Goal: Task Accomplishment & Management: Manage account settings

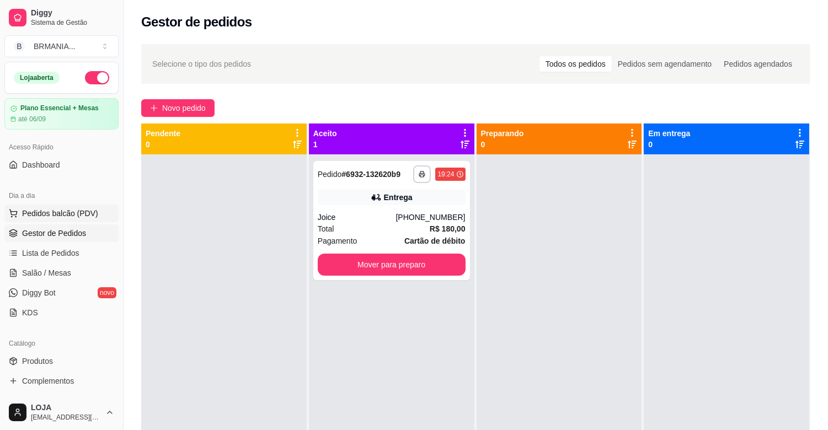
click at [56, 214] on span "Pedidos balcão (PDV)" at bounding box center [60, 213] width 76 height 11
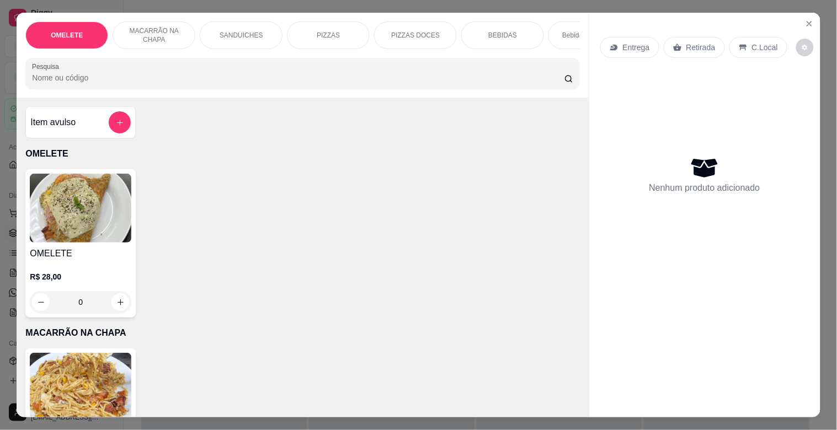
click at [521, 26] on div "BEBIDAS" at bounding box center [502, 36] width 83 height 28
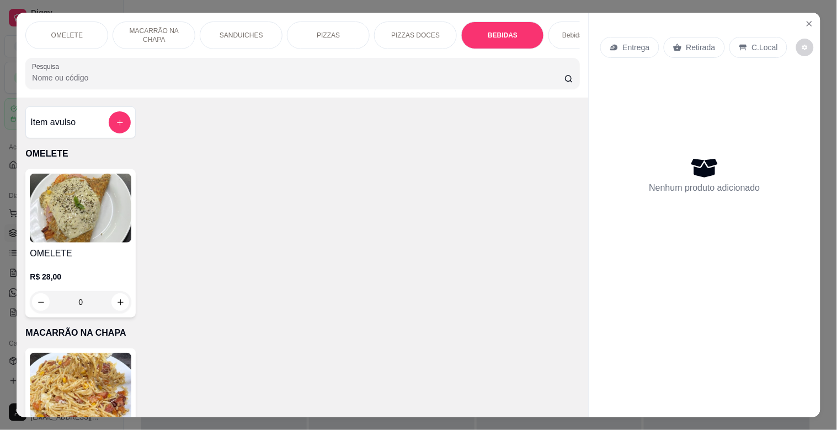
scroll to position [26, 0]
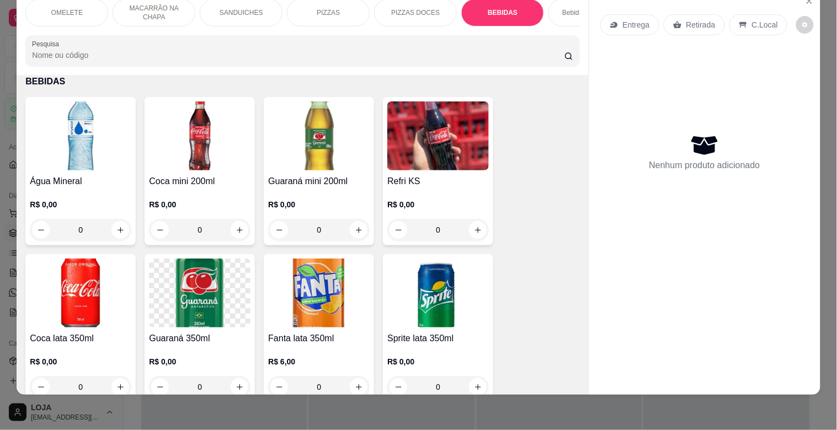
click at [300, 182] on h4 "Guaraná mini 200ml" at bounding box center [319, 181] width 102 height 13
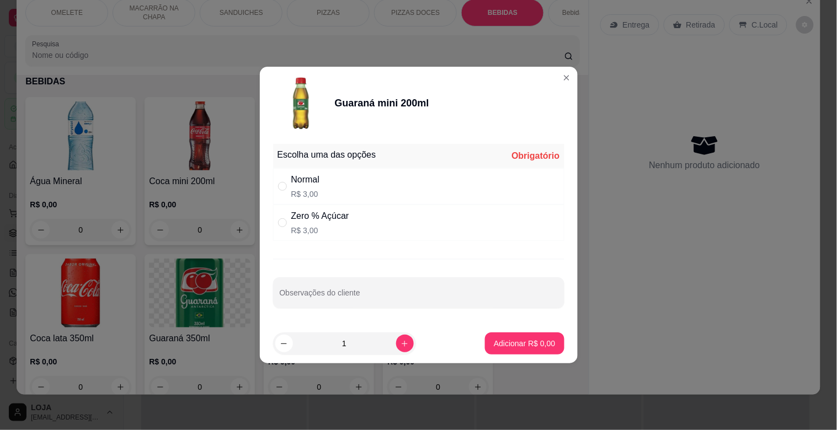
click at [293, 210] on div "Zero % Açúcar" at bounding box center [320, 216] width 58 height 13
radio input "true"
click at [509, 346] on p "Adicionar R$ 3,00" at bounding box center [524, 343] width 61 height 11
type input "1"
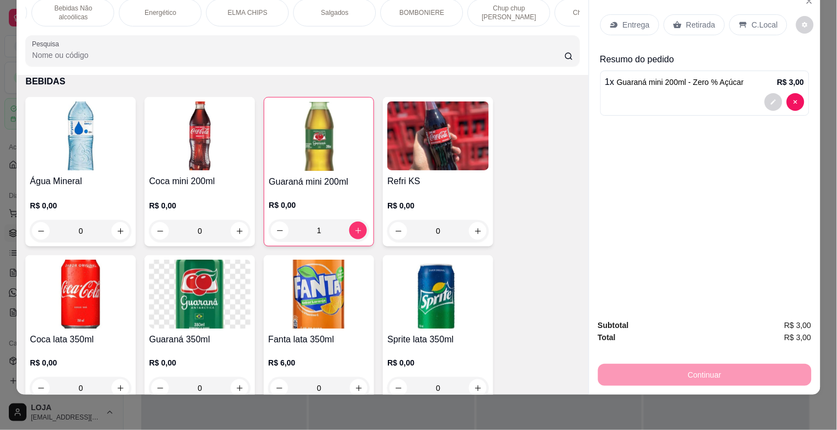
scroll to position [0, 608]
click at [258, 2] on div "ELMA CHIPS" at bounding box center [243, 13] width 83 height 28
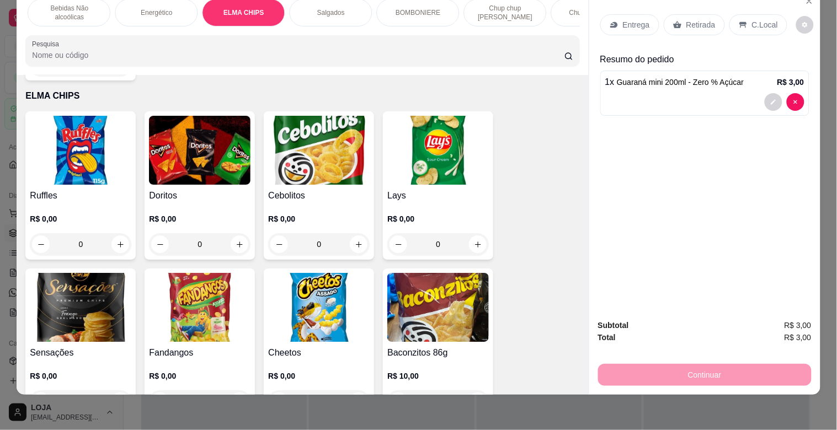
click at [309, 273] on img at bounding box center [319, 307] width 102 height 69
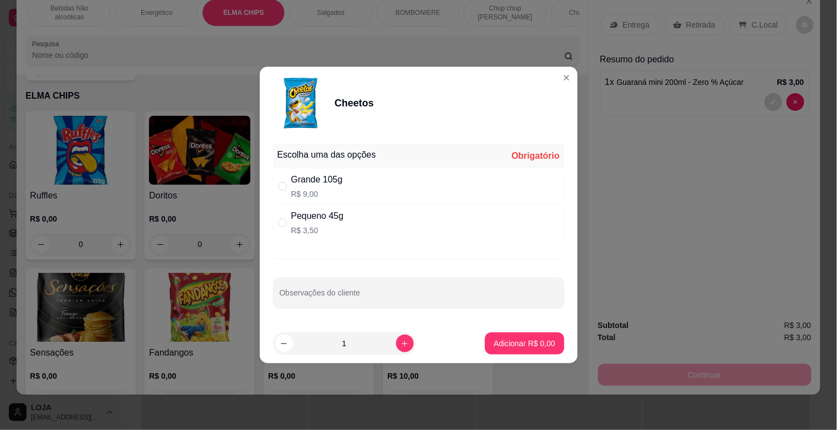
click at [343, 223] on div "Pequeno 45g R$ 3,50" at bounding box center [317, 223] width 52 height 26
radio input "true"
click at [510, 346] on p "Adicionar R$ 3,50" at bounding box center [524, 343] width 61 height 11
type input "1"
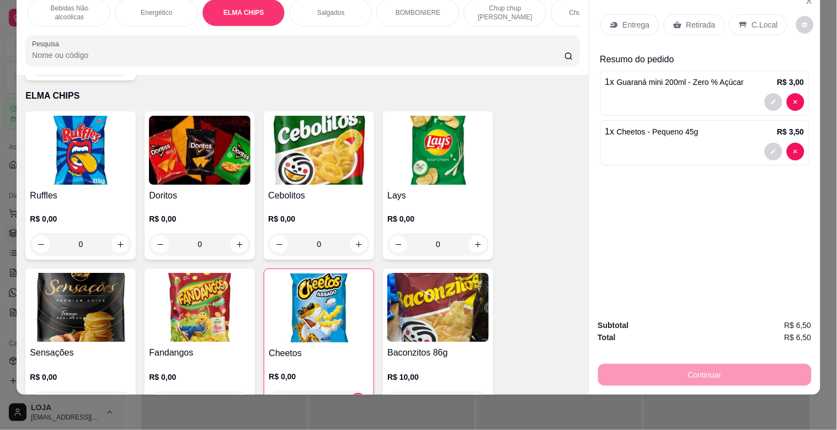
click at [765, 14] on div "C.Local" at bounding box center [758, 24] width 58 height 21
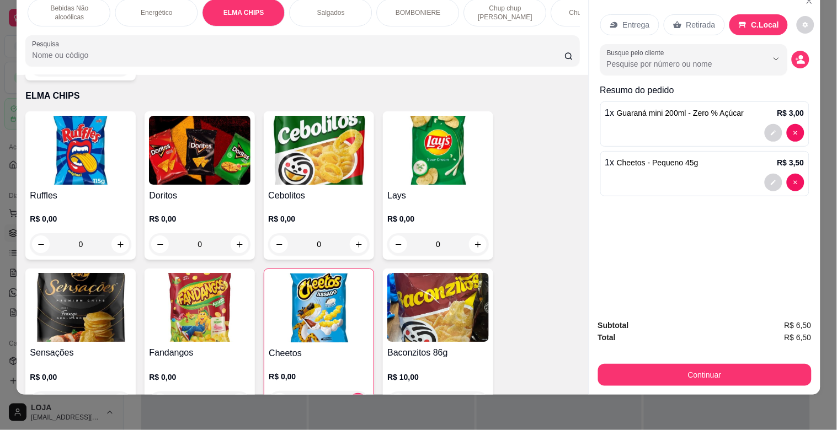
click at [510, 125] on div "Ruffles R$ 0,00 0 Doritos R$ 0,00 0 Cebolitos R$ 0,00 0 Lays R$ 0,00 0 Sensaçõe…" at bounding box center [302, 264] width 554 height 307
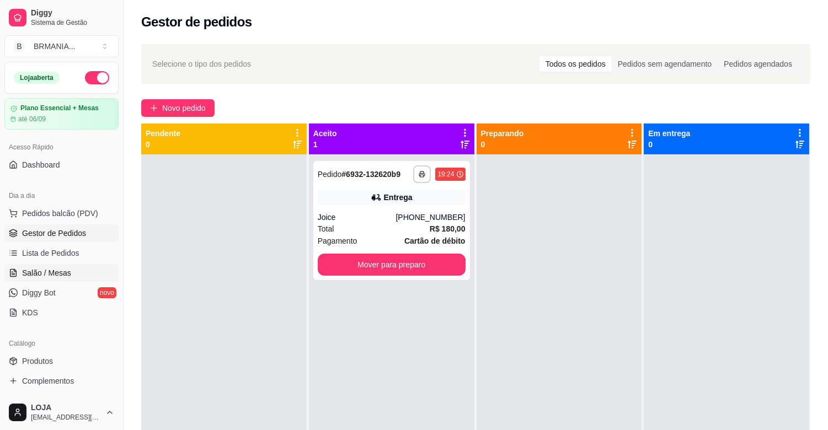
drag, startPoint x: 67, startPoint y: 272, endPoint x: 62, endPoint y: 273, distance: 5.6
click at [66, 272] on span "Salão / Mesas" at bounding box center [46, 273] width 49 height 11
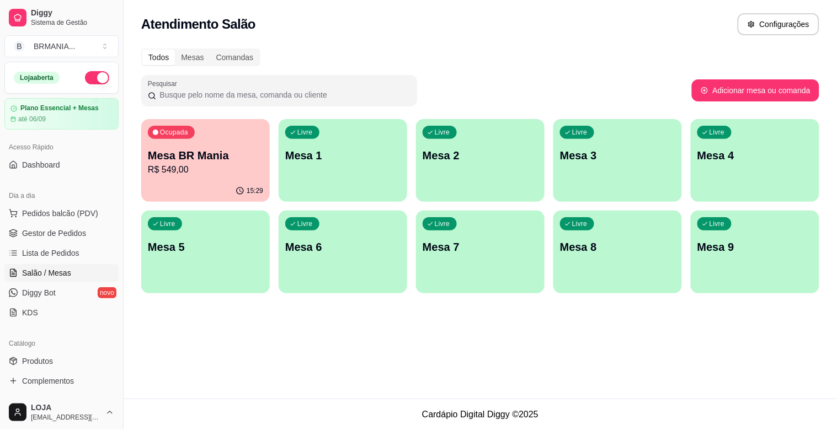
click at [214, 167] on p "R$ 549,00" at bounding box center [205, 169] width 115 height 13
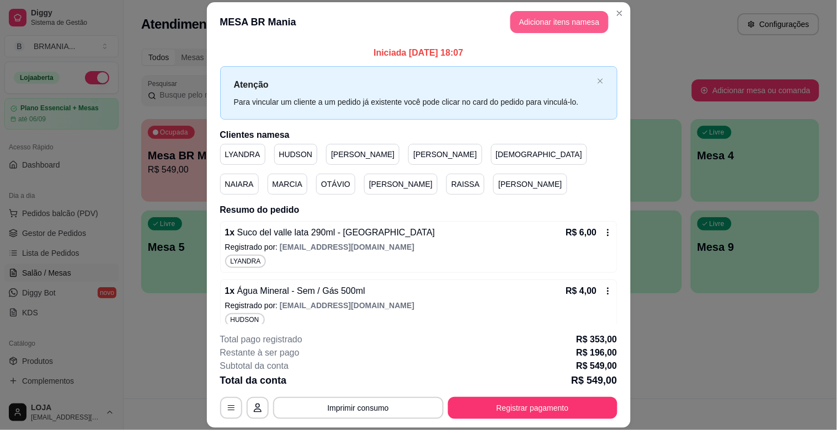
click at [544, 23] on button "Adicionar itens na mesa" at bounding box center [559, 22] width 98 height 22
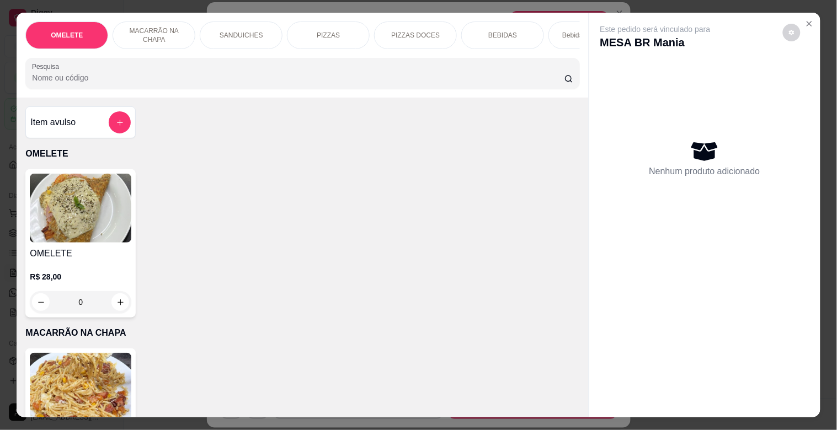
click at [504, 31] on p "BEBIDAS" at bounding box center [502, 35] width 29 height 9
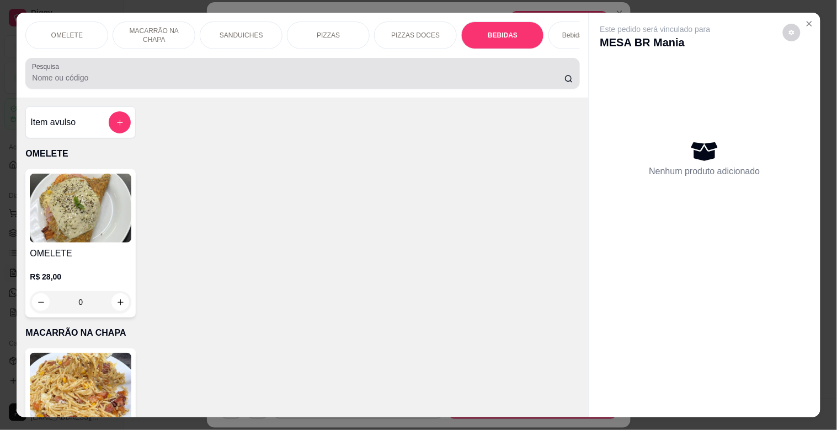
scroll to position [26, 0]
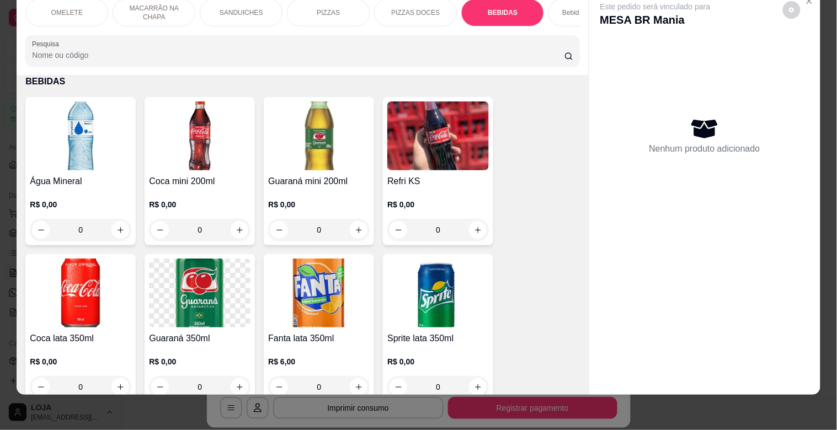
click at [293, 121] on img at bounding box center [319, 136] width 102 height 69
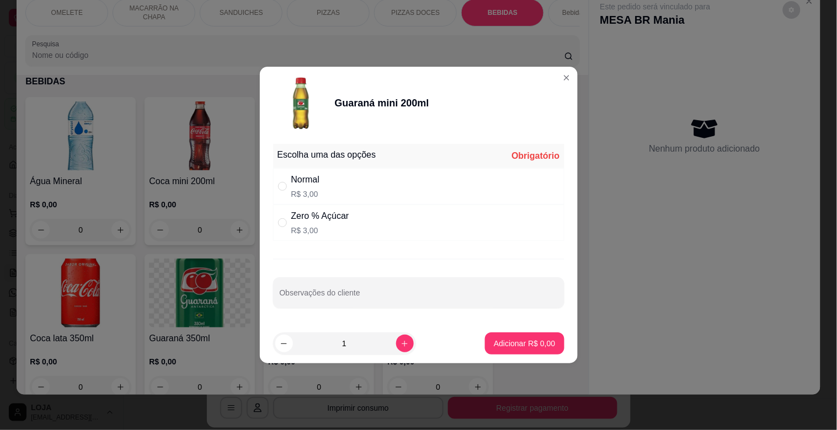
click at [301, 225] on p "R$ 3,00" at bounding box center [320, 230] width 58 height 11
radio input "true"
click at [509, 349] on button "Adicionar R$ 3,00" at bounding box center [524, 344] width 79 height 22
type input "1"
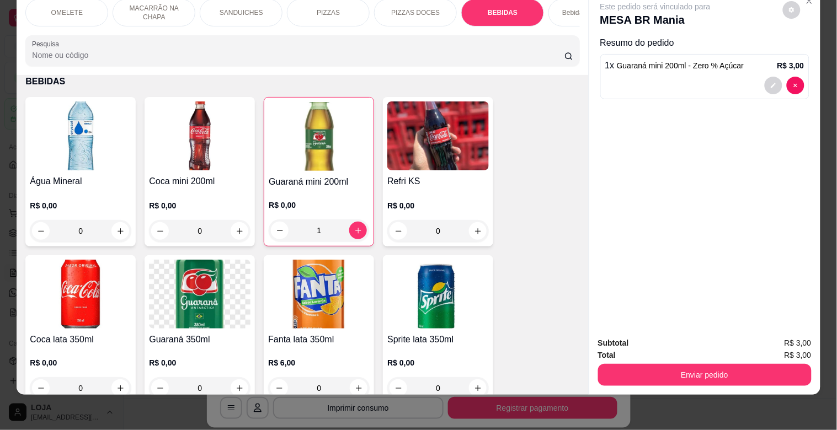
scroll to position [0, 485]
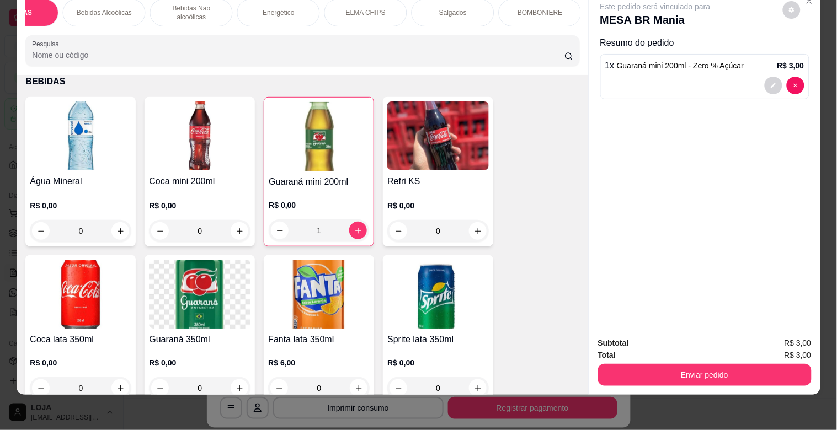
click at [378, 8] on p "ELMA CHIPS" at bounding box center [366, 12] width 40 height 9
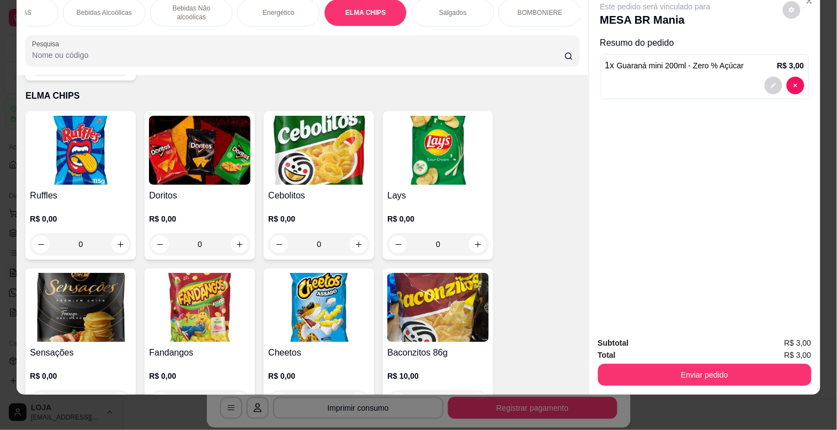
click at [295, 275] on img at bounding box center [319, 307] width 102 height 69
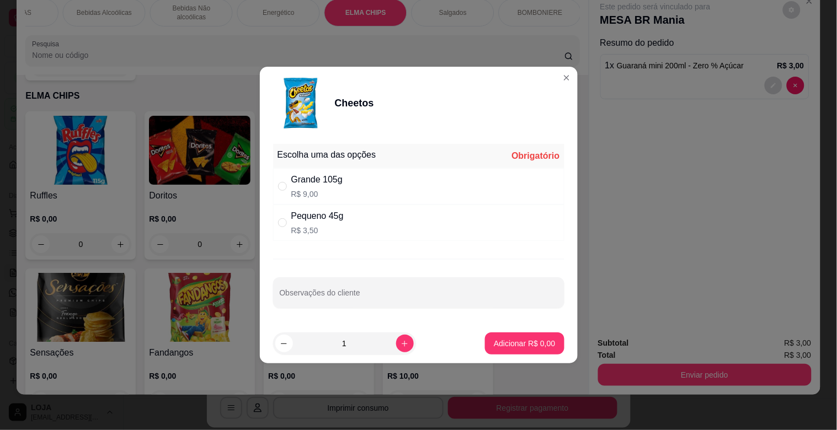
click at [321, 225] on p "R$ 3,50" at bounding box center [317, 230] width 52 height 11
radio input "true"
click at [520, 343] on p "Adicionar R$ 3,50" at bounding box center [525, 343] width 60 height 10
type input "1"
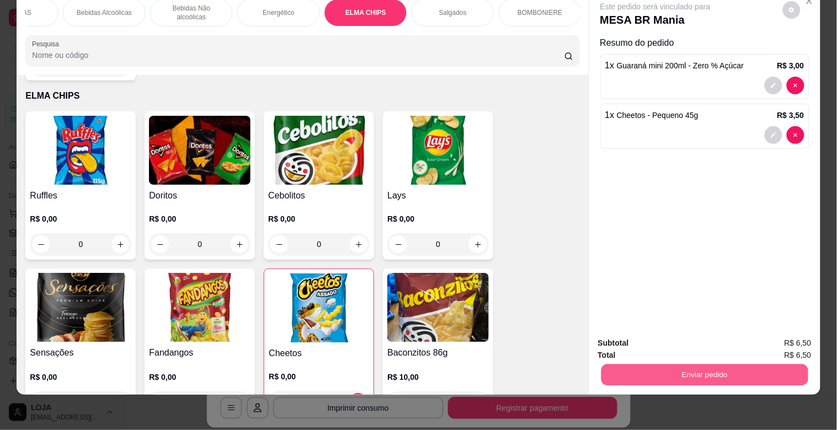
click at [740, 375] on button "Enviar pedido" at bounding box center [704, 375] width 207 height 22
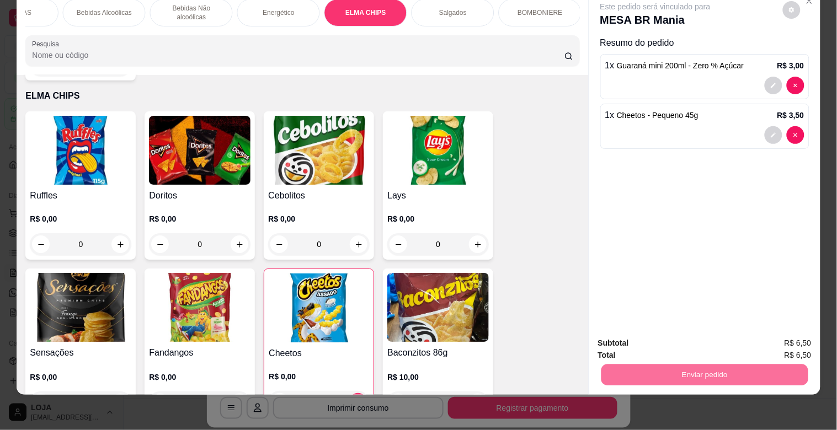
click at [680, 344] on button "Não registrar e enviar pedido" at bounding box center [668, 338] width 115 height 21
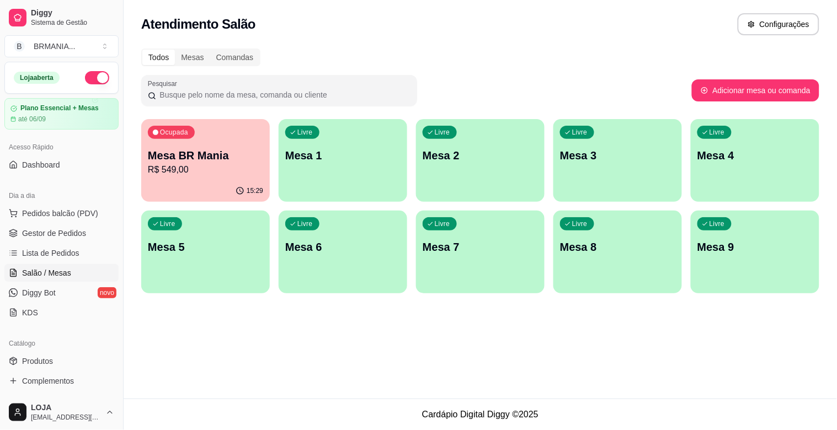
click at [361, 360] on div "Atendimento Salão Configurações Todos Mesas Comandas Pesquisar Adicionar mesa o…" at bounding box center [480, 199] width 713 height 399
click at [228, 185] on div "15:29" at bounding box center [205, 191] width 129 height 22
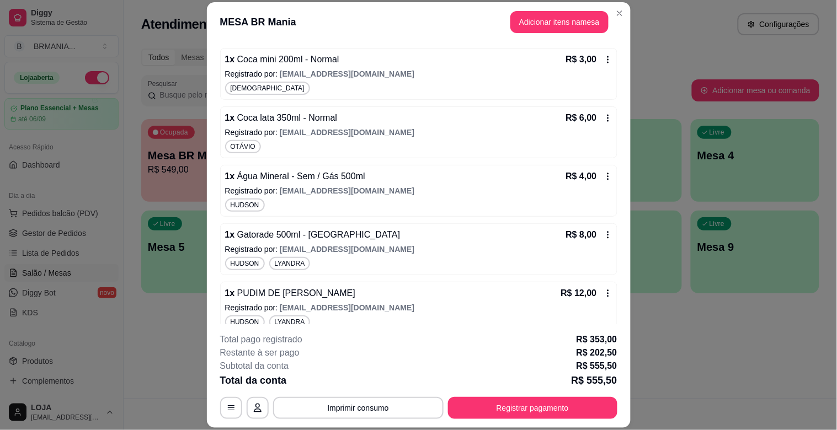
scroll to position [0, 0]
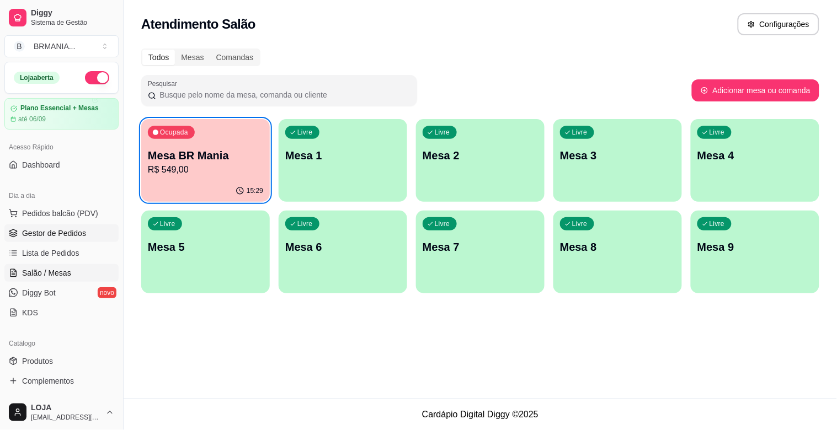
click at [42, 234] on span "Gestor de Pedidos" at bounding box center [54, 233] width 64 height 11
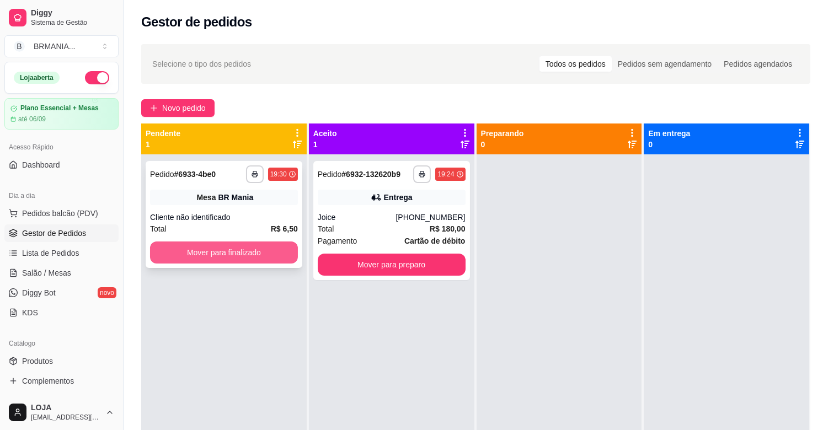
click at [233, 234] on div "Total R$ 6,50" at bounding box center [224, 229] width 148 height 12
click at [230, 254] on button "Mover para finalizado" at bounding box center [224, 253] width 148 height 22
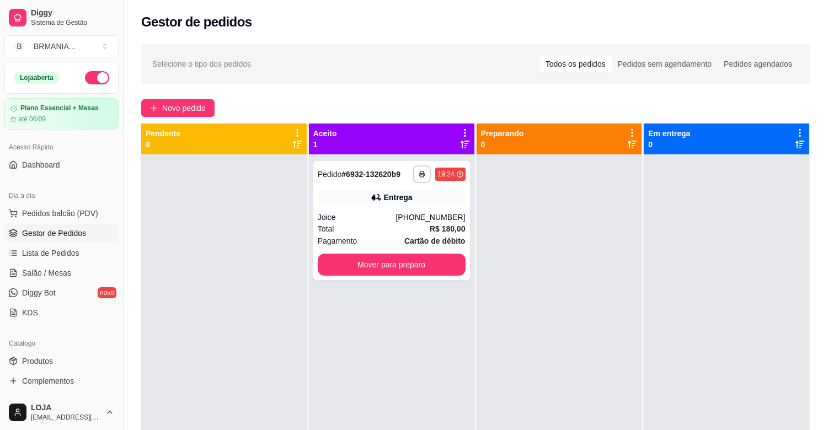
drag, startPoint x: 596, startPoint y: 332, endPoint x: 602, endPoint y: 328, distance: 7.7
click at [602, 329] on div at bounding box center [560, 369] width 166 height 430
drag, startPoint x: 214, startPoint y: 279, endPoint x: 243, endPoint y: 295, distance: 33.3
click at [218, 287] on div at bounding box center [224, 369] width 166 height 430
drag, startPoint x: 412, startPoint y: 355, endPoint x: 431, endPoint y: 359, distance: 19.7
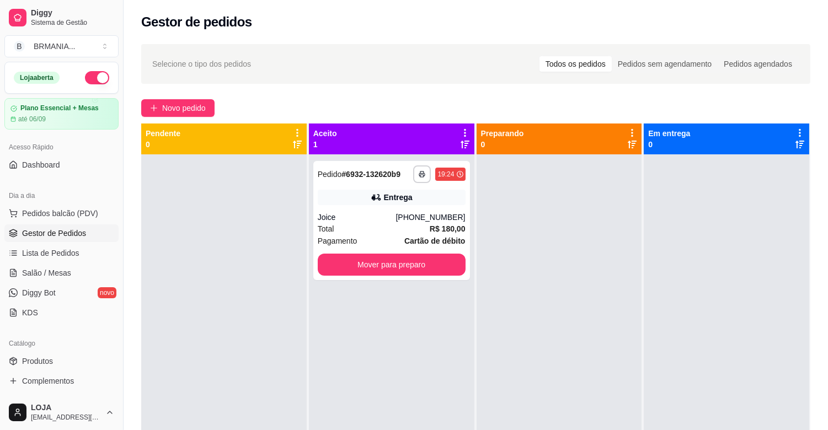
click at [414, 356] on div "**********" at bounding box center [392, 369] width 166 height 430
drag, startPoint x: 430, startPoint y: 370, endPoint x: 442, endPoint y: 356, distance: 18.4
click at [429, 370] on div "**********" at bounding box center [392, 369] width 166 height 430
click at [574, 238] on div at bounding box center [560, 369] width 166 height 430
click at [728, 290] on div at bounding box center [727, 369] width 166 height 430
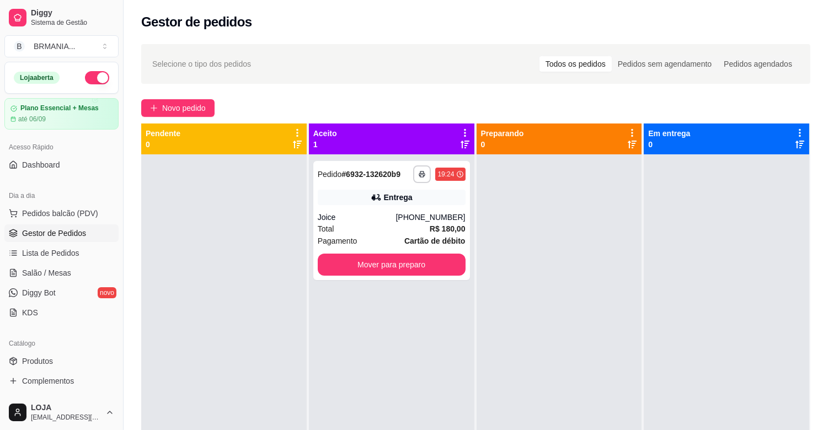
click at [196, 238] on div at bounding box center [224, 369] width 166 height 430
click at [250, 343] on div at bounding box center [224, 369] width 166 height 430
click at [50, 273] on span "Salão / Mesas" at bounding box center [46, 273] width 49 height 11
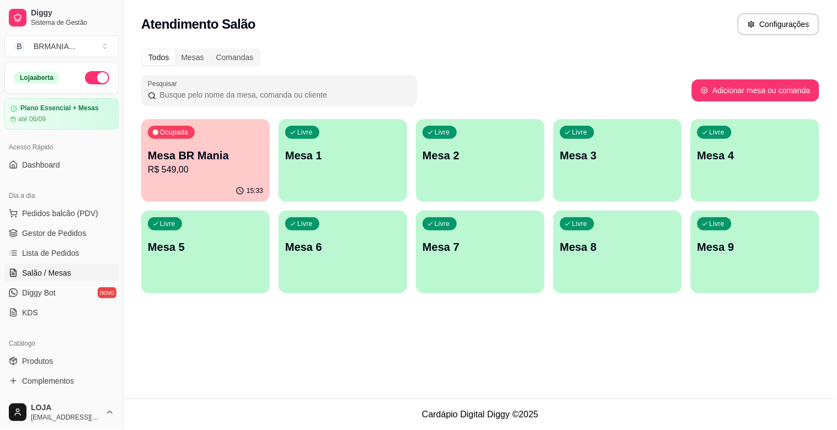
click at [199, 185] on div "15:33" at bounding box center [205, 191] width 129 height 22
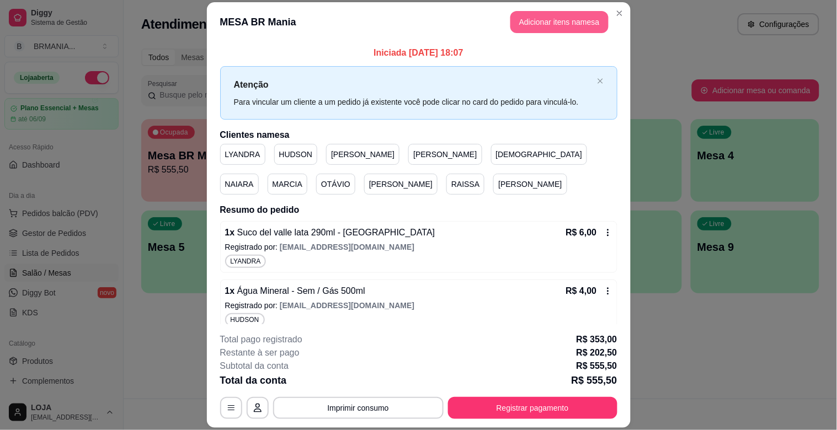
click at [561, 24] on button "Adicionar itens na mesa" at bounding box center [559, 22] width 98 height 22
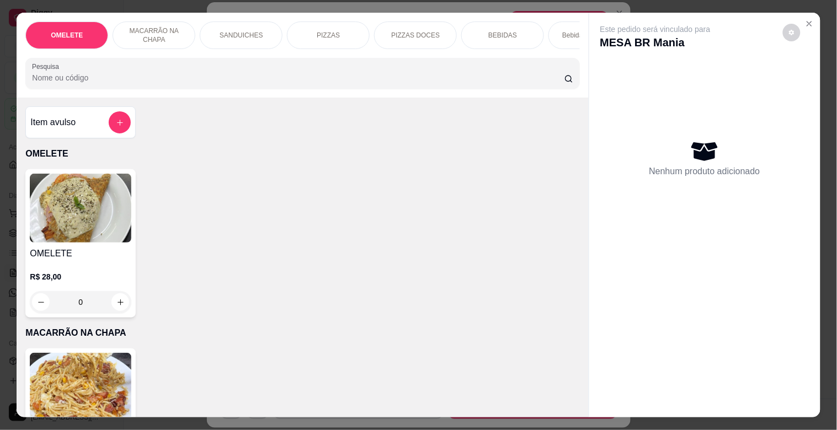
click at [503, 33] on p "BEBIDAS" at bounding box center [502, 35] width 29 height 9
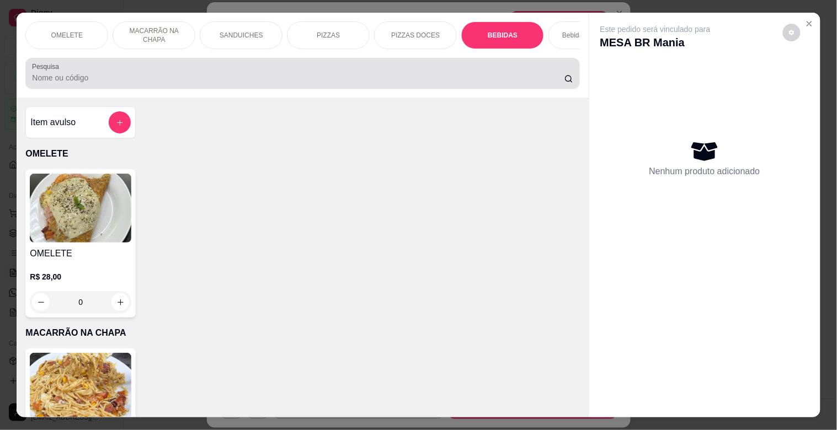
scroll to position [26, 0]
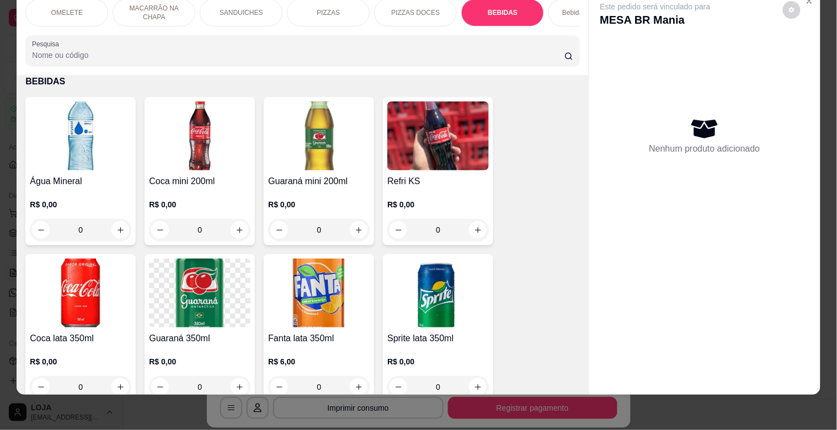
click at [79, 159] on img at bounding box center [81, 136] width 102 height 69
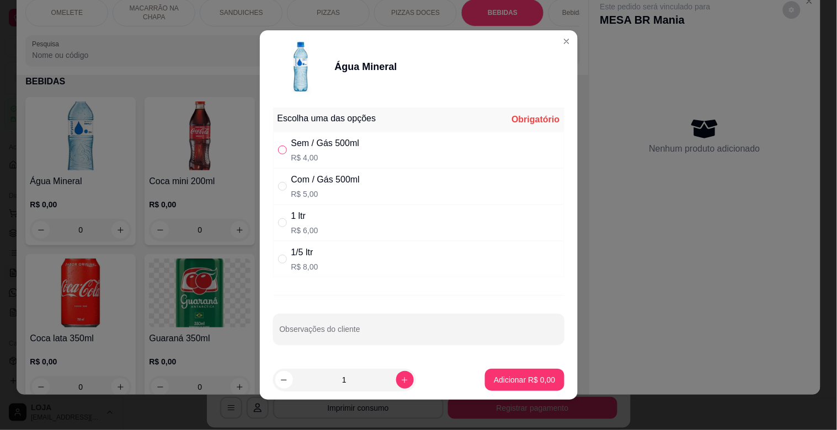
click at [280, 150] on input "" at bounding box center [282, 150] width 9 height 9
radio input "true"
click at [509, 385] on button "Adicionar R$ 4,00" at bounding box center [524, 381] width 77 height 22
type input "1"
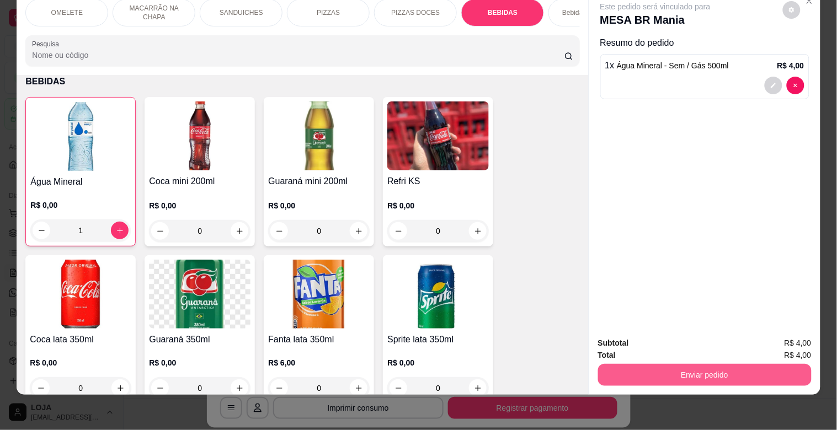
click at [709, 364] on button "Enviar pedido" at bounding box center [705, 375] width 214 height 22
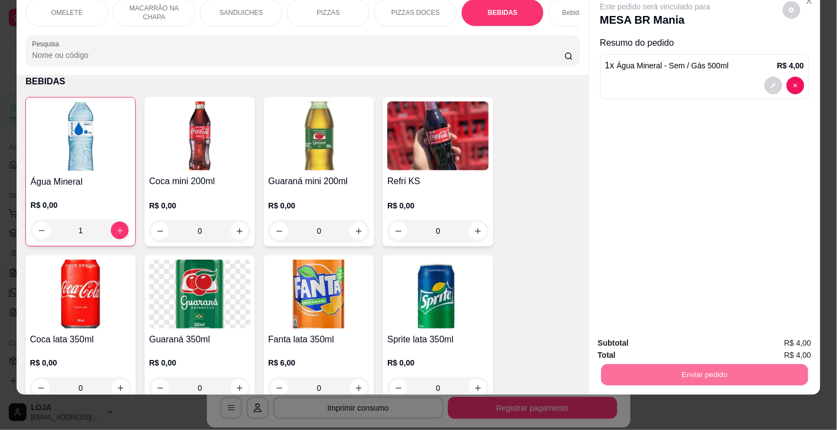
click at [659, 335] on button "Não registrar e enviar pedido" at bounding box center [668, 338] width 115 height 21
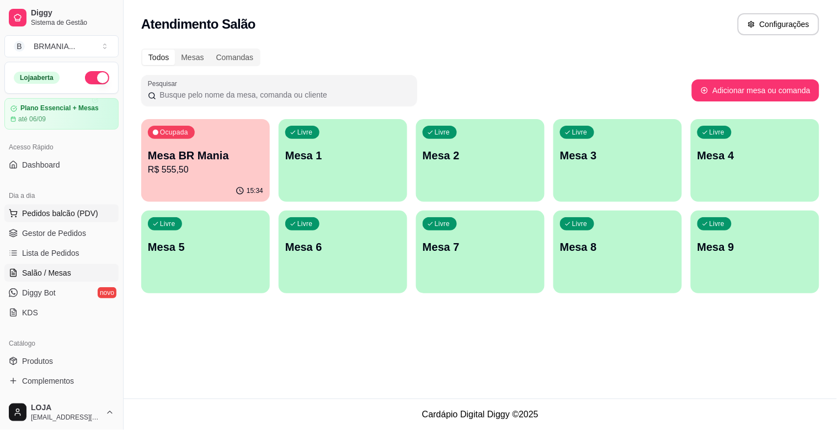
click at [73, 218] on span "Pedidos balcão (PDV)" at bounding box center [60, 213] width 76 height 11
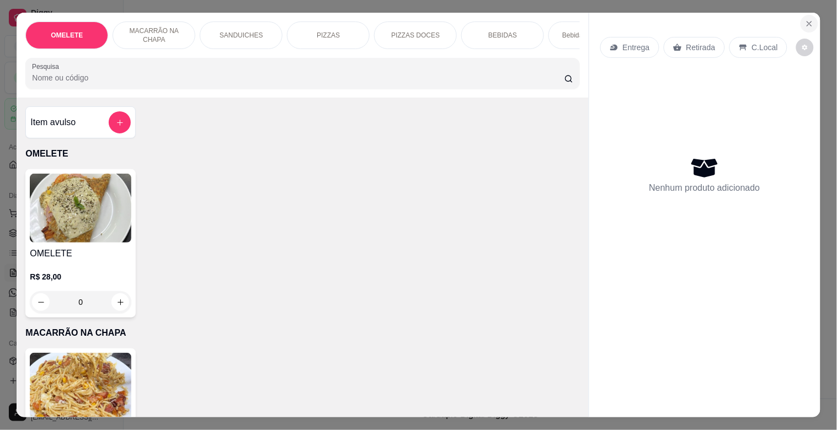
click at [807, 22] on icon "Close" at bounding box center [809, 24] width 4 height 4
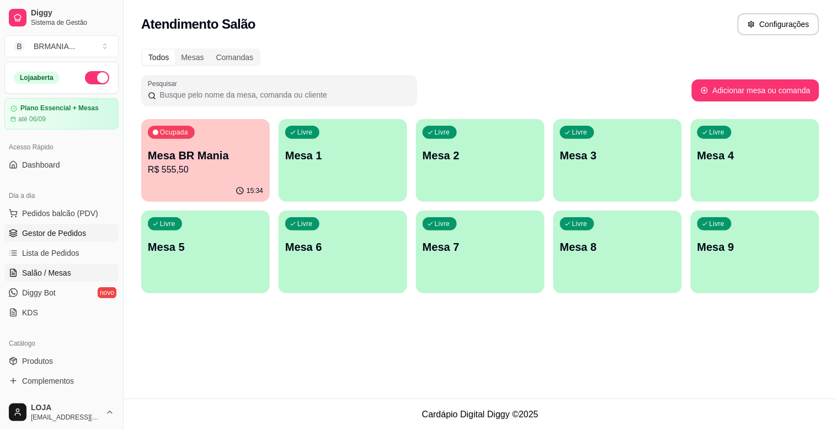
click at [56, 230] on span "Gestor de Pedidos" at bounding box center [54, 233] width 64 height 11
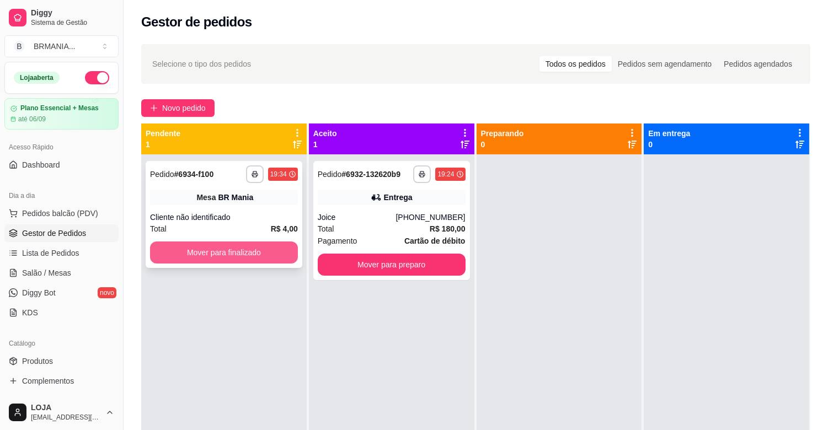
click at [251, 250] on button "Mover para finalizado" at bounding box center [224, 253] width 148 height 22
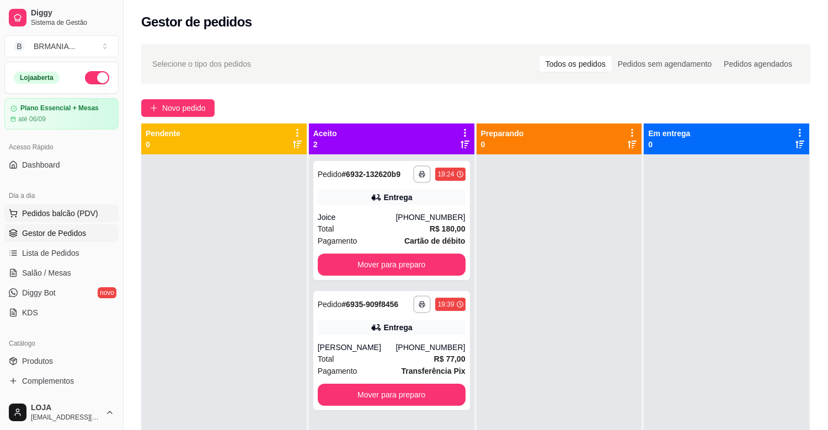
click at [71, 214] on span "Pedidos balcão (PDV)" at bounding box center [60, 213] width 76 height 11
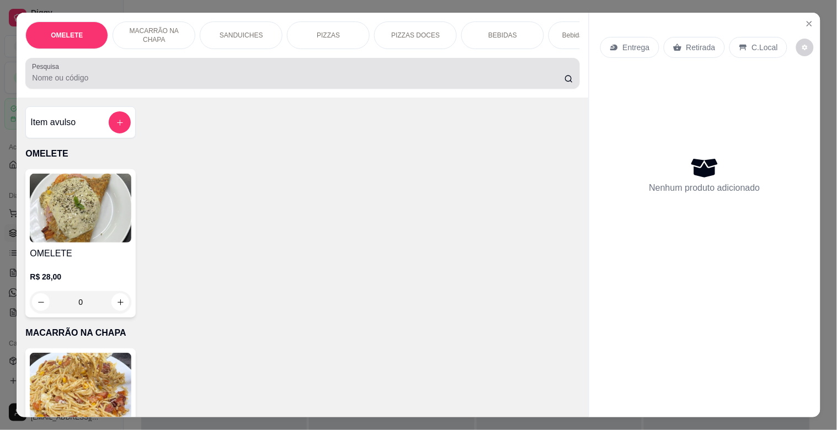
click at [228, 81] on input "Pesquisa" at bounding box center [298, 77] width 532 height 11
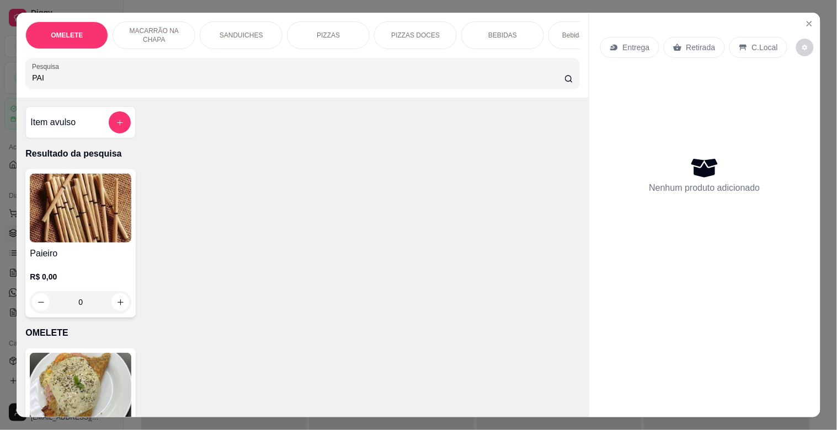
type input "PAI"
click at [83, 222] on img at bounding box center [81, 208] width 102 height 69
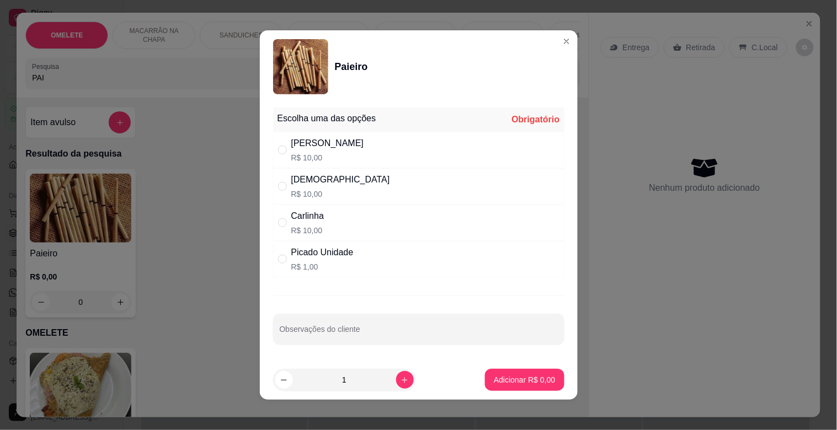
click at [340, 252] on div "Picado Unidade" at bounding box center [322, 252] width 62 height 13
radio input "true"
click at [494, 387] on button "Adicionar R$ 1,00" at bounding box center [524, 380] width 79 height 22
type input "1"
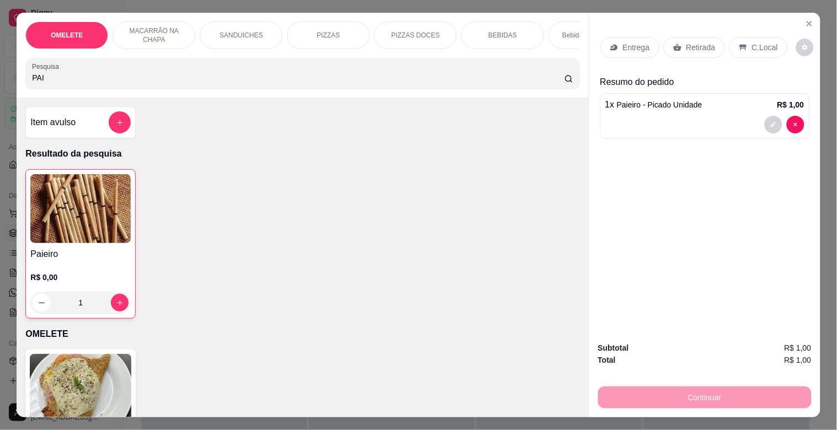
click at [691, 46] on p "Retirada" at bounding box center [700, 47] width 29 height 11
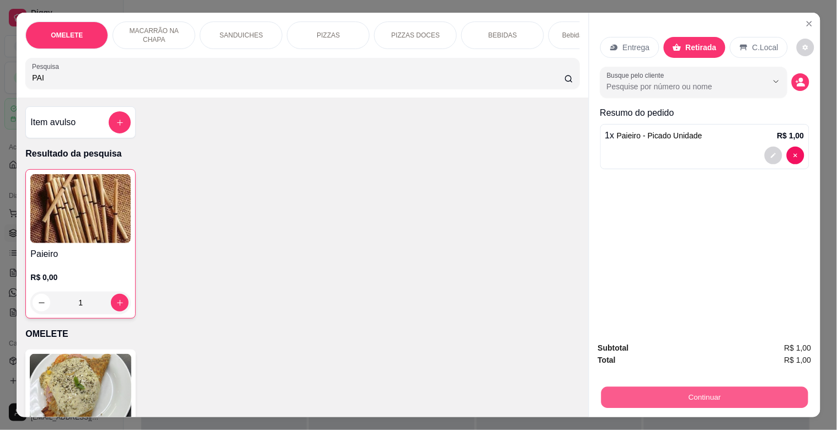
click at [724, 387] on button "Continuar" at bounding box center [704, 398] width 207 height 22
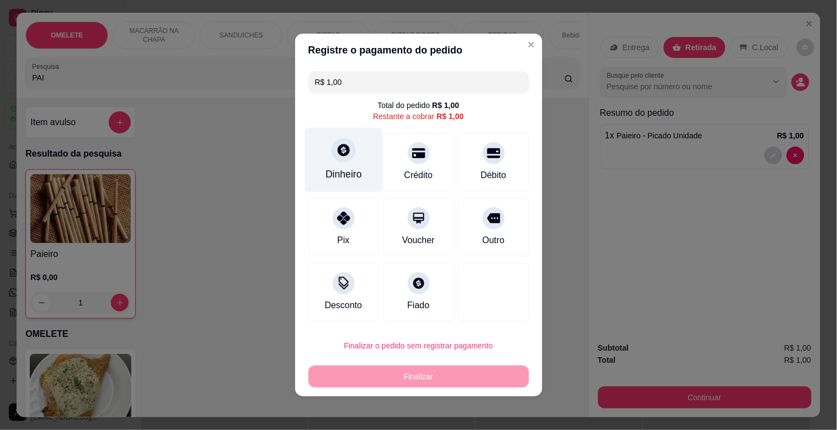
click at [338, 164] on div "Dinheiro" at bounding box center [344, 160] width 78 height 65
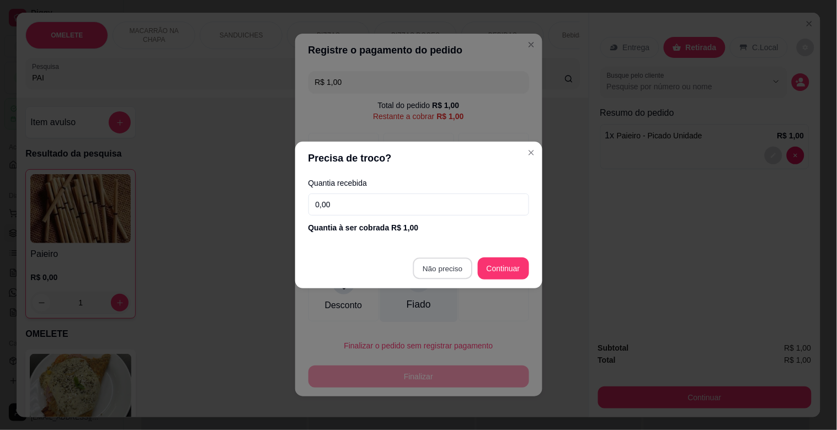
type input "R$ 0,00"
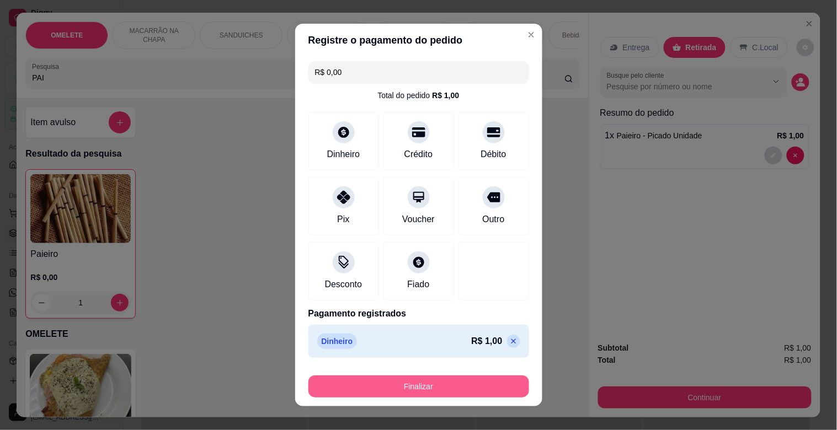
click at [417, 382] on button "Finalizar" at bounding box center [418, 387] width 221 height 22
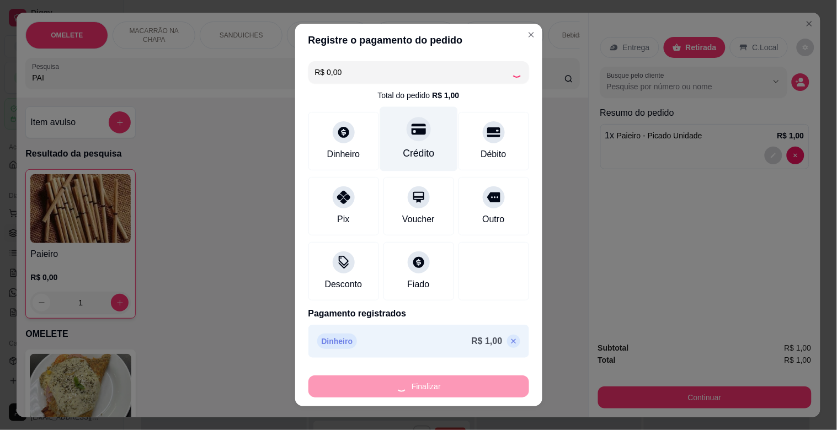
type input "0"
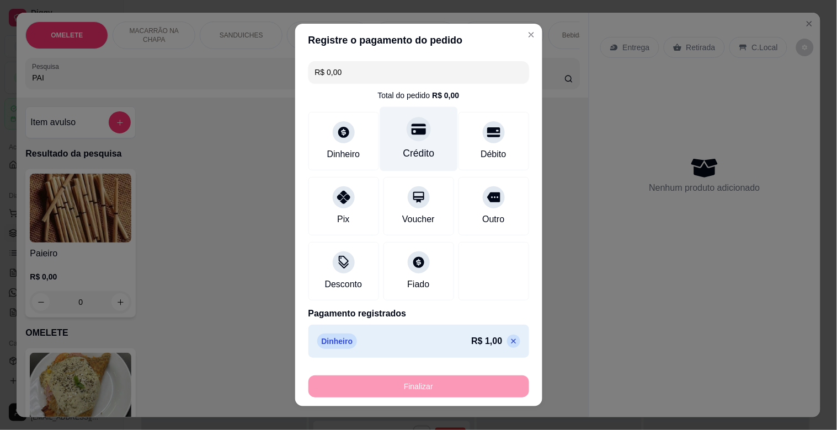
type input "-R$ 1,00"
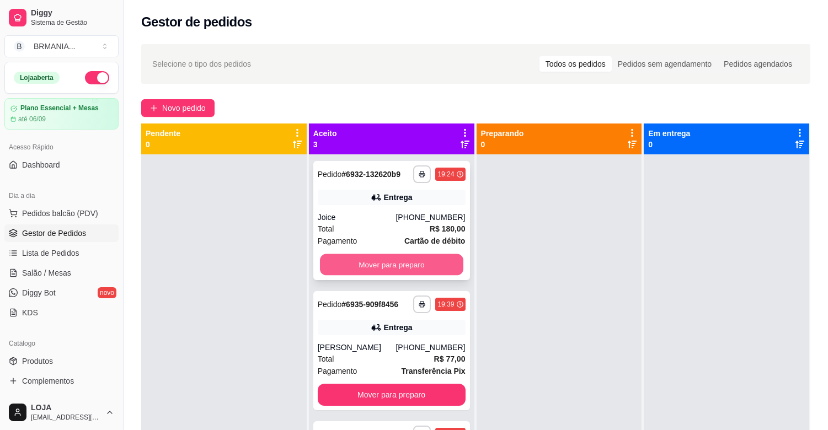
click at [426, 255] on button "Mover para preparo" at bounding box center [391, 265] width 143 height 22
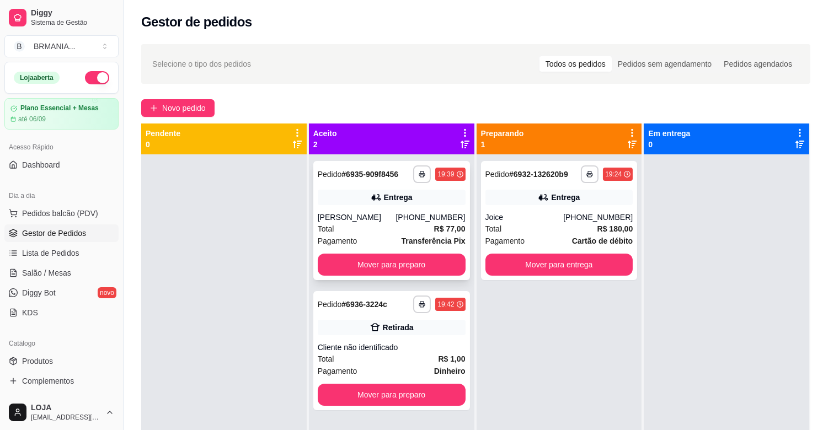
click at [414, 225] on div "Total R$ 77,00" at bounding box center [392, 229] width 148 height 12
click at [339, 357] on div "Total R$ 1,00" at bounding box center [392, 359] width 148 height 12
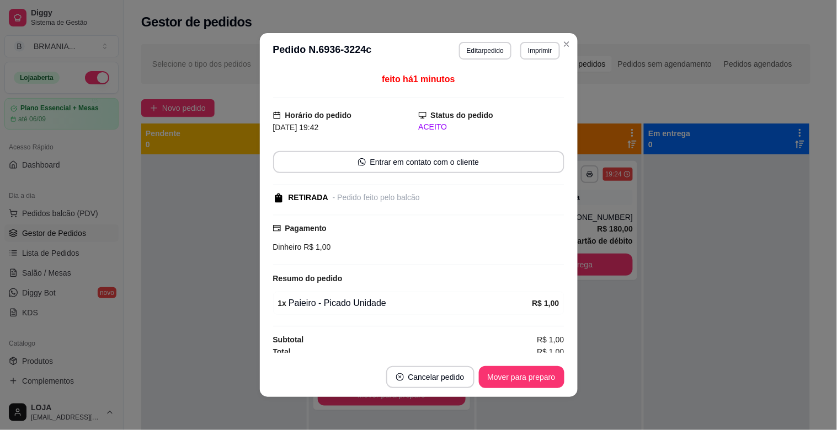
click at [521, 388] on footer "Cancelar pedido Mover para preparo" at bounding box center [419, 377] width 318 height 40
click at [522, 378] on button "Mover para preparo" at bounding box center [521, 378] width 83 height 22
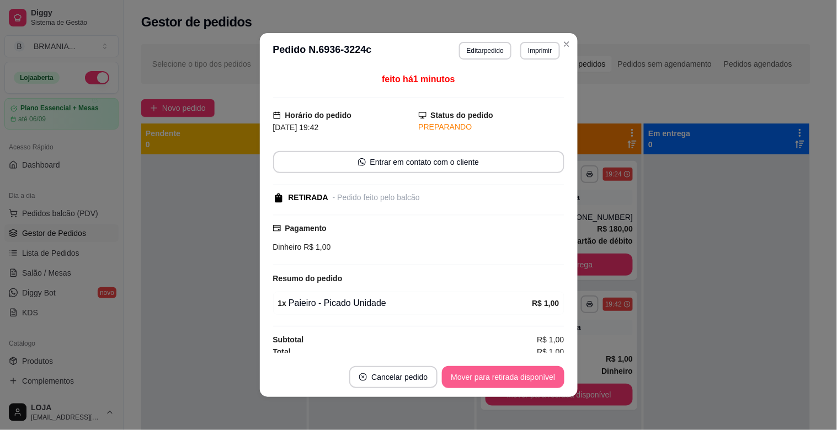
click at [522, 378] on button "Mover para retirada disponível" at bounding box center [503, 377] width 122 height 22
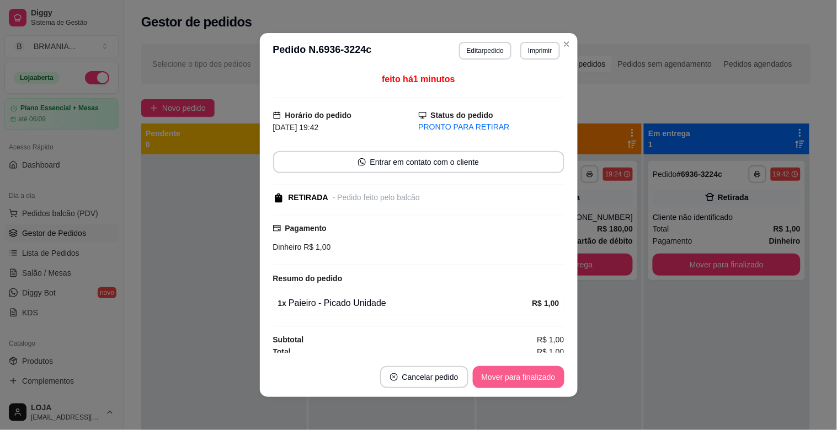
click at [522, 377] on button "Mover para finalizado" at bounding box center [519, 377] width 92 height 22
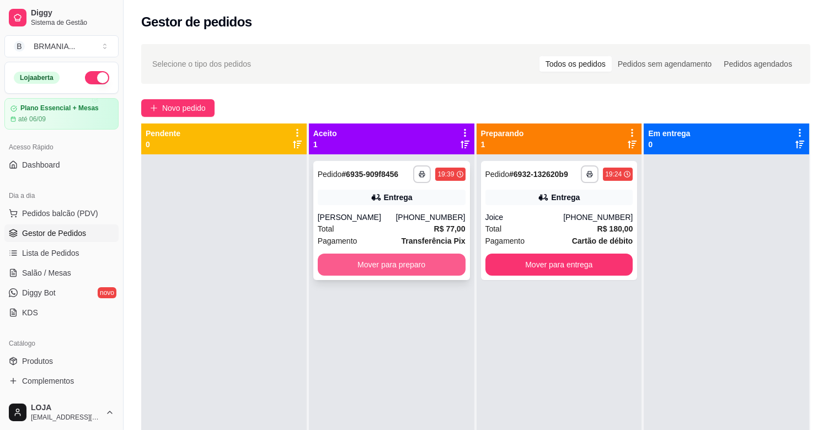
click at [426, 257] on button "Mover para preparo" at bounding box center [392, 265] width 148 height 22
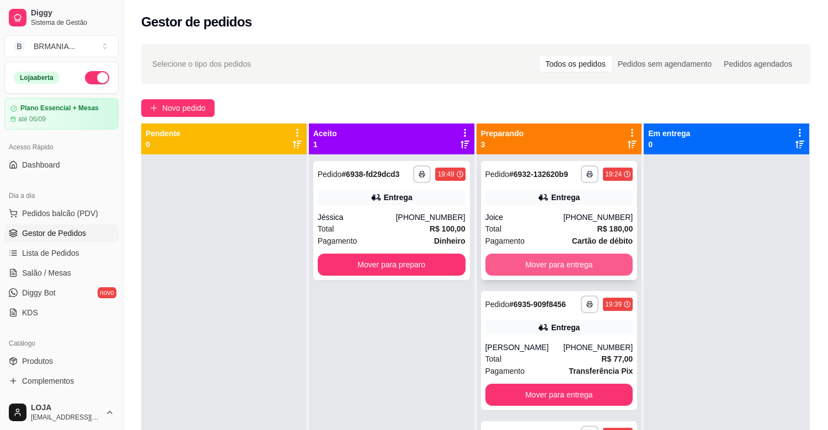
click at [545, 268] on button "Mover para entrega" at bounding box center [559, 265] width 148 height 22
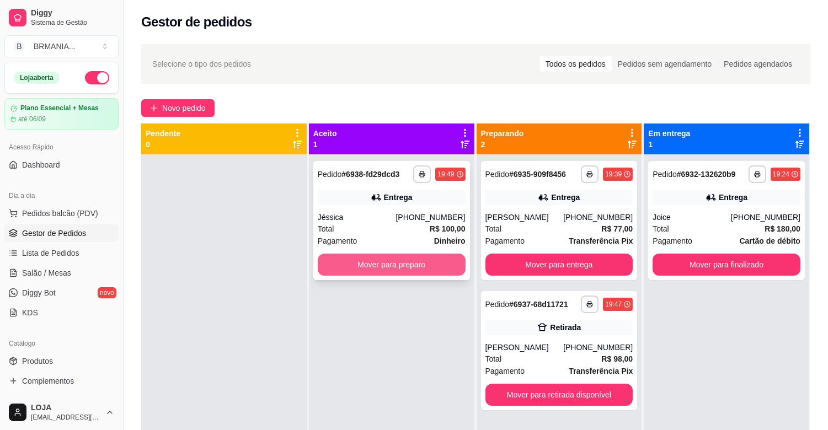
click at [383, 261] on button "Mover para preparo" at bounding box center [392, 265] width 148 height 22
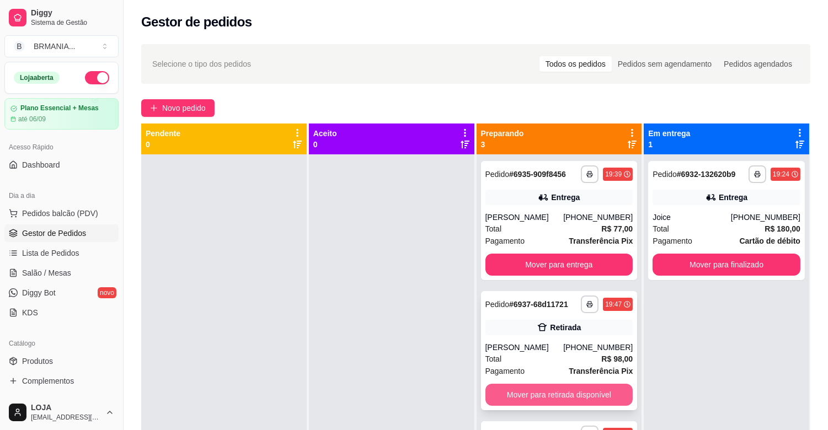
click at [552, 394] on button "Mover para retirada disponível" at bounding box center [559, 395] width 148 height 22
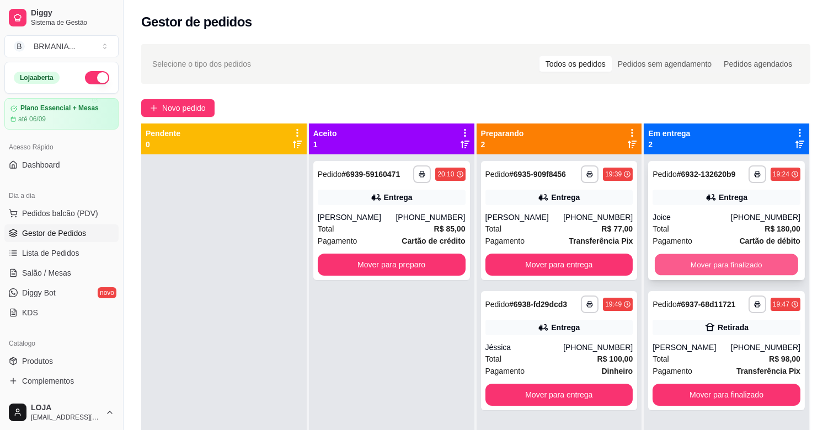
click at [714, 254] on button "Mover para finalizado" at bounding box center [726, 265] width 143 height 22
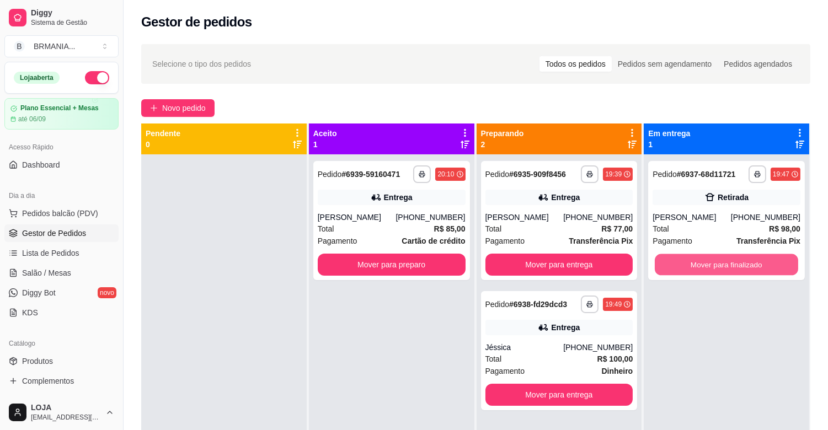
click at [713, 261] on button "Mover para finalizado" at bounding box center [726, 265] width 143 height 22
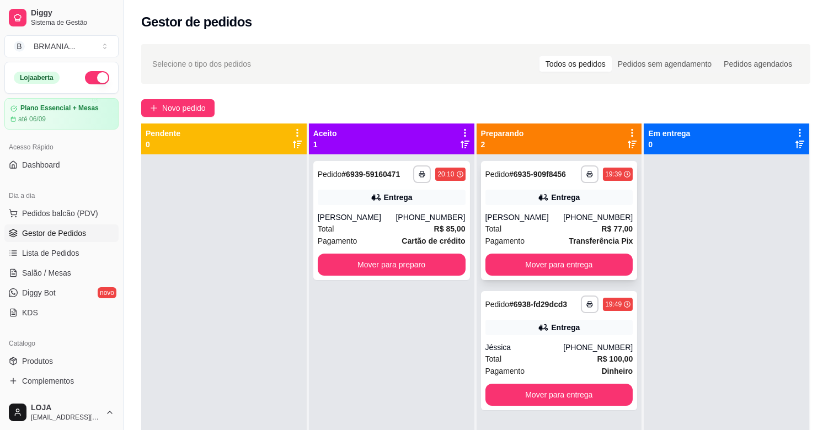
click at [590, 202] on div "Entrega" at bounding box center [559, 197] width 148 height 15
click at [541, 258] on button "Mover para entrega" at bounding box center [559, 265] width 143 height 22
click at [544, 259] on button "Mover para entrega" at bounding box center [559, 265] width 148 height 22
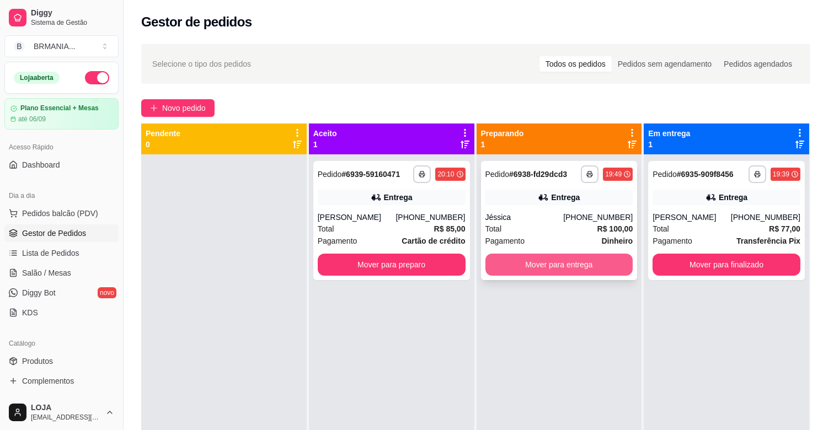
click at [567, 266] on button "Mover para entrega" at bounding box center [559, 265] width 148 height 22
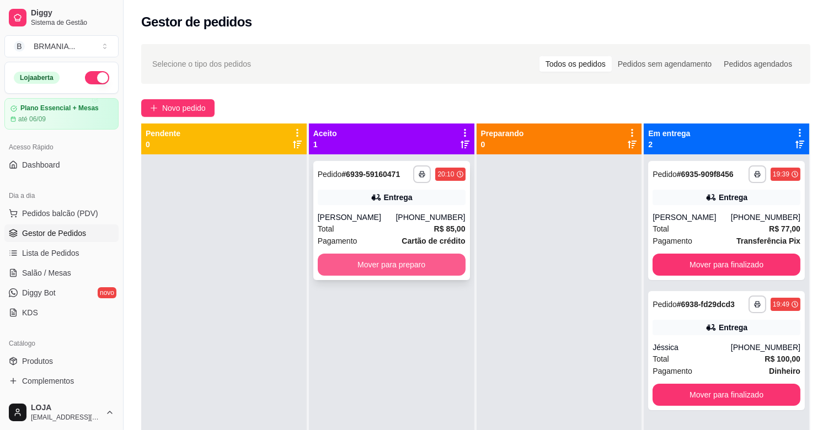
click at [437, 266] on button "Mover para preparo" at bounding box center [392, 265] width 148 height 22
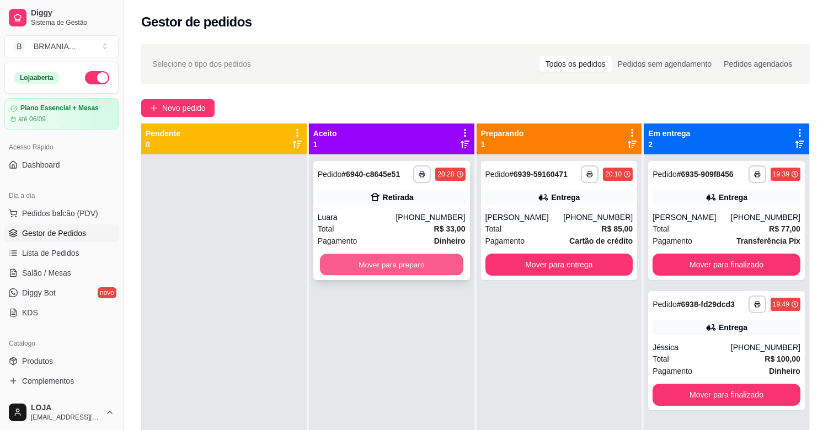
click at [390, 266] on button "Mover para preparo" at bounding box center [391, 265] width 143 height 22
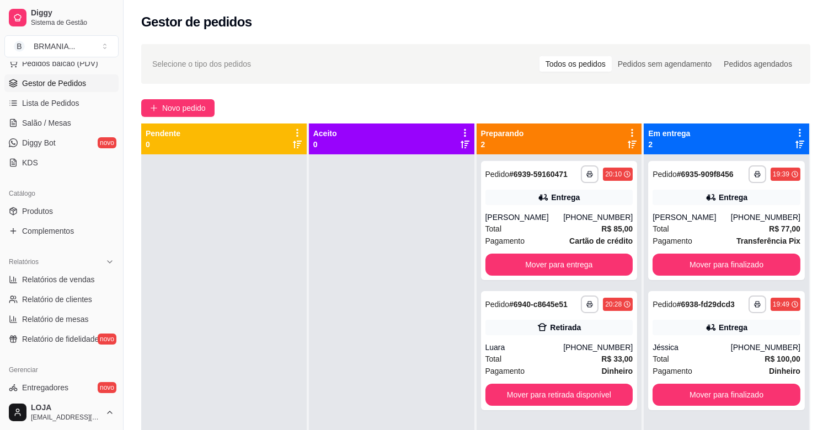
scroll to position [162, 0]
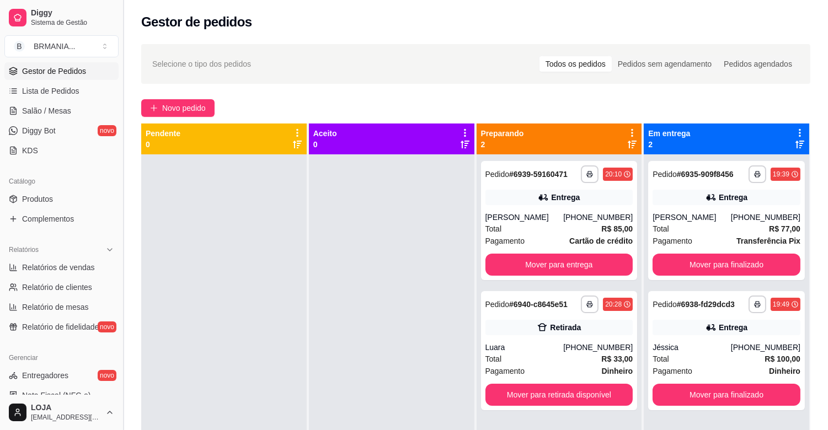
drag, startPoint x: 119, startPoint y: 216, endPoint x: 122, endPoint y: 243, distance: 27.2
click at [122, 243] on button "Toggle Sidebar" at bounding box center [123, 215] width 9 height 430
click at [122, 243] on div "Diggy Sistema de Gestão B BRMANIA ... Loja aberta Plano Essencial + Mesas até 0…" at bounding box center [414, 299] width 828 height 599
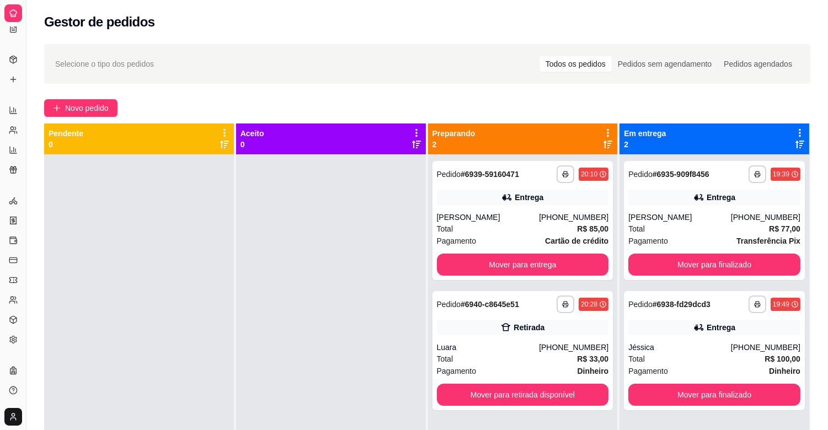
scroll to position [54, 0]
click at [23, 246] on button "Toggle Sidebar" at bounding box center [26, 215] width 9 height 430
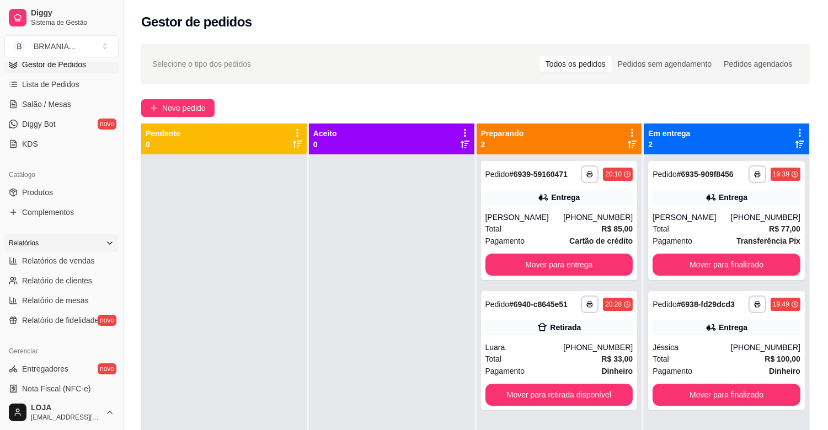
scroll to position [162, 0]
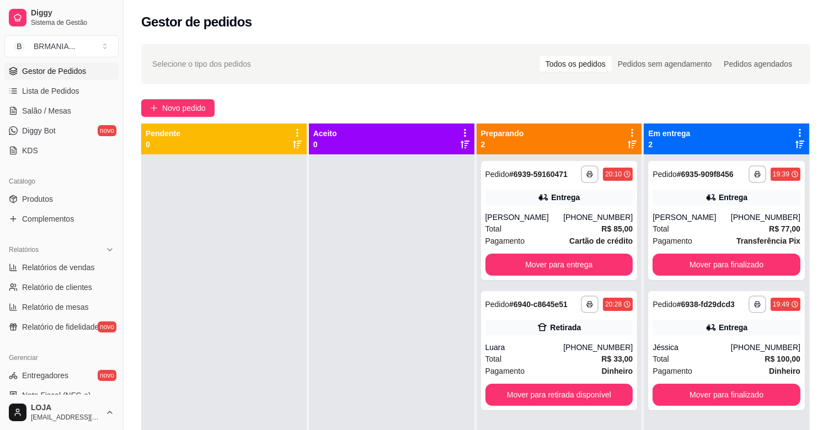
drag, startPoint x: 118, startPoint y: 239, endPoint x: 109, endPoint y: 297, distance: 58.7
click at [109, 297] on div "Diggy Sistema de Gestão B BRMANIA ... Loja aberta Plano Essencial + Mesas até 0…" at bounding box center [61, 215] width 123 height 430
drag, startPoint x: 109, startPoint y: 297, endPoint x: 105, endPoint y: 279, distance: 18.5
click at [108, 296] on ul "Relatórios de vendas Relatório de clientes Relatório de mesas Relatório de fide…" at bounding box center [61, 297] width 114 height 77
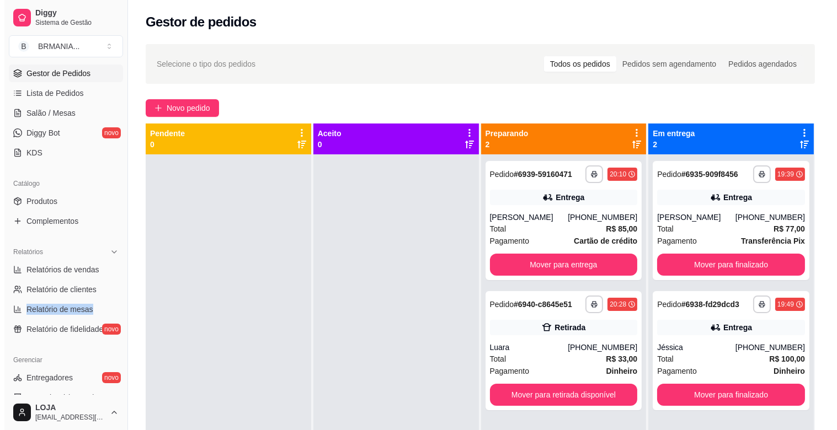
scroll to position [157, 0]
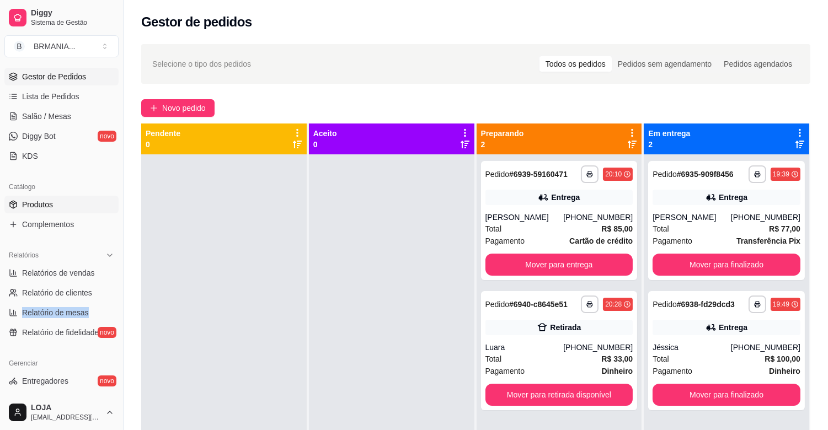
click at [56, 206] on link "Produtos" at bounding box center [61, 205] width 114 height 18
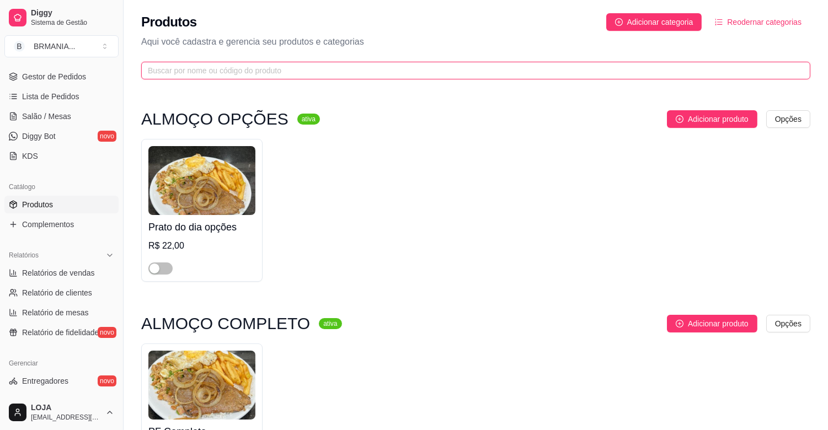
click at [199, 68] on input "text" at bounding box center [471, 71] width 647 height 12
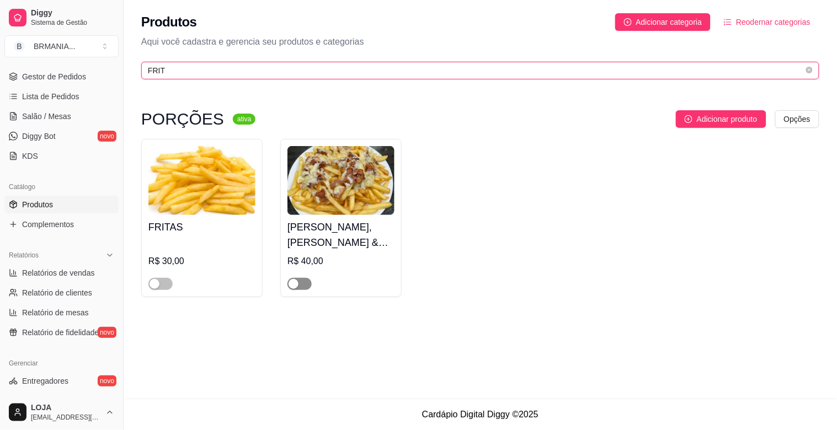
type input "FRIT"
click at [298, 279] on div "button" at bounding box center [294, 284] width 10 height 10
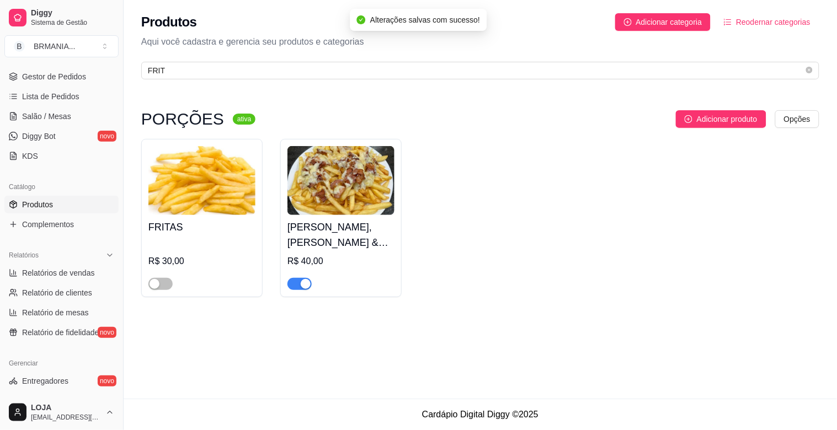
drag, startPoint x: 119, startPoint y: 202, endPoint x: 111, endPoint y: 81, distance: 121.1
click at [119, 62] on button "Toggle Sidebar" at bounding box center [123, 215] width 9 height 430
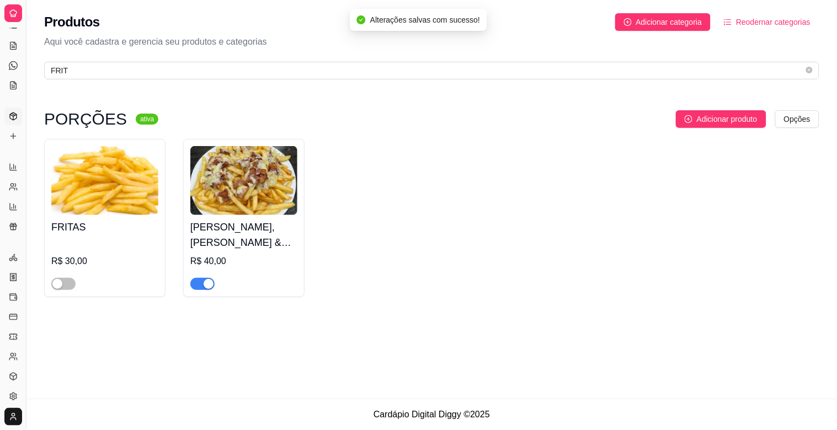
scroll to position [73, 0]
click at [23, 196] on button "Toggle Sidebar" at bounding box center [26, 215] width 9 height 430
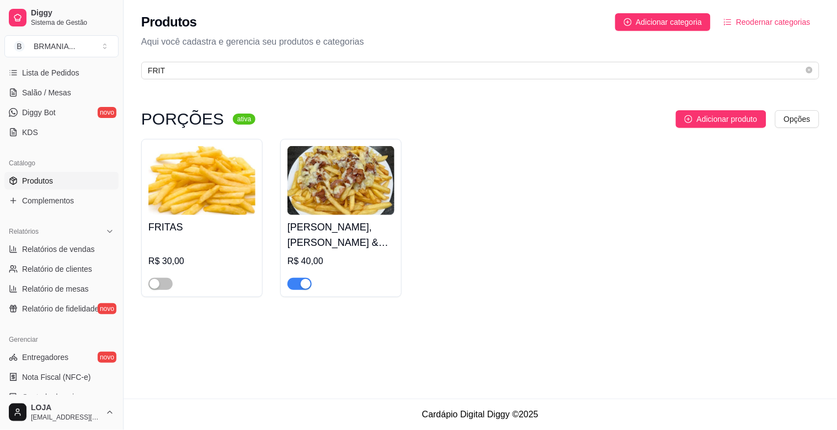
scroll to position [0, 0]
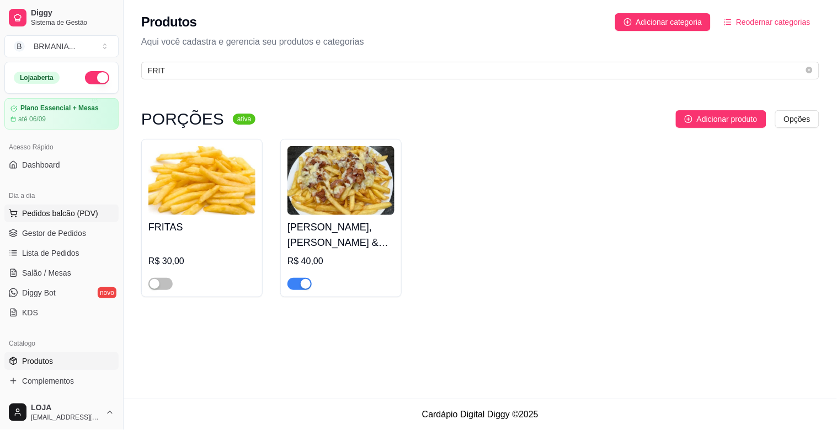
click at [68, 209] on span "Pedidos balcão (PDV)" at bounding box center [60, 213] width 76 height 11
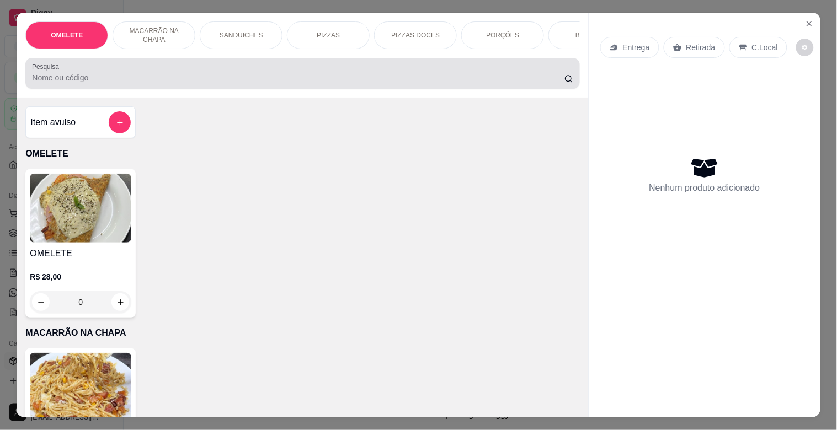
click at [159, 75] on div at bounding box center [302, 73] width 541 height 22
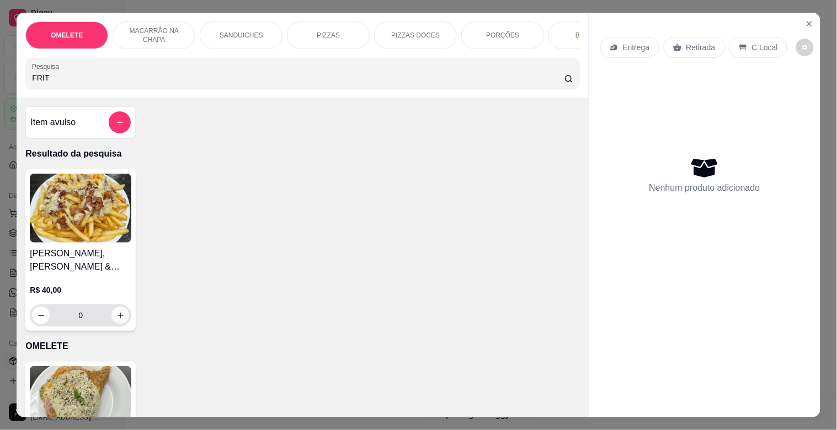
type input "FRIT"
click at [118, 313] on icon "increase-product-quantity" at bounding box center [121, 316] width 6 height 6
type input "1"
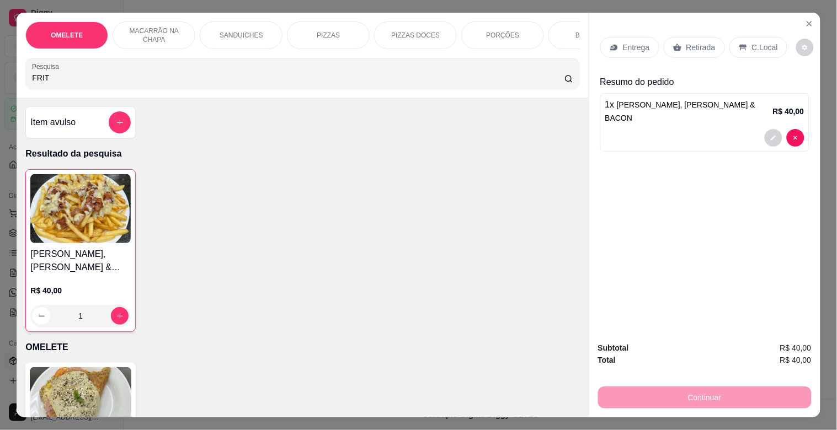
drag, startPoint x: 66, startPoint y: 81, endPoint x: 0, endPoint y: 82, distance: 66.2
click at [0, 82] on div "OMELETE MACARRÃO NA CHAPA SANDUICHES PIZZAS PIZZAS DOCES PORÇÕES BEBIDAS Bebida…" at bounding box center [418, 215] width 837 height 430
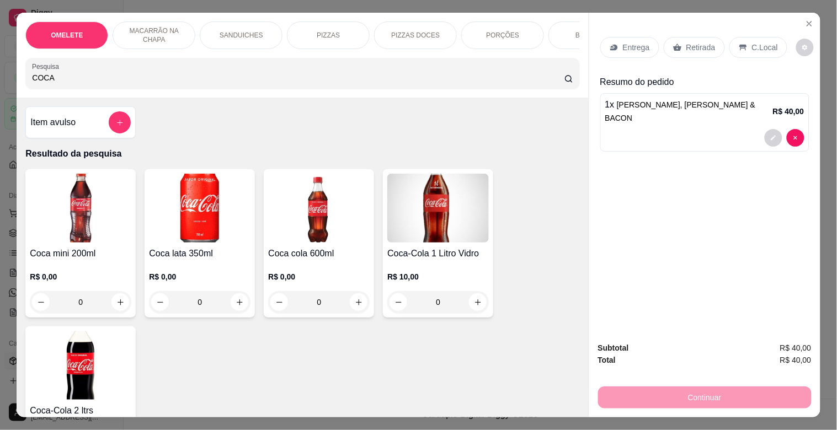
type input "COCA"
click at [307, 243] on img at bounding box center [319, 208] width 102 height 69
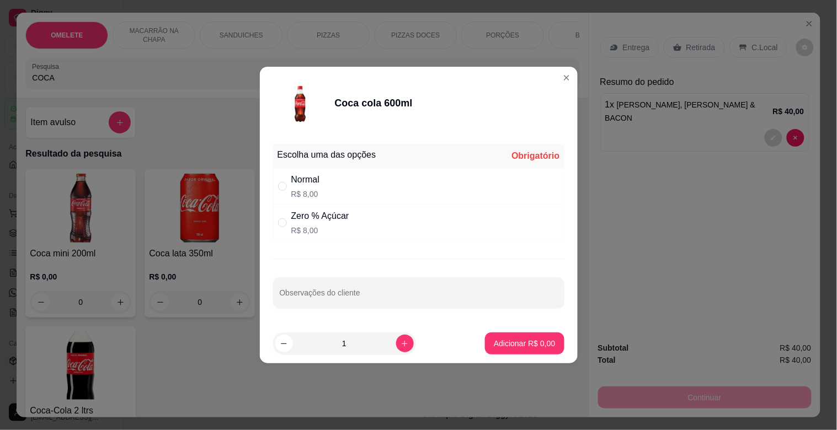
drag, startPoint x: 343, startPoint y: 185, endPoint x: 339, endPoint y: 191, distance: 7.2
click at [342, 186] on div "Normal R$ 8,00" at bounding box center [418, 186] width 291 height 36
radio input "true"
click at [396, 343] on button "increase-product-quantity" at bounding box center [405, 344] width 18 height 18
type input "2"
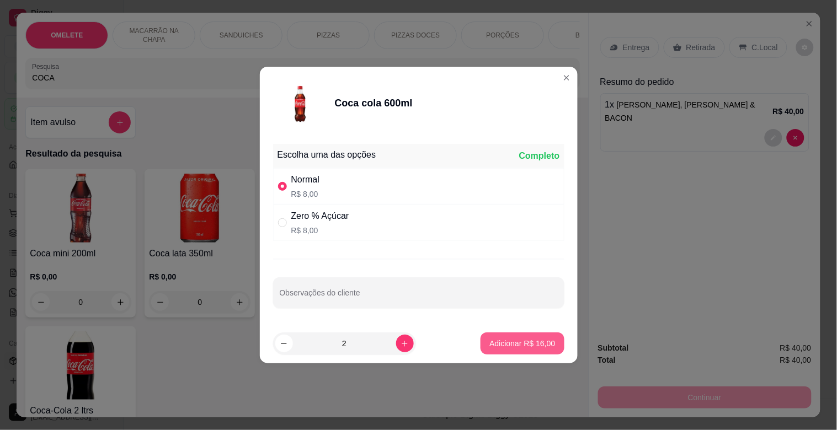
click at [504, 338] on p "Adicionar R$ 16,00" at bounding box center [522, 343] width 66 height 11
type input "2"
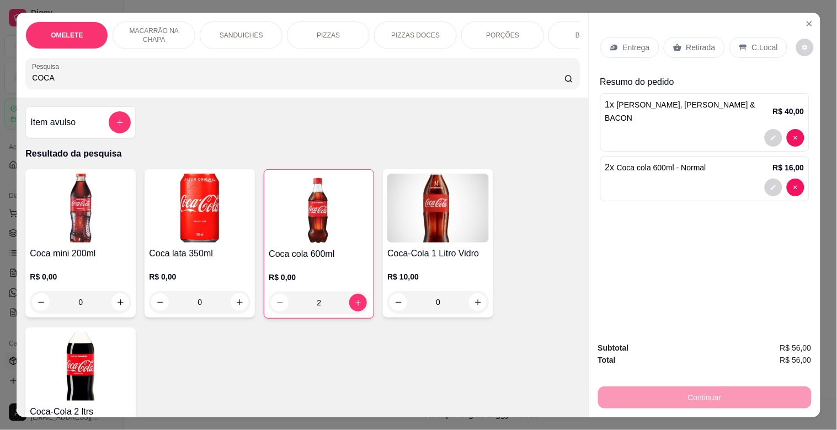
click at [315, 238] on img at bounding box center [319, 208] width 100 height 69
click at [338, 218] on div "Zero % Açúcar" at bounding box center [320, 216] width 58 height 13
radio input "true"
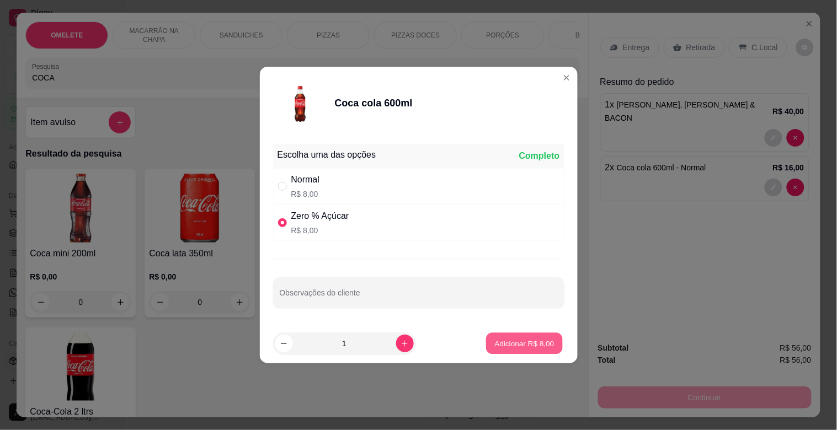
click at [495, 344] on p "Adicionar R$ 8,00" at bounding box center [525, 343] width 60 height 10
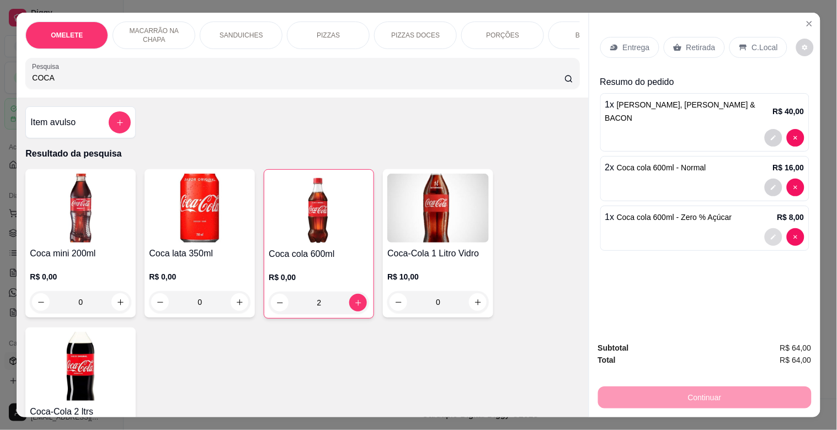
click at [765, 228] on button "decrease-product-quantity" at bounding box center [774, 237] width 18 height 18
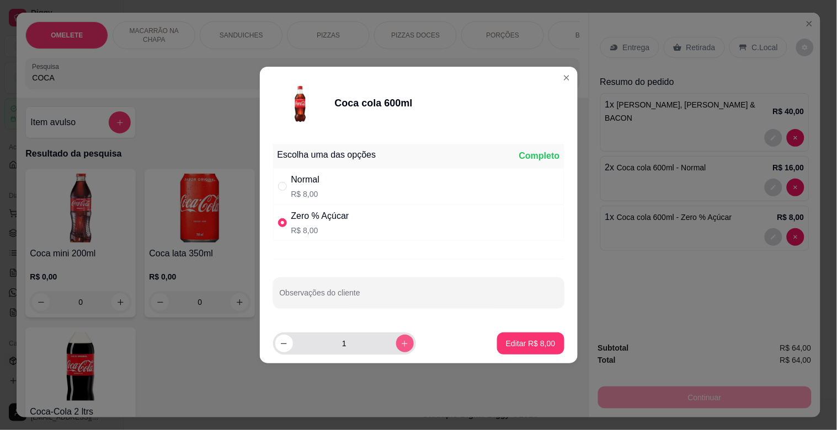
click at [401, 345] on icon "increase-product-quantity" at bounding box center [405, 344] width 8 height 8
type input "2"
click at [514, 334] on button "Editar R$ 16,00" at bounding box center [528, 344] width 71 height 22
drag, startPoint x: 514, startPoint y: 334, endPoint x: 704, endPoint y: 304, distance: 192.2
click at [516, 334] on div "Coca mini 200ml R$ 0,00 0 Coca lata 350ml R$ 0,00 0 Coca cola 600ml R$ 0,00 2 C…" at bounding box center [302, 322] width 554 height 307
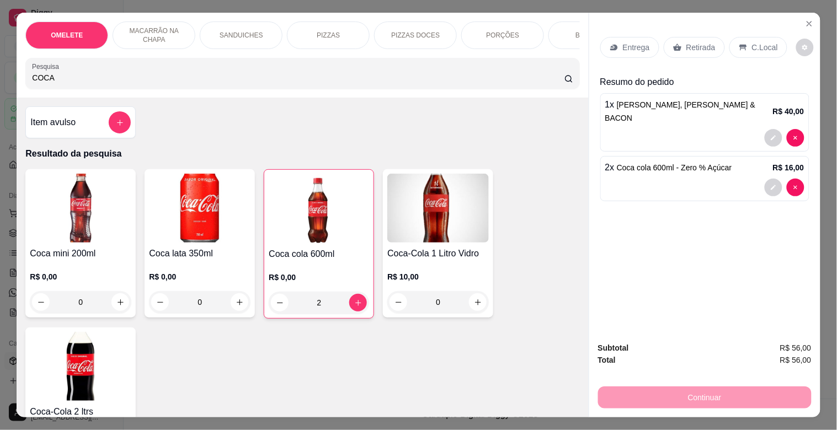
drag, startPoint x: 224, startPoint y: 89, endPoint x: 0, endPoint y: 102, distance: 224.3
click at [0, 102] on div "OMELETE MACARRÃO NA CHAPA SANDUICHES PIZZAS PIZZAS DOCES PORÇÕES BEBIDAS Bebida…" at bounding box center [418, 215] width 837 height 430
drag, startPoint x: 47, startPoint y: 86, endPoint x: 0, endPoint y: 67, distance: 51.0
click at [0, 67] on div "OMELETE MACARRÃO NA CHAPA SANDUICHES PIZZAS PIZZAS DOCES PORÇÕES BEBIDAS Bebida…" at bounding box center [418, 215] width 837 height 430
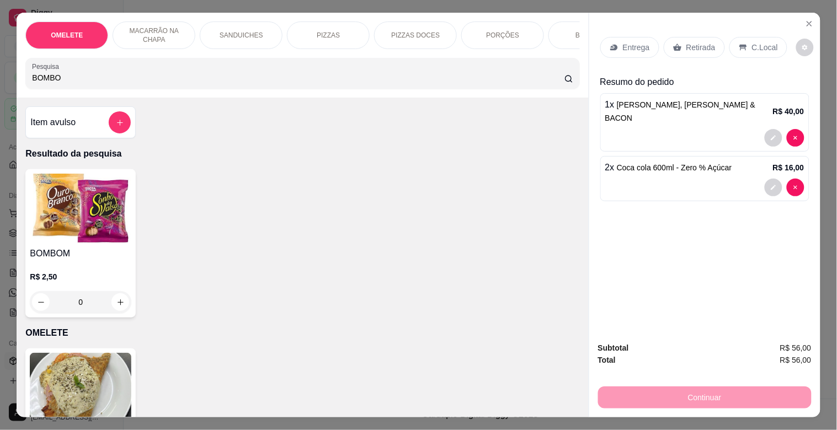
type input "BOMBO"
click at [47, 206] on img at bounding box center [81, 208] width 102 height 69
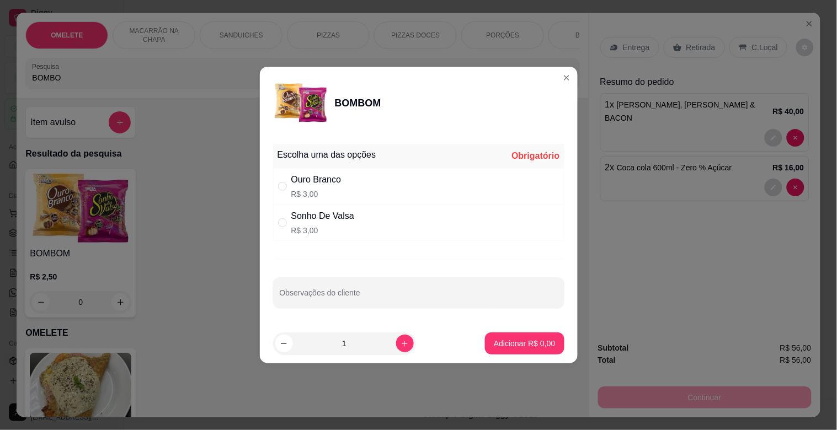
click at [301, 188] on div "Ouro Branco R$ 3,00" at bounding box center [316, 186] width 50 height 26
radio input "true"
click at [396, 337] on button "increase-product-quantity" at bounding box center [404, 343] width 17 height 17
type input "2"
click at [476, 339] on footer "2 Adicionar R$ 6,00" at bounding box center [419, 344] width 318 height 40
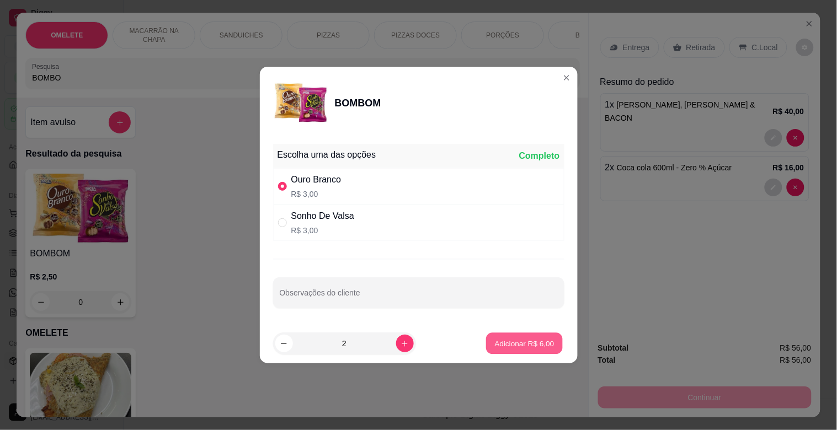
click at [530, 351] on button "Adicionar R$ 6,00" at bounding box center [524, 344] width 77 height 22
type input "2"
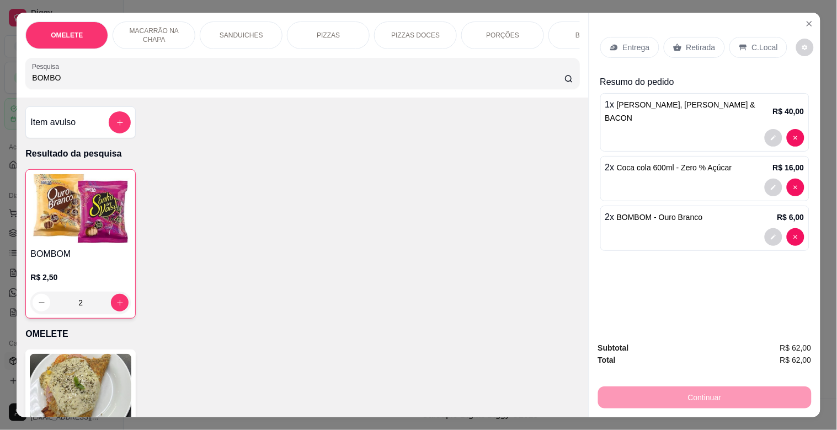
click at [741, 45] on icon at bounding box center [743, 47] width 9 height 9
click at [741, 45] on div "C.Local" at bounding box center [758, 47] width 58 height 21
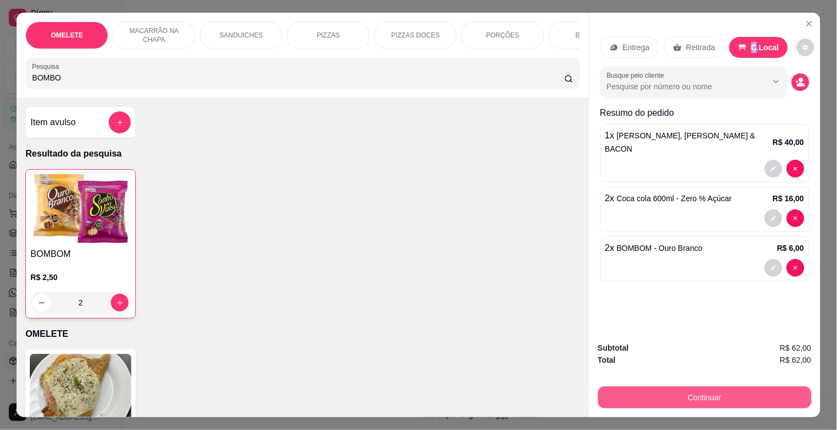
click at [699, 387] on button "Continuar" at bounding box center [705, 398] width 214 height 22
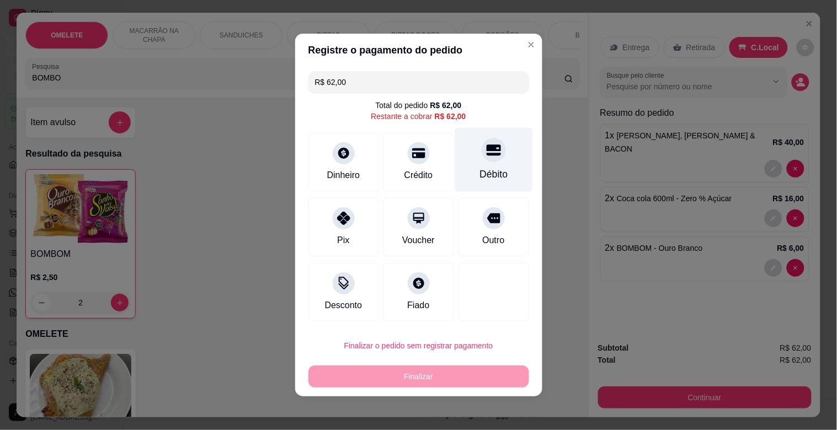
click at [458, 150] on div "Débito" at bounding box center [494, 160] width 78 height 65
type input "R$ 0,00"
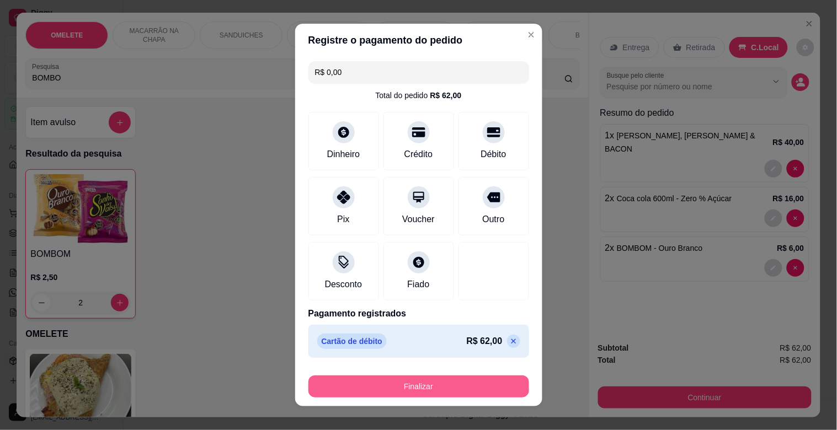
click at [436, 381] on button "Finalizar" at bounding box center [418, 387] width 221 height 22
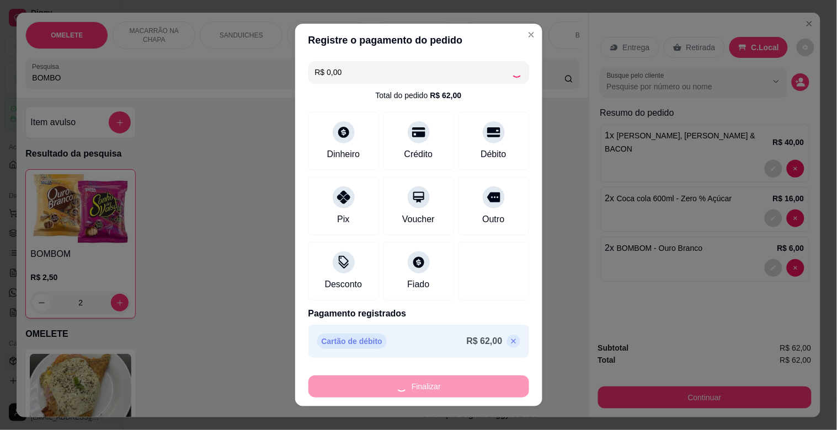
type input "0"
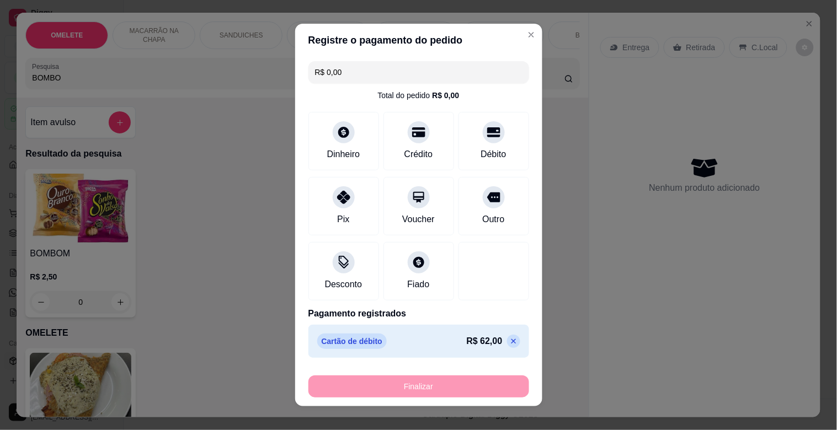
type input "-R$ 62,00"
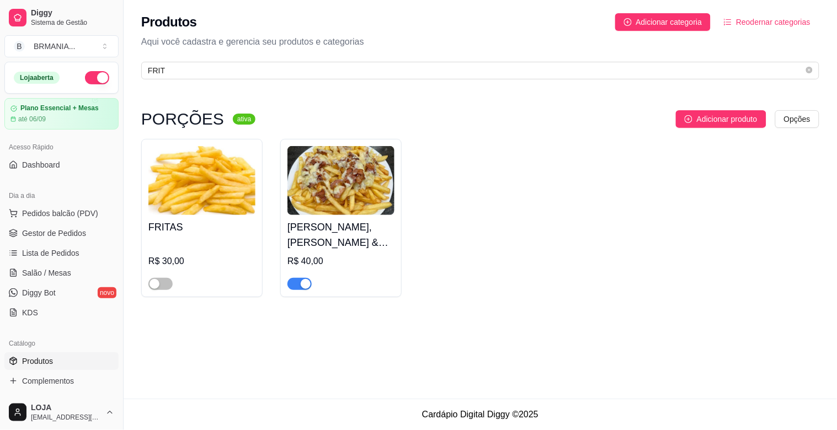
click at [294, 290] on span "button" at bounding box center [299, 284] width 24 height 12
click at [41, 228] on span "Gestor de Pedidos" at bounding box center [54, 233] width 64 height 11
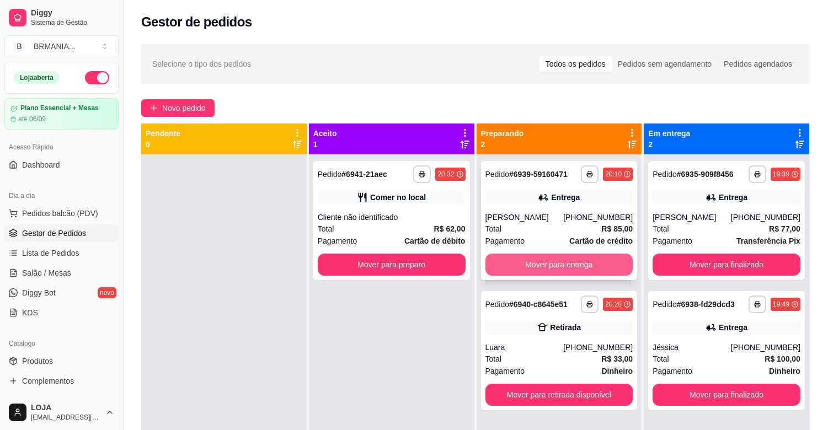
click at [578, 268] on button "Mover para entrega" at bounding box center [559, 265] width 148 height 22
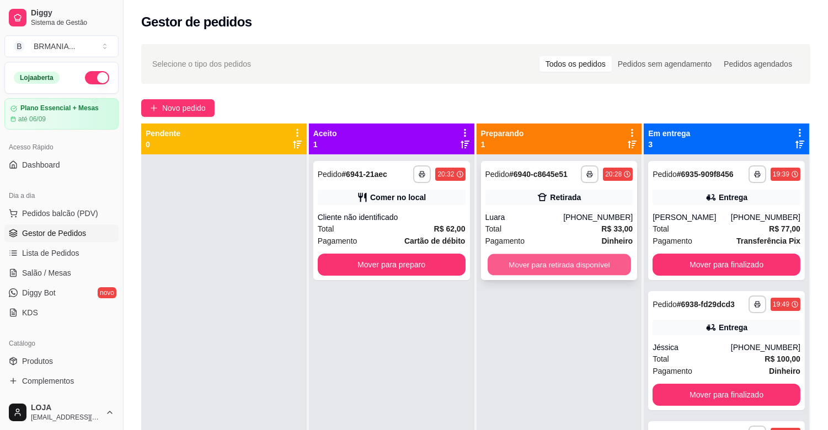
click at [581, 268] on button "Mover para retirada disponível" at bounding box center [559, 265] width 143 height 22
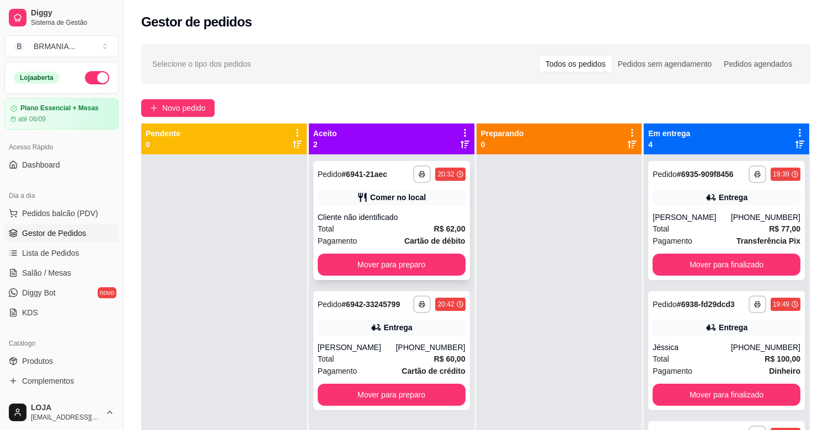
click at [396, 222] on div "Cliente não identificado" at bounding box center [392, 217] width 148 height 11
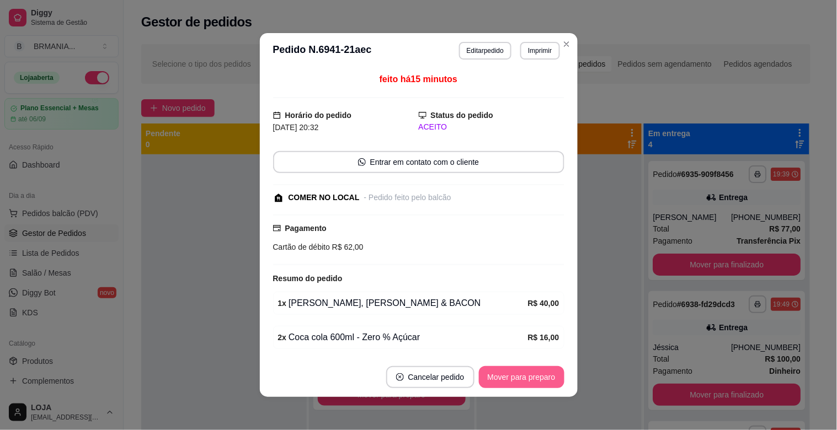
click at [520, 382] on button "Mover para preparo" at bounding box center [522, 377] width 86 height 22
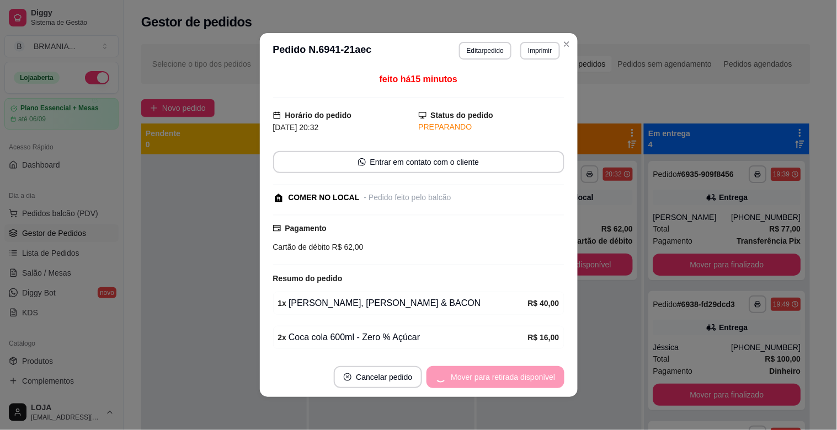
click at [520, 382] on div "Mover para retirada disponível" at bounding box center [494, 377] width 137 height 22
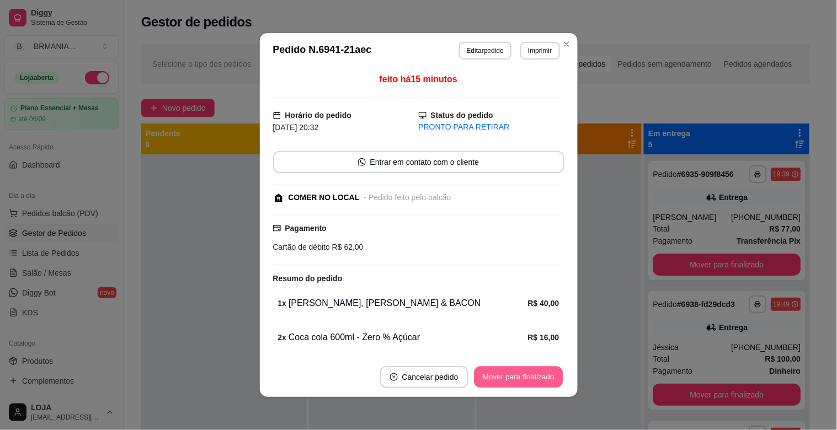
click at [520, 382] on button "Mover para finalizado" at bounding box center [518, 378] width 89 height 22
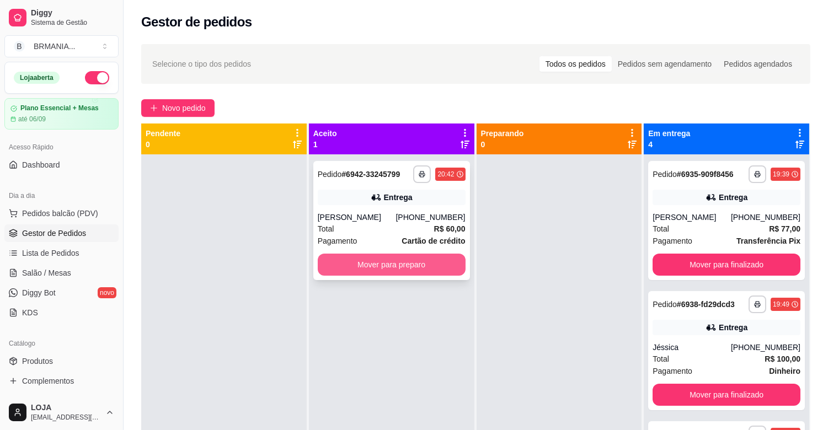
click at [398, 258] on button "Mover para preparo" at bounding box center [392, 265] width 148 height 22
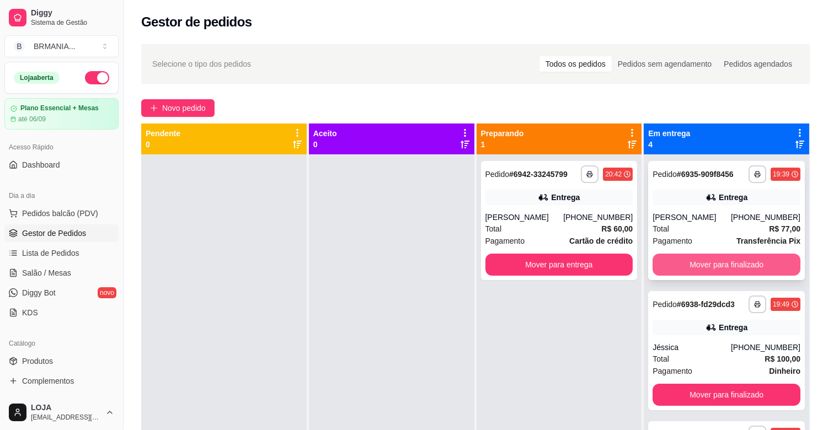
click at [703, 261] on button "Mover para finalizado" at bounding box center [727, 265] width 148 height 22
click at [701, 271] on button "Mover para finalizado" at bounding box center [727, 265] width 148 height 22
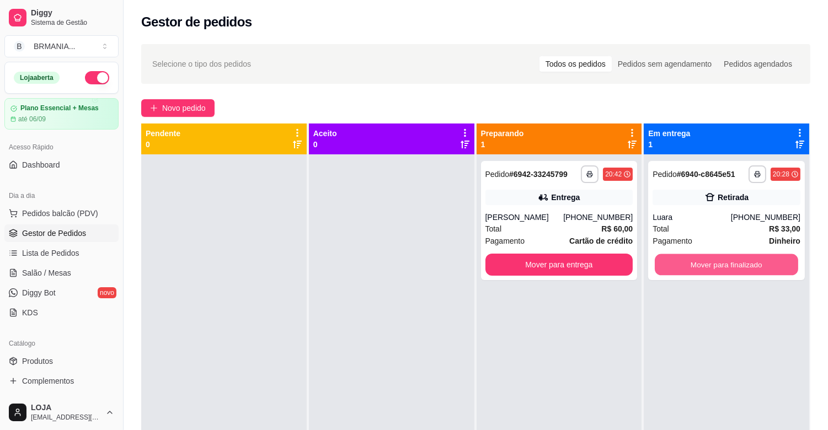
click at [701, 271] on button "Mover para finalizado" at bounding box center [726, 265] width 143 height 22
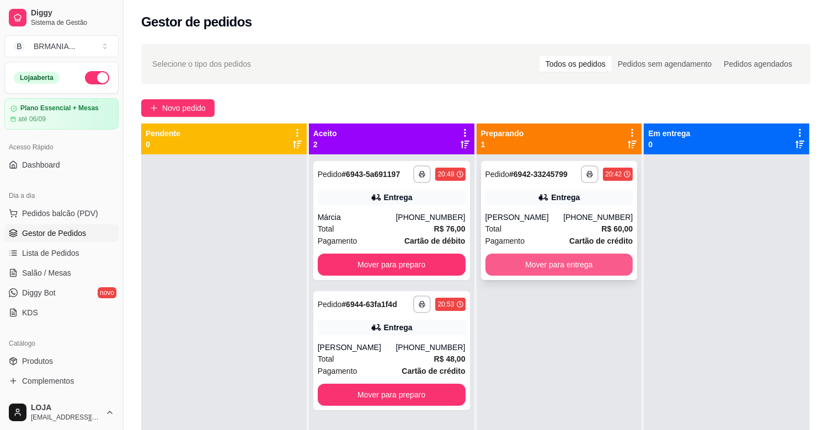
click at [548, 260] on button "Mover para entrega" at bounding box center [559, 265] width 148 height 22
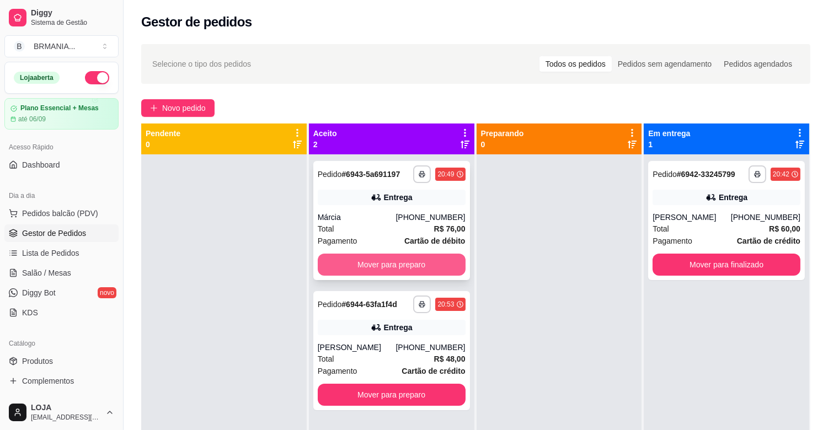
click at [385, 260] on button "Mover para preparo" at bounding box center [392, 265] width 148 height 22
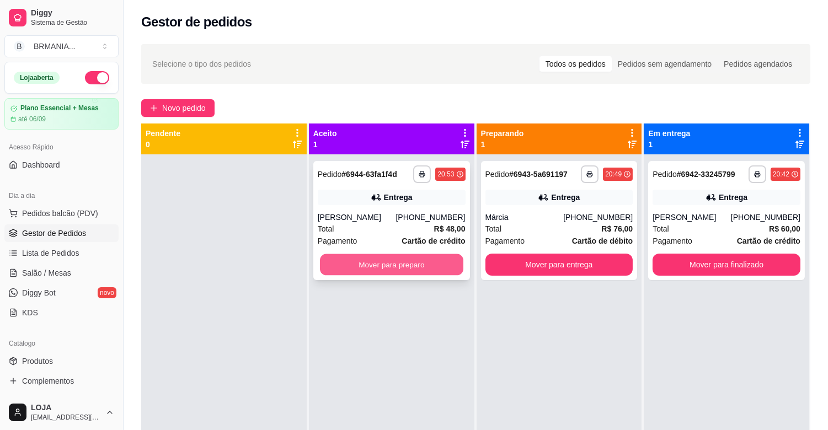
click at [423, 274] on button "Mover para preparo" at bounding box center [391, 265] width 143 height 22
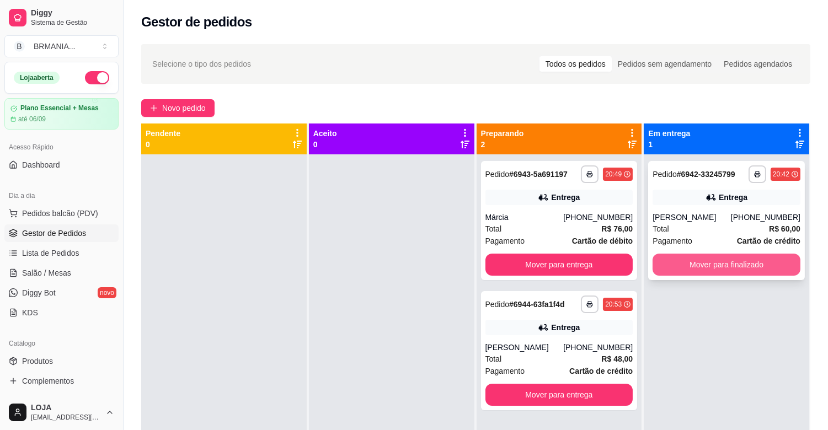
click at [703, 254] on button "Mover para finalizado" at bounding box center [727, 265] width 148 height 22
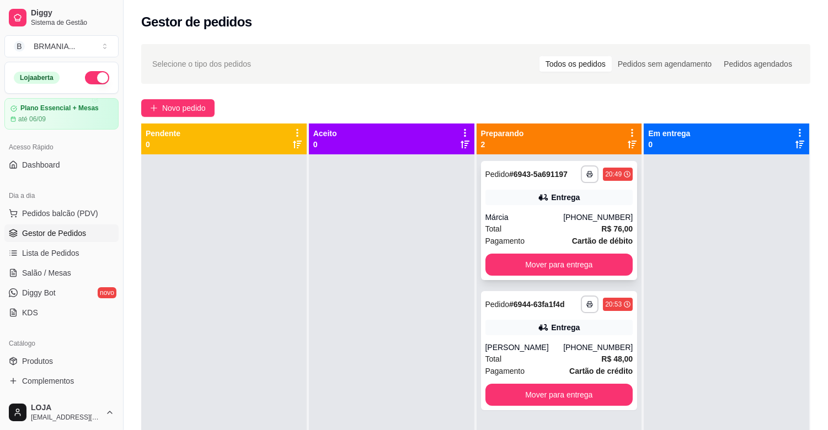
click at [567, 251] on div "**********" at bounding box center [559, 220] width 157 height 119
click at [504, 266] on button "Mover para entrega" at bounding box center [559, 265] width 143 height 22
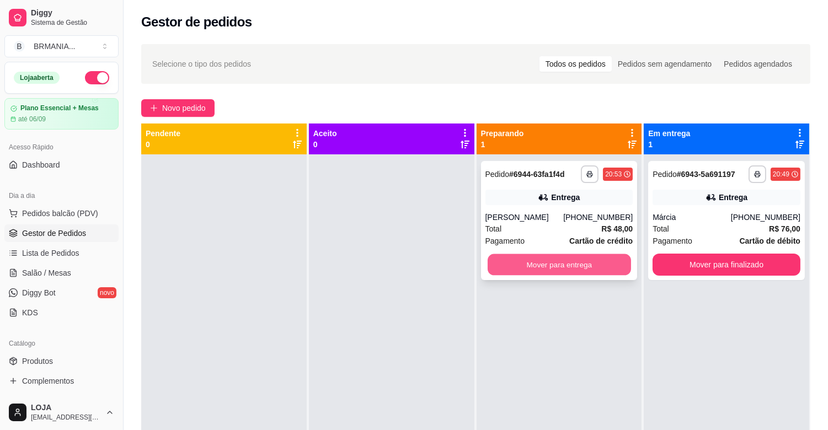
click at [561, 271] on button "Mover para entrega" at bounding box center [559, 265] width 143 height 22
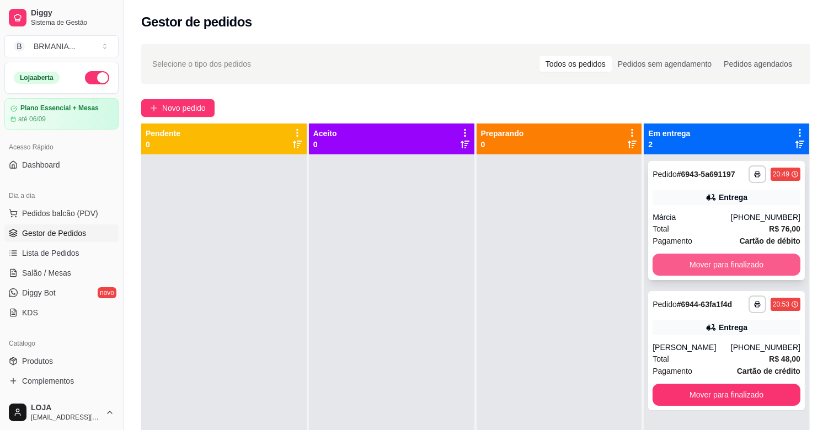
click at [740, 258] on button "Mover para finalizado" at bounding box center [727, 265] width 148 height 22
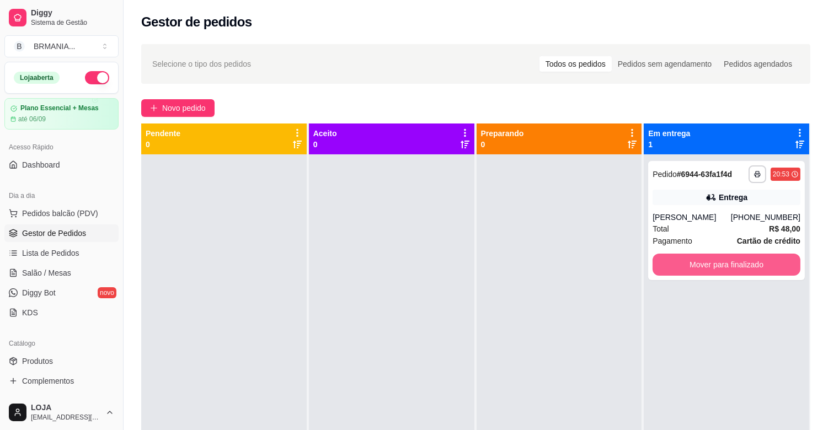
click at [731, 263] on button "Mover para finalizado" at bounding box center [727, 265] width 148 height 22
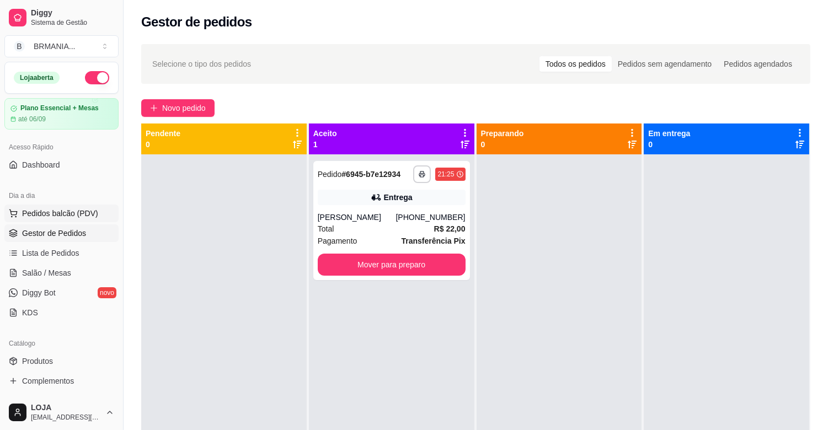
click at [75, 218] on span "Pedidos balcão (PDV)" at bounding box center [60, 213] width 76 height 11
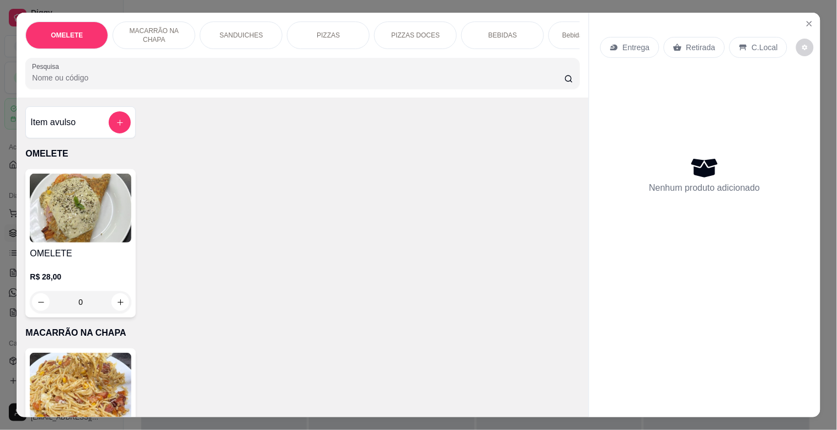
click at [120, 83] on input "Pesquisa" at bounding box center [298, 77] width 532 height 11
type input "COC"
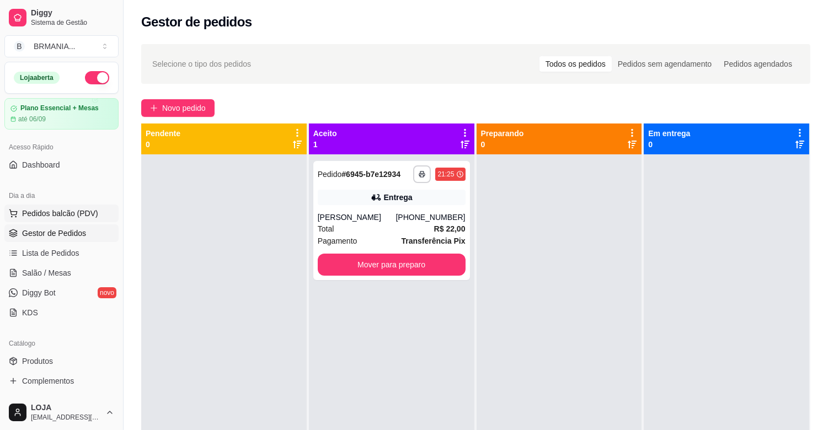
click at [72, 221] on button "Pedidos balcão (PDV)" at bounding box center [61, 214] width 114 height 18
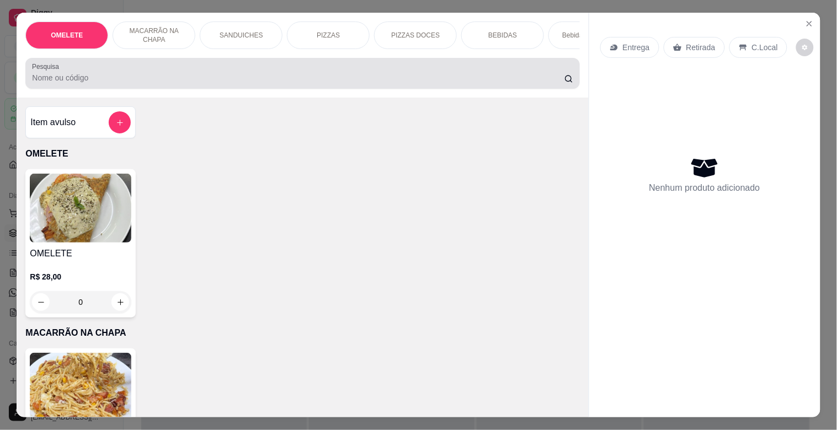
click at [150, 83] on input "Pesquisa" at bounding box center [298, 77] width 532 height 11
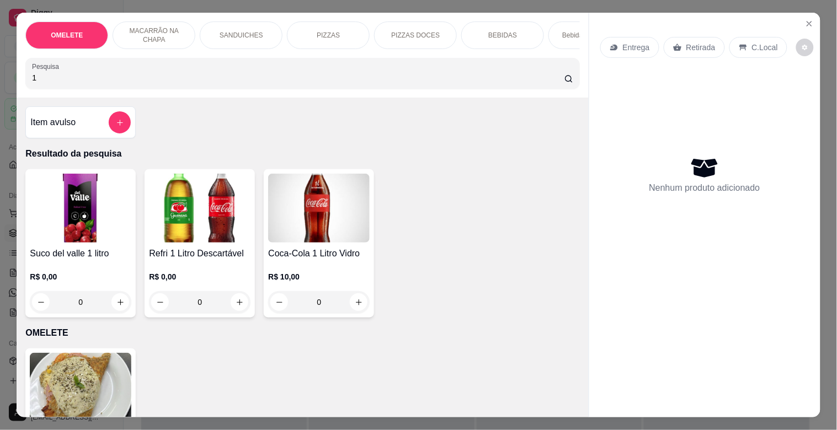
type input "1"
click at [204, 221] on img at bounding box center [200, 208] width 102 height 69
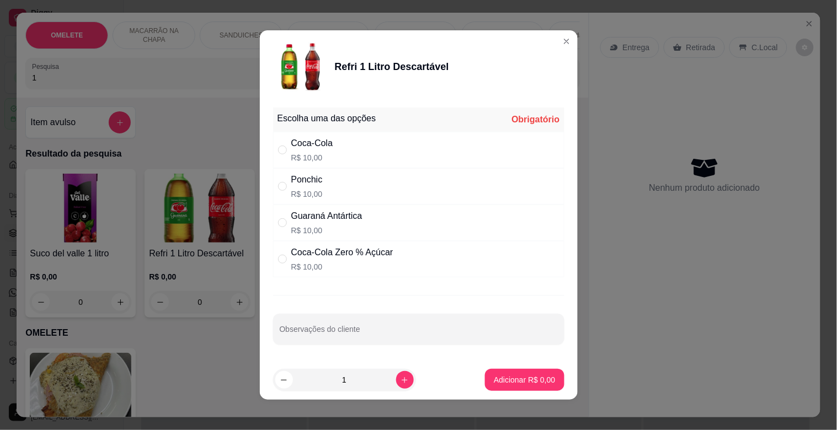
click at [328, 262] on p "R$ 10,00" at bounding box center [342, 266] width 102 height 11
radio input "true"
click at [490, 382] on p "Adicionar R$ 10,00" at bounding box center [522, 380] width 64 height 10
type input "1"
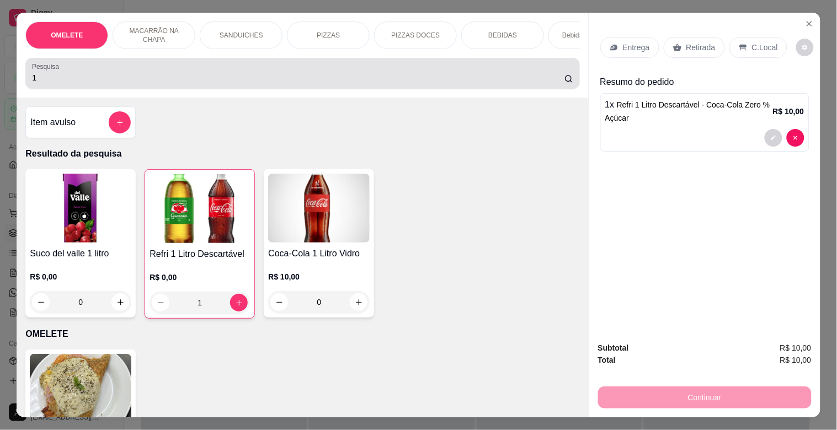
click at [44, 89] on div "Pesquisa 1" at bounding box center [302, 73] width 554 height 31
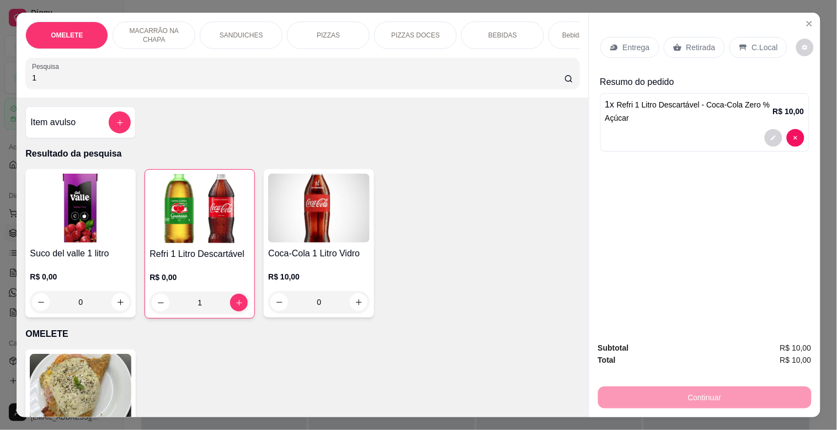
type input "1"
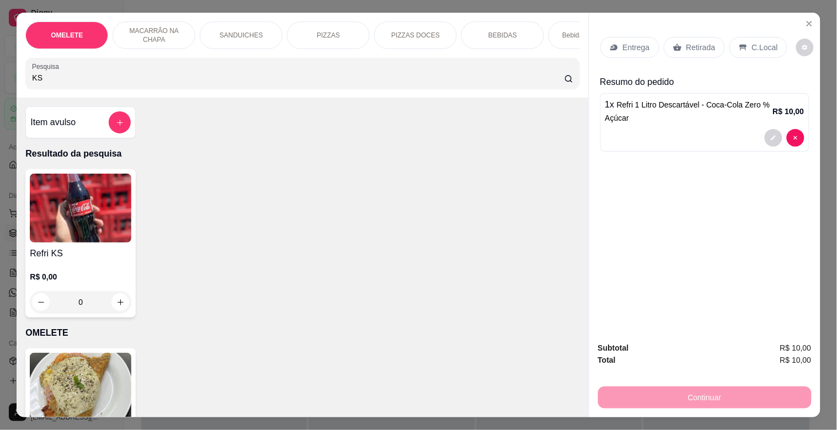
type input "KS"
click at [109, 234] on img at bounding box center [81, 208] width 102 height 69
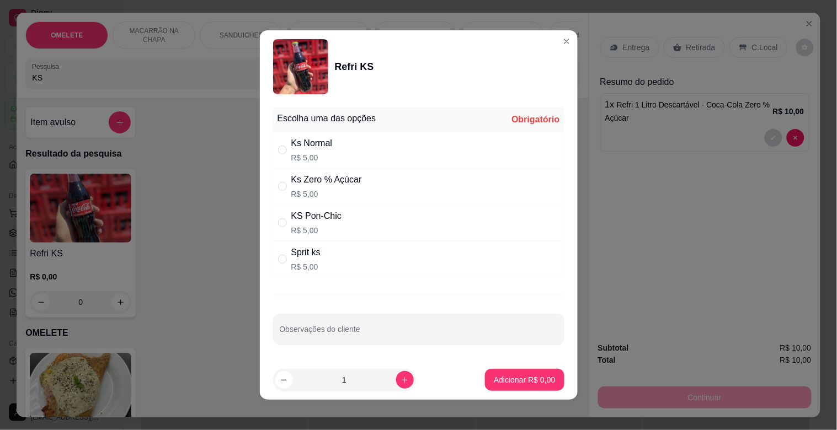
click at [327, 214] on div "KS Pon-Chic" at bounding box center [316, 216] width 51 height 13
radio input "true"
click at [494, 375] on p "Adicionar R$ 5,00" at bounding box center [524, 380] width 61 height 11
type input "1"
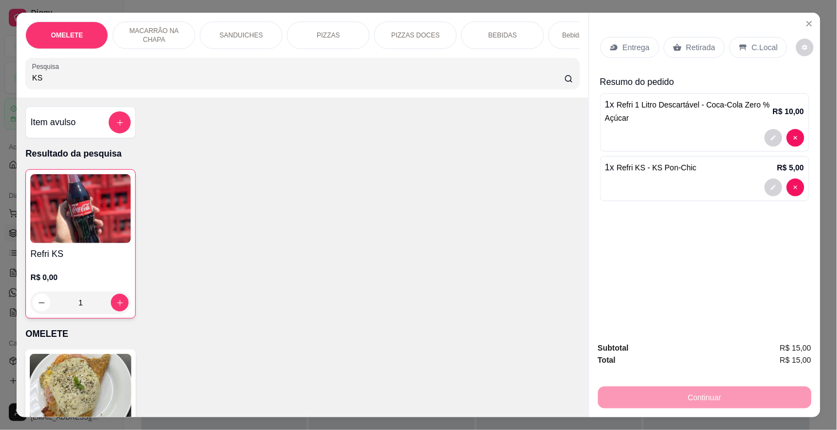
drag, startPoint x: 67, startPoint y: 84, endPoint x: 0, endPoint y: 87, distance: 67.4
click at [0, 87] on div "OMELETE MACARRÃO NA CHAPA SANDUICHES PIZZAS PIZZAS DOCES BEBIDAS Bebidas Alcoól…" at bounding box center [418, 215] width 837 height 430
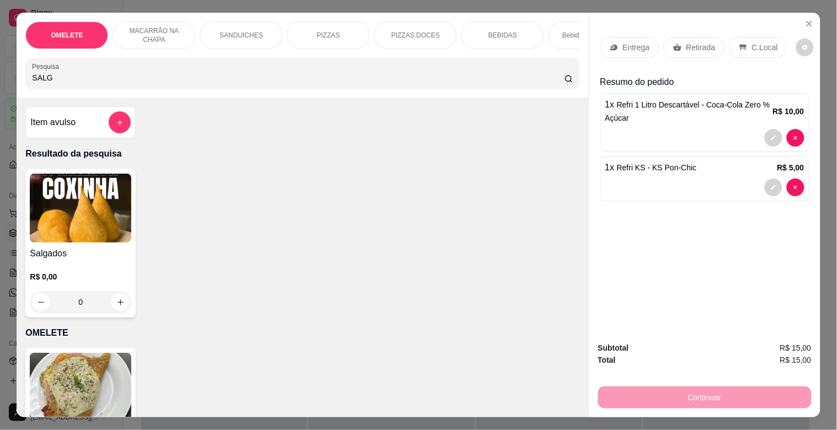
type input "SALG"
click at [34, 213] on img at bounding box center [81, 208] width 102 height 69
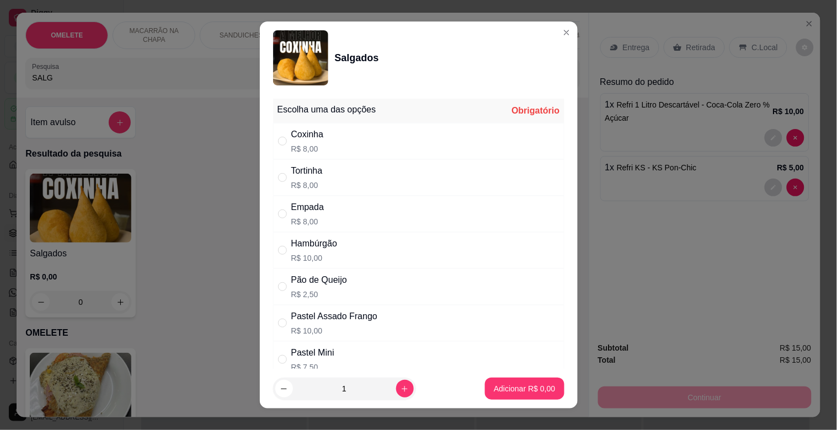
click at [370, 216] on div "Empada R$ 8,00" at bounding box center [418, 214] width 291 height 36
radio input "true"
click at [515, 382] on button "Adicionar R$ 8,00" at bounding box center [524, 389] width 79 height 22
type input "1"
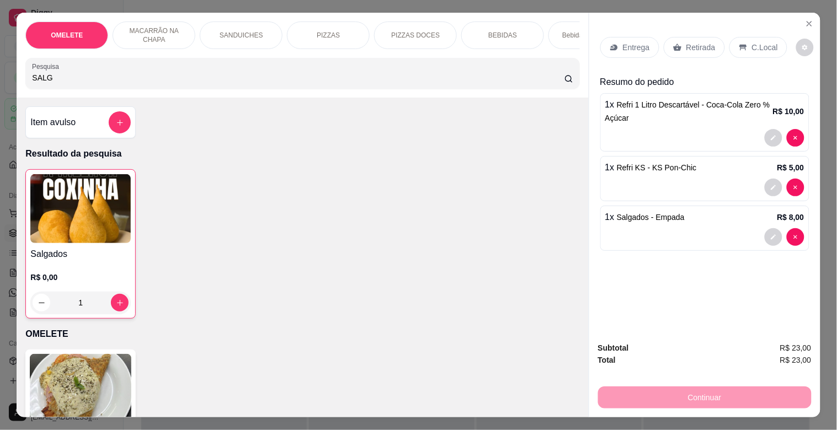
drag, startPoint x: 23, startPoint y: 85, endPoint x: 0, endPoint y: 86, distance: 23.2
click at [0, 86] on div "OMELETE MACARRÃO NA CHAPA SANDUICHES PIZZAS PIZZAS DOCES BEBIDAS Bebidas Alcoól…" at bounding box center [418, 215] width 837 height 430
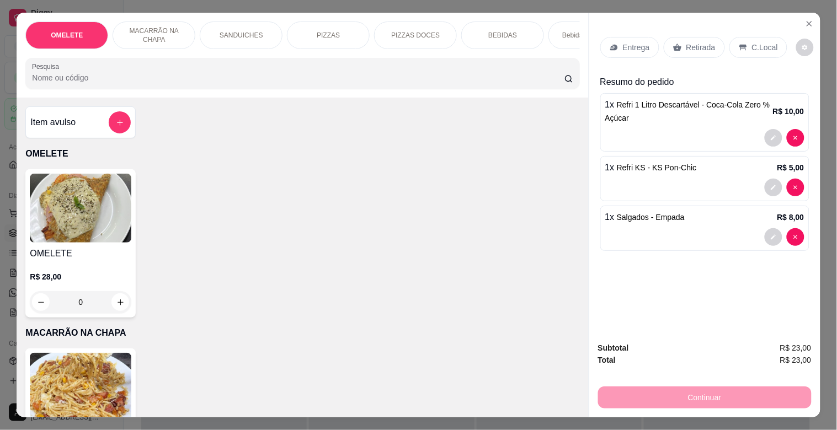
click at [328, 13] on div "OMELETE MACARRÃO NA CHAPA SANDUICHES PIZZAS PIZZAS DOCES BEBIDAS Bebidas Alcoól…" at bounding box center [303, 55] width 572 height 85
click at [325, 31] on p "PIZZAS" at bounding box center [328, 35] width 23 height 9
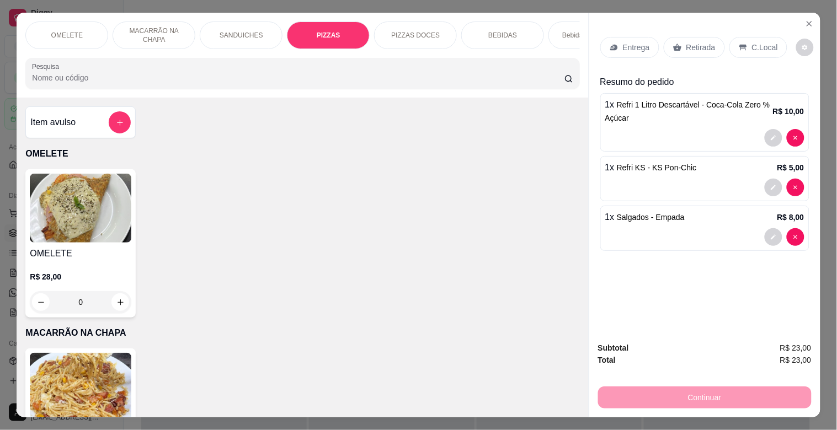
scroll to position [26, 0]
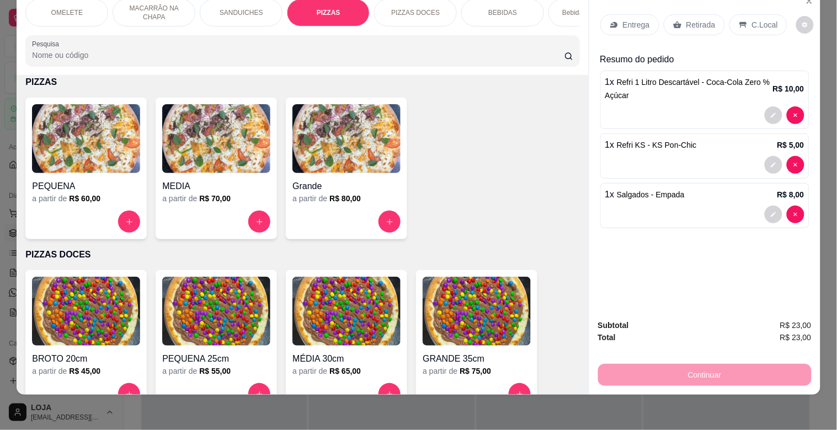
click at [356, 138] on img at bounding box center [346, 138] width 108 height 69
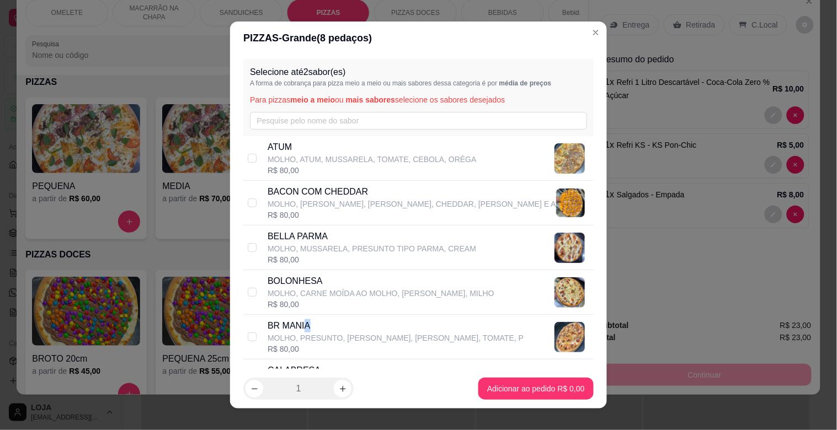
drag, startPoint x: 302, startPoint y: 332, endPoint x: 392, endPoint y: 356, distance: 92.8
click at [311, 334] on div "BR MANIA MOLHO, PRESUNTO, [PERSON_NAME], [PERSON_NAME], TOMATE, P" at bounding box center [396, 331] width 256 height 24
checkbox input "true"
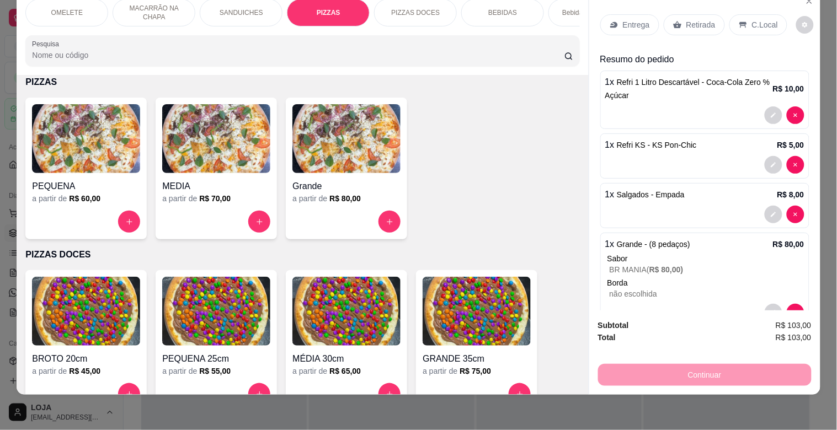
click at [745, 17] on div "C.Local" at bounding box center [758, 24] width 58 height 21
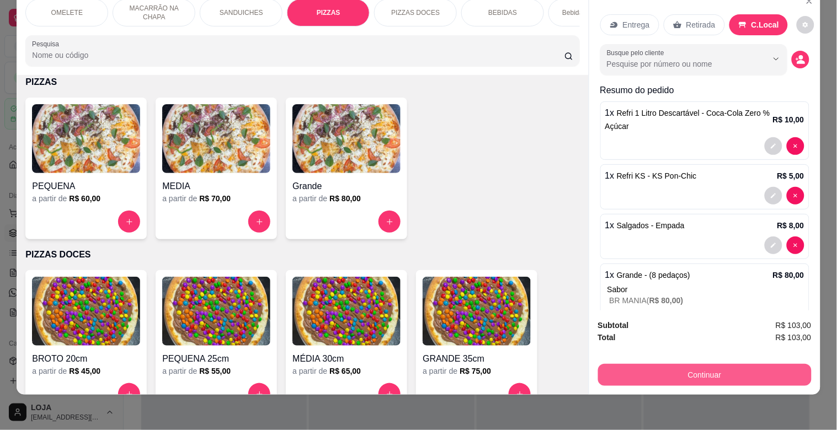
click at [701, 367] on button "Continuar" at bounding box center [705, 375] width 214 height 22
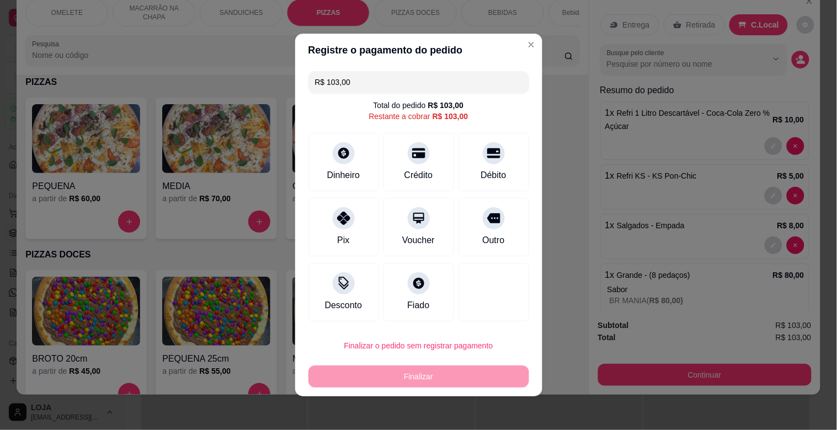
drag, startPoint x: 349, startPoint y: 83, endPoint x: 117, endPoint y: 101, distance: 233.0
click at [117, 101] on div "Registre o pagamento do pedido R$ 103,00 Total do pedido R$ 103,00 Restante a c…" at bounding box center [418, 215] width 837 height 430
type input "R$ 0,00"
click at [351, 232] on div "Pix" at bounding box center [344, 225] width 78 height 65
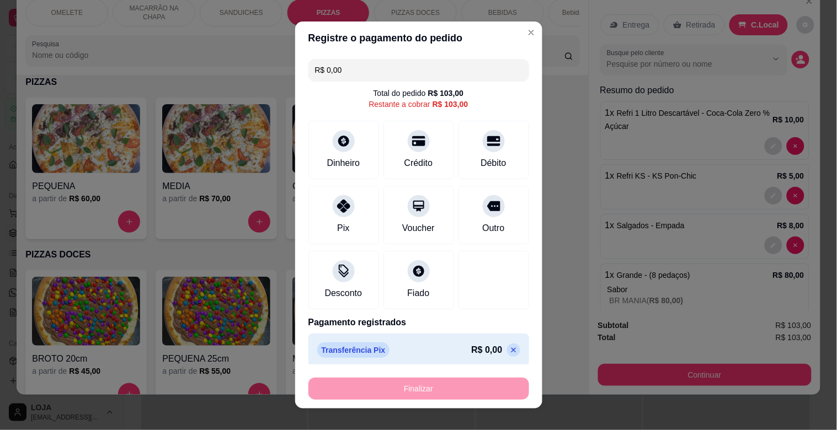
click at [509, 352] on icon at bounding box center [513, 350] width 9 height 9
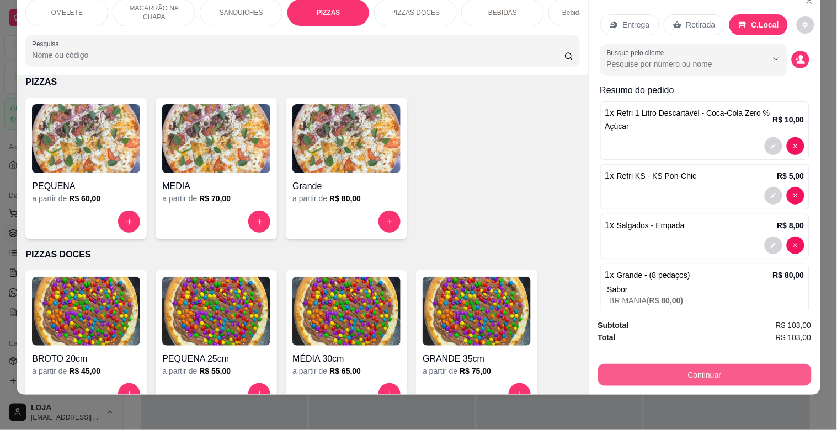
click at [756, 366] on button "Continuar" at bounding box center [705, 375] width 214 height 22
click at [668, 370] on button "Continuar" at bounding box center [704, 375] width 207 height 22
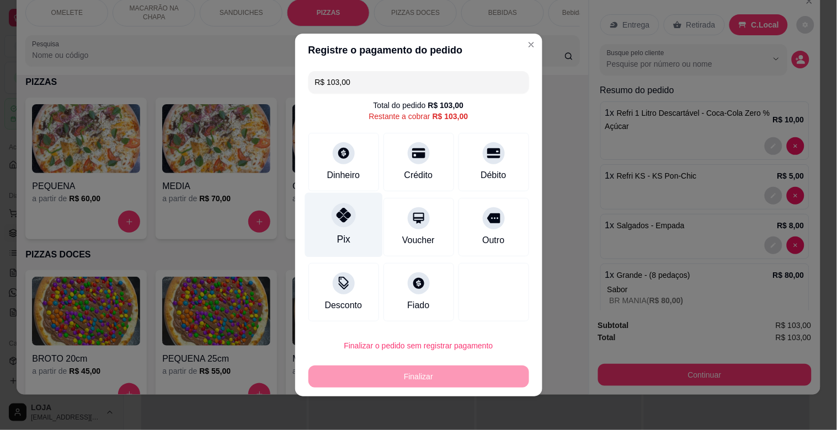
click at [339, 218] on icon at bounding box center [343, 215] width 14 height 14
type input "R$ 0,00"
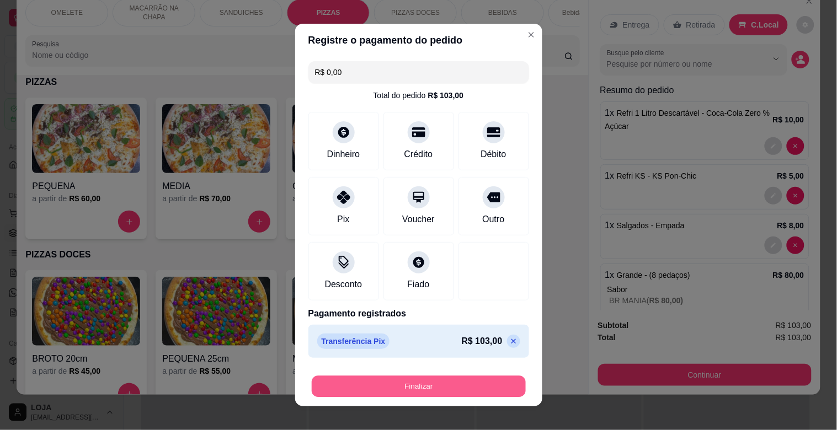
click at [407, 379] on button "Finalizar" at bounding box center [419, 387] width 214 height 22
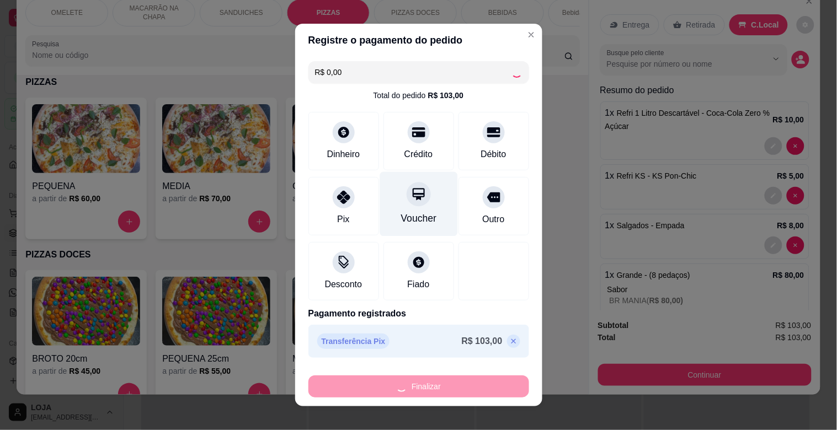
type input "0"
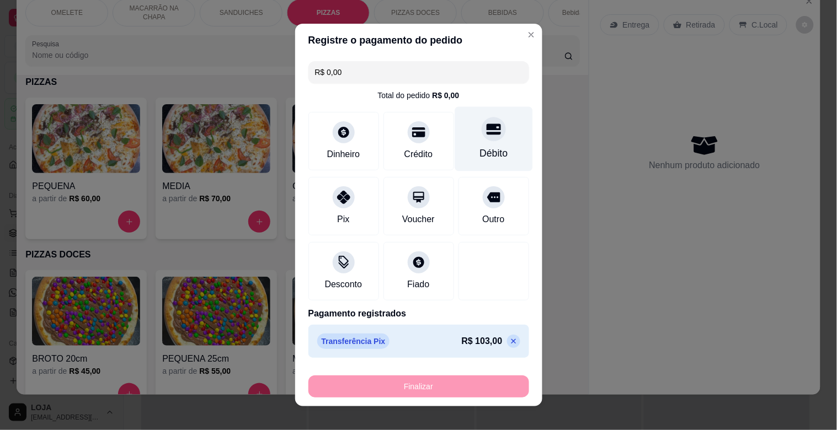
type input "-R$ 103,00"
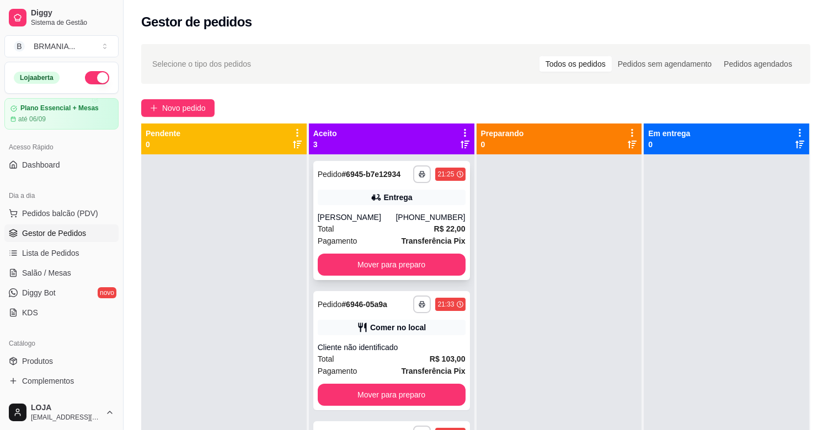
click at [396, 196] on div "Entrega" at bounding box center [398, 197] width 29 height 11
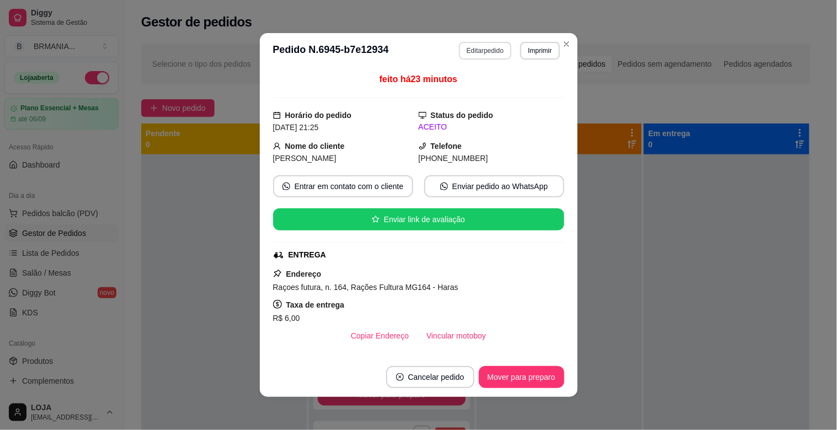
click at [479, 46] on button "Editar pedido" at bounding box center [485, 51] width 52 height 18
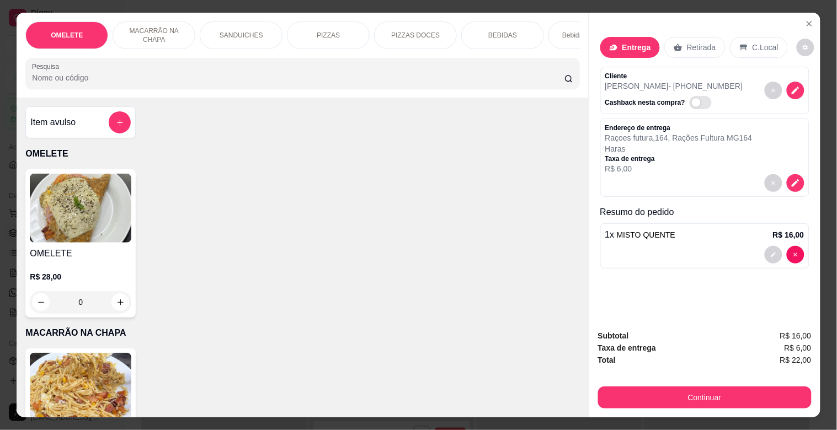
click at [452, 83] on input "Pesquisa" at bounding box center [298, 77] width 532 height 11
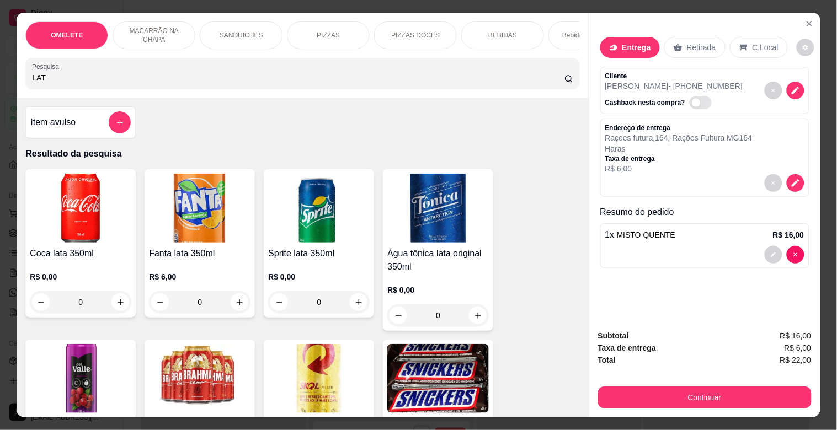
type input "LAT"
click at [337, 376] on img at bounding box center [319, 378] width 102 height 69
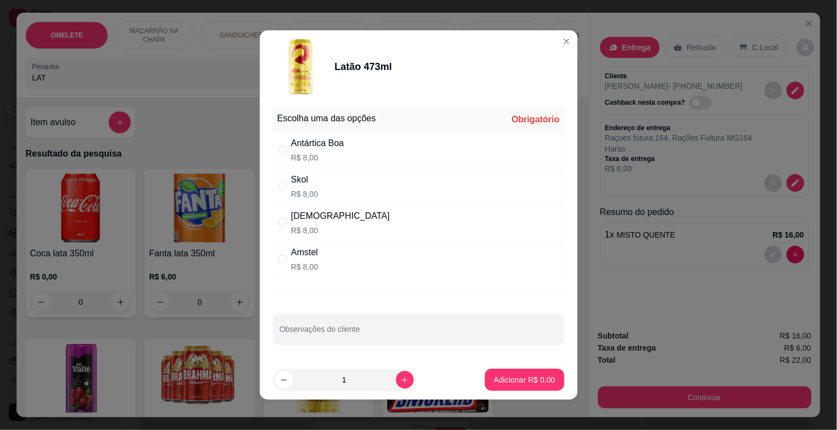
click at [316, 175] on div "Skol R$ 8,00" at bounding box center [418, 186] width 291 height 36
radio input "true"
click at [510, 376] on p "Adicionar R$ 8,00" at bounding box center [524, 380] width 61 height 11
type input "1"
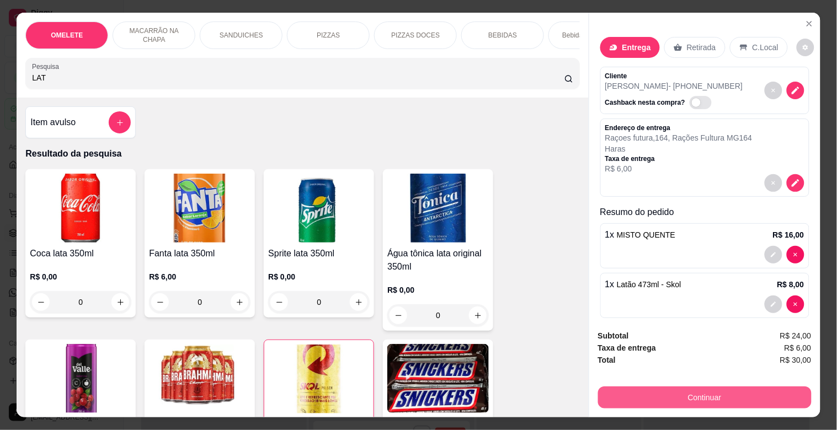
click at [703, 389] on button "Continuar" at bounding box center [705, 398] width 214 height 22
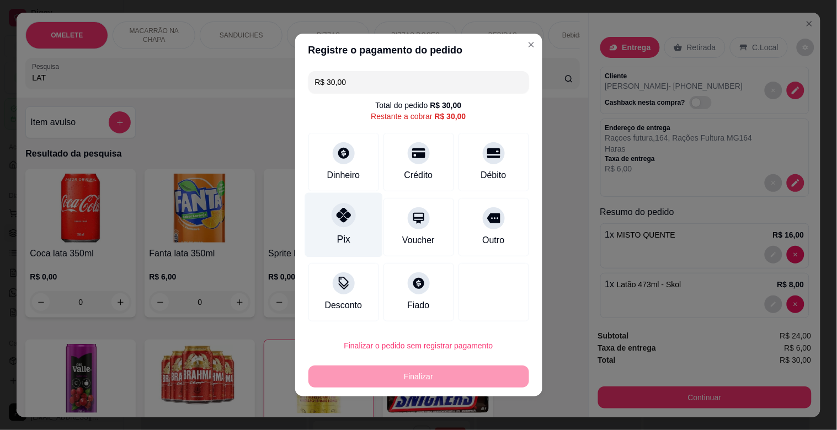
click at [323, 227] on div "Pix" at bounding box center [344, 225] width 78 height 65
type input "R$ 0,00"
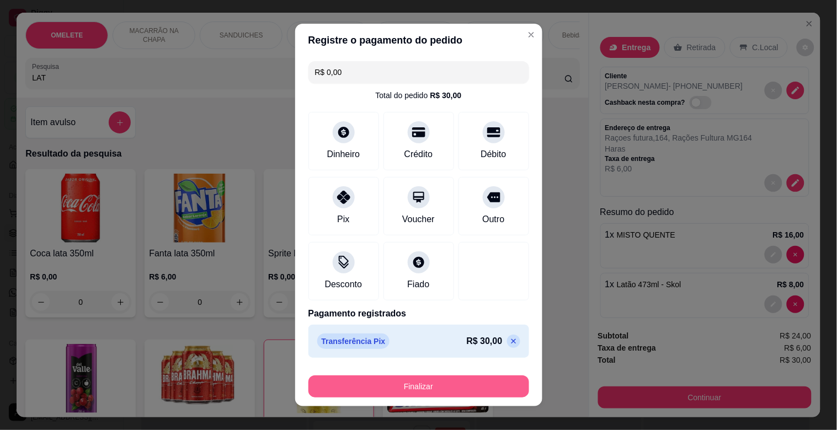
click at [417, 390] on button "Finalizar" at bounding box center [418, 387] width 221 height 22
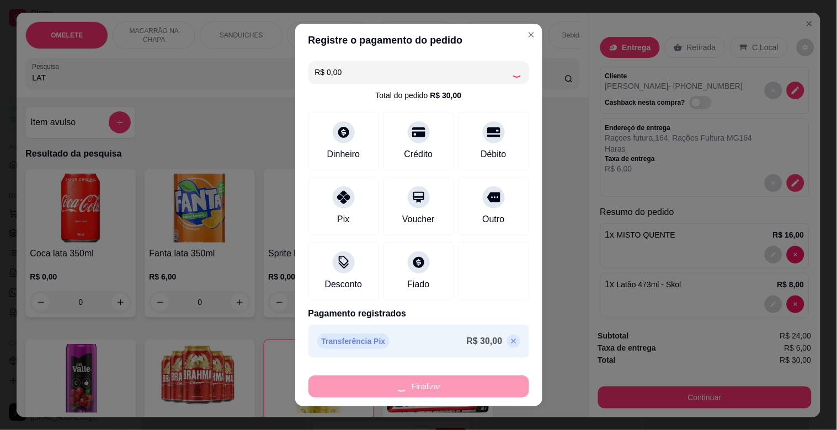
type input "0"
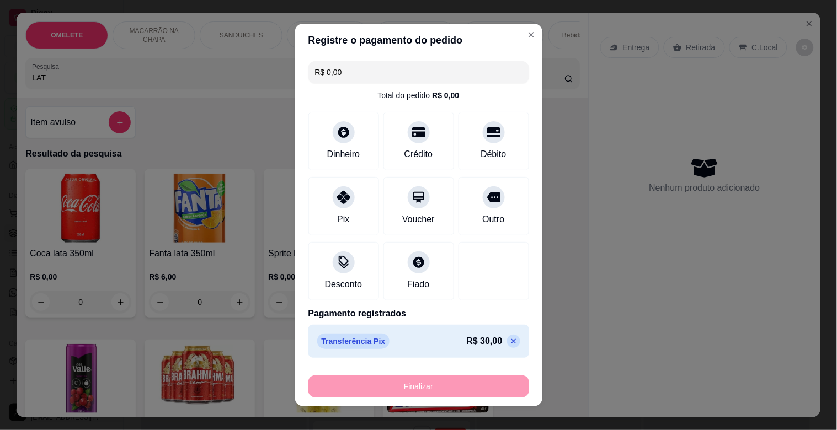
type input "-R$ 30,00"
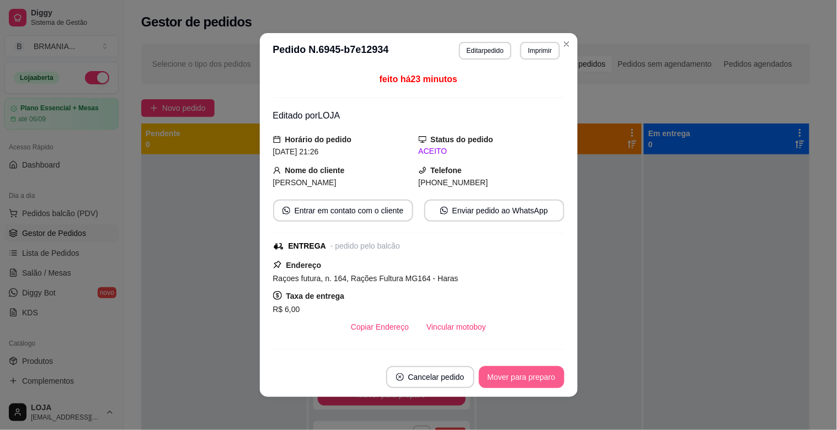
click at [516, 374] on button "Mover para preparo" at bounding box center [522, 377] width 86 height 22
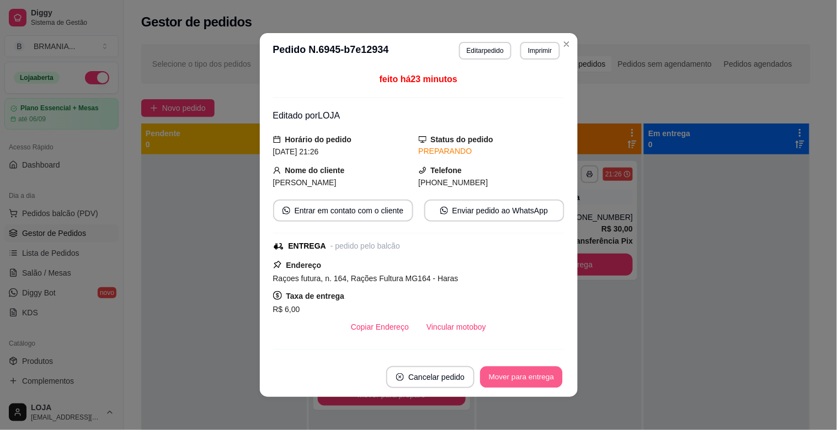
click at [519, 379] on button "Mover para entrega" at bounding box center [522, 378] width 83 height 22
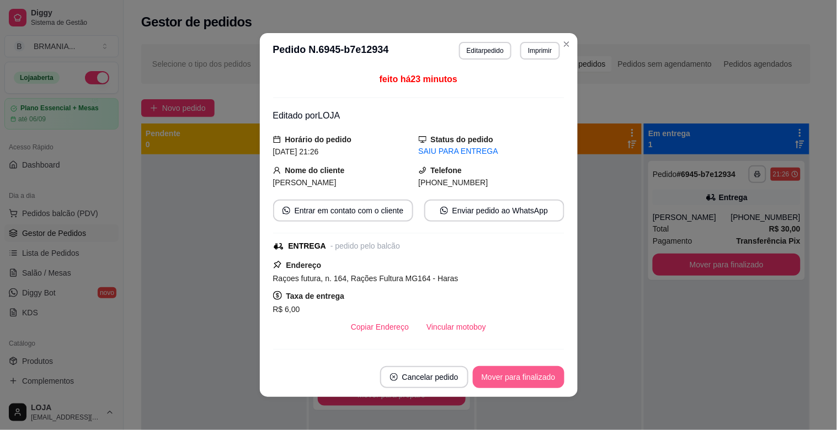
click at [538, 373] on button "Mover para finalizado" at bounding box center [519, 377] width 92 height 22
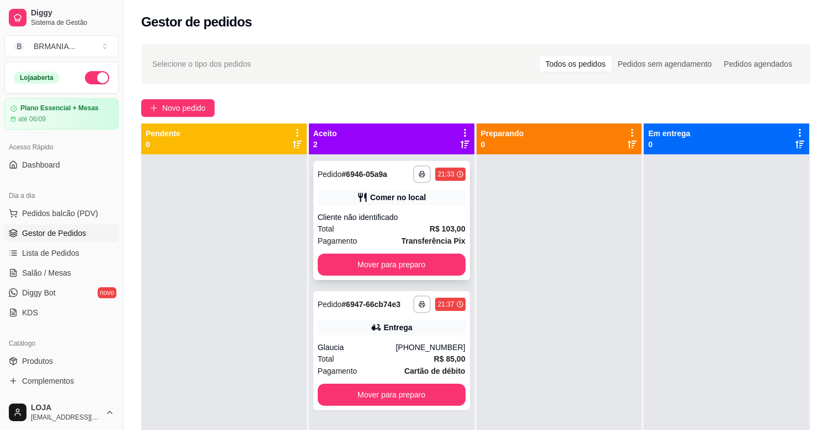
click at [396, 238] on div "Pagamento Transferência Pix" at bounding box center [392, 241] width 148 height 12
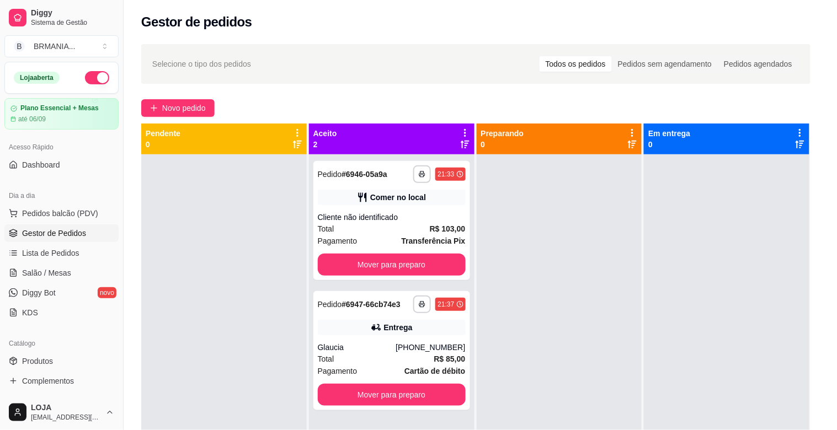
click at [522, 365] on footer "Cancelar pedido Mover para preparo" at bounding box center [419, 377] width 318 height 40
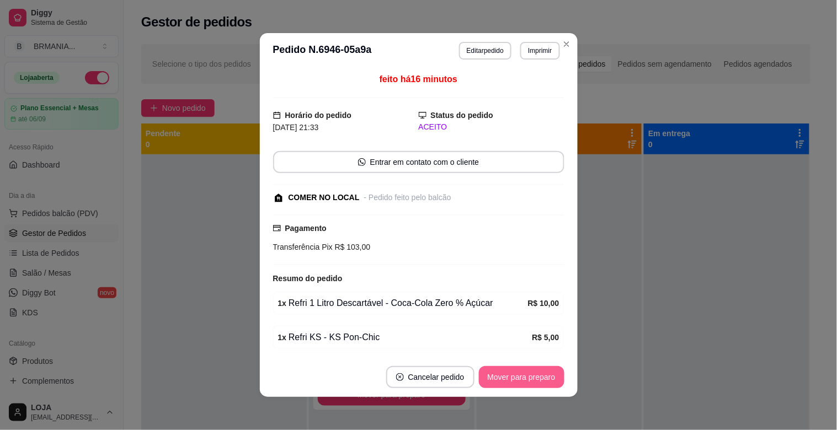
click at [521, 371] on button "Mover para preparo" at bounding box center [522, 377] width 86 height 22
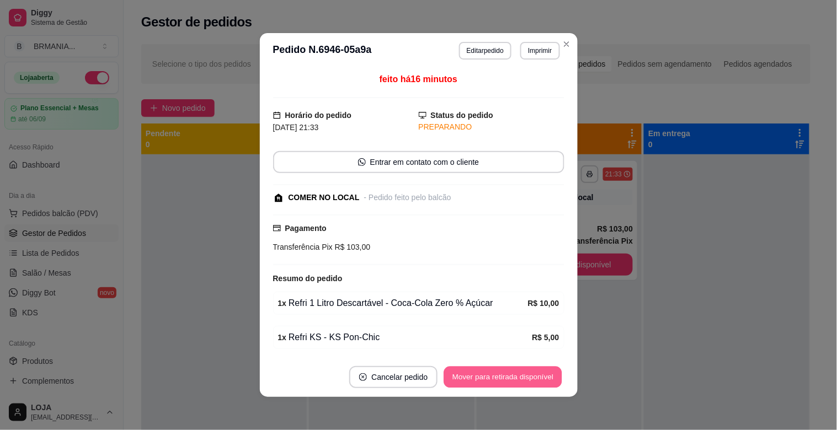
click at [521, 371] on button "Mover para retirada disponível" at bounding box center [503, 378] width 118 height 22
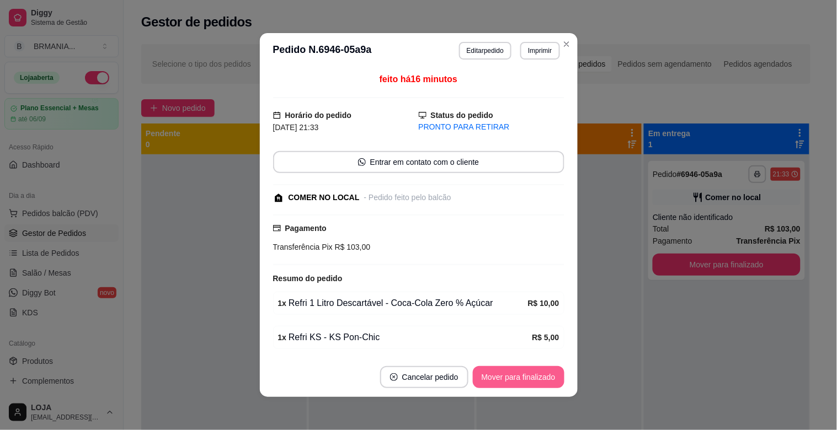
click at [520, 371] on button "Mover para finalizado" at bounding box center [519, 377] width 92 height 22
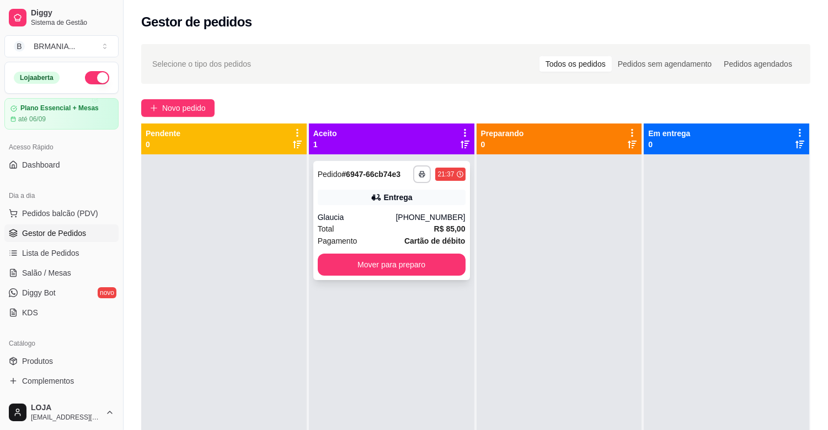
click at [383, 226] on div "Total R$ 85,00" at bounding box center [392, 229] width 148 height 12
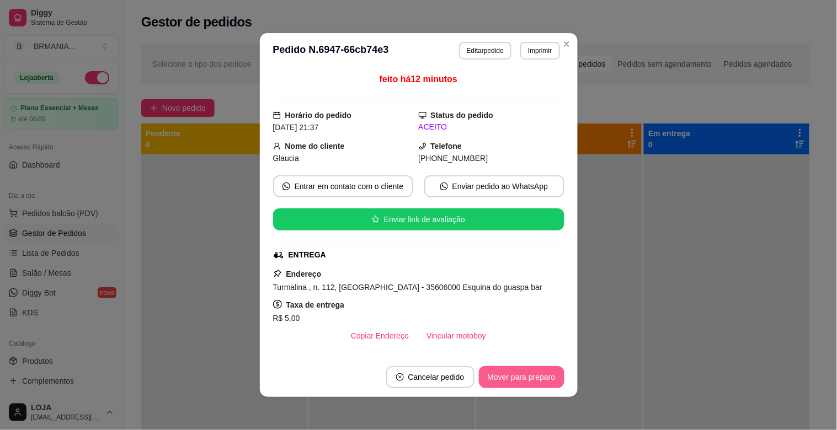
click at [500, 381] on button "Mover para preparo" at bounding box center [522, 377] width 86 height 22
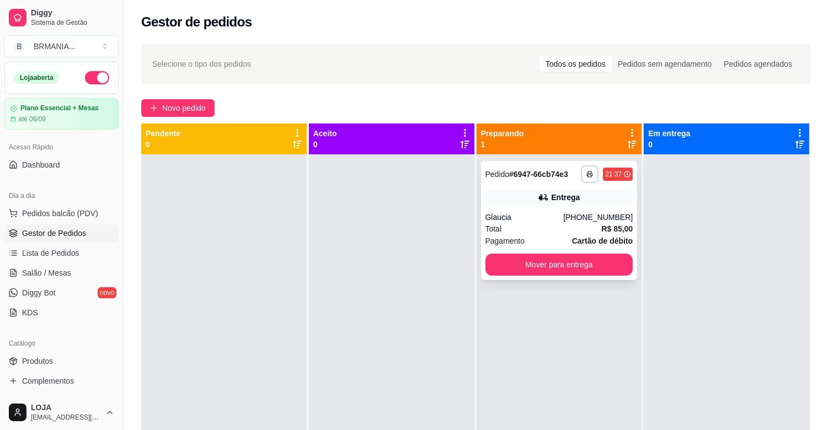
click at [511, 222] on div "Glaucia" at bounding box center [524, 217] width 78 height 11
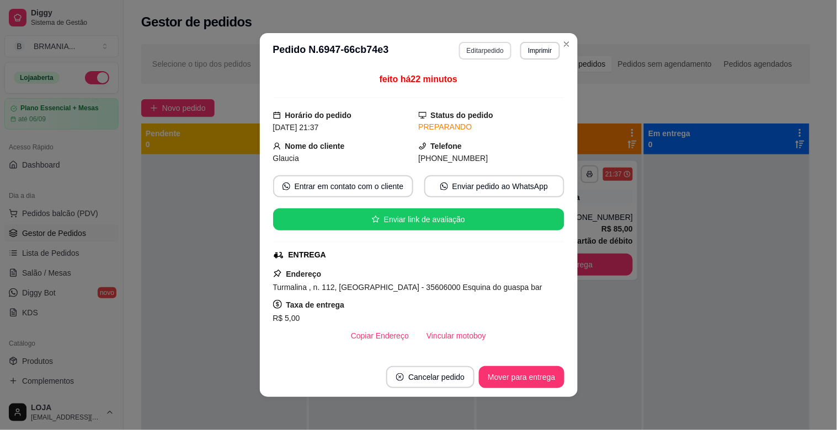
click at [484, 48] on button "Editar pedido" at bounding box center [485, 51] width 52 height 18
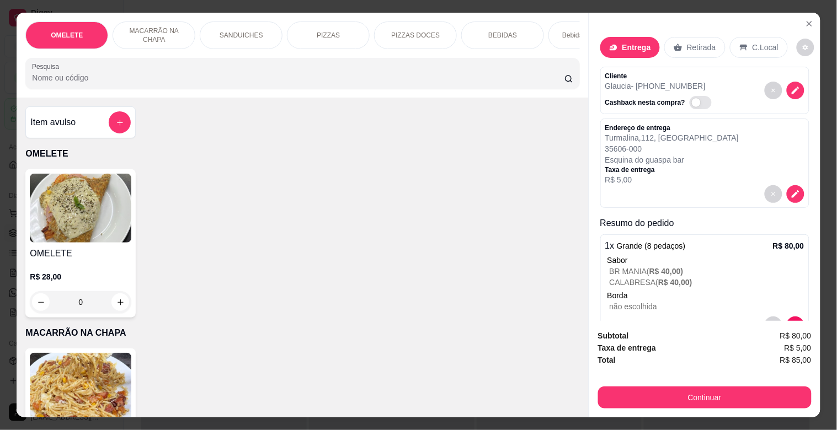
scroll to position [34, 0]
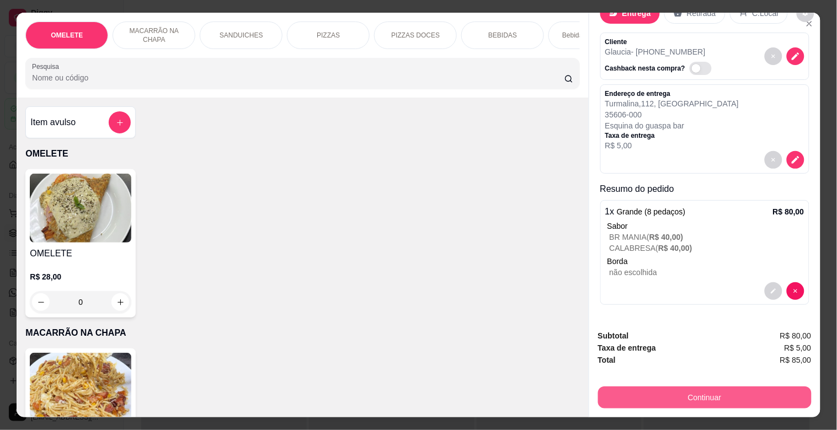
click at [717, 392] on button "Continuar" at bounding box center [705, 398] width 214 height 22
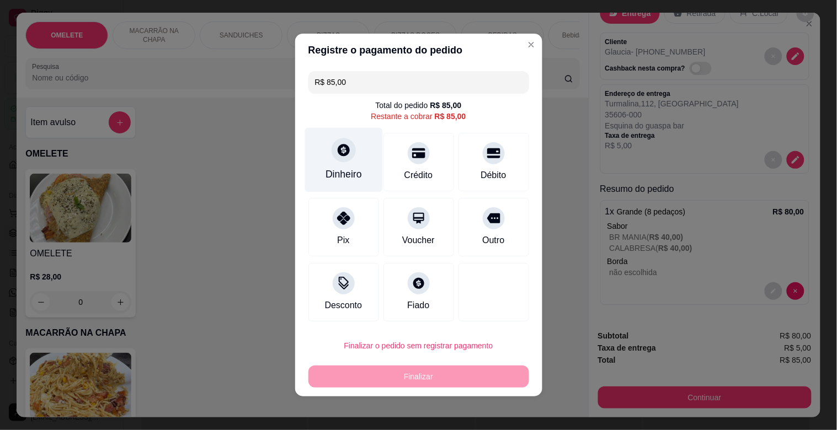
click at [335, 174] on div "Dinheiro" at bounding box center [343, 174] width 36 height 14
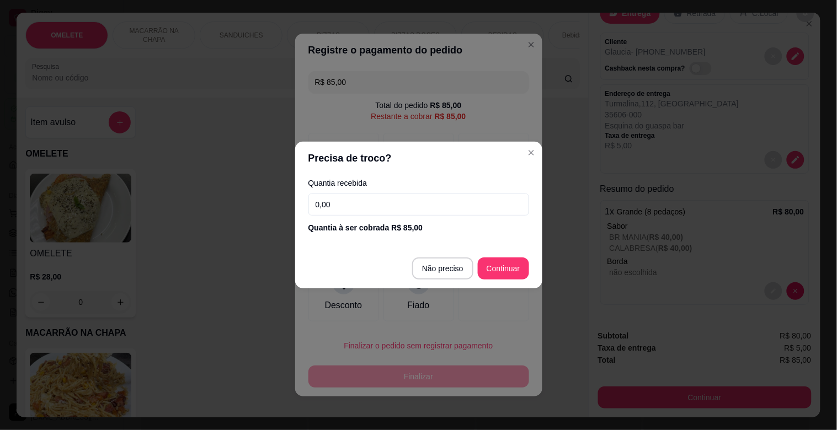
click at [350, 205] on input "0,00" at bounding box center [418, 205] width 221 height 22
type input "100,00"
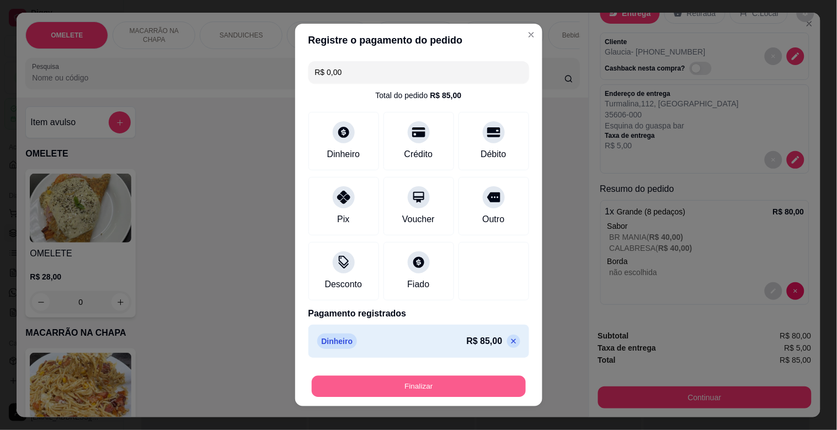
click at [403, 383] on button "Finalizar" at bounding box center [419, 387] width 214 height 22
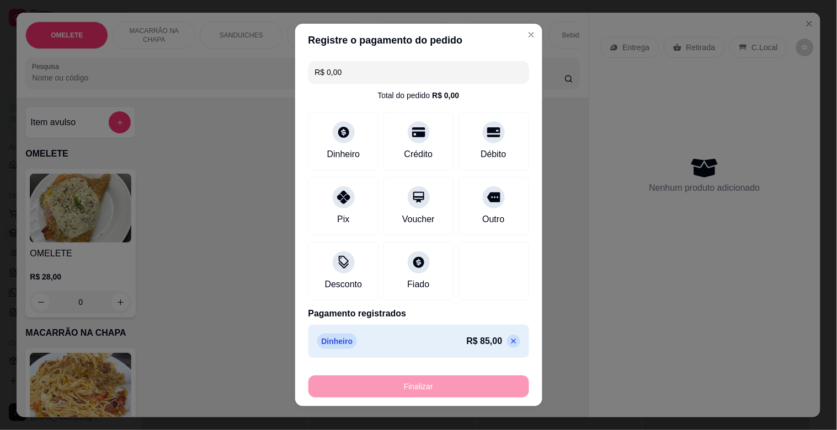
type input "-R$ 85,00"
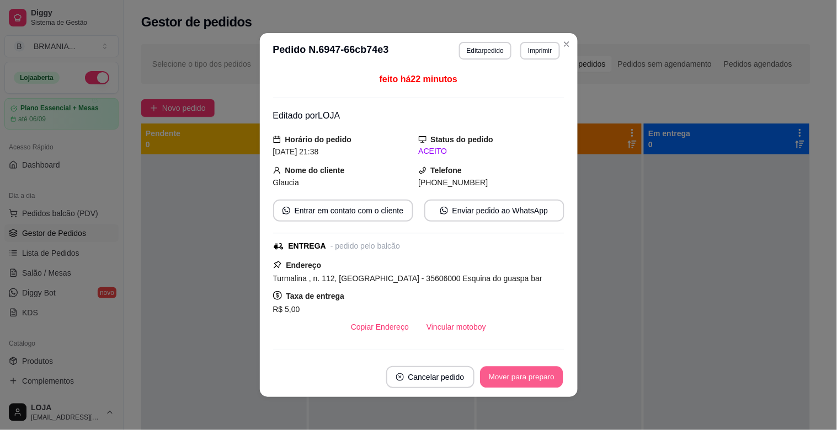
click at [533, 387] on button "Mover para preparo" at bounding box center [521, 378] width 83 height 22
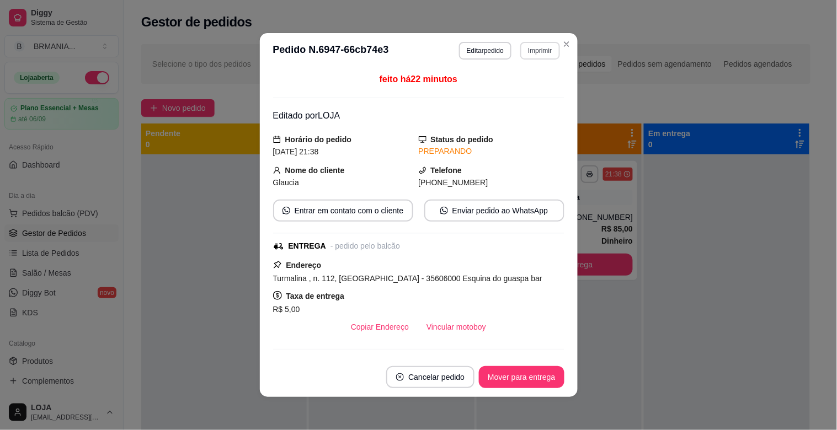
click at [537, 52] on button "Imprimir" at bounding box center [539, 51] width 39 height 18
click at [534, 90] on button "IMPRESSORA" at bounding box center [517, 90] width 80 height 18
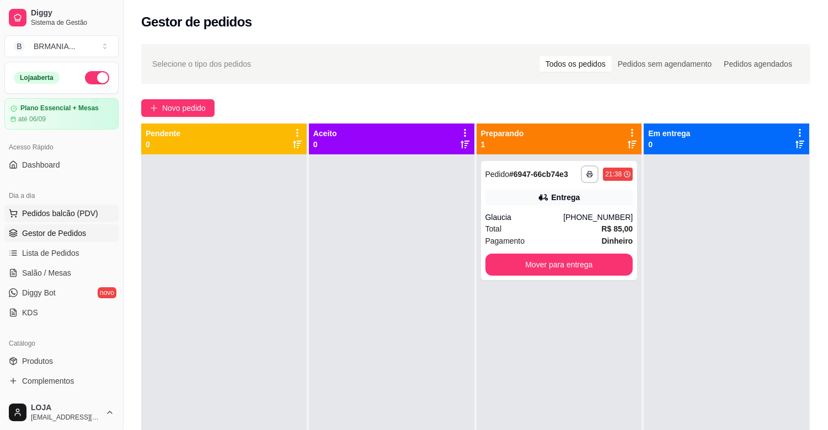
click at [86, 217] on span "Pedidos balcão (PDV)" at bounding box center [60, 213] width 76 height 11
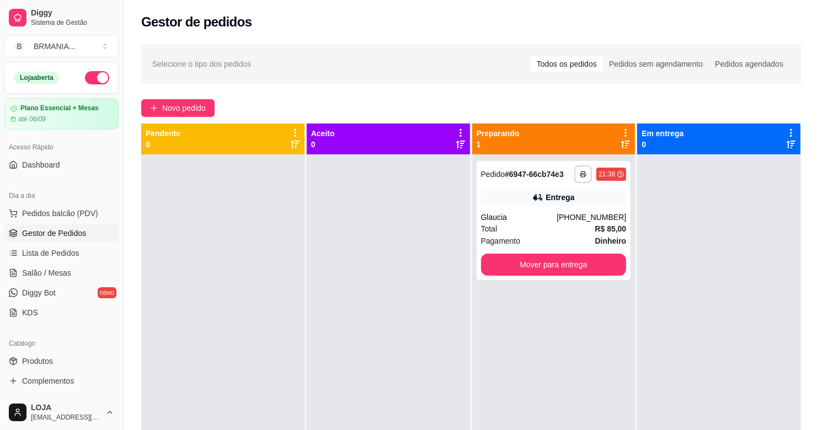
click at [57, 211] on img at bounding box center [74, 208] width 104 height 71
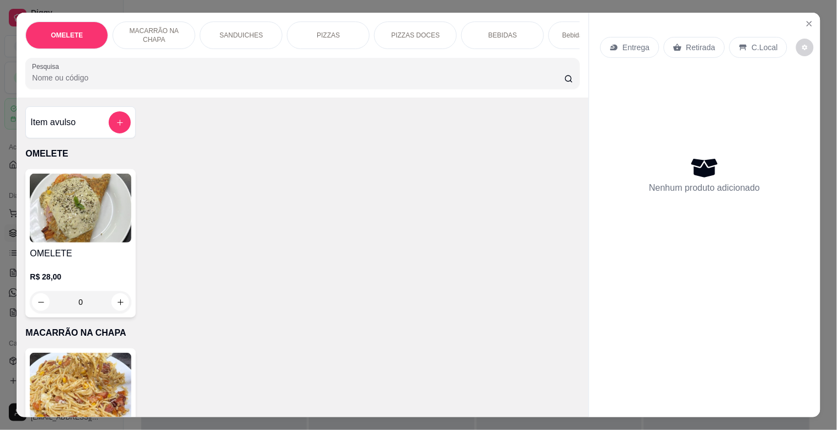
click at [327, 40] on div "PIZZAS" at bounding box center [328, 36] width 83 height 28
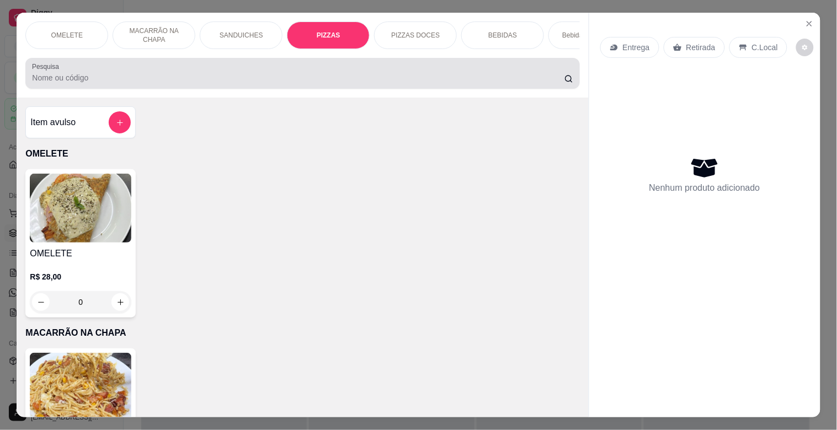
scroll to position [26, 0]
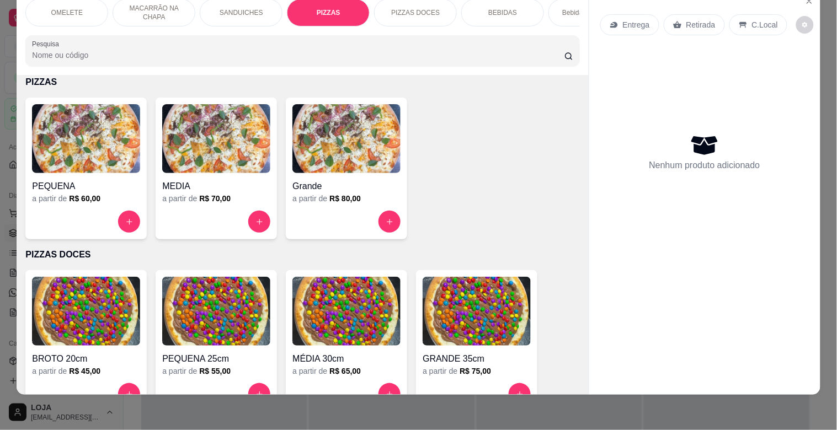
click at [310, 145] on img at bounding box center [346, 138] width 108 height 69
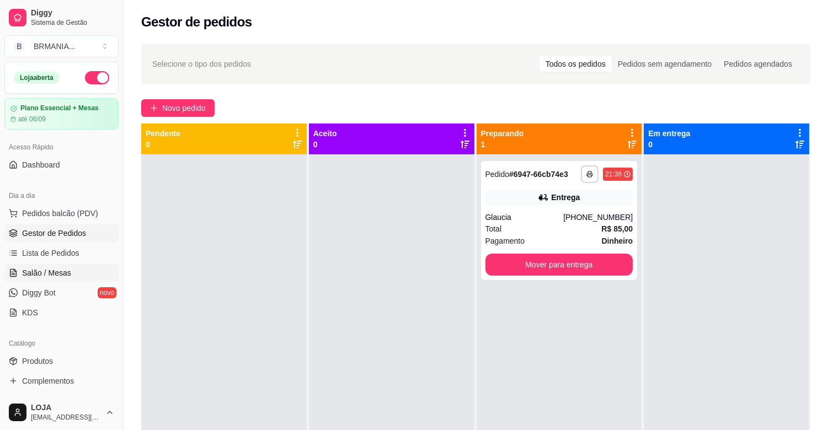
click at [69, 276] on link "Salão / Mesas" at bounding box center [61, 273] width 114 height 18
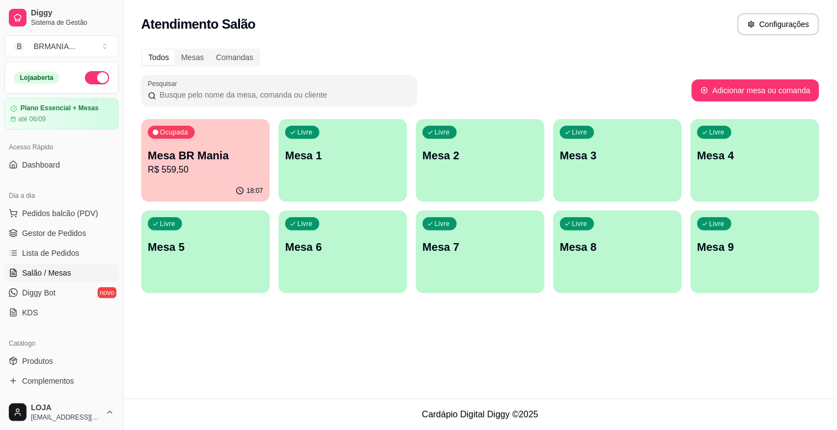
click at [319, 169] on div "Livre Mesa 1" at bounding box center [343, 154] width 129 height 70
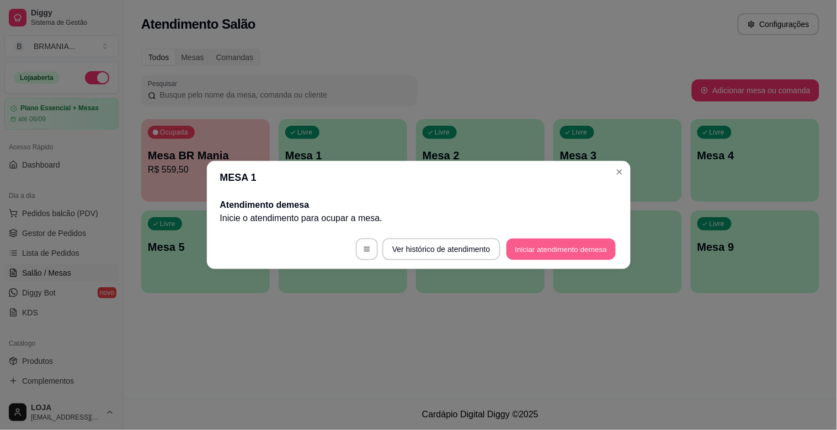
click at [545, 249] on button "Iniciar atendimento de mesa" at bounding box center [560, 250] width 109 height 22
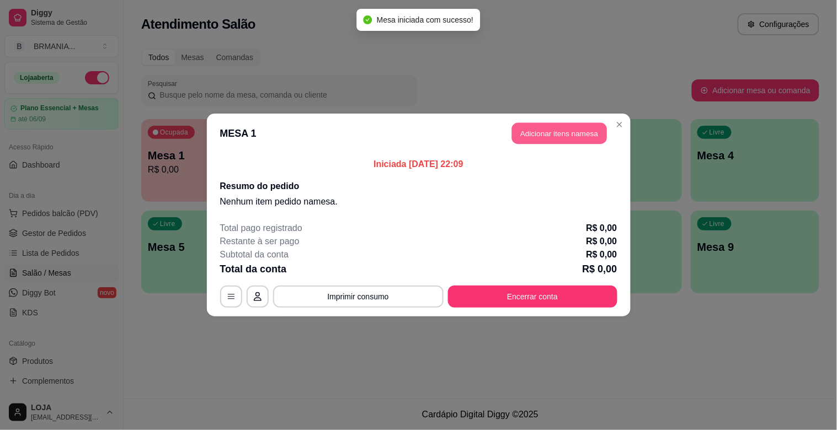
click at [543, 136] on button "Adicionar itens na mesa" at bounding box center [559, 134] width 95 height 22
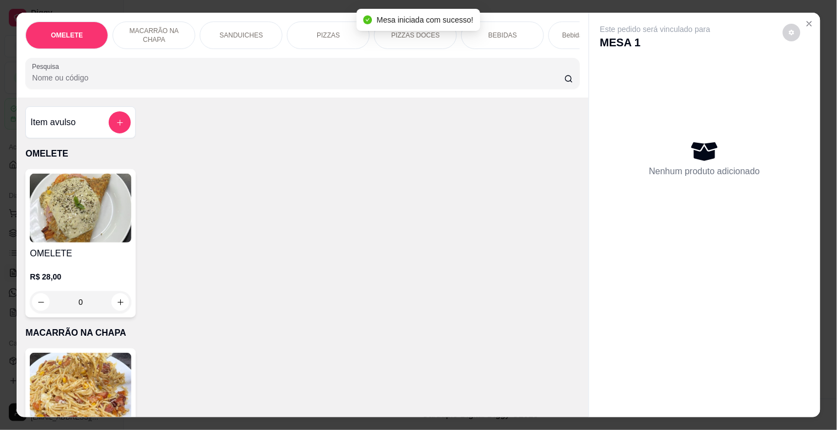
click at [304, 89] on div "Pesquisa" at bounding box center [302, 73] width 554 height 31
click at [325, 39] on div "PIZZAS" at bounding box center [328, 36] width 83 height 28
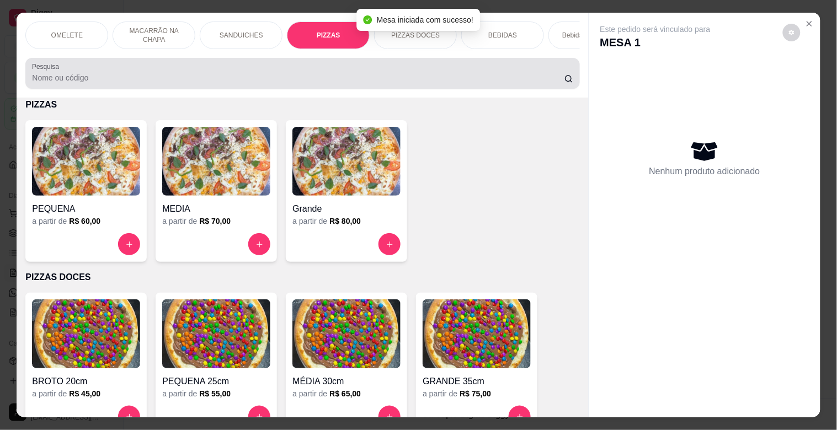
scroll to position [26, 0]
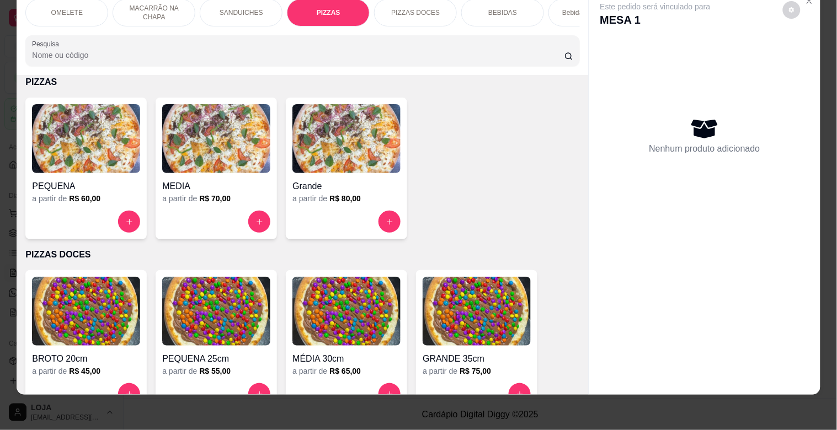
click at [329, 169] on img at bounding box center [346, 138] width 108 height 69
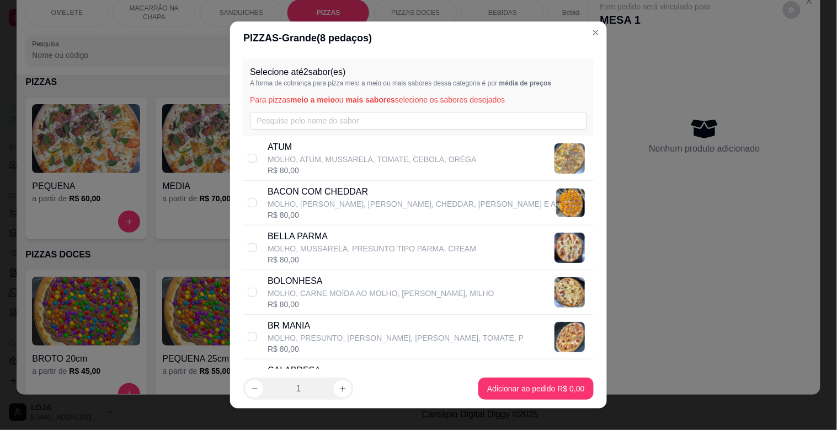
click at [298, 322] on p "BR MANIA" at bounding box center [396, 325] width 256 height 13
checkbox input "true"
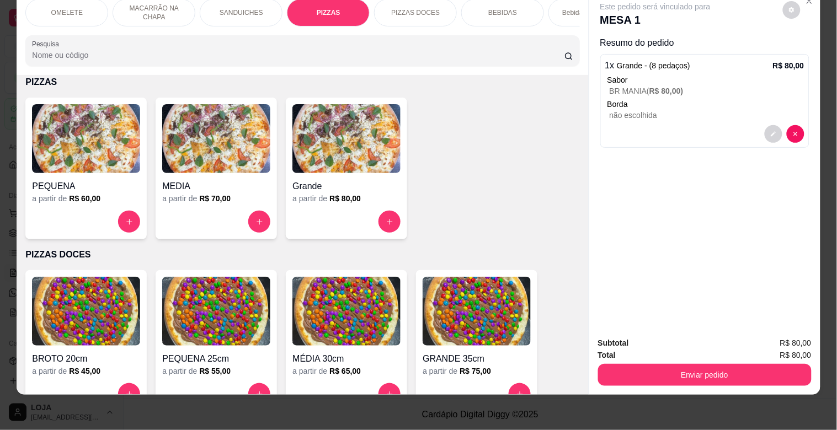
click at [353, 150] on img at bounding box center [346, 138] width 108 height 69
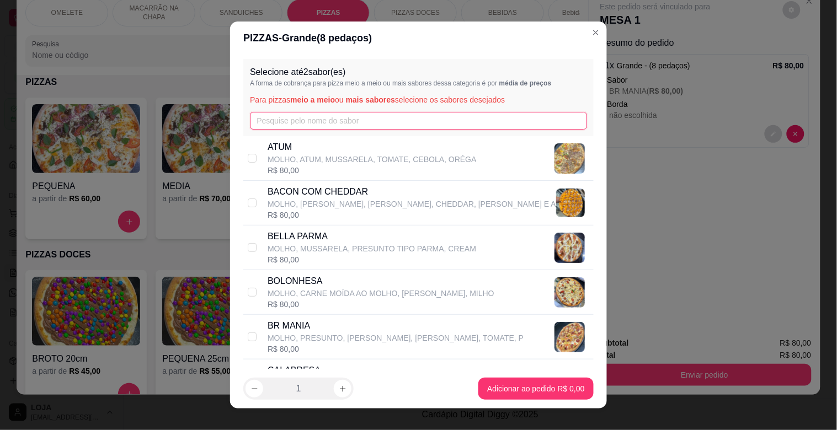
click at [288, 124] on input "text" at bounding box center [418, 121] width 337 height 18
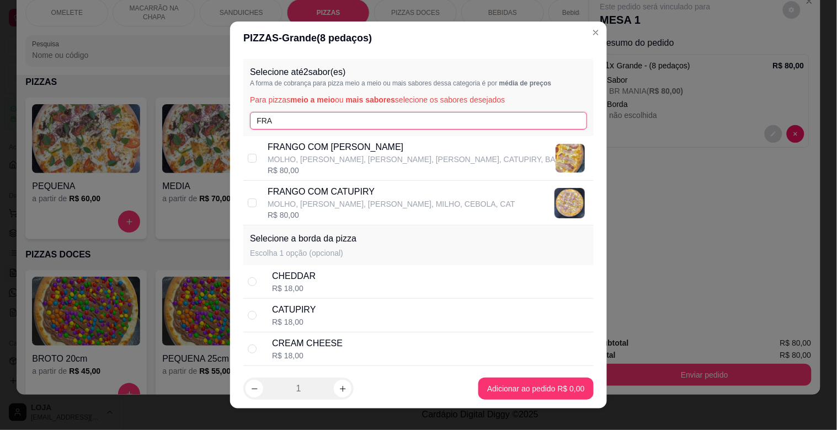
type input "FRA"
drag, startPoint x: 289, startPoint y: 142, endPoint x: 296, endPoint y: 148, distance: 9.5
click at [289, 142] on p "FRANGO COM [PERSON_NAME]" at bounding box center [412, 147] width 288 height 13
checkbox input "true"
click at [339, 388] on icon "increase-product-quantity" at bounding box center [343, 389] width 8 height 8
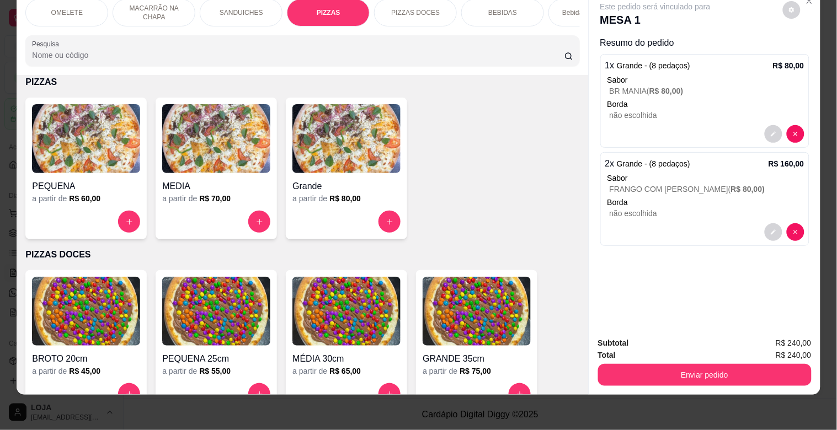
click at [102, 61] on input "Pesquisa" at bounding box center [298, 55] width 532 height 11
type input "2"
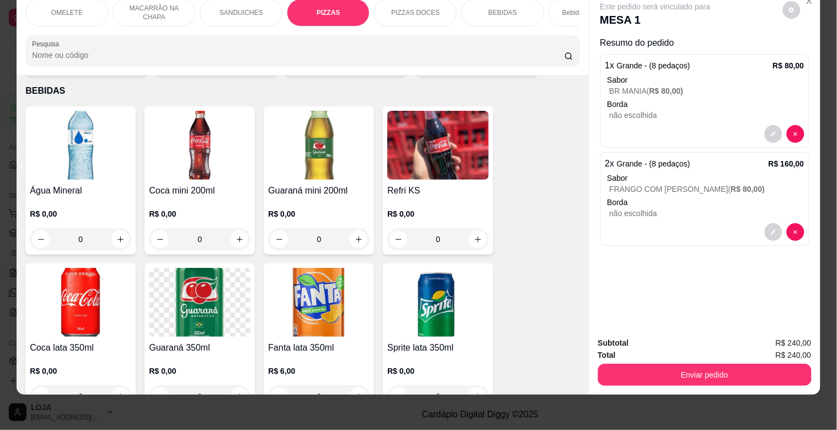
scroll to position [901, 0]
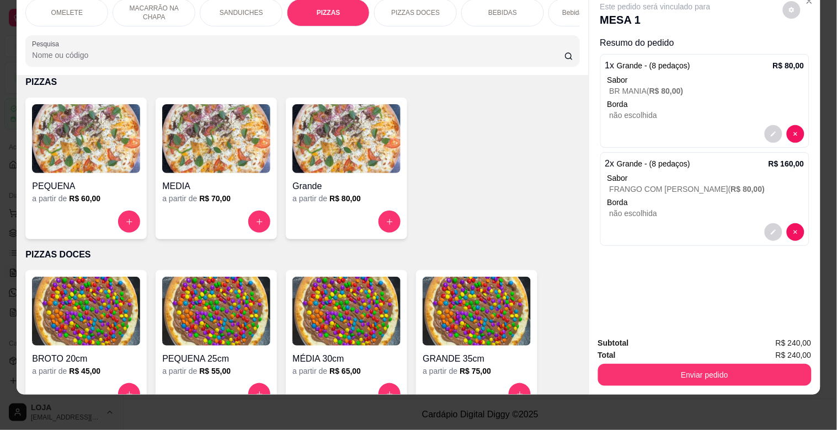
click at [490, 116] on div "PEQUENA a partir de R$ 60,00 MEDIA a partir de R$ 70,00 Grande a partir de R$ 8…" at bounding box center [302, 169] width 554 height 142
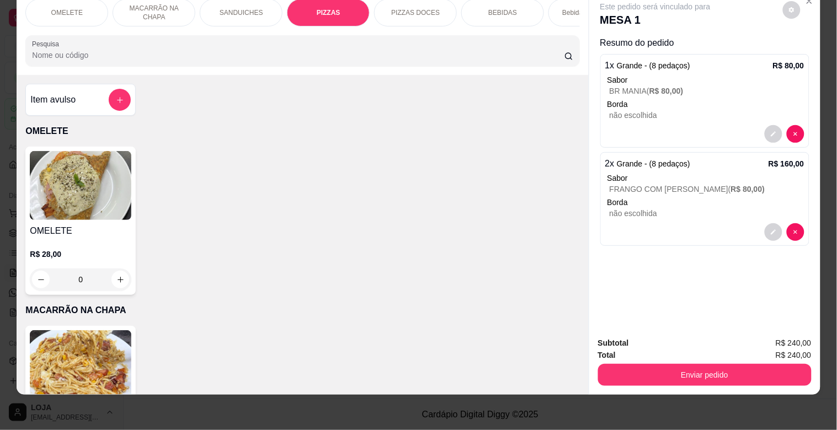
click at [192, 62] on div "Pesquisa" at bounding box center [302, 50] width 554 height 31
type input "2"
click at [156, 62] on div "2" at bounding box center [302, 51] width 541 height 22
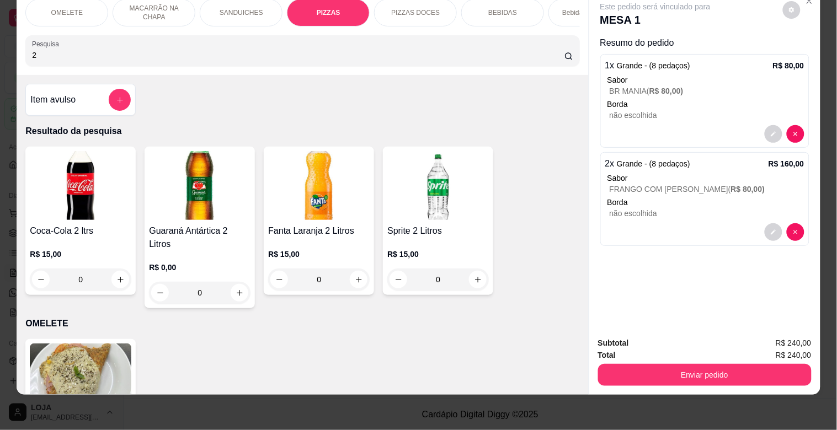
click at [98, 185] on img at bounding box center [81, 185] width 102 height 69
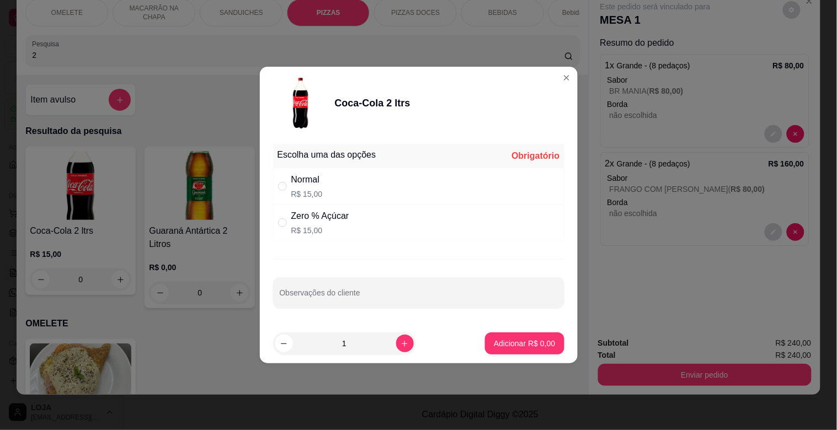
click at [291, 195] on p "R$ 15,00" at bounding box center [306, 194] width 31 height 11
radio input "true"
click at [401, 340] on icon "increase-product-quantity" at bounding box center [405, 344] width 8 height 8
type input "2"
click at [495, 344] on p "Adicionar R$ 30,00" at bounding box center [522, 343] width 64 height 10
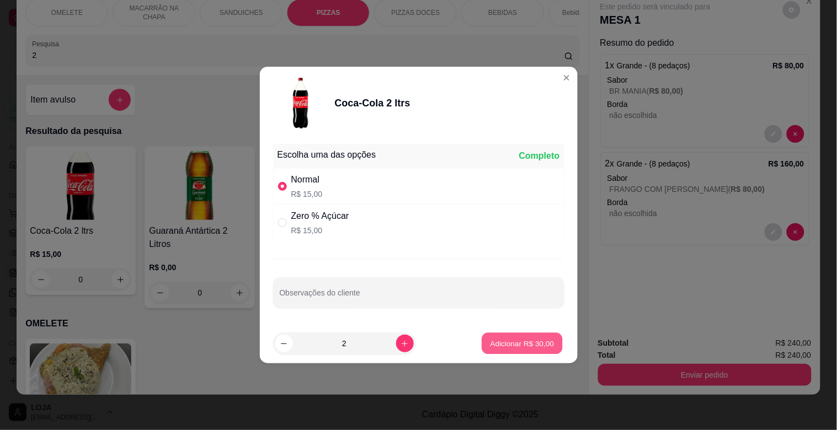
type input "2"
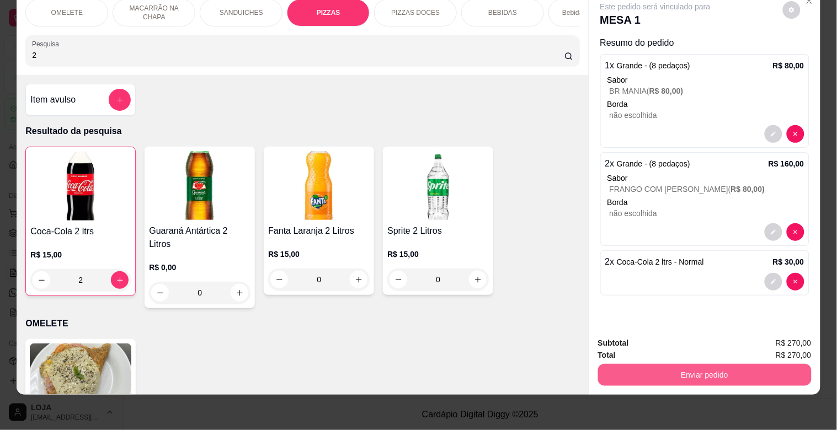
click at [723, 368] on button "Enviar pedido" at bounding box center [705, 375] width 214 height 22
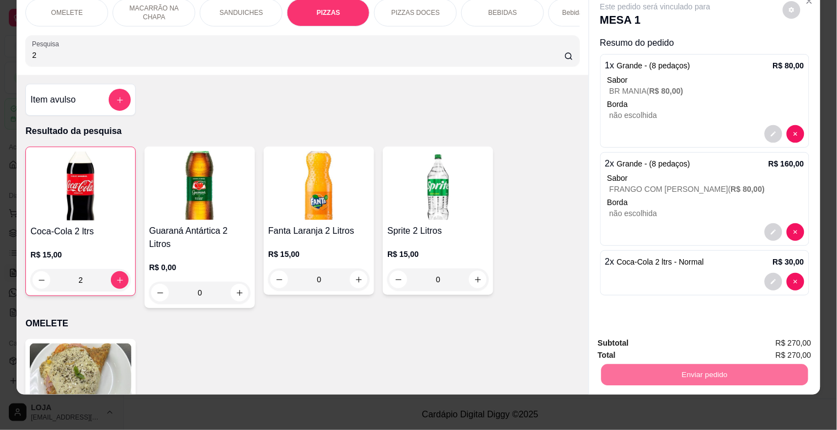
click at [676, 340] on button "Não registrar e enviar pedido" at bounding box center [668, 338] width 115 height 21
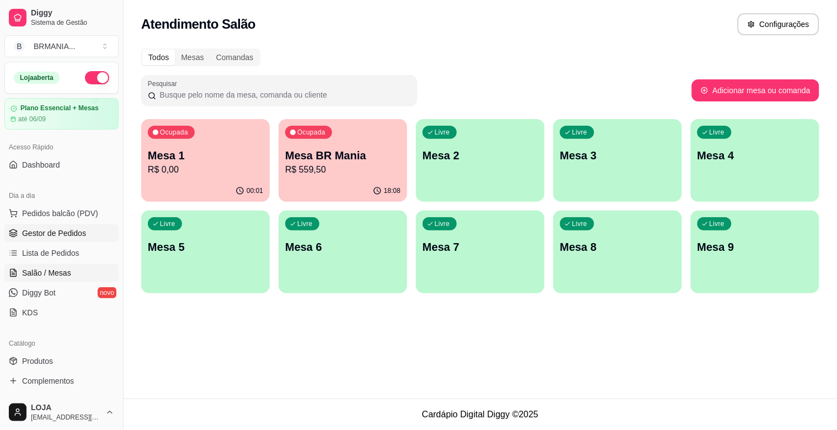
click at [36, 228] on span "Gestor de Pedidos" at bounding box center [54, 233] width 64 height 11
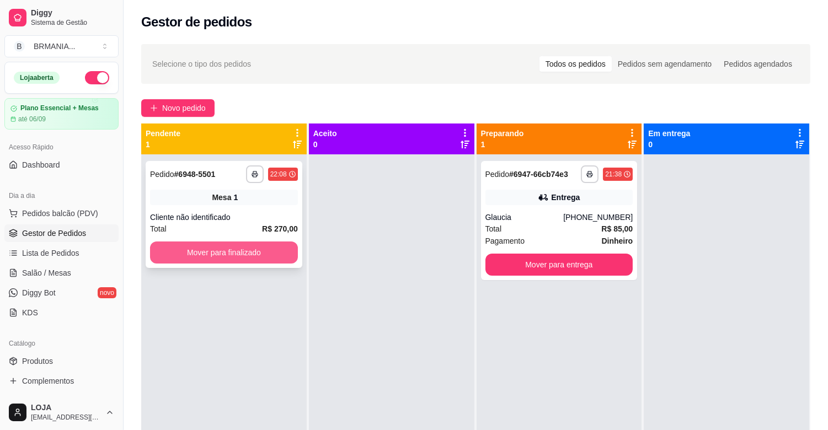
click at [255, 257] on button "Mover para finalizado" at bounding box center [224, 253] width 148 height 22
click at [255, 257] on div "Mover para finalizado" at bounding box center [224, 253] width 148 height 22
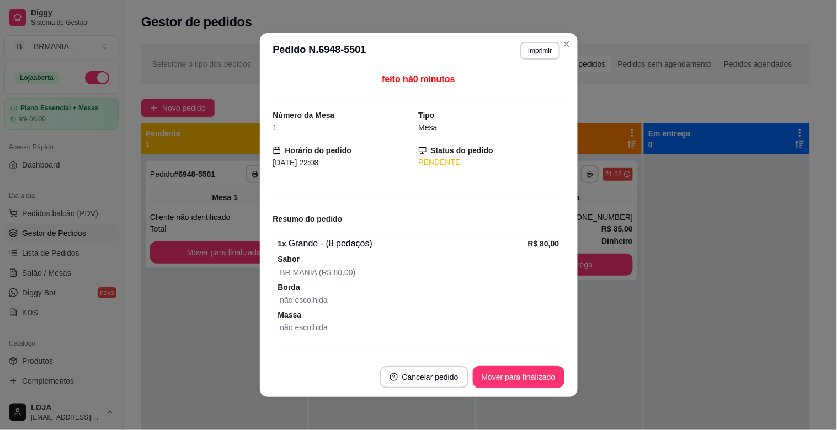
click at [537, 351] on div "2 x Grande - (8 pedaços) R$ 160,00 Sabor FRANGO COM BACON (R$ 80,00) Borda não …" at bounding box center [418, 403] width 291 height 107
click at [532, 382] on button "Mover para finalizado" at bounding box center [519, 377] width 92 height 22
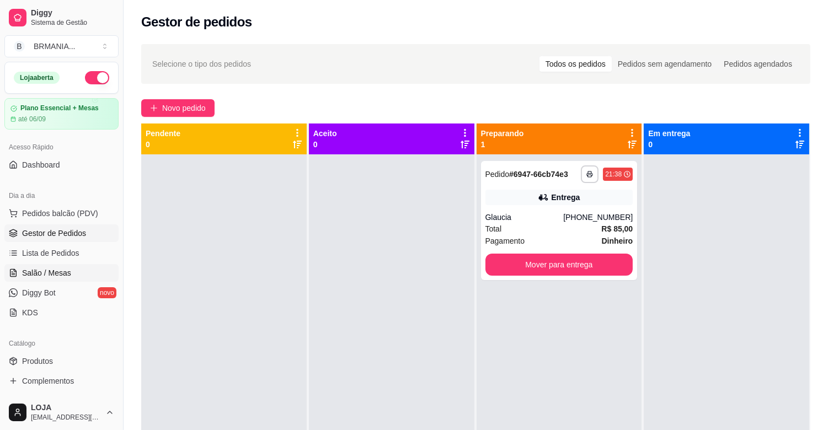
click at [47, 266] on link "Salão / Mesas" at bounding box center [61, 273] width 114 height 18
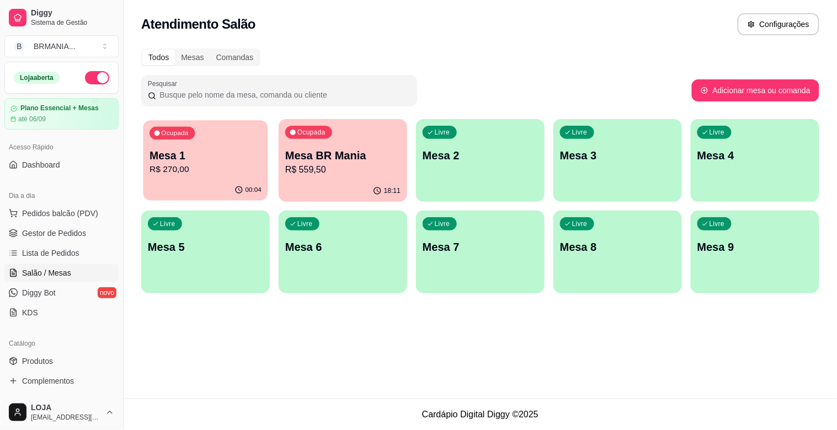
click at [161, 173] on p "R$ 270,00" at bounding box center [206, 169] width 112 height 13
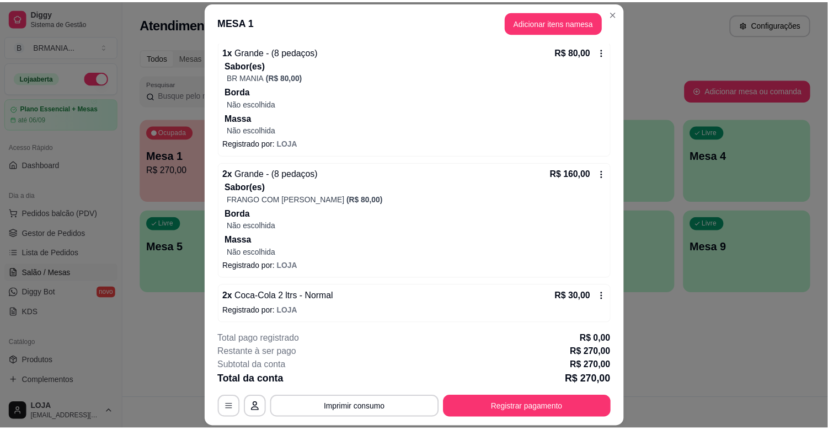
scroll to position [110, 0]
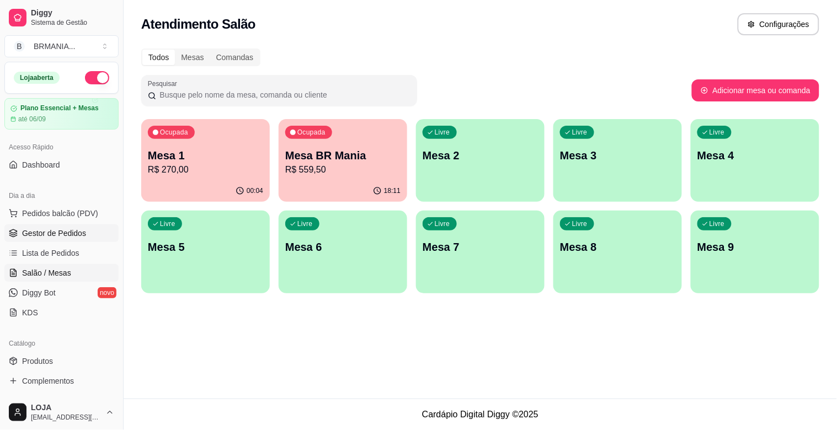
click at [43, 228] on span "Gestor de Pedidos" at bounding box center [54, 233] width 64 height 11
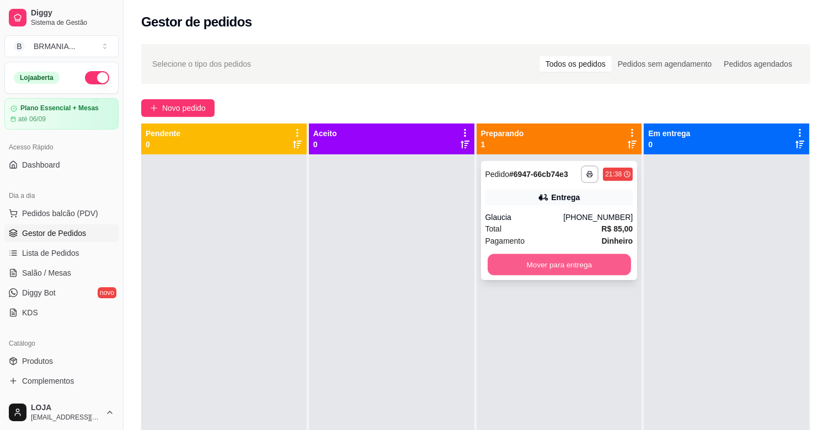
click at [567, 268] on button "Mover para entrega" at bounding box center [559, 265] width 143 height 22
click at [567, 268] on div "Mover para entrega" at bounding box center [559, 265] width 148 height 22
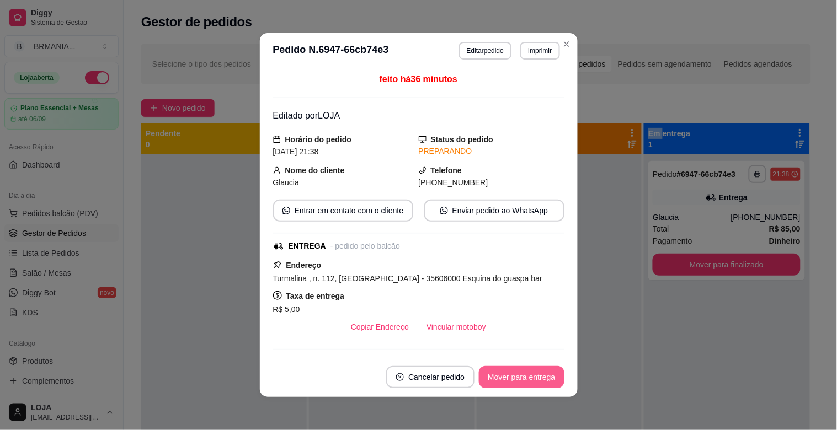
click at [522, 382] on button "Mover para entrega" at bounding box center [521, 377] width 85 height 22
click at [493, 385] on button "Mover para finalizado" at bounding box center [518, 378] width 89 height 22
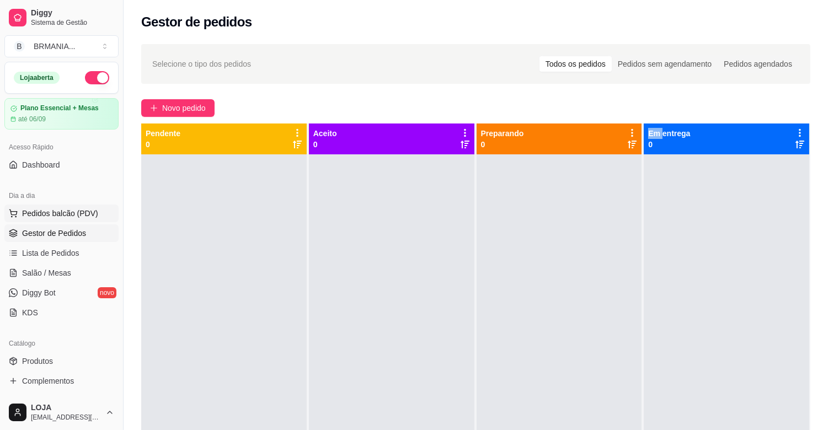
click at [67, 211] on span "Pedidos balcão (PDV)" at bounding box center [60, 213] width 76 height 11
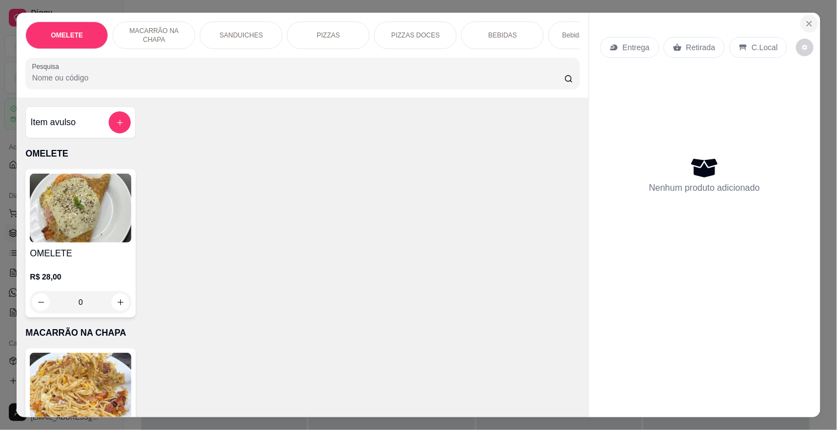
click at [807, 22] on icon "Close" at bounding box center [809, 24] width 4 height 4
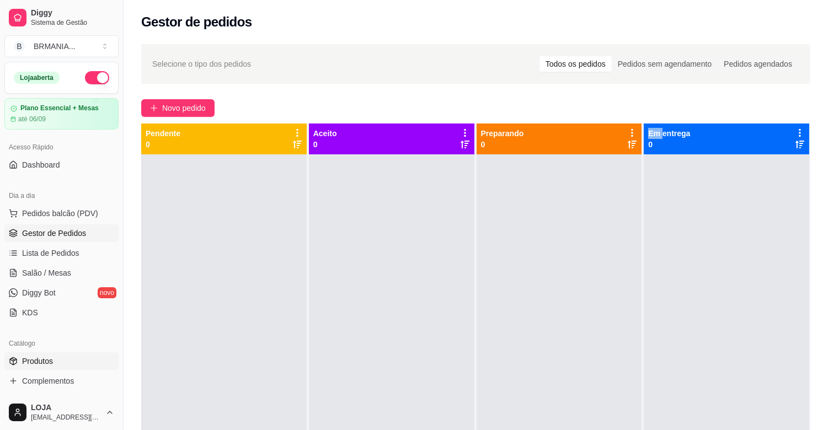
click at [50, 369] on link "Produtos" at bounding box center [61, 362] width 114 height 18
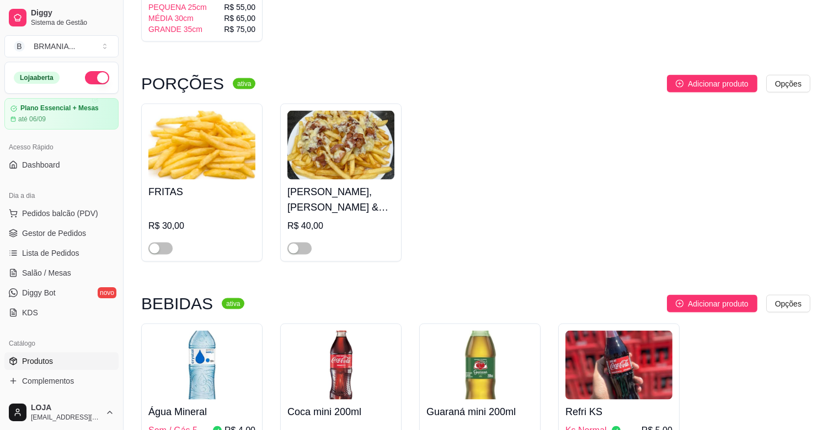
scroll to position [3166, 0]
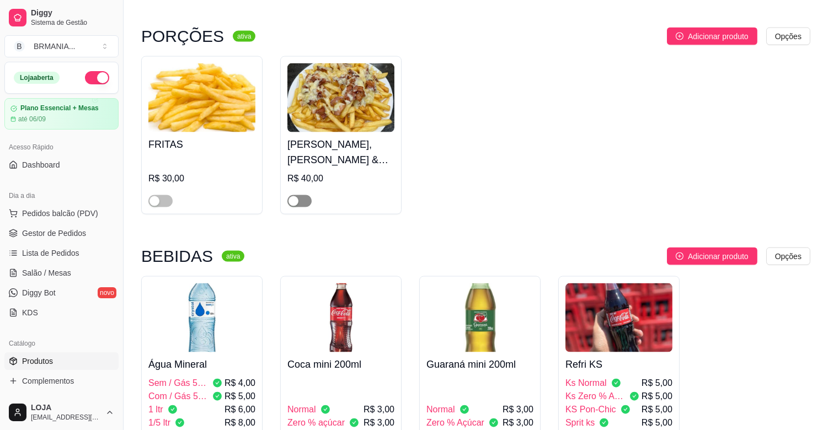
click at [305, 195] on span "button" at bounding box center [299, 201] width 24 height 12
click at [54, 237] on span "Gestor de Pedidos" at bounding box center [54, 233] width 64 height 11
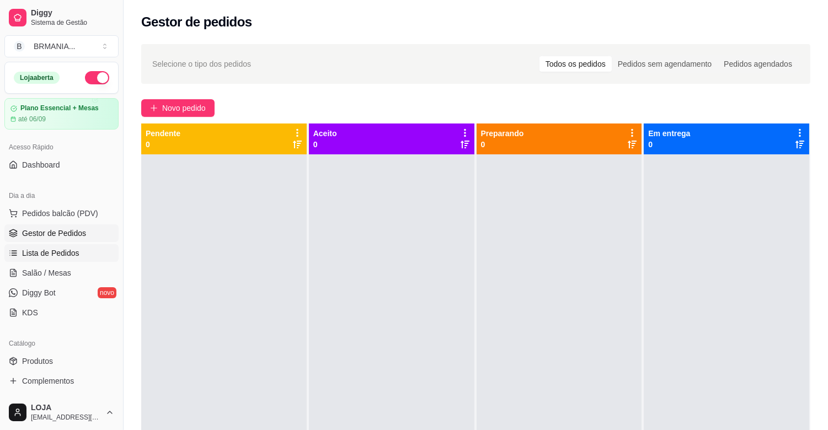
click at [55, 261] on link "Lista de Pedidos" at bounding box center [61, 253] width 114 height 18
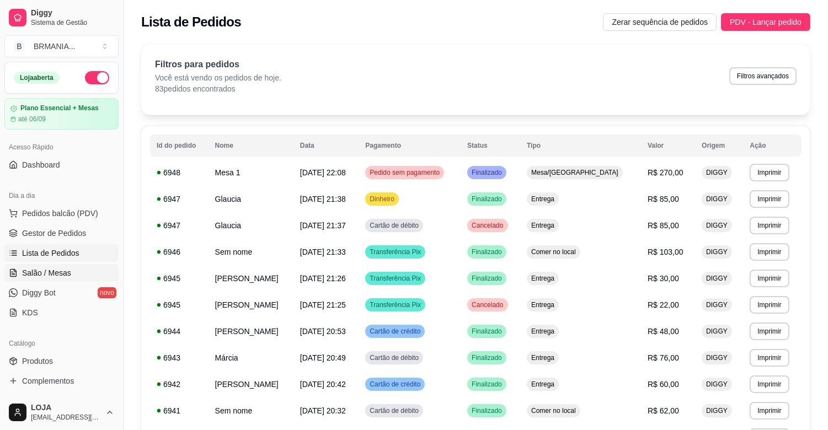
click at [50, 276] on span "Salão / Mesas" at bounding box center [46, 273] width 49 height 11
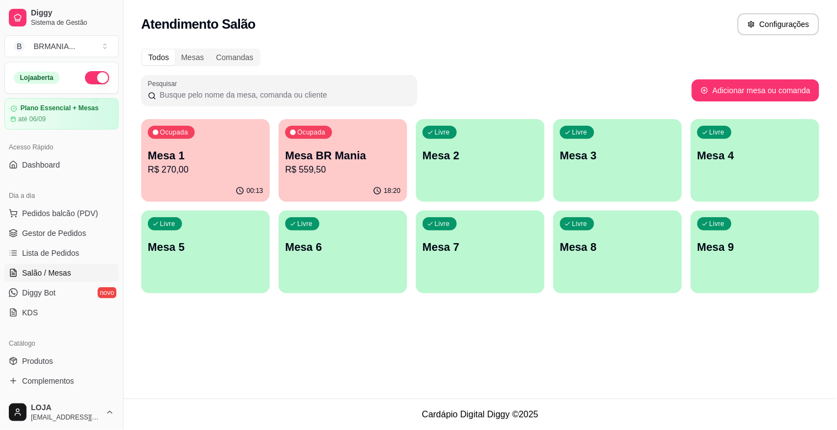
click at [461, 180] on div "Livre Mesa 2" at bounding box center [480, 154] width 129 height 70
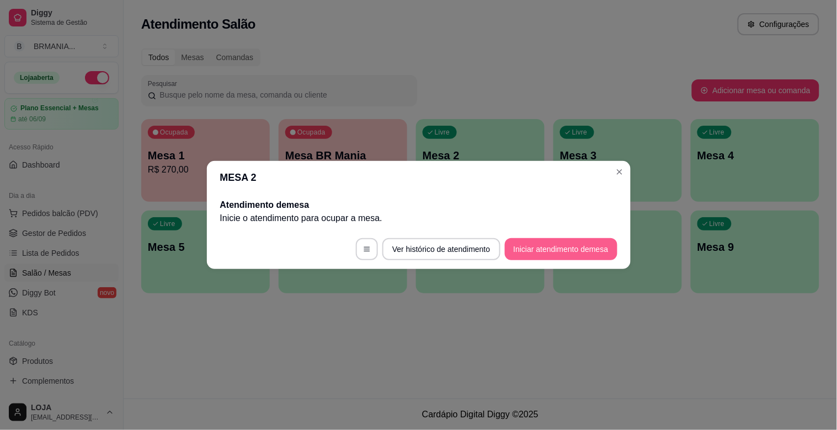
click at [549, 250] on button "Iniciar atendimento de mesa" at bounding box center [561, 249] width 113 height 22
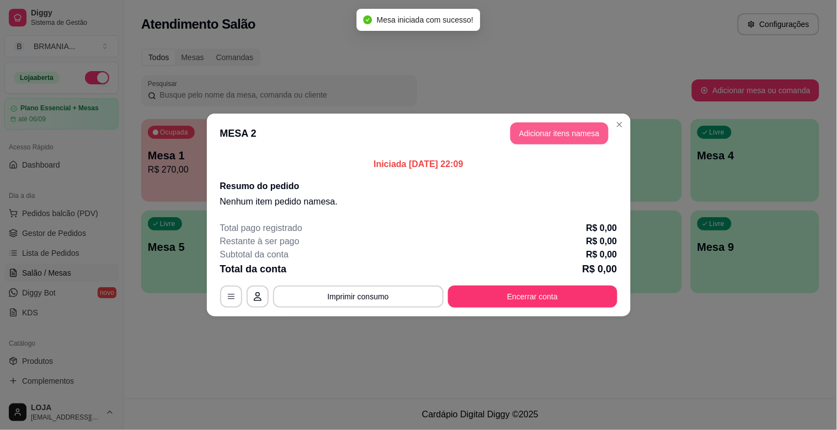
click at [545, 134] on button "Adicionar itens na mesa" at bounding box center [559, 133] width 98 height 22
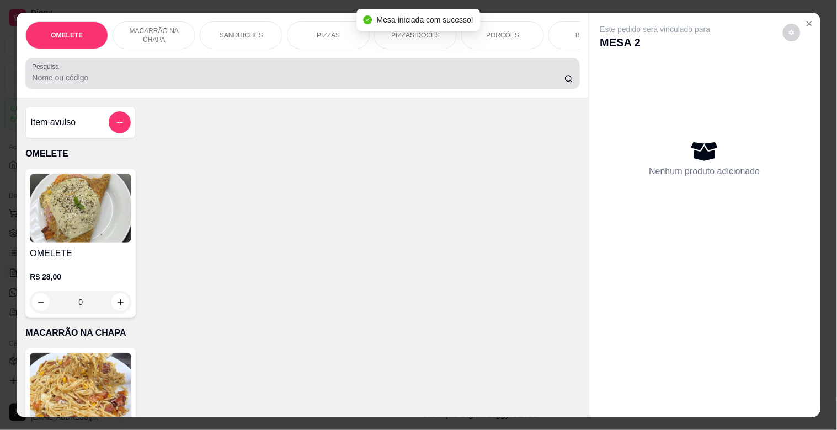
click at [208, 73] on div at bounding box center [302, 73] width 541 height 22
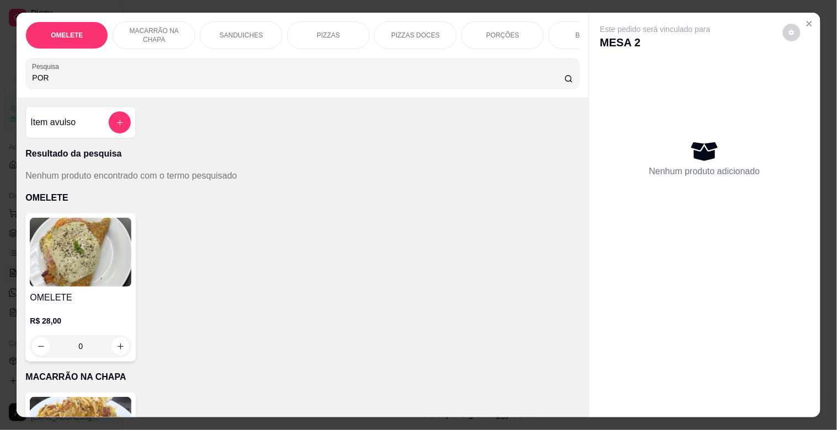
type input "POR"
click at [515, 23] on div "PORÇÕES" at bounding box center [502, 36] width 83 height 28
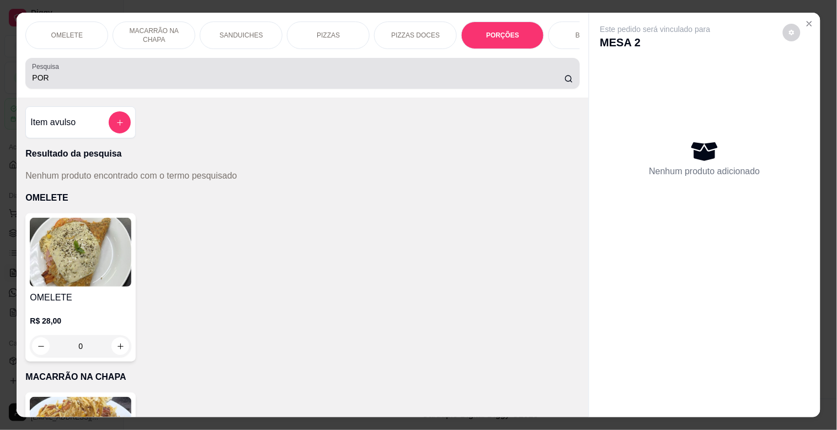
scroll to position [26, 0]
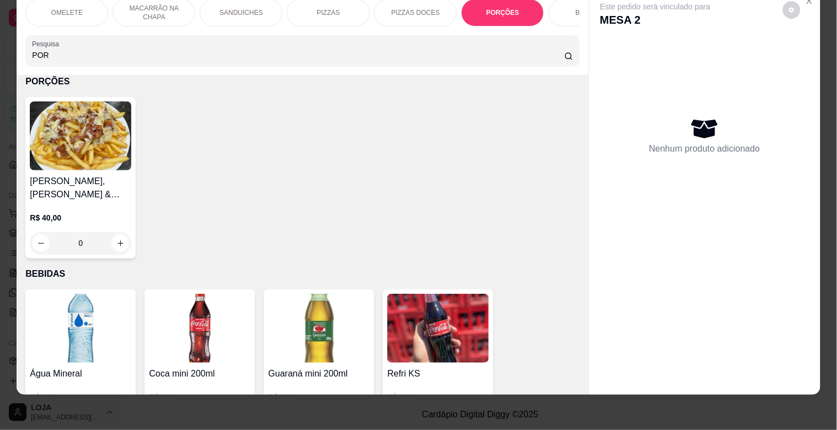
click at [109, 158] on img at bounding box center [81, 136] width 102 height 69
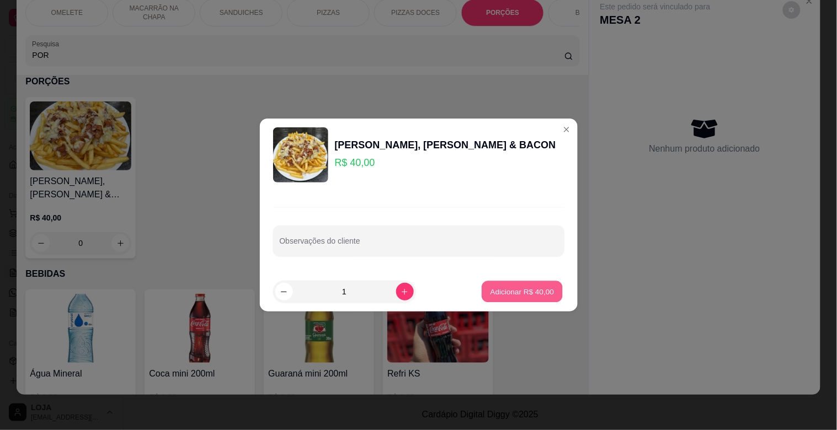
click at [506, 291] on p "Adicionar R$ 40,00" at bounding box center [522, 291] width 64 height 10
type input "1"
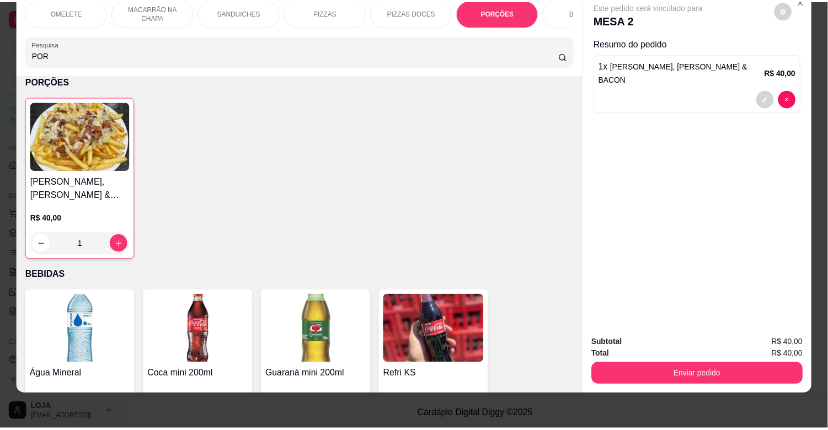
scroll to position [0, 0]
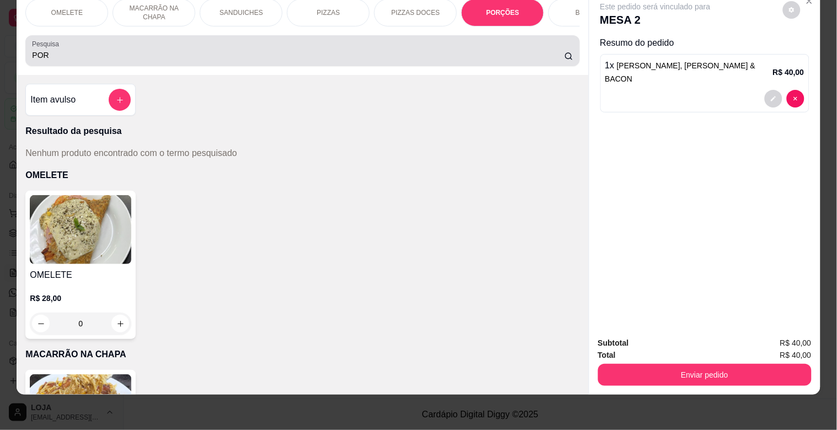
click at [92, 57] on input "POR" at bounding box center [298, 55] width 532 height 11
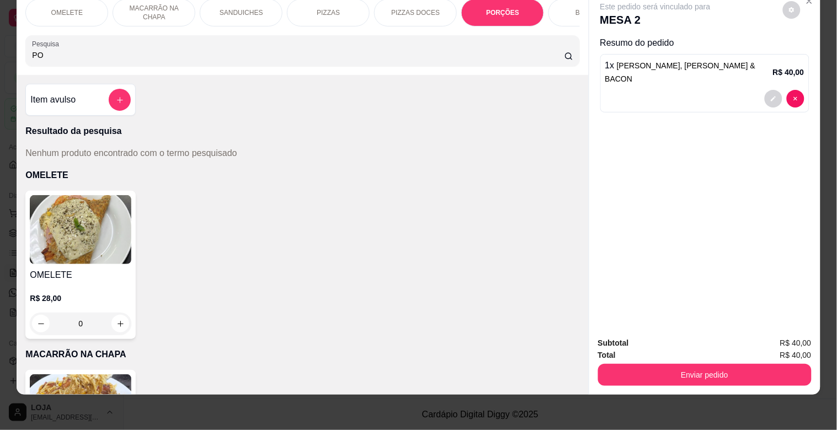
type input "P"
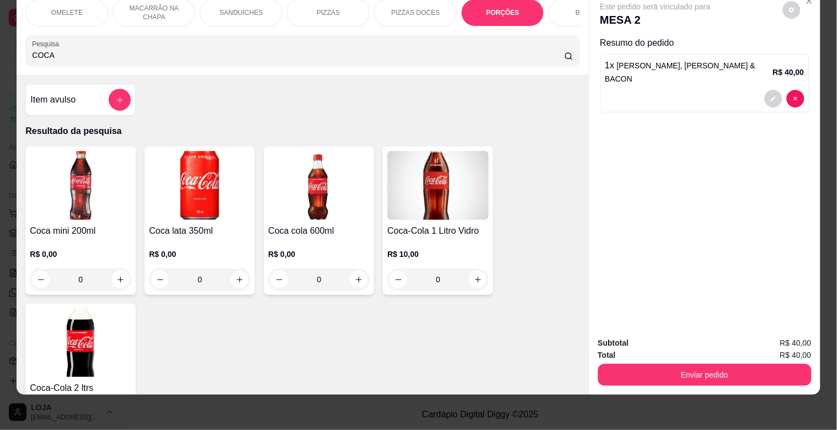
type input "COCA"
click at [94, 354] on img at bounding box center [81, 342] width 102 height 69
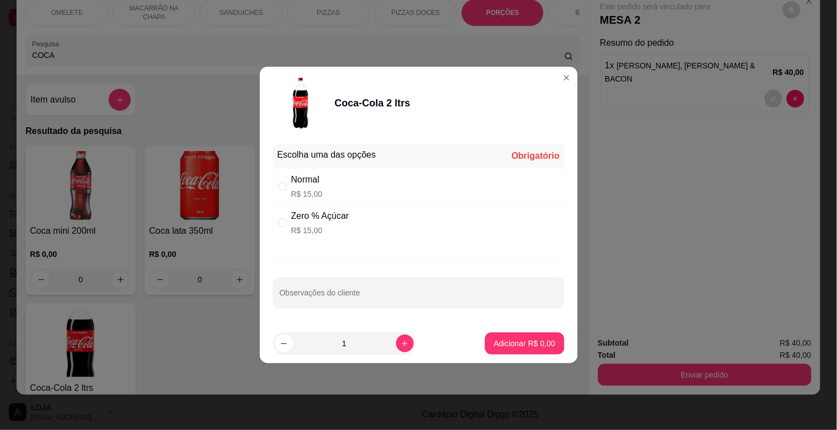
click at [393, 218] on div "Zero % Açúcar R$ 15,00" at bounding box center [418, 223] width 291 height 36
radio input "true"
click at [500, 346] on p "Adicionar R$ 15,00" at bounding box center [522, 343] width 66 height 11
type input "1"
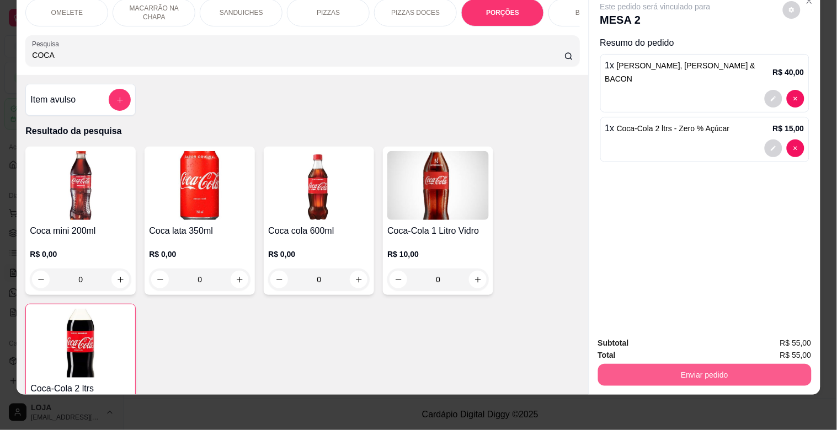
click at [709, 364] on button "Enviar pedido" at bounding box center [705, 375] width 214 height 22
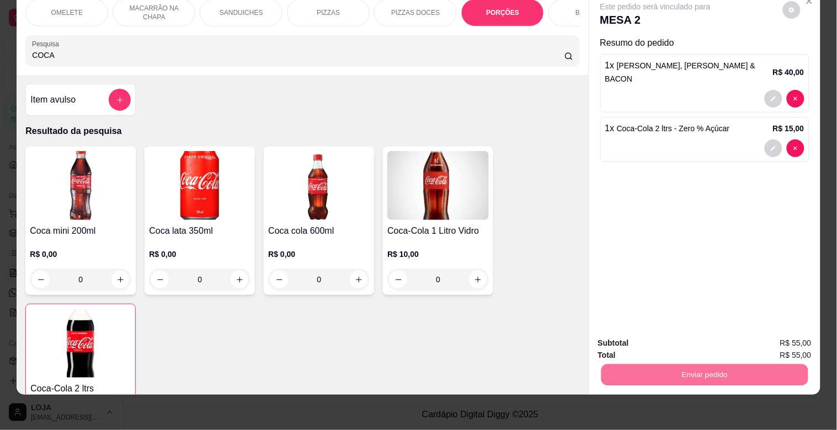
click at [659, 338] on button "Não registrar e enviar pedido" at bounding box center [668, 338] width 115 height 21
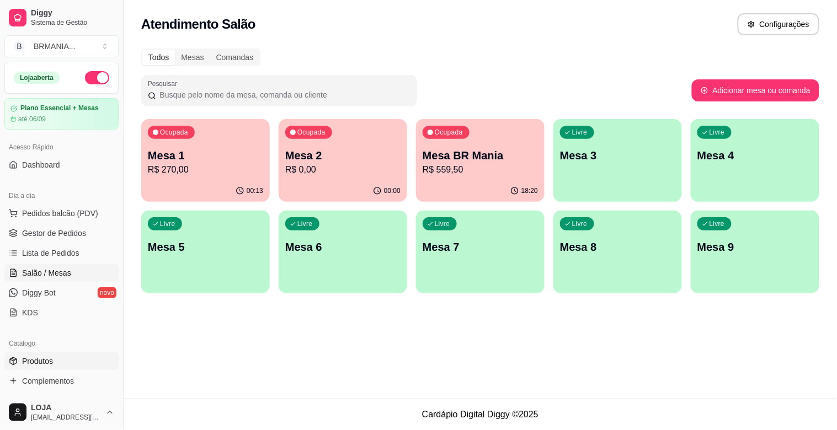
click at [53, 360] on link "Produtos" at bounding box center [61, 362] width 114 height 18
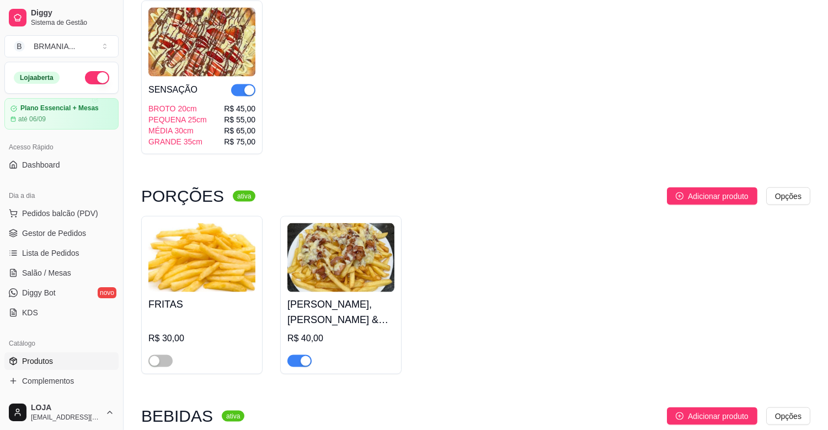
scroll to position [3102, 0]
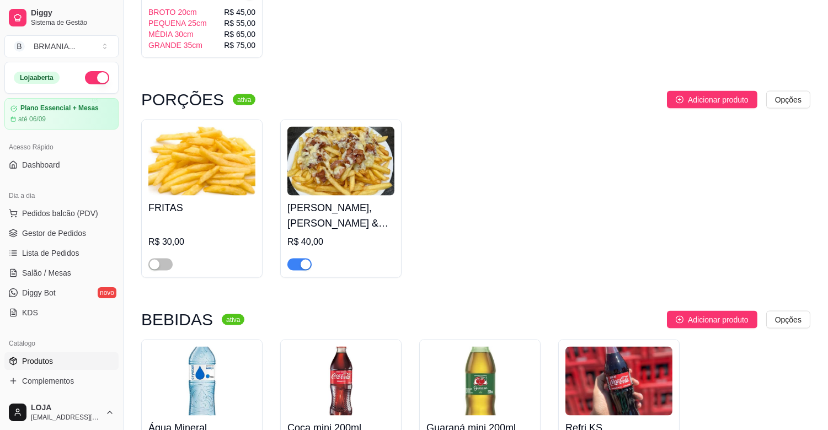
click at [310, 260] on div "button" at bounding box center [306, 265] width 10 height 10
click at [63, 245] on link "Lista de Pedidos" at bounding box center [61, 253] width 114 height 18
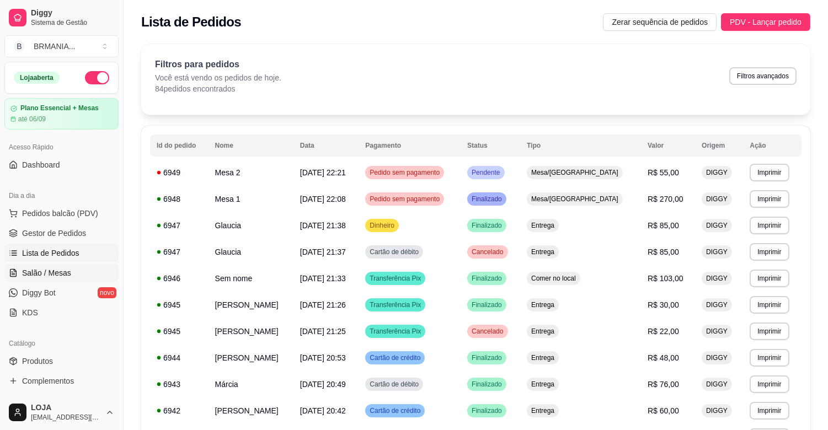
click at [58, 268] on span "Salão / Mesas" at bounding box center [46, 273] width 49 height 11
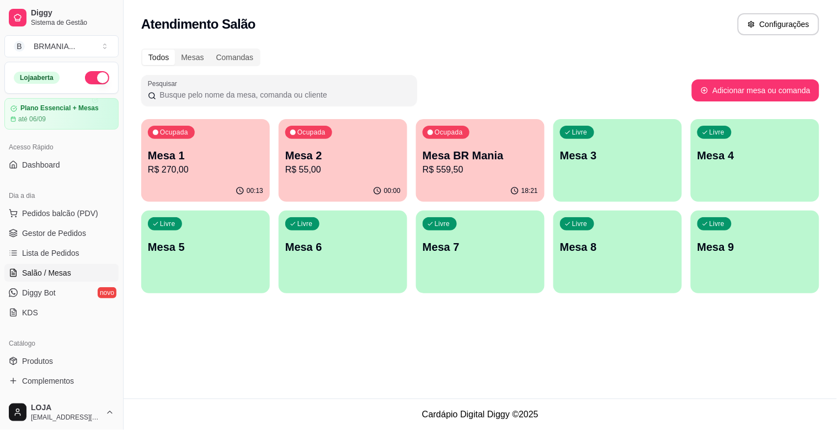
click at [313, 184] on div "00:00" at bounding box center [343, 191] width 129 height 22
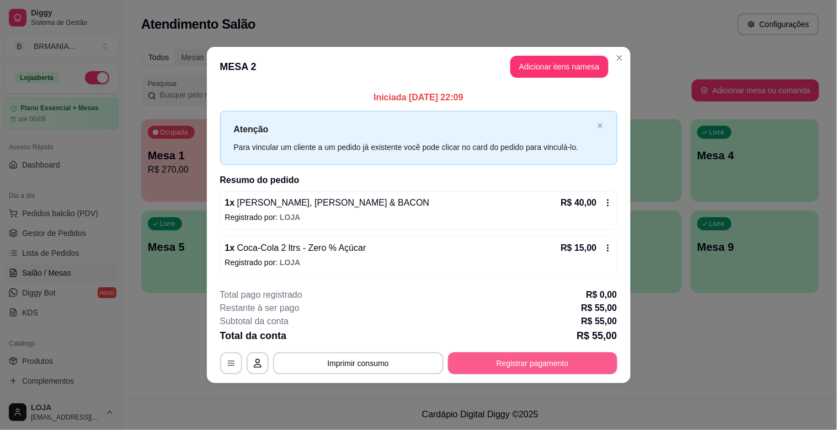
click at [536, 360] on button "Registrar pagamento" at bounding box center [532, 364] width 169 height 22
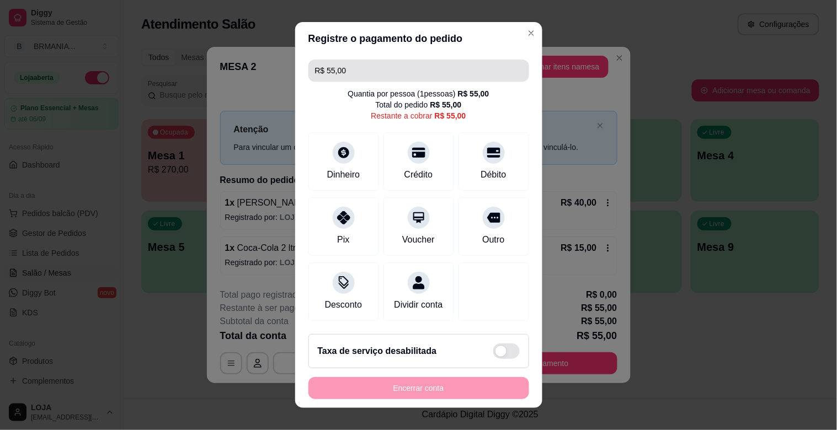
click at [367, 76] on input "R$ 55,00" at bounding box center [418, 71] width 207 height 22
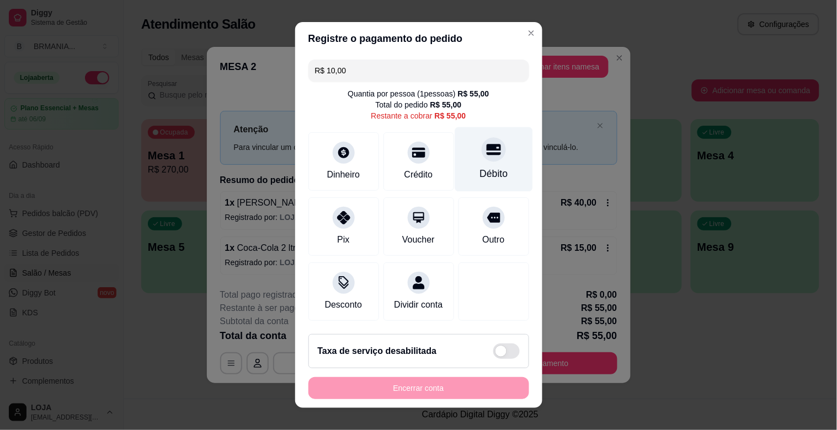
click at [482, 159] on div at bounding box center [494, 149] width 24 height 24
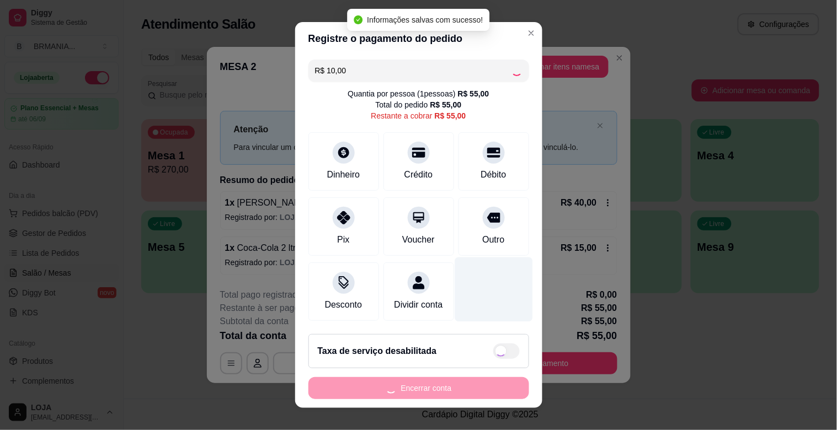
type input "R$ 45,00"
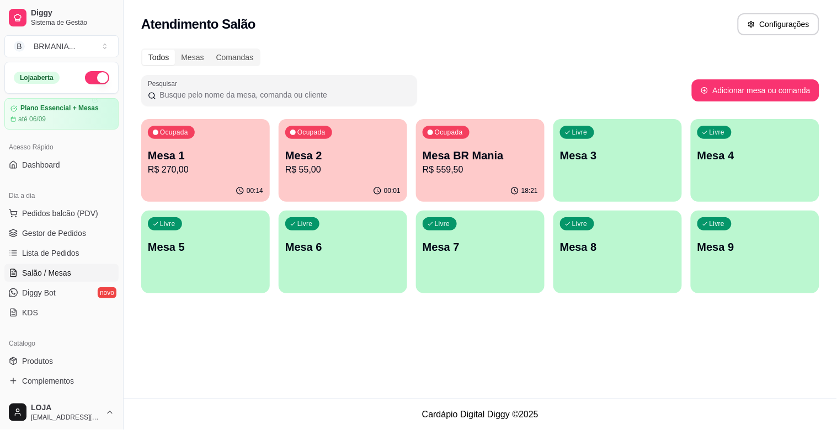
click at [233, 173] on p "R$ 270,00" at bounding box center [205, 169] width 115 height 13
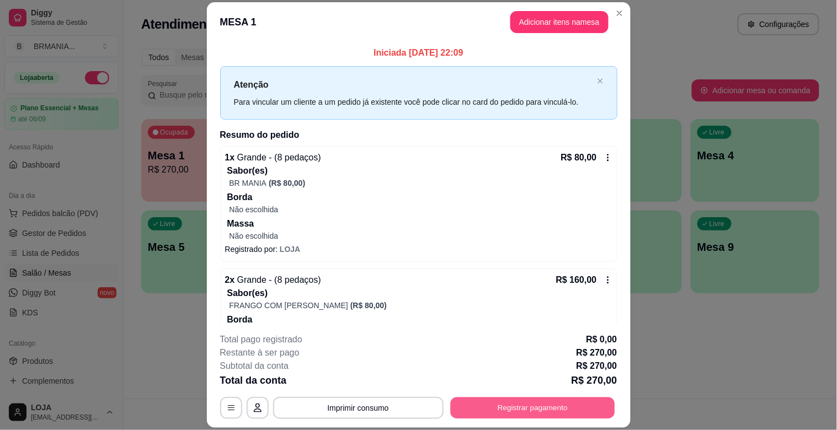
click at [501, 405] on button "Registrar pagamento" at bounding box center [532, 409] width 164 height 22
click at [355, 400] on button "Imprimir consumo" at bounding box center [358, 408] width 170 height 22
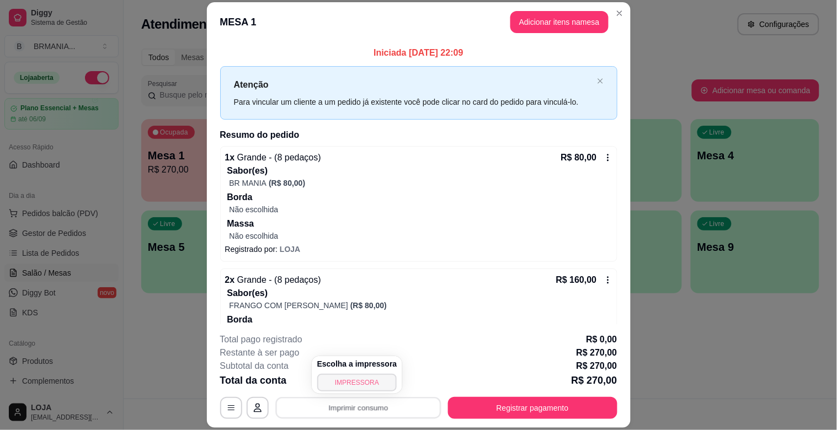
click at [365, 375] on button "IMPRESSORA" at bounding box center [357, 383] width 80 height 18
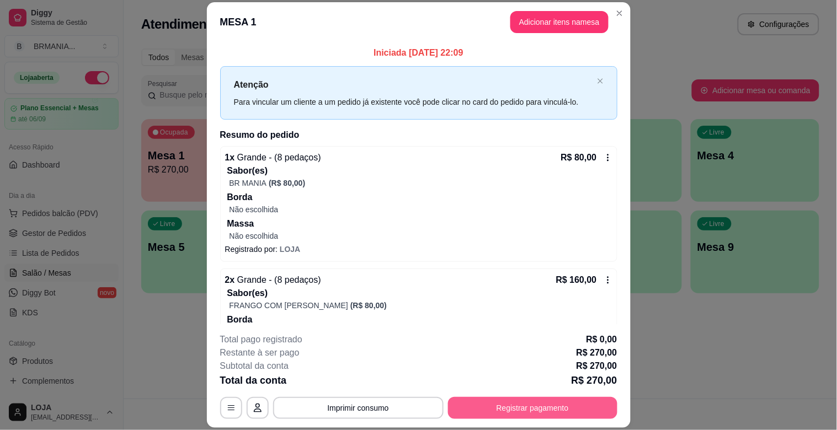
click at [547, 409] on button "Registrar pagamento" at bounding box center [532, 408] width 169 height 22
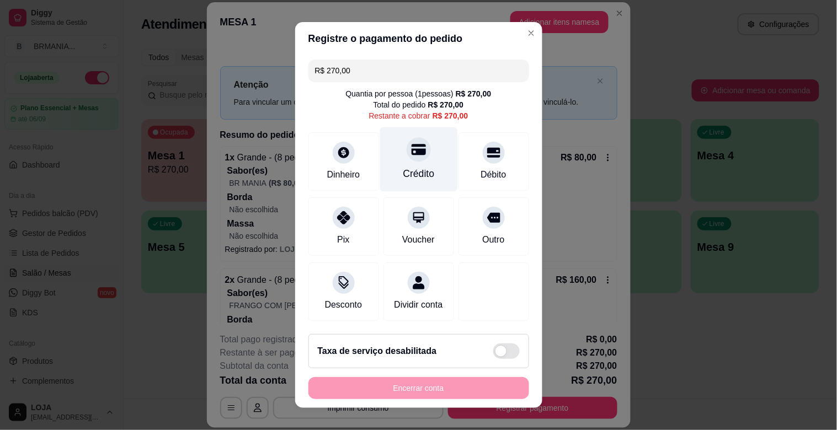
click at [411, 153] on icon at bounding box center [418, 150] width 14 height 11
type input "R$ 0,00"
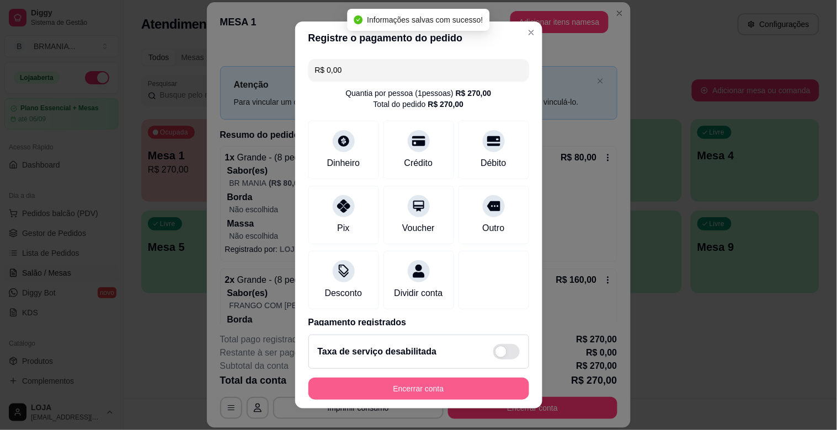
click at [401, 392] on button "Encerrar conta" at bounding box center [418, 389] width 221 height 22
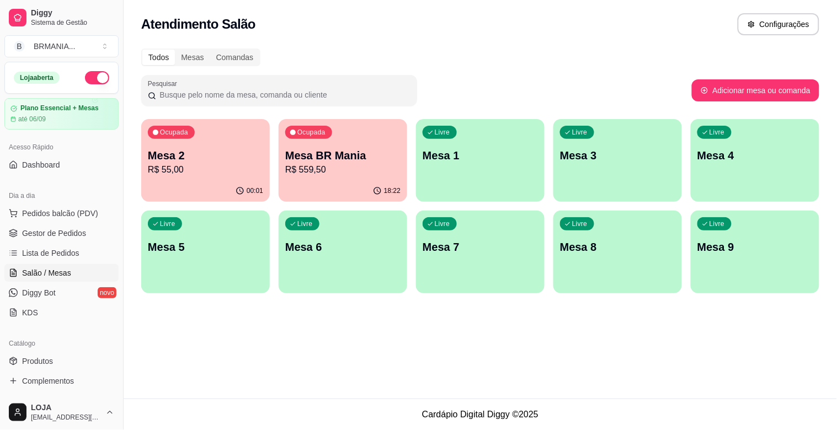
click at [175, 188] on div "00:01" at bounding box center [205, 191] width 129 height 22
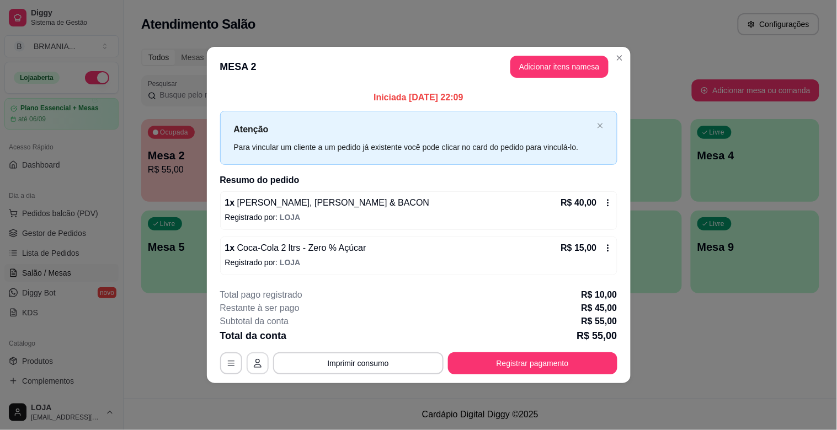
click at [253, 365] on icon "button" at bounding box center [257, 363] width 9 height 9
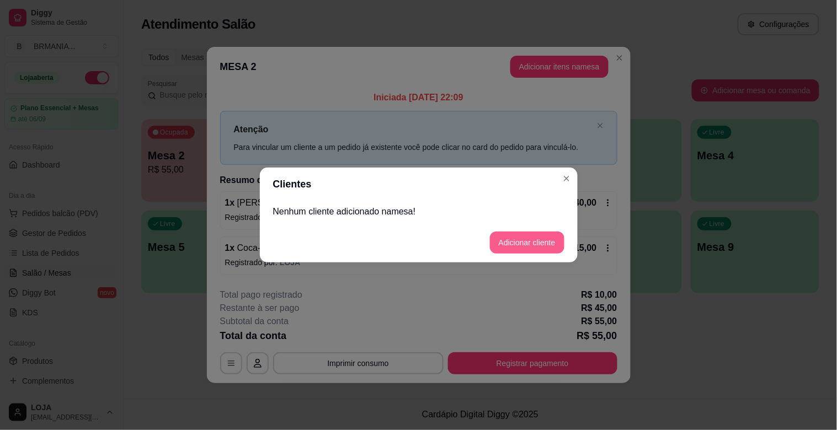
click at [522, 235] on button "Adicionar cliente" at bounding box center [527, 243] width 74 height 22
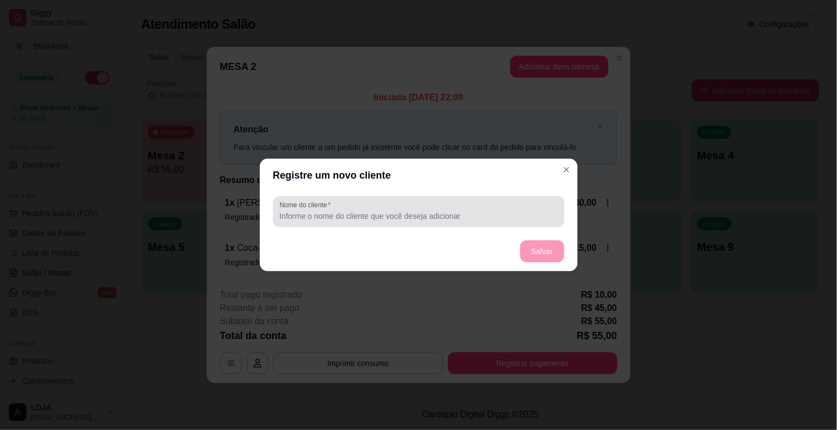
click at [487, 205] on div at bounding box center [419, 212] width 278 height 22
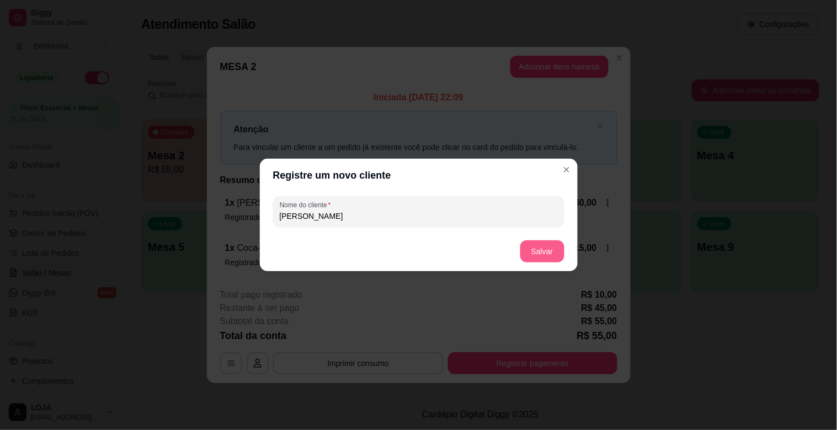
type input "[PERSON_NAME]"
click at [529, 250] on button "Salvar" at bounding box center [542, 252] width 43 height 22
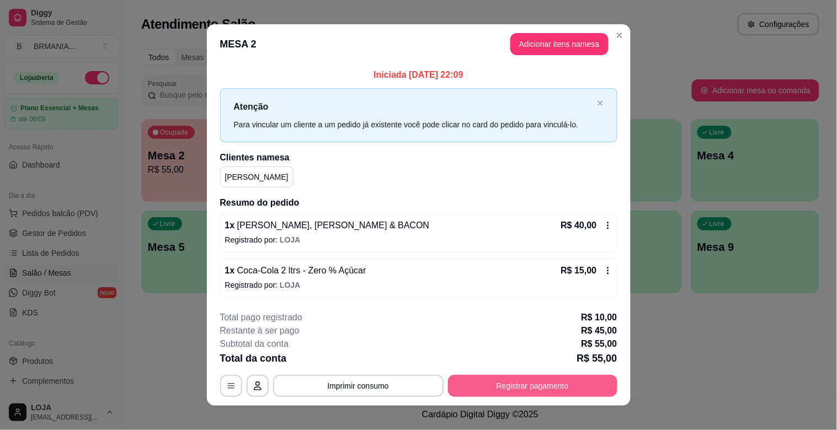
click at [469, 388] on button "Registrar pagamento" at bounding box center [532, 386] width 169 height 22
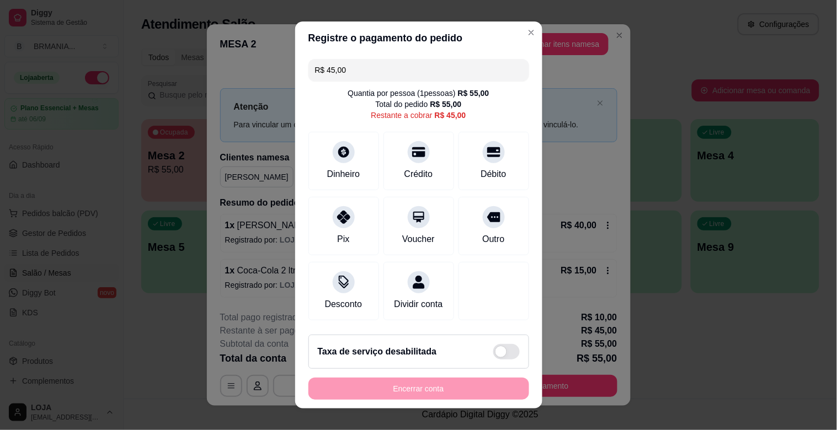
click at [333, 72] on input "R$ 45,00" at bounding box center [418, 70] width 207 height 22
click at [486, 219] on icon at bounding box center [493, 214] width 14 height 11
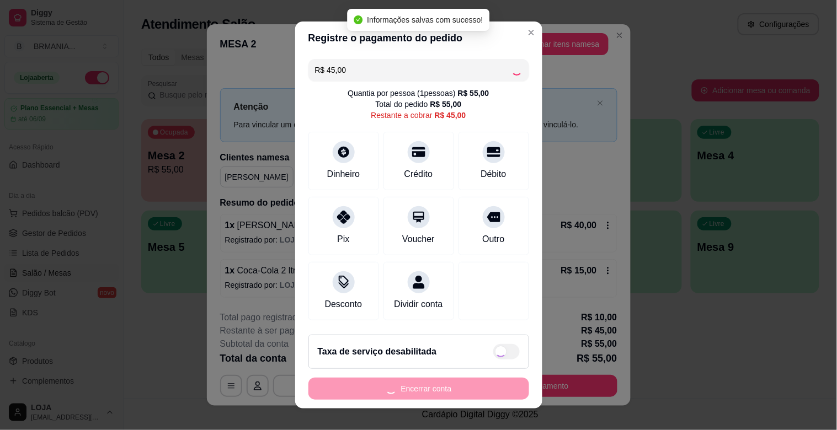
type input "R$ 0,00"
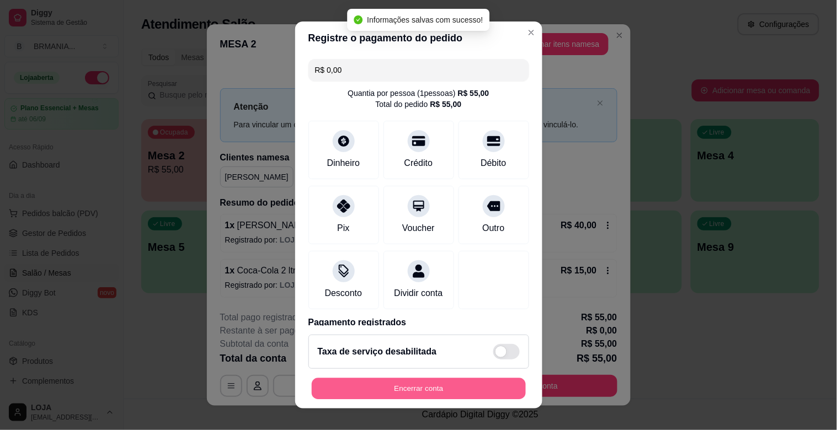
click at [426, 392] on button "Encerrar conta" at bounding box center [419, 389] width 214 height 22
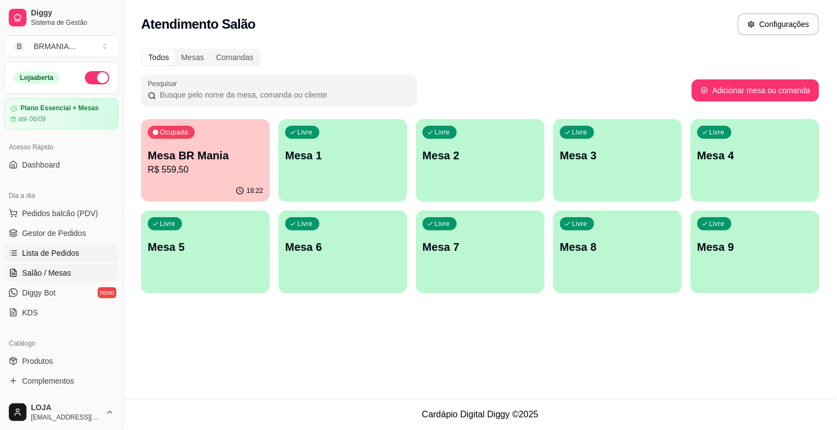
click at [52, 247] on link "Lista de Pedidos" at bounding box center [61, 253] width 114 height 18
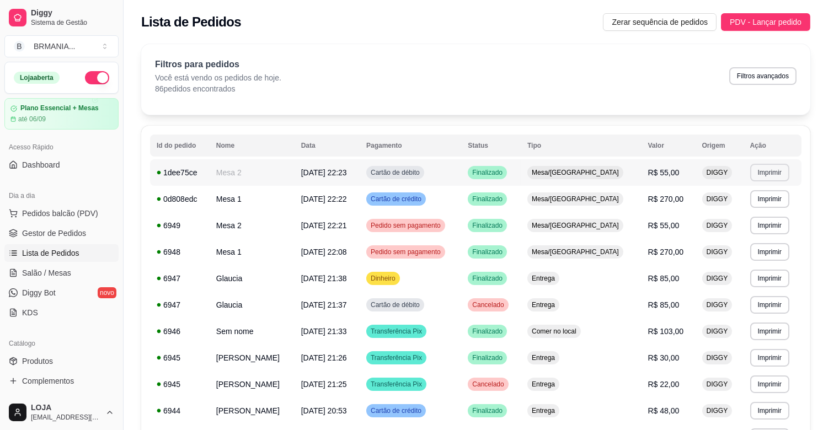
click at [768, 171] on button "Imprimir" at bounding box center [769, 173] width 39 height 18
click at [749, 207] on button "IMPRESSORA" at bounding box center [749, 210] width 77 height 17
click at [75, 279] on link "Salão / Mesas" at bounding box center [61, 273] width 114 height 18
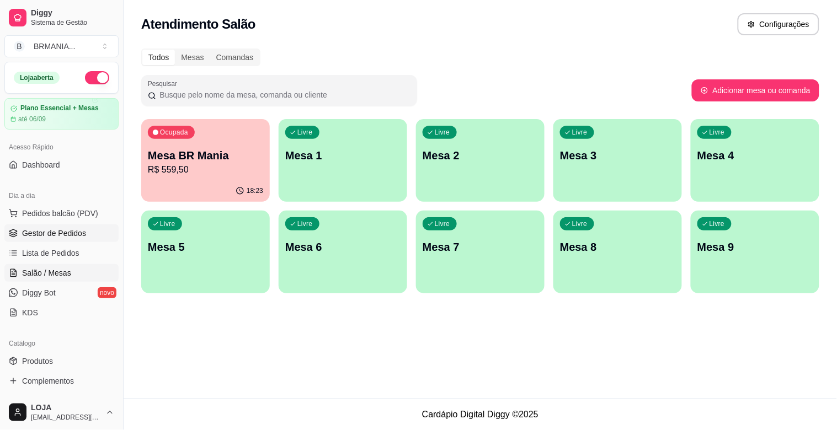
click at [74, 236] on span "Gestor de Pedidos" at bounding box center [54, 233] width 64 height 11
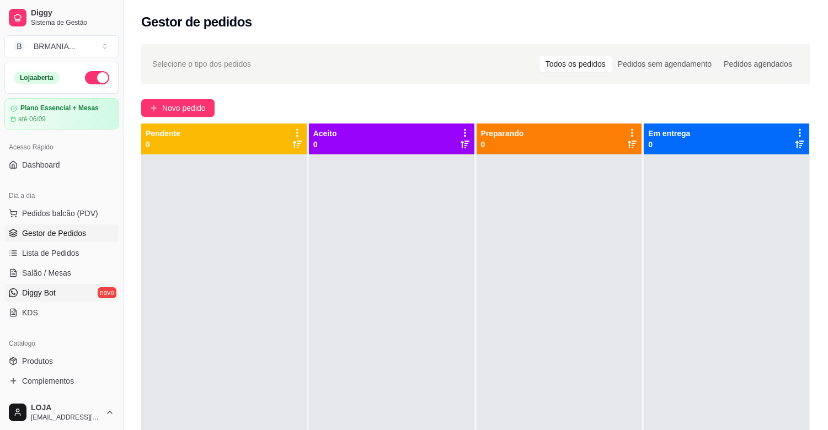
click at [51, 287] on link "Diggy Bot novo" at bounding box center [61, 293] width 114 height 18
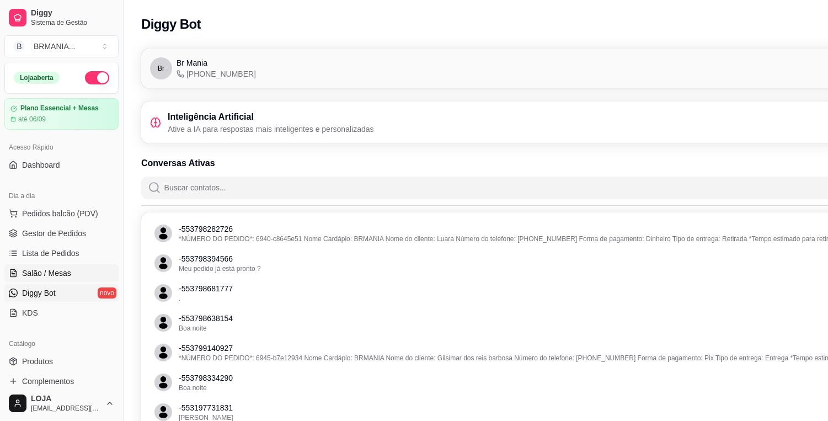
click at [68, 273] on span "Salão / Mesas" at bounding box center [46, 273] width 49 height 11
click at [67, 273] on span "Salão / Mesas" at bounding box center [46, 273] width 49 height 11
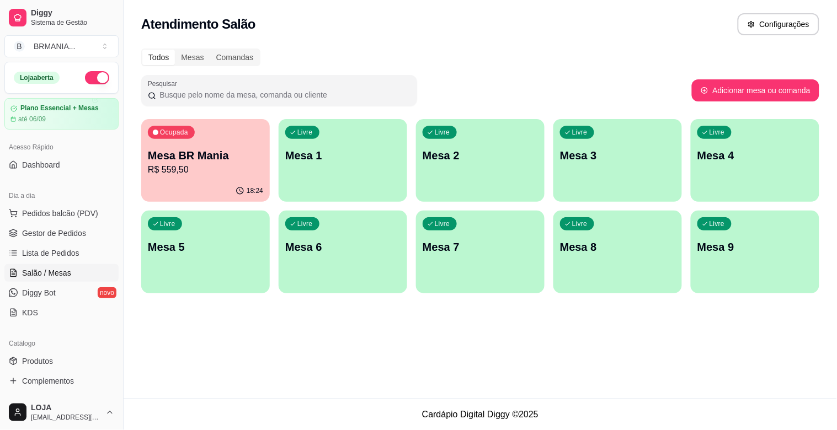
click at [371, 157] on p "Mesa 1" at bounding box center [342, 155] width 115 height 15
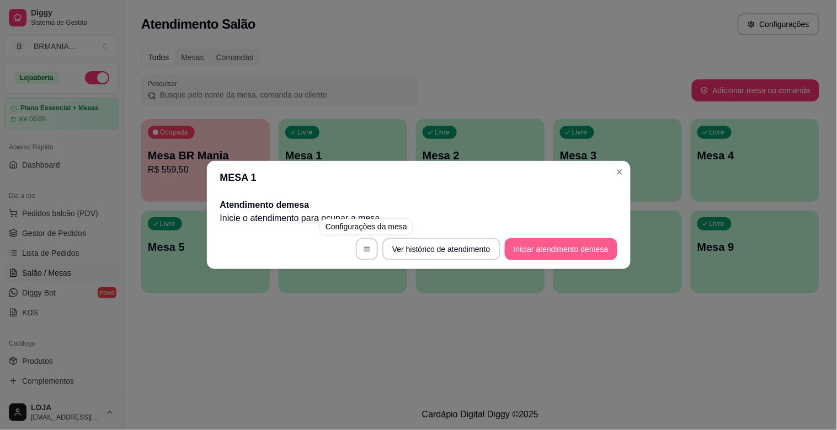
click at [575, 252] on button "Iniciar atendimento de mesa" at bounding box center [561, 249] width 113 height 22
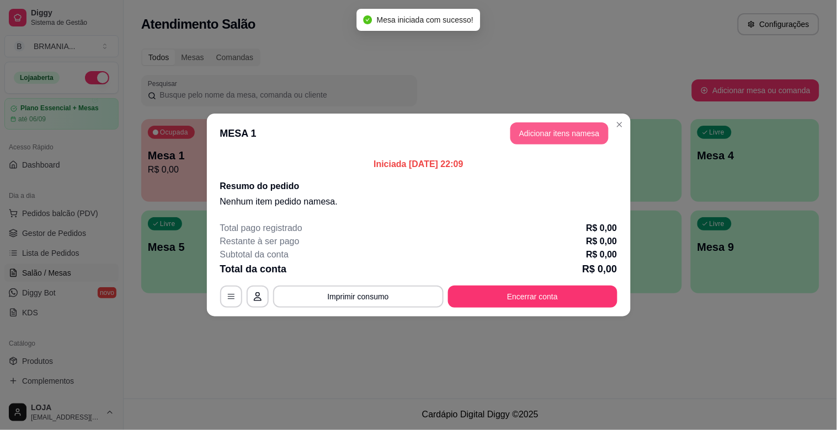
click at [570, 139] on button "Adicionar itens na mesa" at bounding box center [559, 133] width 98 height 22
click at [263, 89] on div "Pesquisa" at bounding box center [302, 73] width 554 height 31
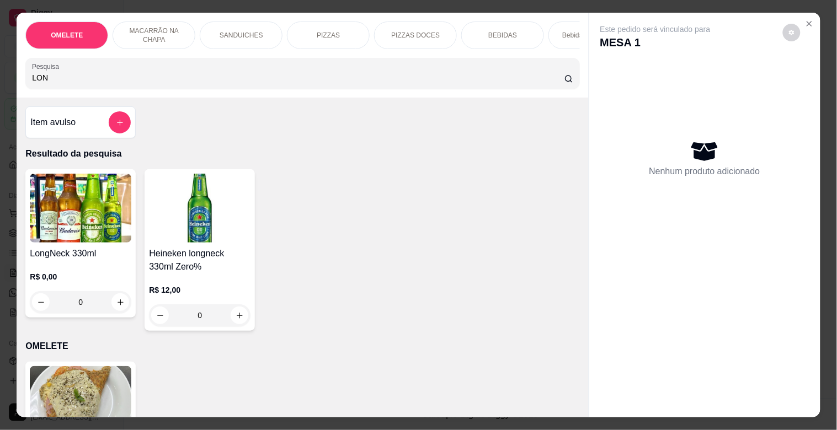
type input "LON"
click at [97, 221] on img at bounding box center [81, 208] width 102 height 69
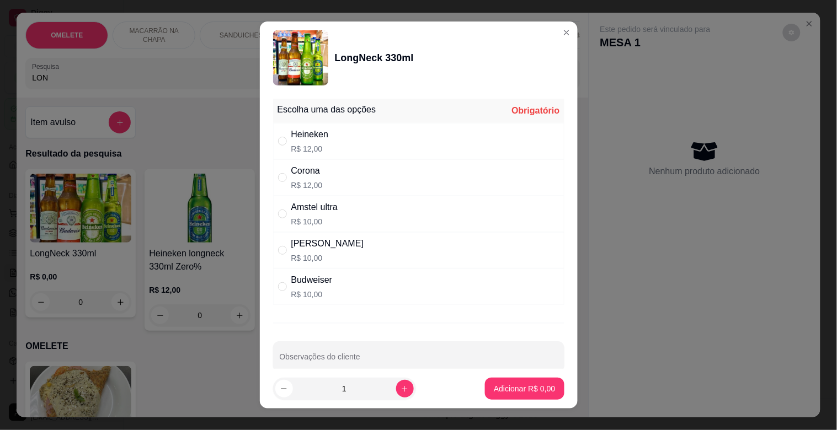
click at [344, 190] on div "Corona R$ 12,00" at bounding box center [418, 177] width 291 height 36
radio input "true"
click at [397, 395] on button "increase-product-quantity" at bounding box center [405, 389] width 18 height 18
type input "2"
click at [501, 389] on p "Adicionar R$ 24,00" at bounding box center [522, 388] width 64 height 10
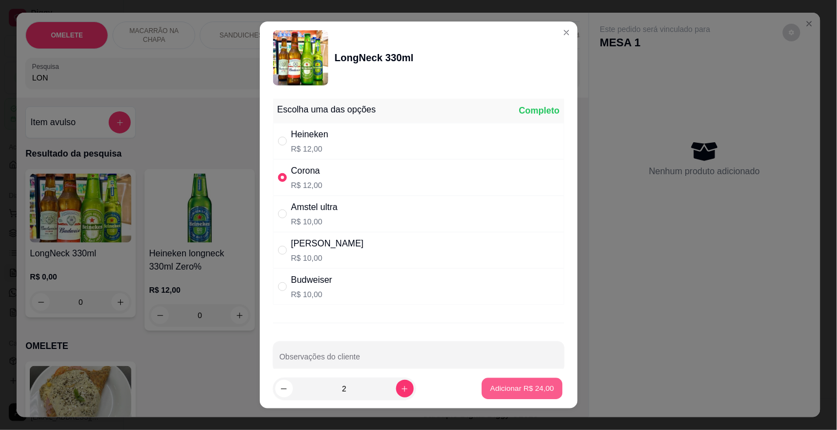
type input "2"
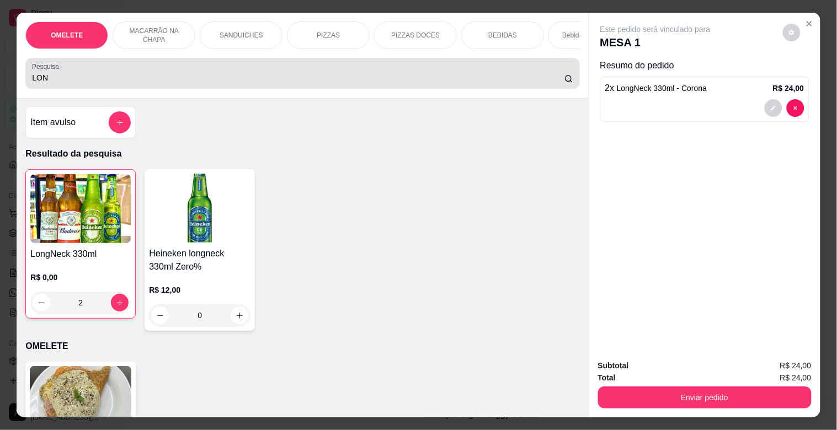
click at [178, 79] on input "LON" at bounding box center [298, 77] width 532 height 11
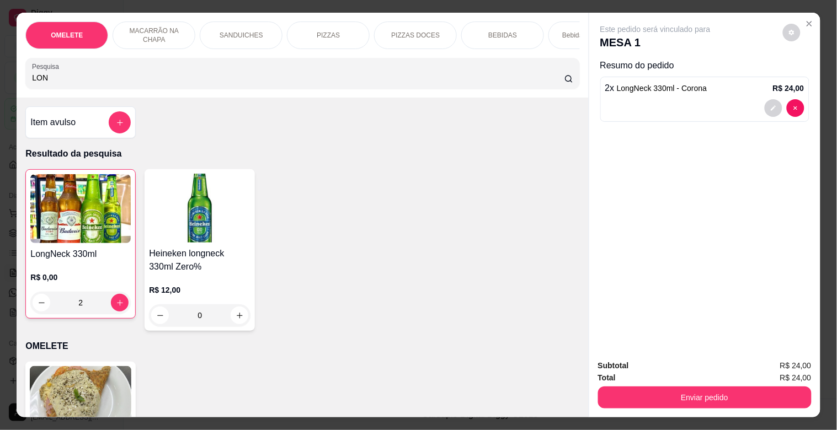
click at [177, 80] on input "LON" at bounding box center [298, 77] width 532 height 11
click at [103, 125] on div "Item avulso" at bounding box center [80, 122] width 100 height 22
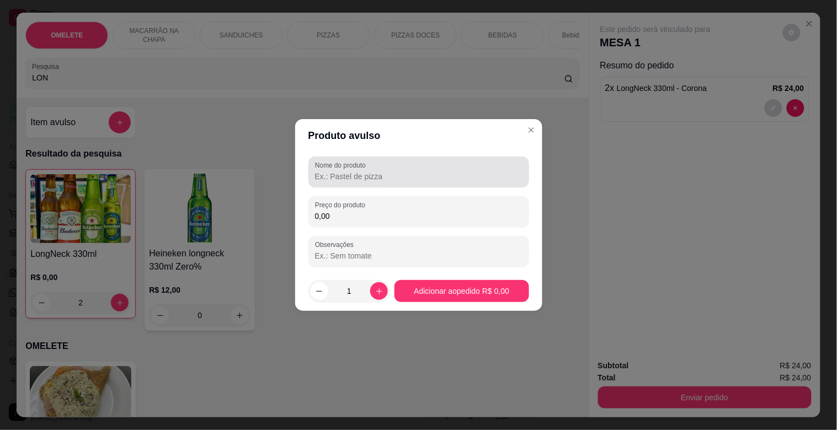
click at [380, 188] on div "Nome do produto" at bounding box center [418, 172] width 221 height 31
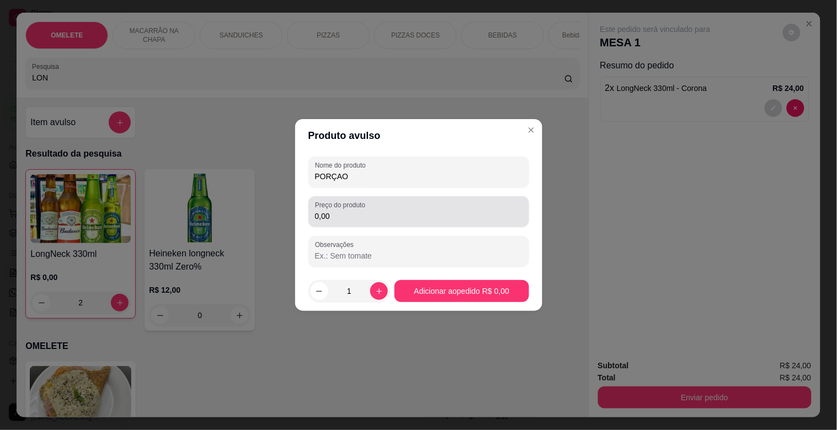
type input "PORÇAO"
click at [384, 210] on div "0,00" at bounding box center [418, 212] width 207 height 22
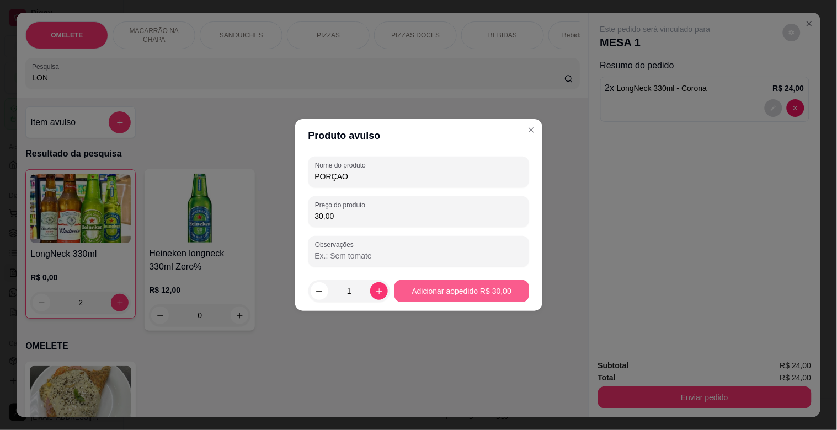
type input "30,00"
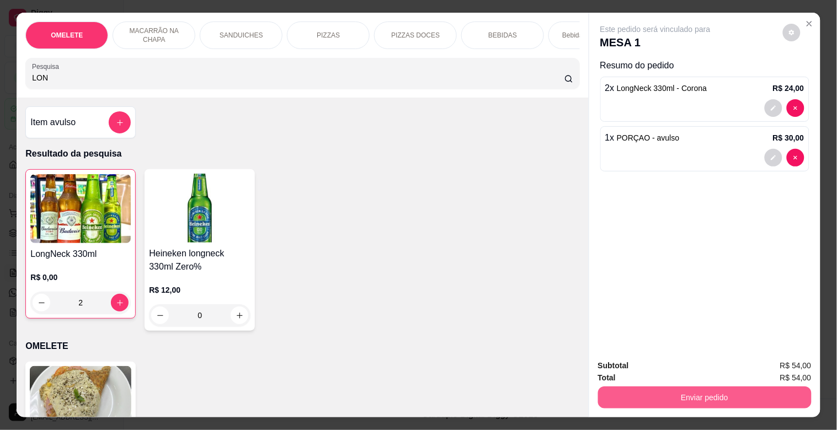
click at [767, 394] on button "Enviar pedido" at bounding box center [705, 398] width 214 height 22
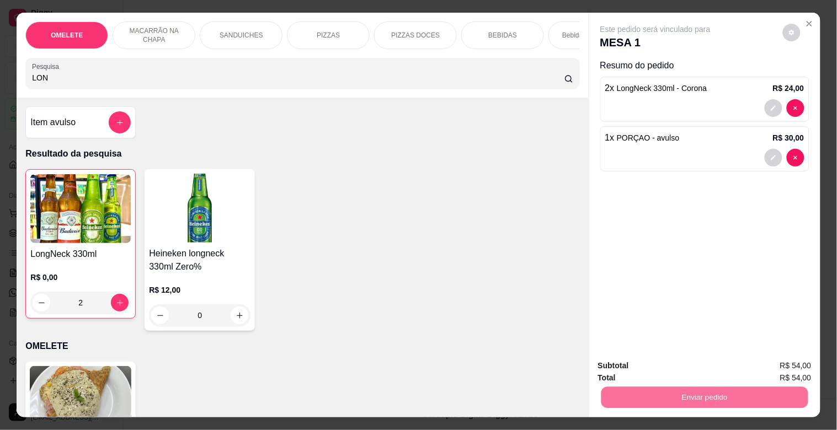
click at [676, 366] on button "Não registrar e enviar pedido" at bounding box center [668, 365] width 115 height 21
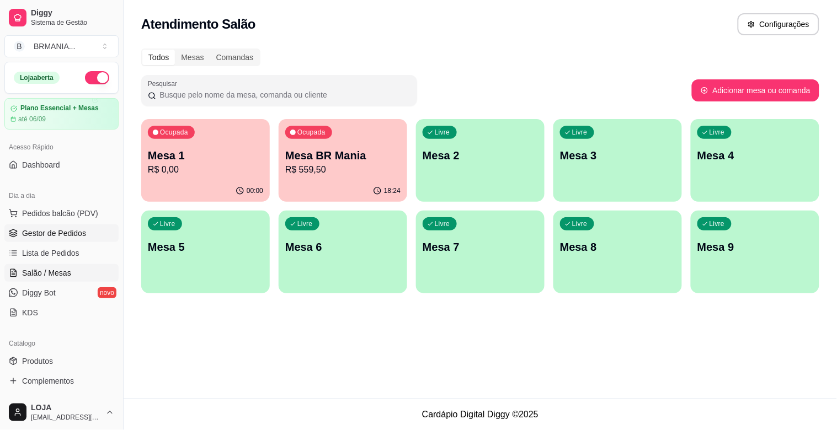
click at [55, 234] on span "Gestor de Pedidos" at bounding box center [54, 233] width 64 height 11
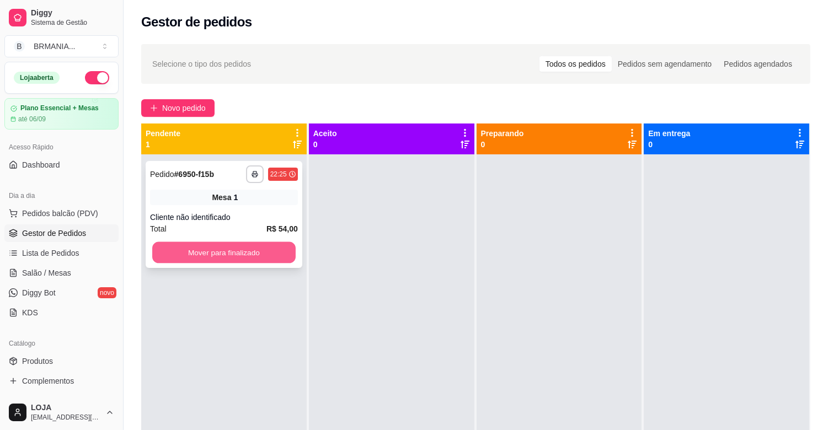
click at [193, 254] on button "Mover para finalizado" at bounding box center [223, 253] width 143 height 22
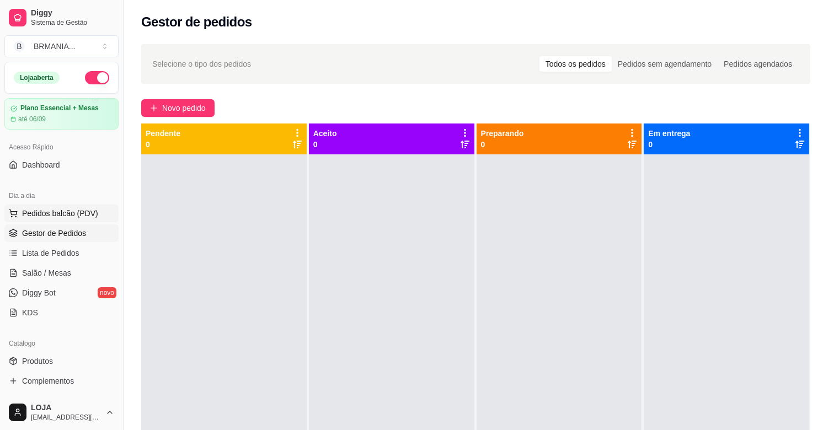
click at [92, 213] on span "Pedidos balcão (PDV)" at bounding box center [60, 213] width 76 height 11
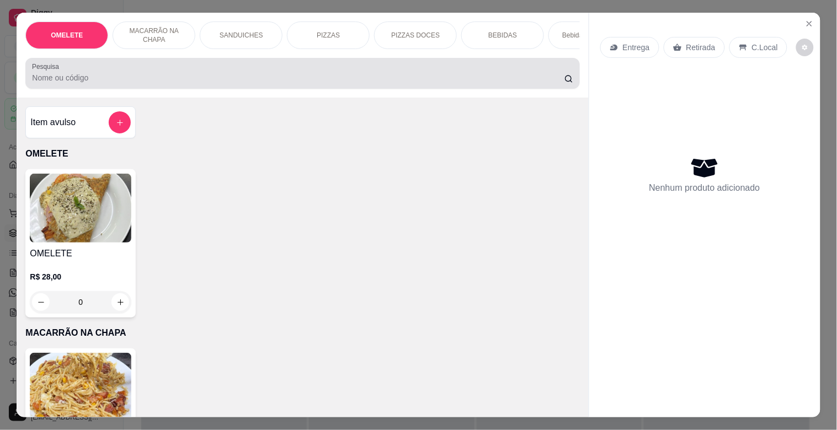
click at [189, 83] on input "Pesquisa" at bounding box center [298, 77] width 532 height 11
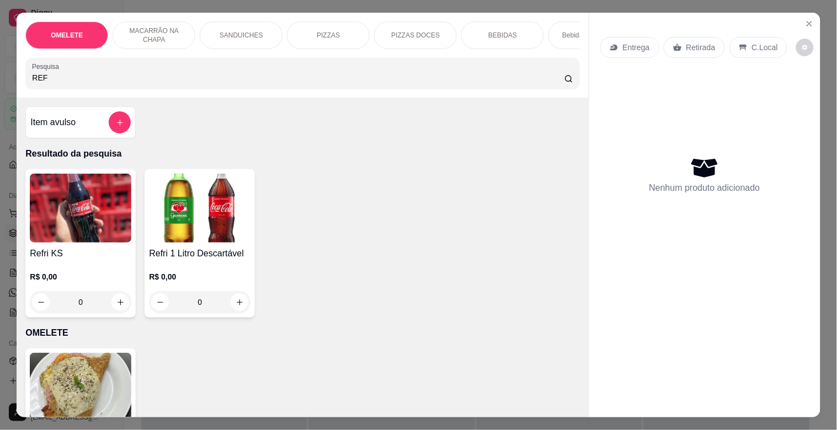
type input "REF"
click at [153, 210] on img at bounding box center [200, 208] width 102 height 69
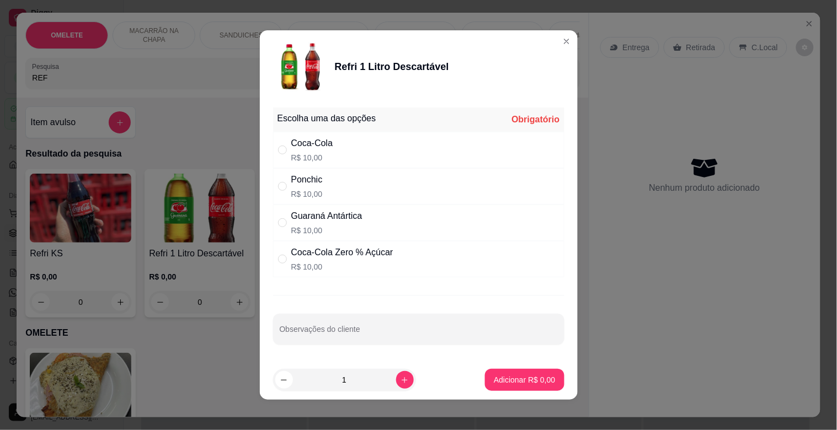
click at [334, 178] on div "Ponchic R$ 10,00" at bounding box center [418, 186] width 291 height 36
radio input "true"
click at [515, 375] on p "Adicionar R$ 10,00" at bounding box center [522, 380] width 64 height 10
type input "1"
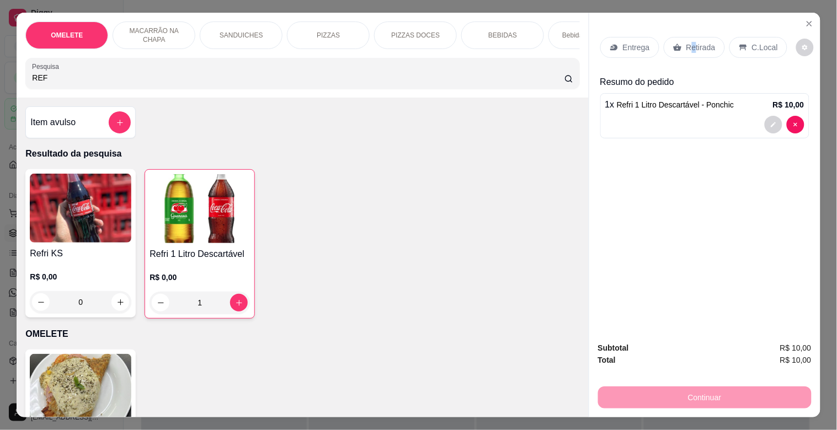
drag, startPoint x: 687, startPoint y: 34, endPoint x: 701, endPoint y: 45, distance: 17.3
click at [695, 42] on div "Entrega Retirada C.Local" at bounding box center [704, 47] width 209 height 39
click at [707, 47] on p "Retirada" at bounding box center [700, 47] width 29 height 11
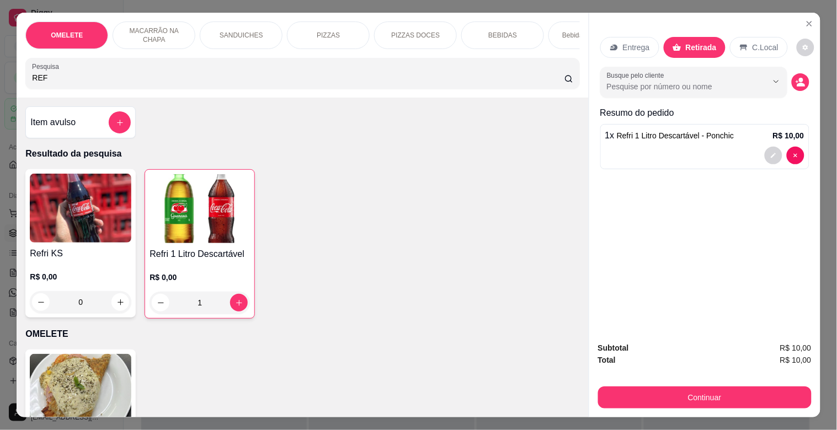
click at [252, 95] on div "OMELETE MACARRÃO NA CHAPA SANDUICHES PIZZAS PIZZAS DOCES BEBIDAS Bebidas Alcoól…" at bounding box center [303, 55] width 572 height 85
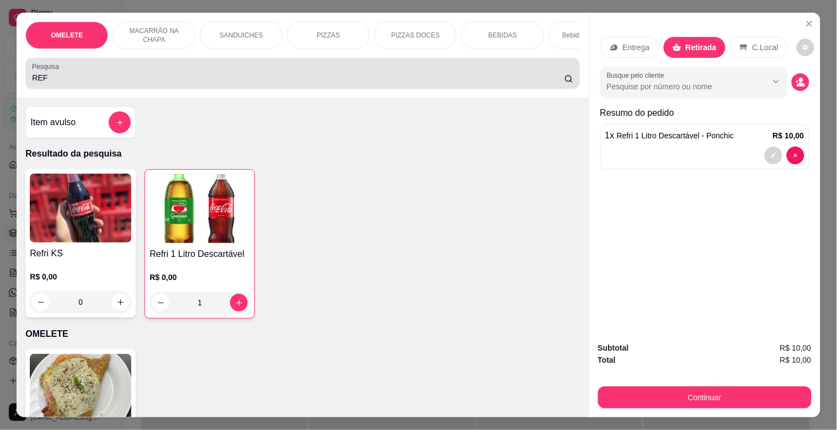
click at [253, 83] on input "REF" at bounding box center [298, 77] width 532 height 11
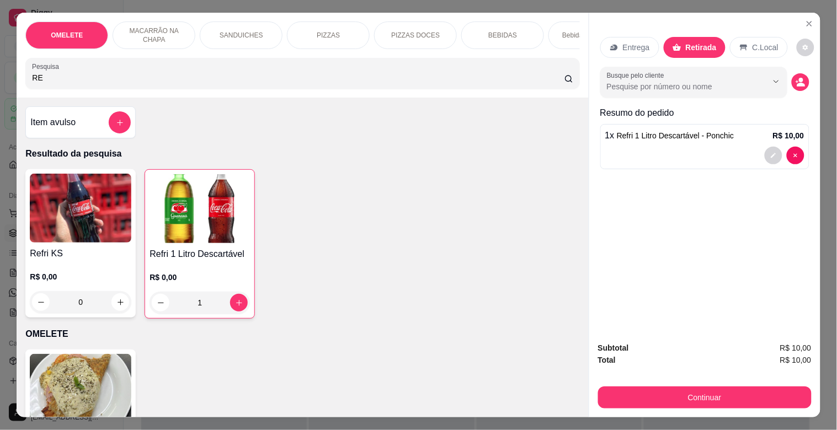
type input "R"
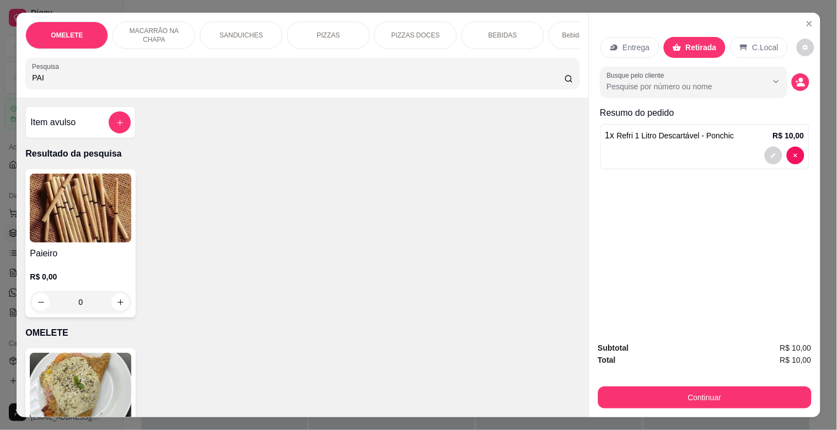
type input "PAI"
click at [56, 252] on h4 "Paieiro" at bounding box center [81, 253] width 102 height 13
click at [100, 231] on img at bounding box center [81, 208] width 102 height 69
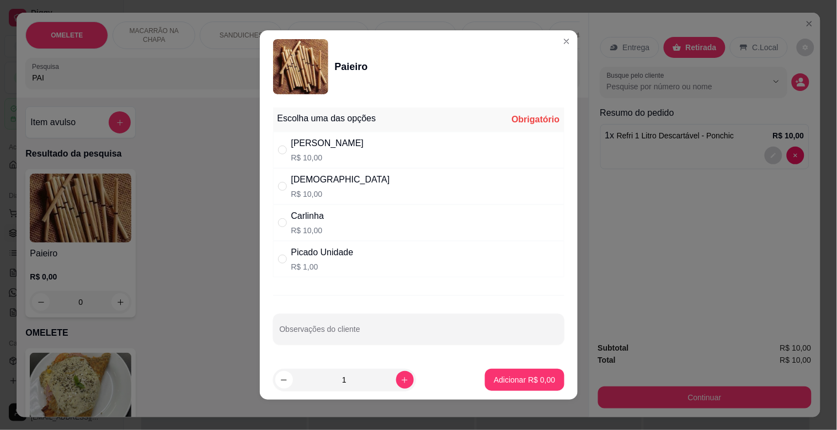
click at [353, 263] on div "Picado Unidade R$ 1,00" at bounding box center [418, 259] width 291 height 36
radio input "true"
click at [401, 380] on icon "increase-product-quantity" at bounding box center [405, 380] width 8 height 8
type input "2"
drag, startPoint x: 468, startPoint y: 382, endPoint x: 489, endPoint y: 385, distance: 21.8
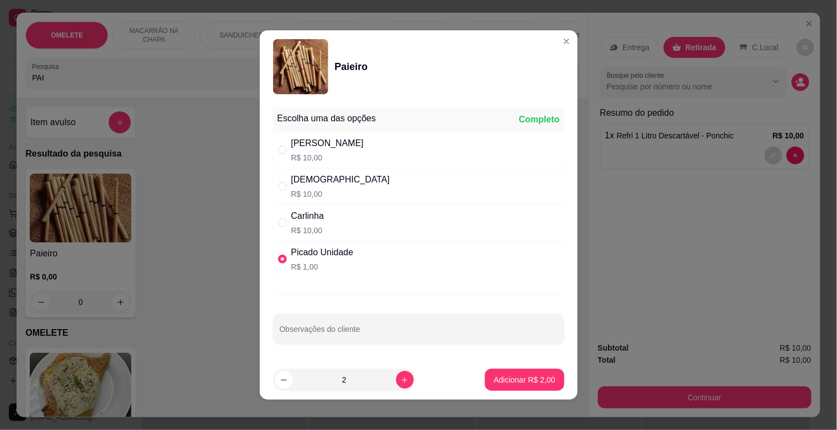
click at [473, 382] on footer "2 Adicionar R$ 2,00" at bounding box center [419, 380] width 318 height 40
click at [494, 385] on p "Adicionar R$ 2,00" at bounding box center [524, 380] width 61 height 11
type input "2"
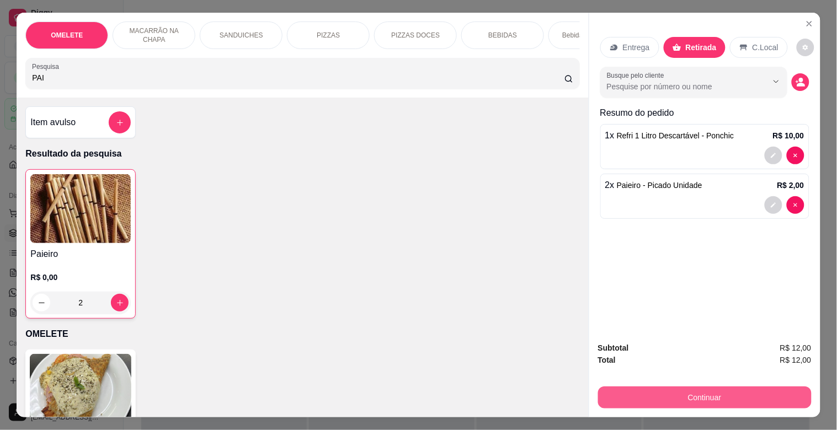
click at [718, 396] on button "Continuar" at bounding box center [705, 398] width 214 height 22
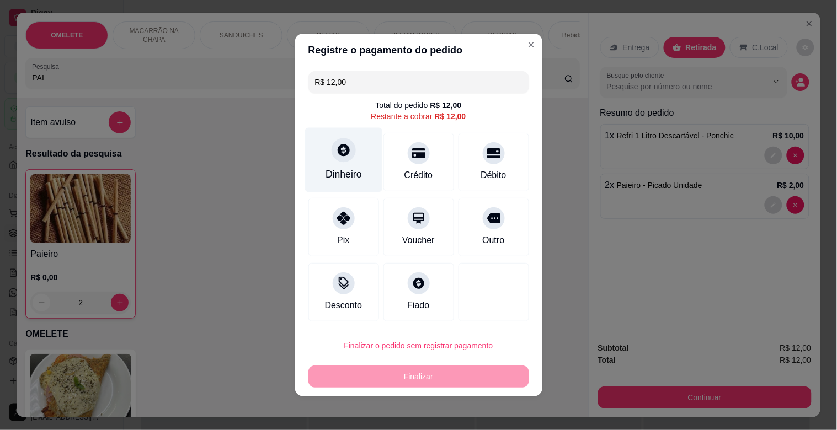
click at [343, 172] on div "Dinheiro" at bounding box center [343, 174] width 36 height 14
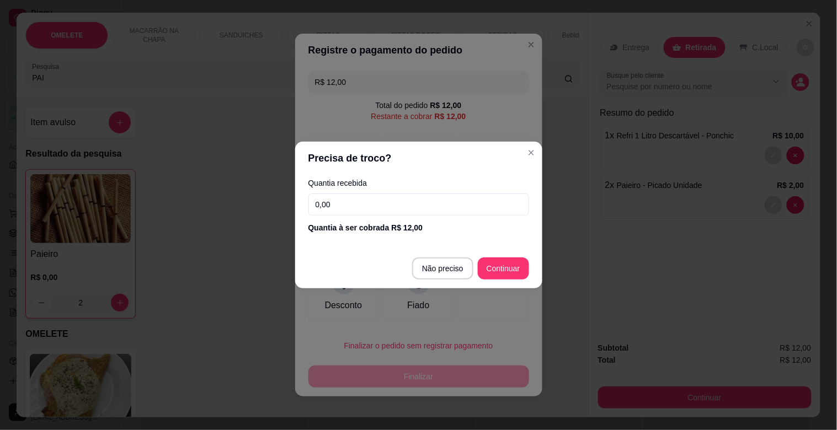
click at [393, 196] on input "0,00" at bounding box center [418, 205] width 221 height 22
click at [393, 198] on input "0,00" at bounding box center [418, 205] width 221 height 22
click at [458, 269] on div at bounding box center [493, 292] width 71 height 58
type input "R$ 0,00"
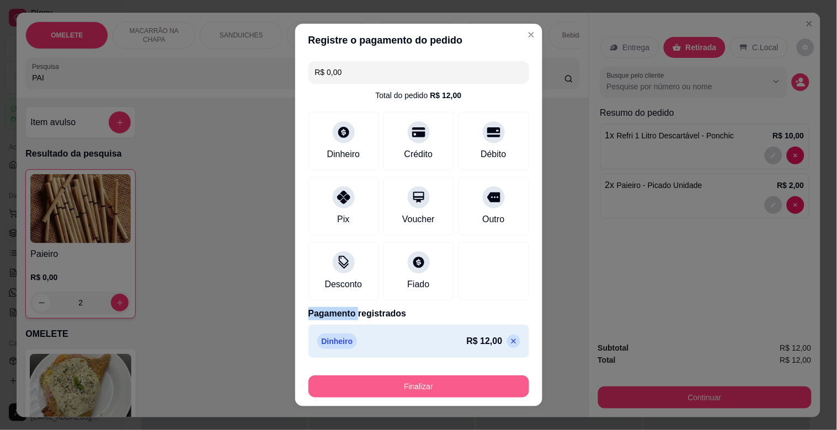
click at [417, 379] on button "Finalizar" at bounding box center [418, 387] width 221 height 22
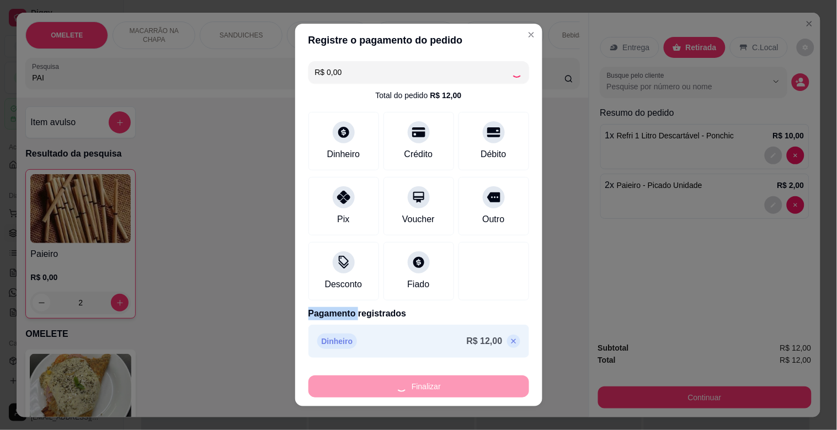
type input "0"
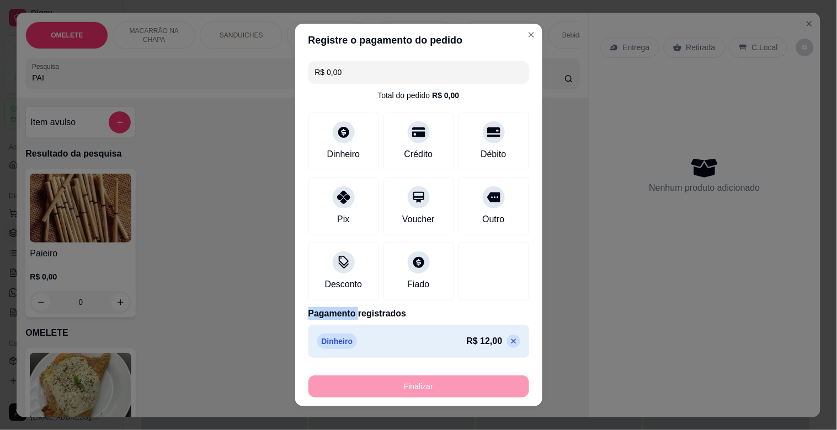
type input "-R$ 12,00"
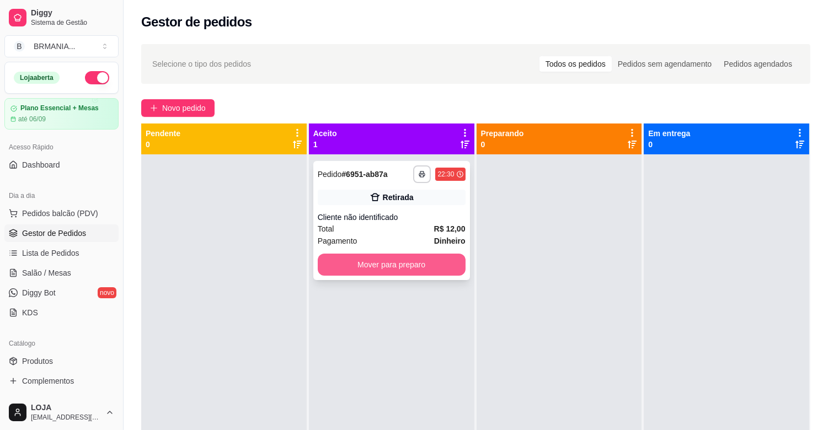
click at [394, 261] on button "Mover para preparo" at bounding box center [392, 265] width 148 height 22
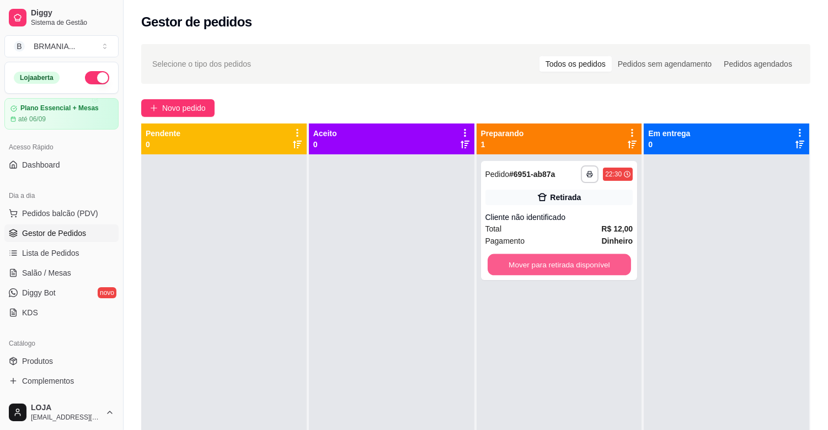
click at [549, 257] on button "Mover para retirada disponível" at bounding box center [559, 265] width 143 height 22
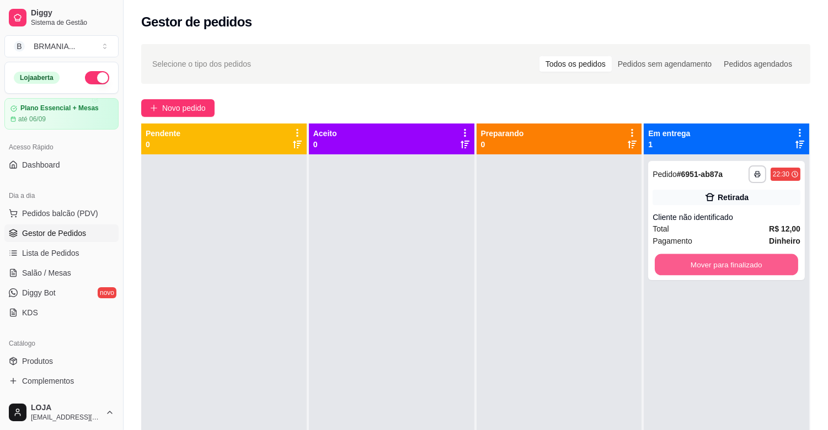
click at [677, 269] on button "Mover para finalizado" at bounding box center [726, 265] width 143 height 22
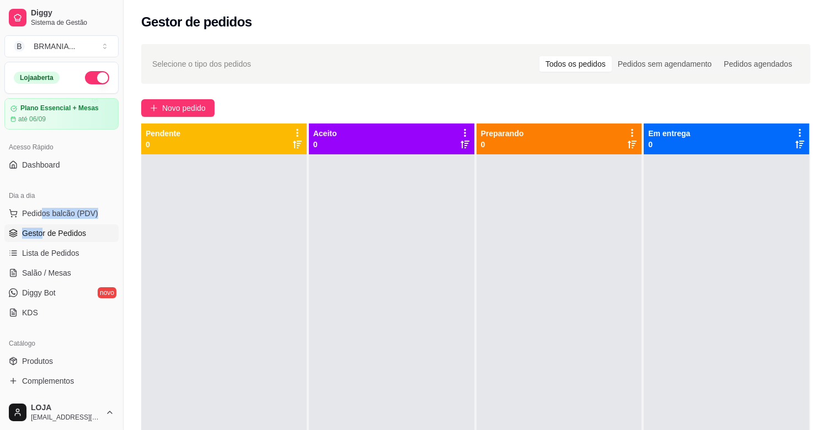
click at [42, 225] on ul "Pedidos balcão (PDV) Gestor de Pedidos Lista de Pedidos Salão / Mesas Diggy Bot…" at bounding box center [61, 263] width 114 height 117
click at [63, 209] on span "Pedidos balcão (PDV)" at bounding box center [60, 213] width 76 height 11
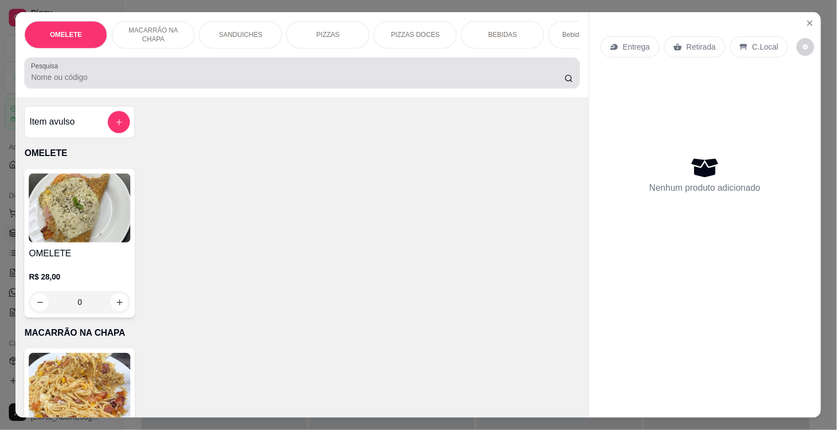
click at [184, 69] on div at bounding box center [302, 73] width 542 height 22
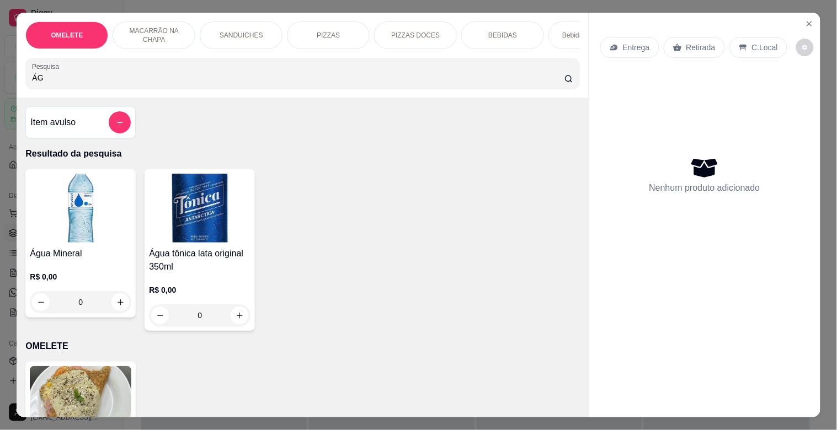
type input "ÁG"
click at [85, 243] on img at bounding box center [81, 208] width 102 height 69
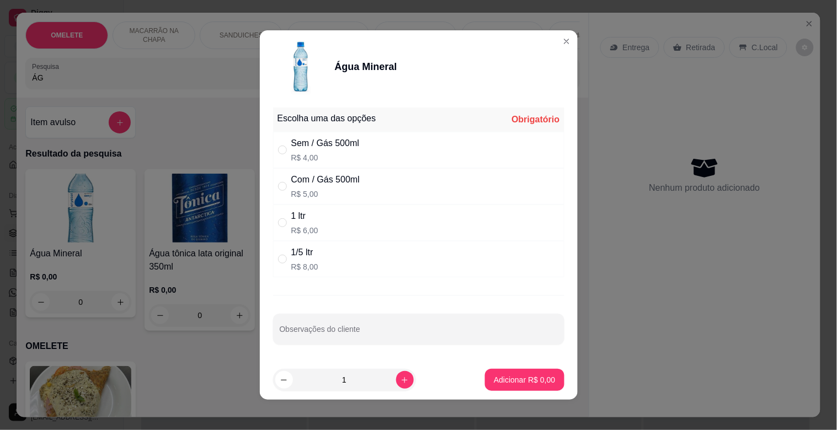
click at [423, 142] on div "Sem / Gás 500ml R$ 4,00" at bounding box center [418, 150] width 291 height 36
radio input "true"
click at [487, 372] on button "Adicionar R$ 4,00" at bounding box center [524, 380] width 79 height 22
type input "1"
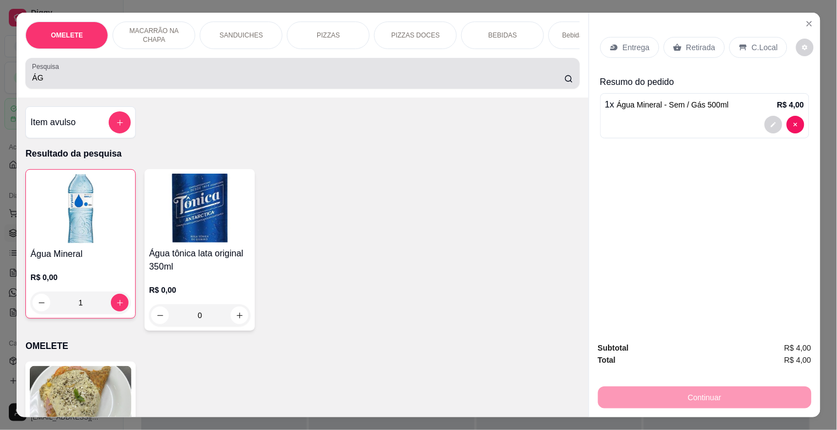
drag, startPoint x: 93, startPoint y: 68, endPoint x: 90, endPoint y: 84, distance: 16.2
click at [90, 83] on div "ÁG" at bounding box center [302, 73] width 541 height 22
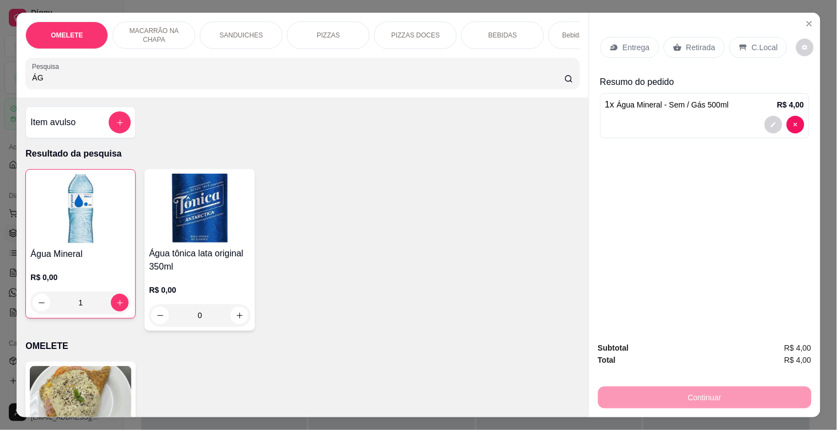
click at [90, 83] on input "ÁG" at bounding box center [298, 77] width 532 height 11
click at [89, 83] on input "ÁG" at bounding box center [298, 77] width 532 height 11
click at [88, 83] on input "ÁG" at bounding box center [298, 77] width 532 height 11
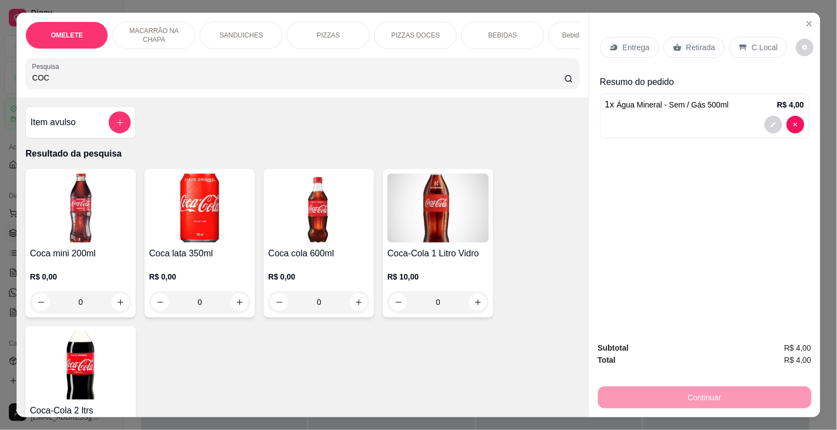
type input "COC"
click at [86, 217] on img at bounding box center [81, 208] width 102 height 69
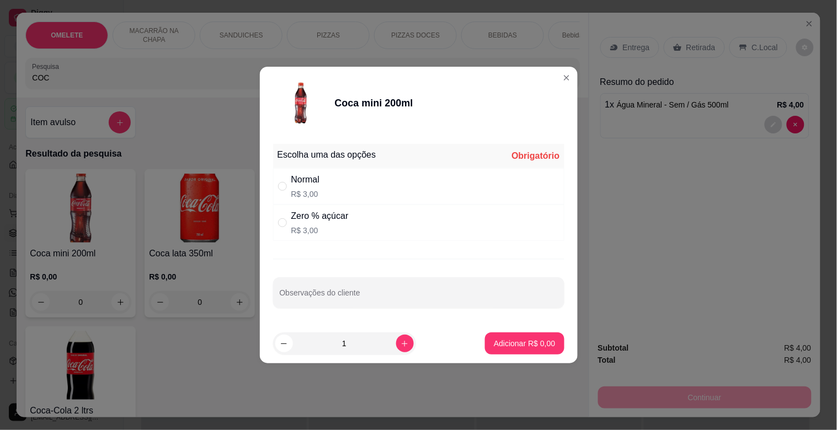
click at [355, 175] on div "Normal R$ 3,00" at bounding box center [418, 186] width 291 height 36
radio input "true"
click at [520, 351] on button "Adicionar R$ 3,00" at bounding box center [524, 344] width 77 height 22
type input "1"
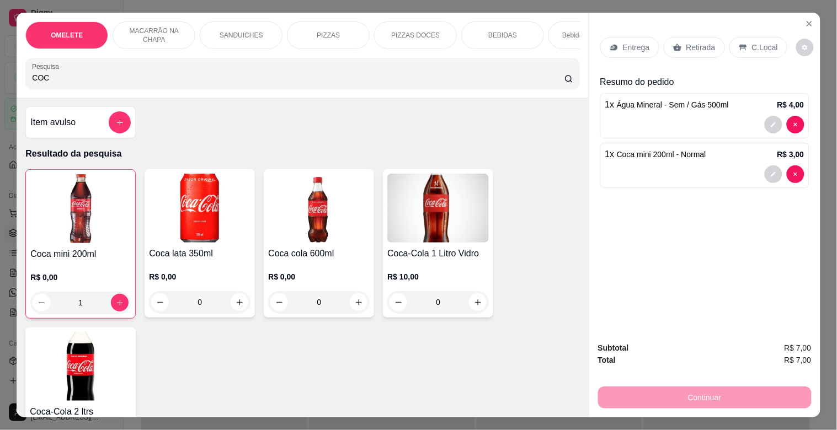
click at [42, 79] on input "COC" at bounding box center [298, 77] width 532 height 11
click at [42, 76] on input "COC" at bounding box center [298, 77] width 532 height 11
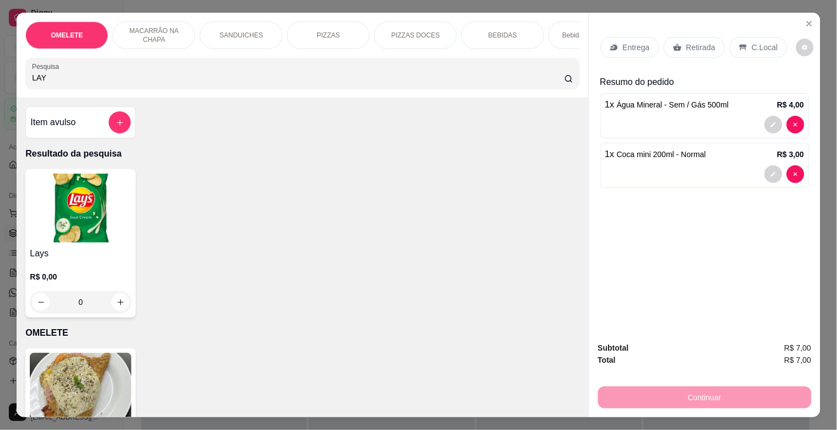
type input "LAY"
click at [63, 214] on img at bounding box center [81, 208] width 102 height 69
click at [85, 214] on img at bounding box center [81, 208] width 102 height 69
click at [113, 225] on img at bounding box center [81, 208] width 102 height 69
click at [62, 214] on img at bounding box center [81, 208] width 102 height 69
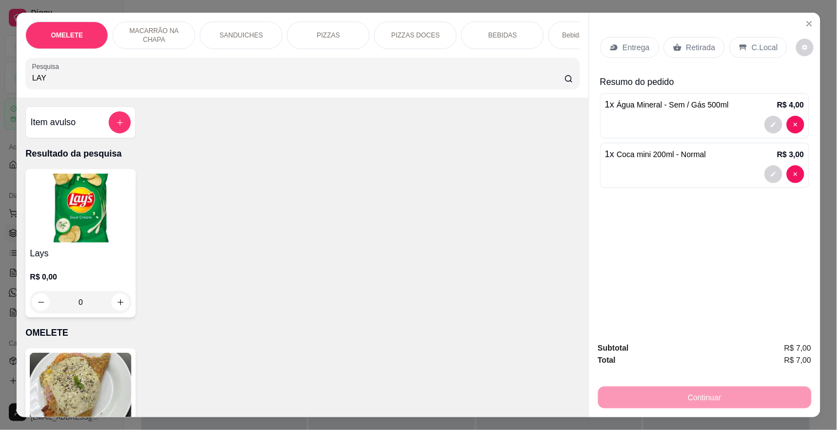
click at [100, 242] on img at bounding box center [81, 208] width 102 height 69
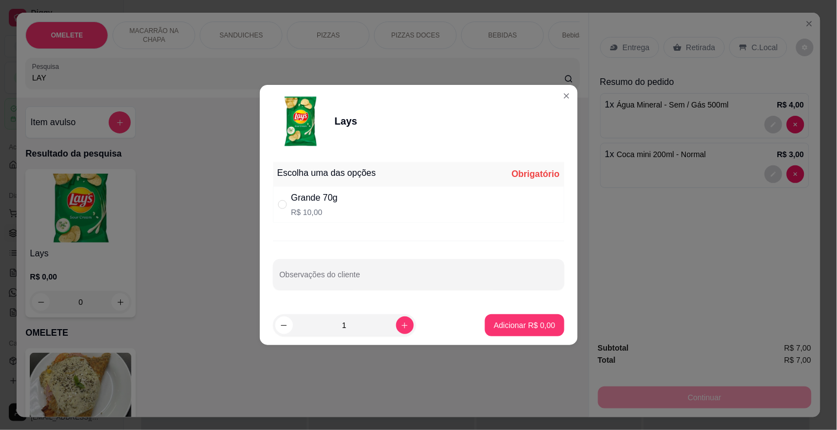
click at [357, 201] on div "Grande 70g R$ 10,00" at bounding box center [418, 204] width 291 height 36
radio input "true"
click at [503, 328] on p "Adicionar R$ 10,00" at bounding box center [522, 325] width 66 height 11
type input "1"
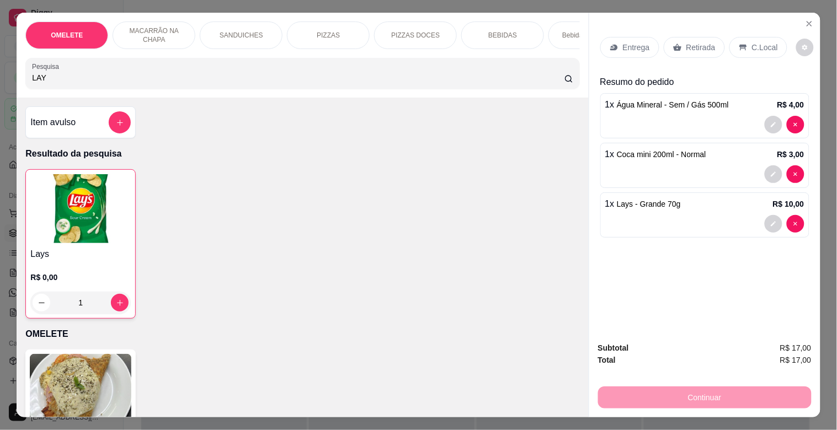
click at [697, 45] on p "Retirada" at bounding box center [700, 47] width 29 height 11
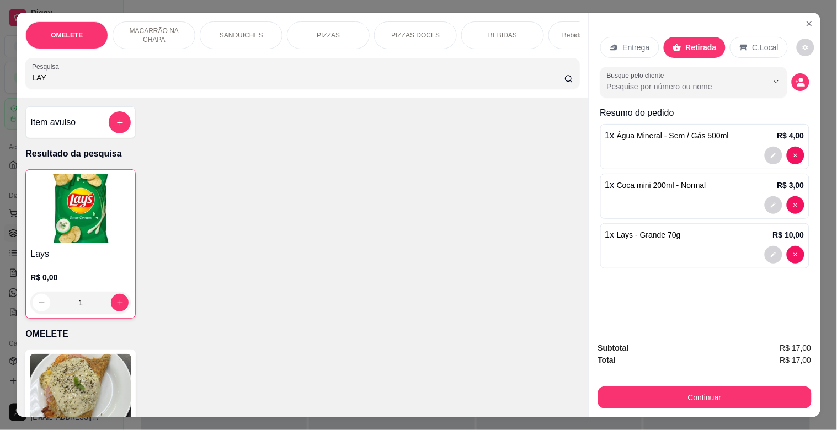
click at [309, 76] on input "LAY" at bounding box center [298, 77] width 532 height 11
click at [306, 77] on input "LAY" at bounding box center [298, 77] width 532 height 11
click at [303, 79] on input "LAY" at bounding box center [298, 77] width 532 height 11
type input "L"
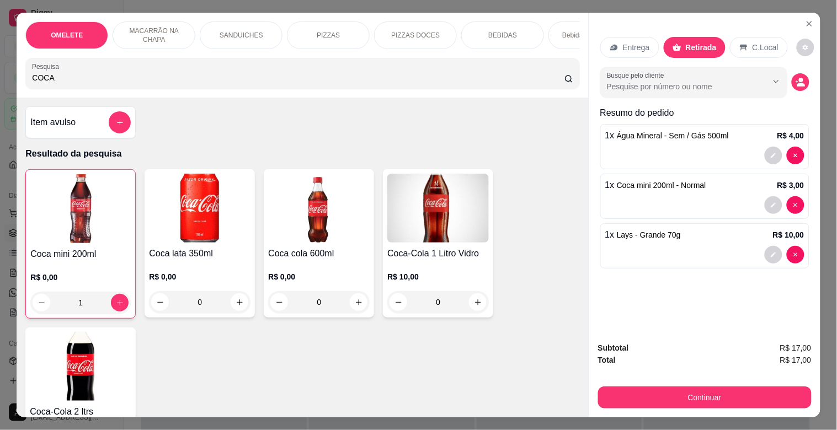
type input "COCA"
click at [236, 211] on img at bounding box center [200, 208] width 102 height 69
drag, startPoint x: 312, startPoint y: 177, endPoint x: 328, endPoint y: 181, distance: 17.1
click at [313, 177] on div "Normal" at bounding box center [305, 179] width 29 height 13
radio input "true"
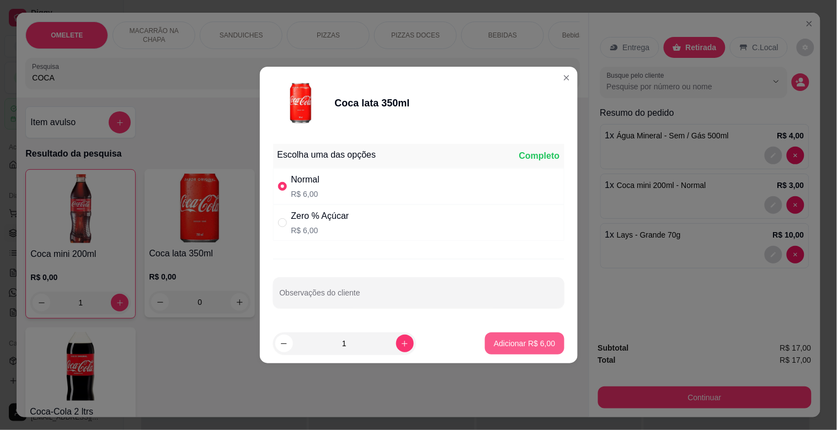
click at [509, 341] on p "Adicionar R$ 6,00" at bounding box center [524, 343] width 61 height 11
type input "1"
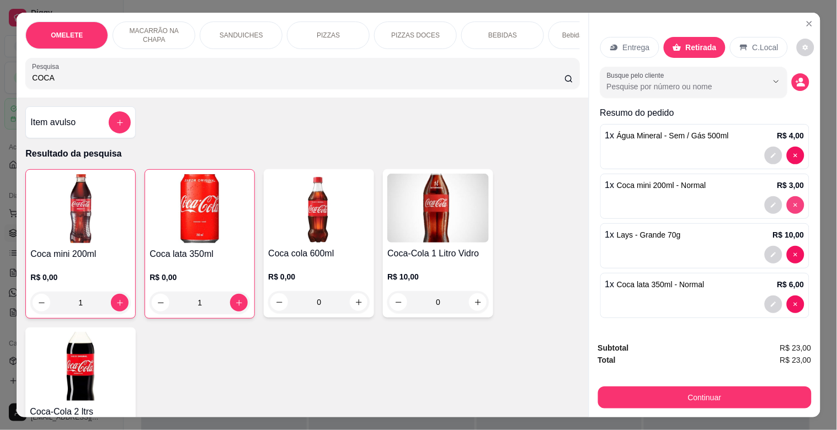
type input "0"
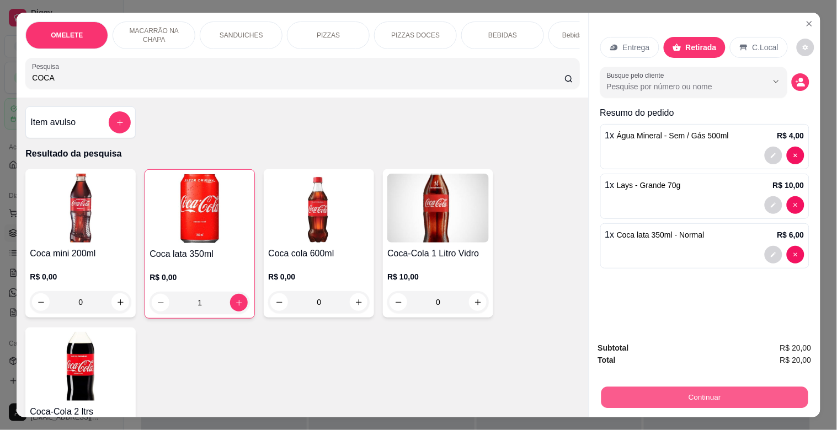
click at [725, 387] on button "Continuar" at bounding box center [704, 398] width 207 height 22
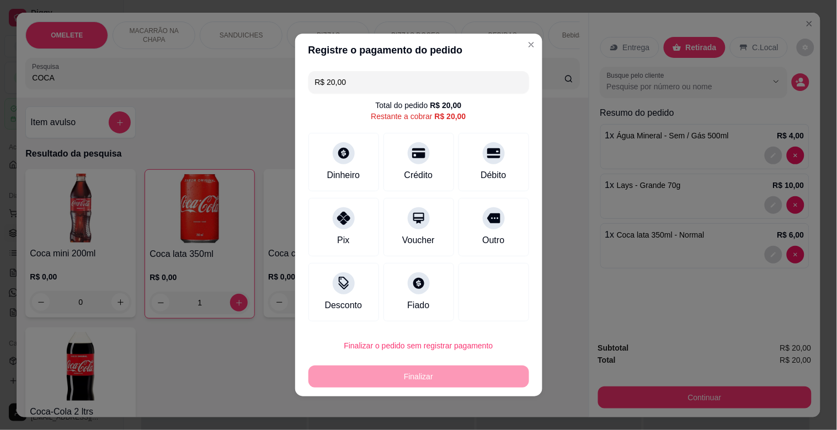
drag, startPoint x: 359, startPoint y: 87, endPoint x: 363, endPoint y: 81, distance: 7.1
click at [359, 86] on input "R$ 20,00" at bounding box center [418, 82] width 207 height 22
click at [339, 227] on div at bounding box center [344, 215] width 24 height 24
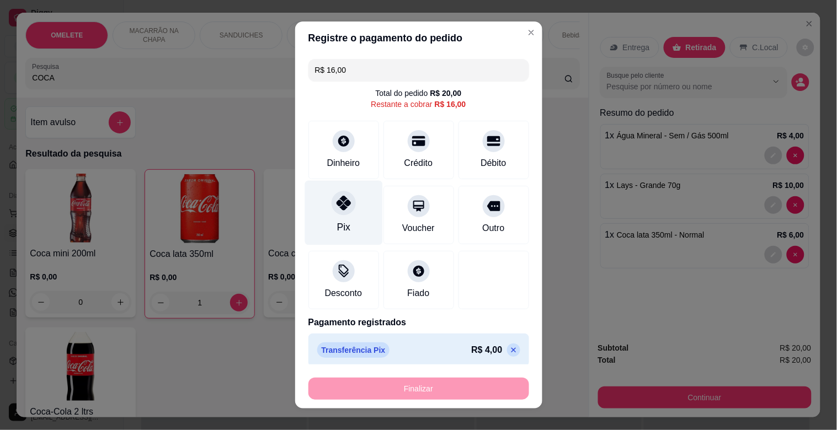
click at [345, 209] on div at bounding box center [344, 203] width 24 height 24
type input "R$ 0,00"
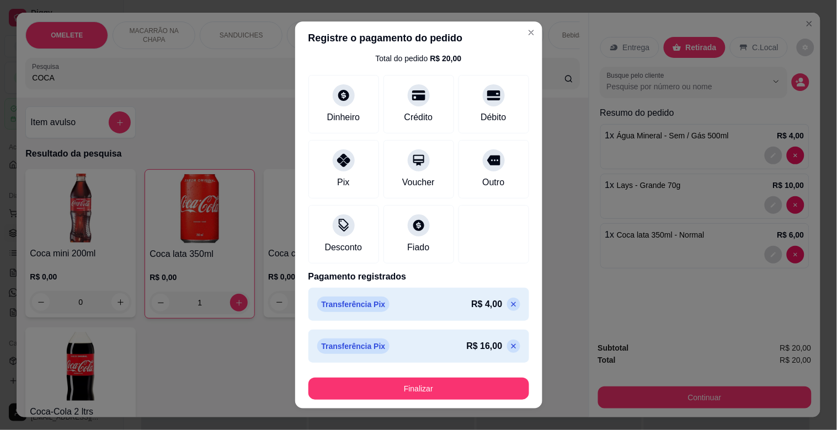
scroll to position [37, 0]
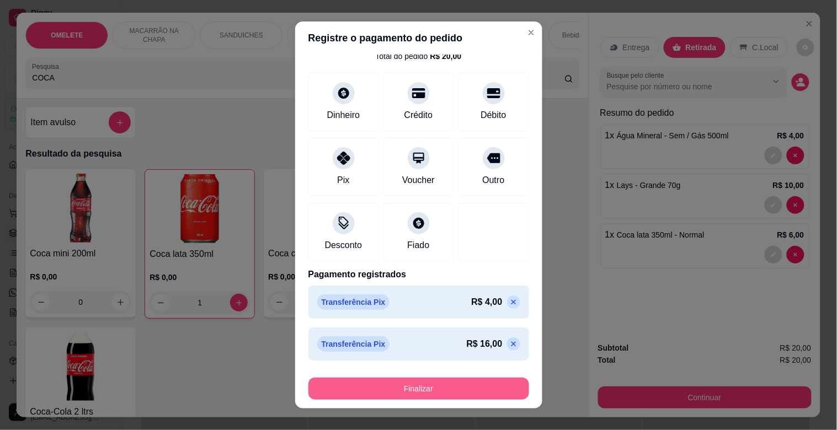
click at [389, 388] on button "Finalizar" at bounding box center [418, 389] width 221 height 22
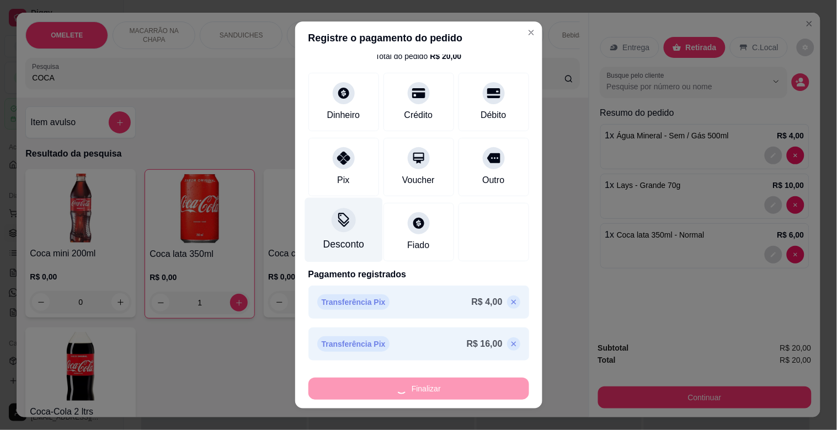
type input "0"
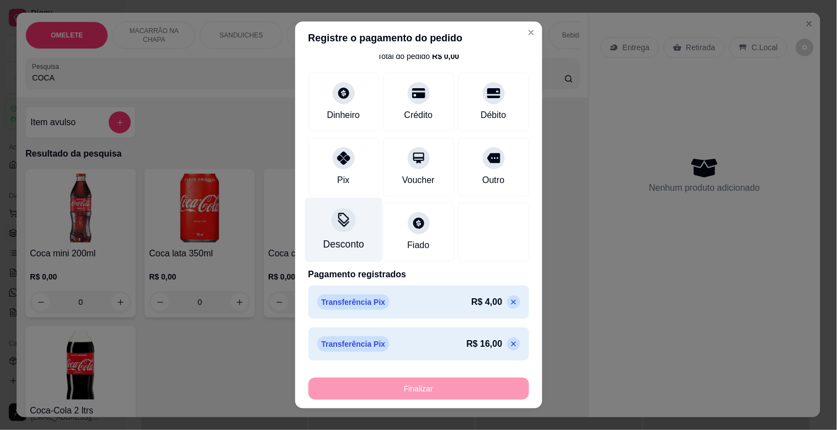
type input "-R$ 20,00"
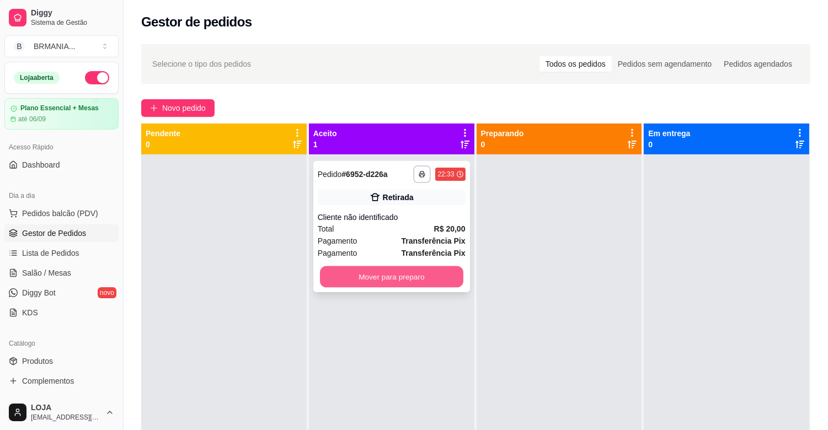
click at [398, 276] on button "Mover para preparo" at bounding box center [391, 277] width 143 height 22
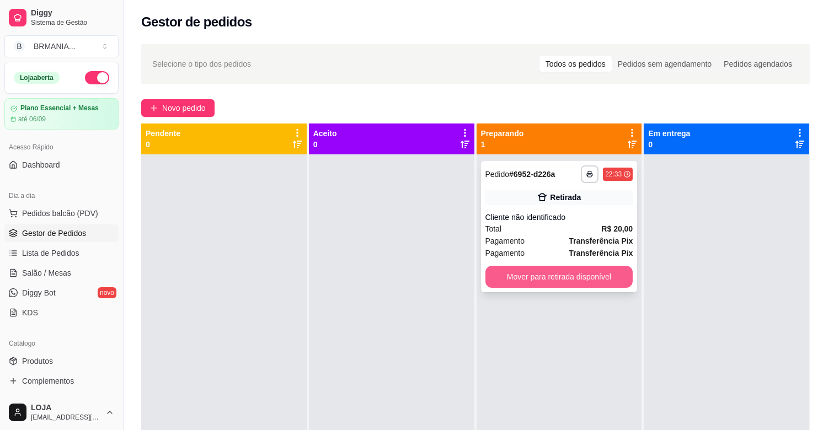
click at [563, 271] on button "Mover para retirada disponível" at bounding box center [559, 277] width 148 height 22
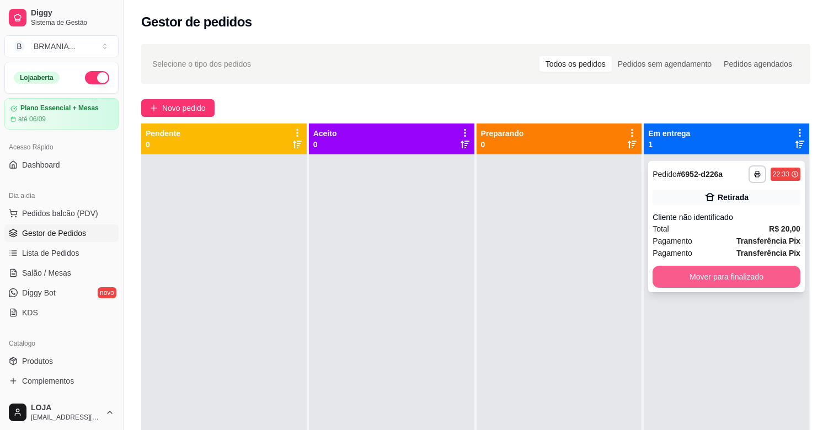
click at [715, 271] on button "Mover para finalizado" at bounding box center [727, 277] width 148 height 22
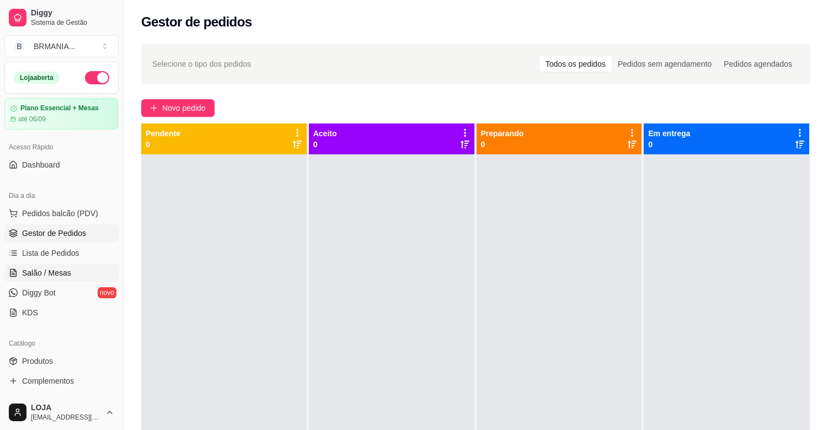
click at [54, 282] on link "Salão / Mesas" at bounding box center [61, 273] width 114 height 18
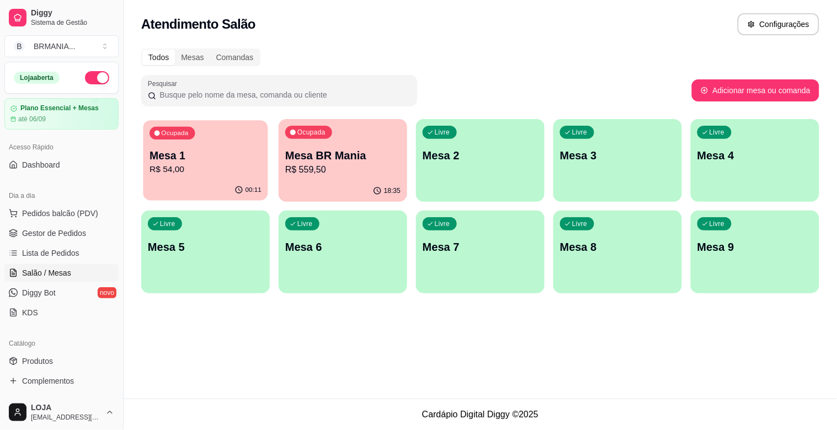
click at [233, 180] on button "Ocupada Mesa 1 R$ 54,00 00:11" at bounding box center [205, 160] width 125 height 81
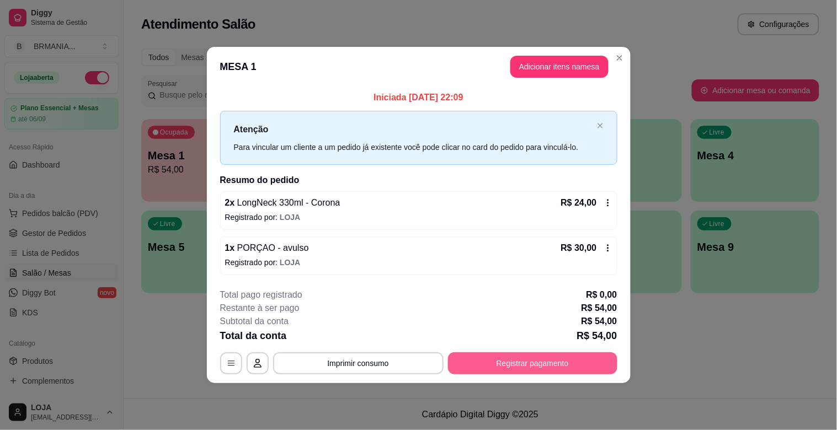
click at [549, 370] on button "Registrar pagamento" at bounding box center [532, 364] width 169 height 22
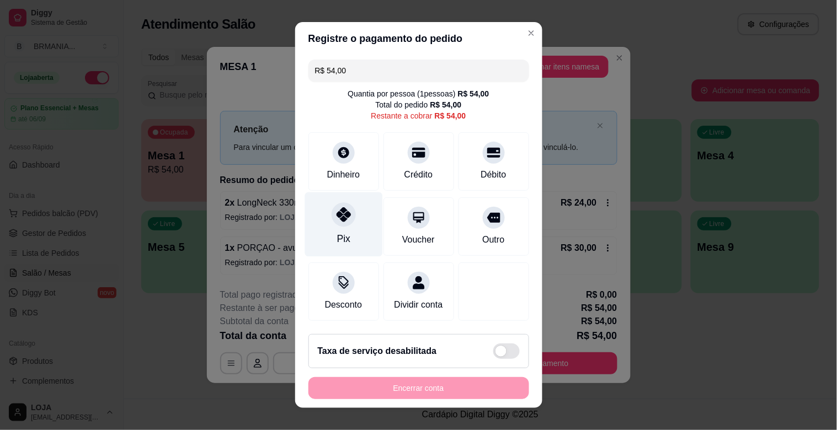
click at [308, 213] on div "Pix" at bounding box center [344, 225] width 78 height 65
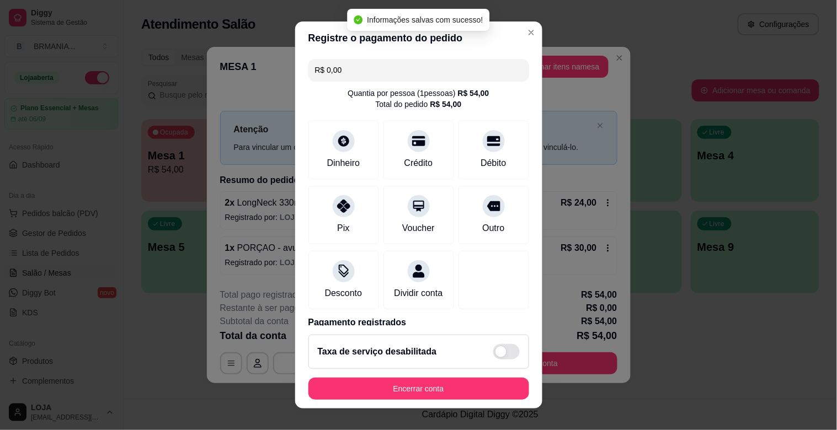
type input "R$ 0,00"
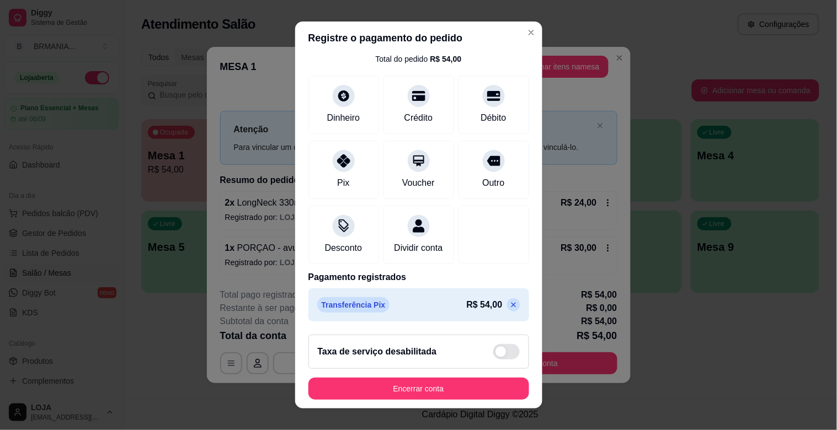
click at [509, 328] on footer "Taxa de serviço desabilitada Encerrar conta" at bounding box center [418, 367] width 247 height 83
click at [478, 271] on p "Pagamento registrados" at bounding box center [418, 277] width 221 height 13
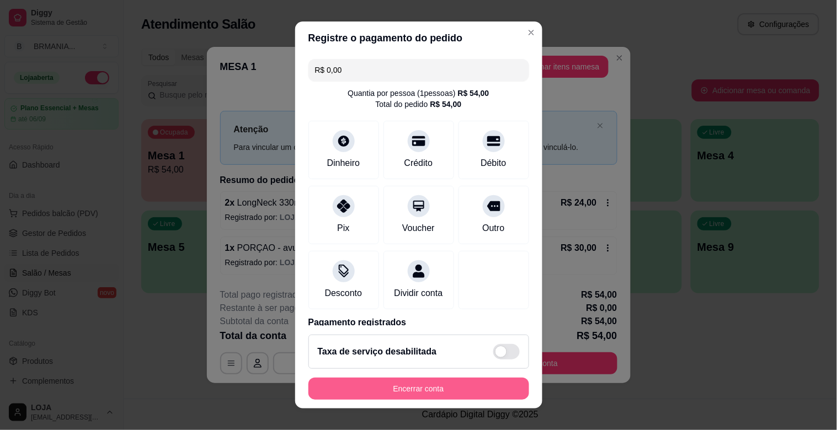
click at [439, 390] on button "Encerrar conta" at bounding box center [418, 389] width 221 height 22
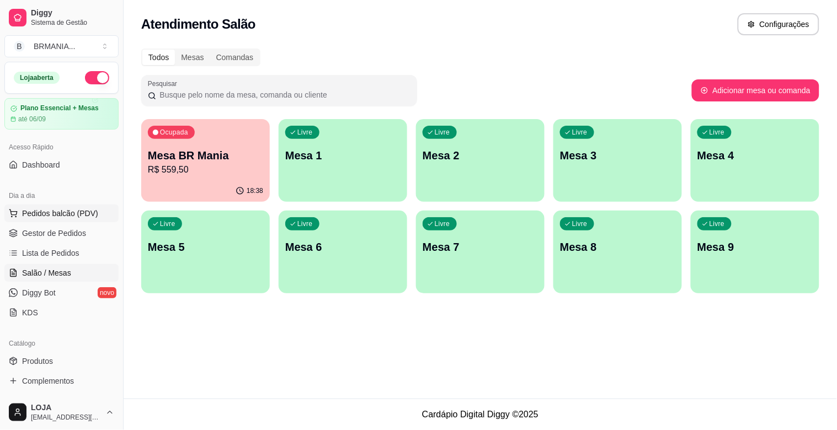
click at [62, 211] on span "Pedidos balcão (PDV)" at bounding box center [60, 213] width 76 height 11
click at [180, 83] on input "Pesquisa" at bounding box center [298, 77] width 532 height 11
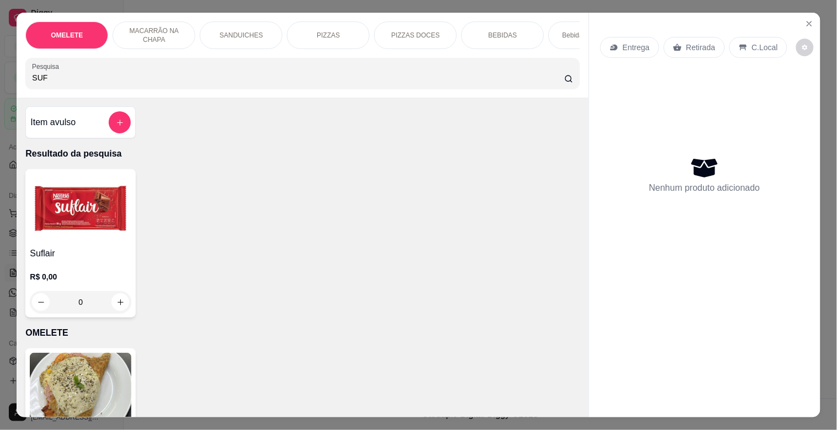
type input "SUF"
click at [54, 243] on img at bounding box center [81, 208] width 102 height 69
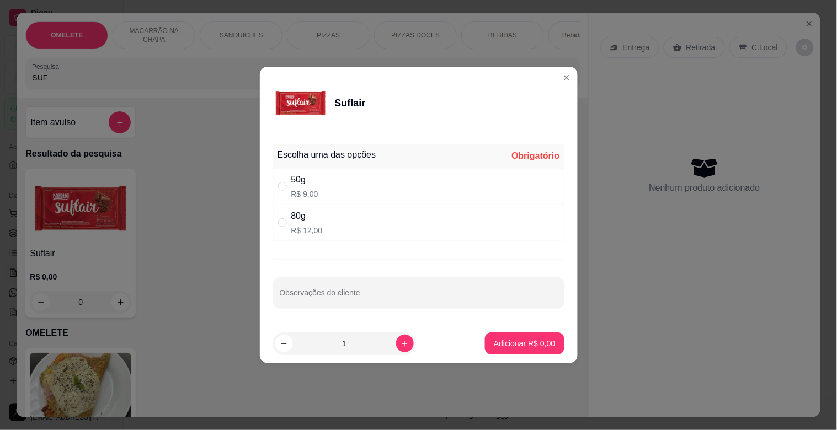
drag, startPoint x: 324, startPoint y: 221, endPoint x: 355, endPoint y: 220, distance: 30.4
click at [325, 221] on div "80g R$ 12,00" at bounding box center [418, 223] width 291 height 36
radio input "true"
click at [522, 338] on p "Adicionar R$ 12,00" at bounding box center [522, 343] width 64 height 10
type input "1"
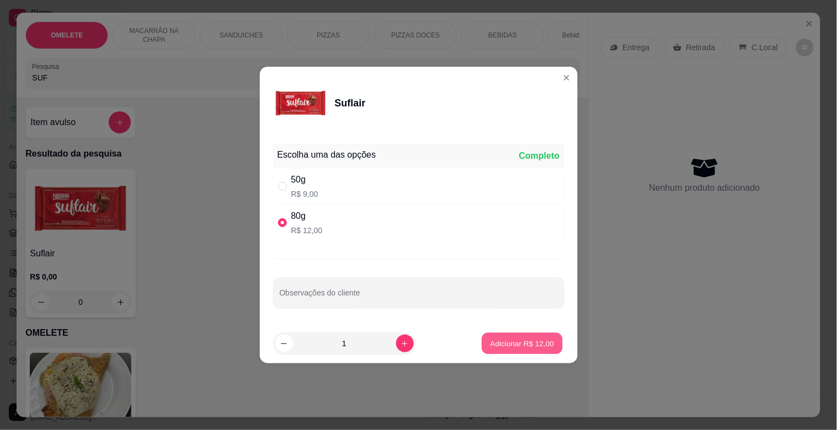
type input "1"
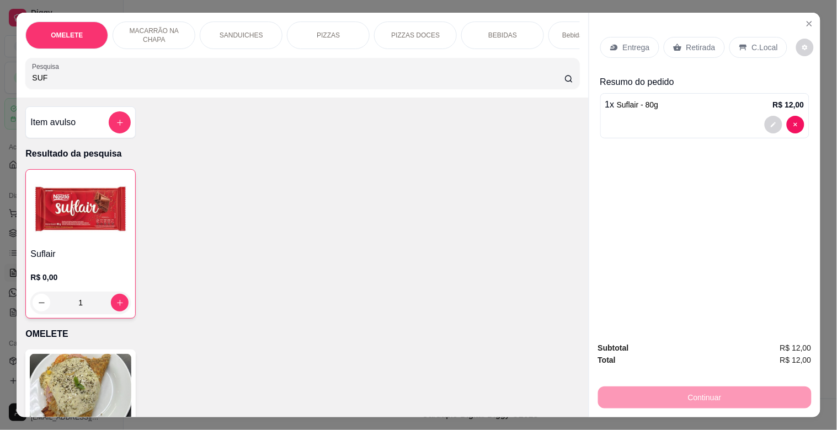
click at [686, 42] on p "Retirada" at bounding box center [700, 47] width 29 height 11
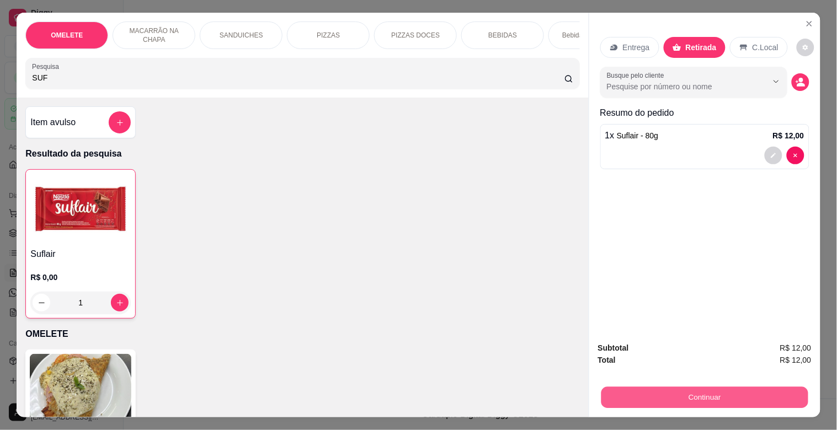
click at [732, 391] on button "Continuar" at bounding box center [704, 398] width 207 height 22
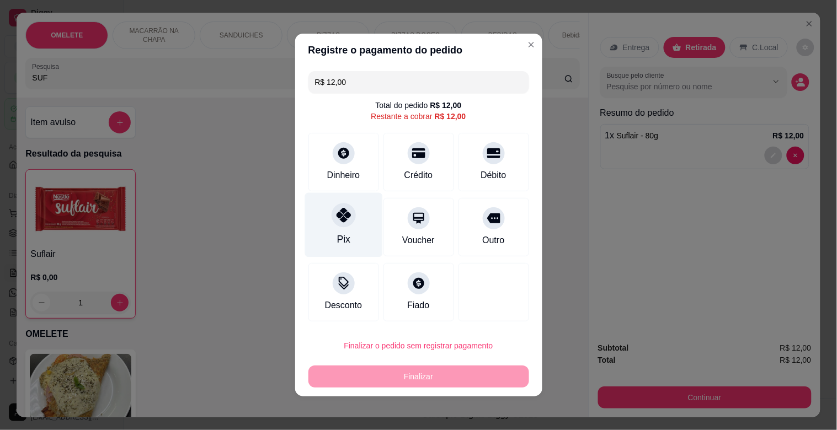
click at [353, 214] on div "Pix" at bounding box center [344, 225] width 78 height 65
type input "R$ 0,00"
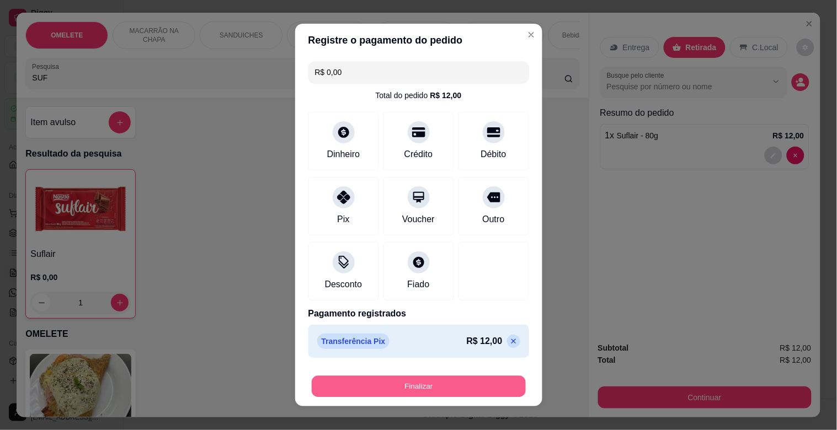
click at [429, 393] on button "Finalizar" at bounding box center [419, 387] width 214 height 22
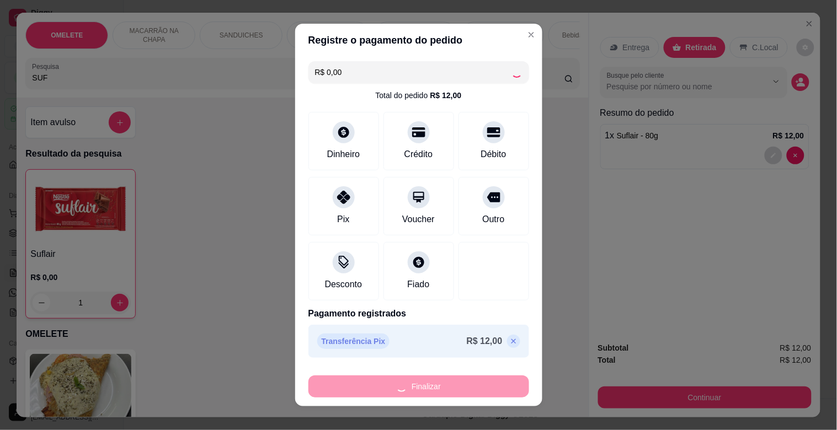
type input "0"
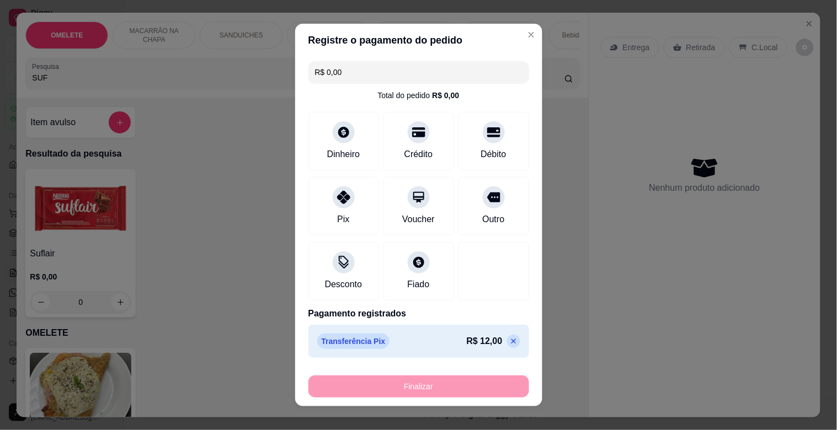
type input "-R$ 12,00"
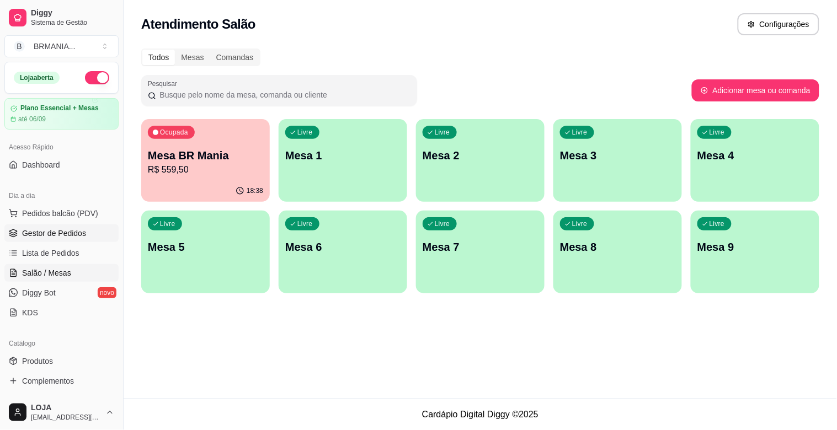
click at [96, 239] on link "Gestor de Pedidos" at bounding box center [61, 234] width 114 height 18
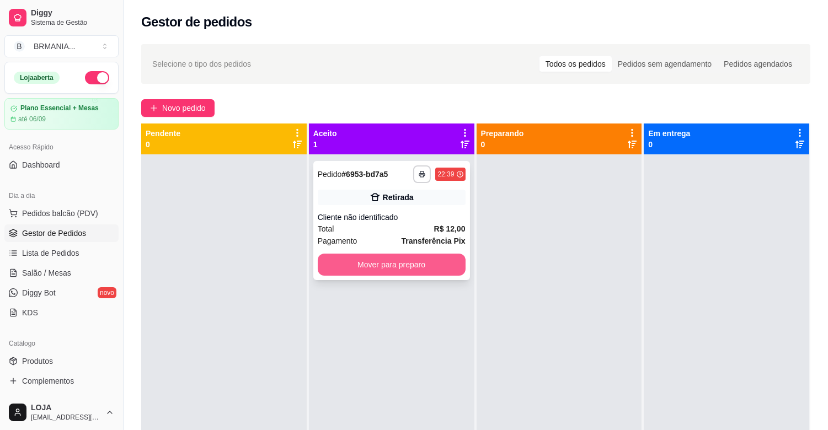
click at [405, 269] on button "Mover para preparo" at bounding box center [392, 265] width 148 height 22
click at [515, 265] on div at bounding box center [560, 369] width 166 height 430
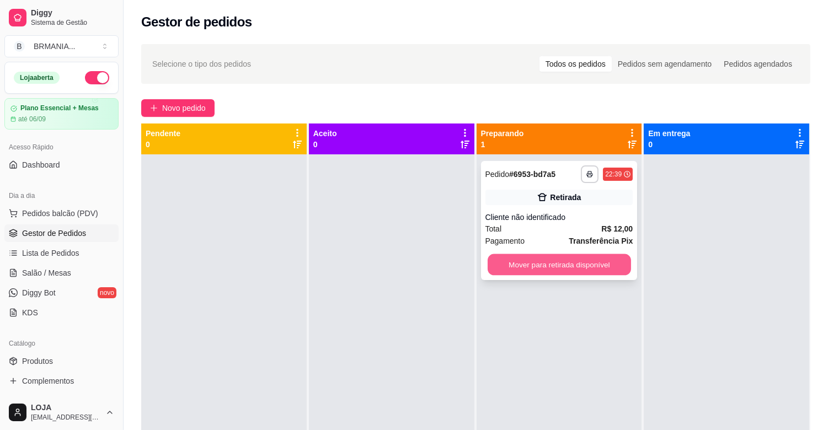
click at [524, 267] on button "Mover para retirada disponível" at bounding box center [559, 265] width 143 height 22
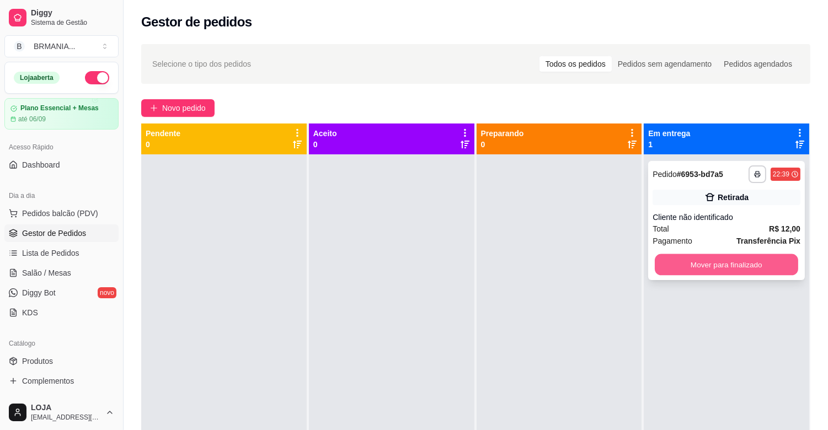
click at [671, 260] on button "Mover para finalizado" at bounding box center [726, 265] width 143 height 22
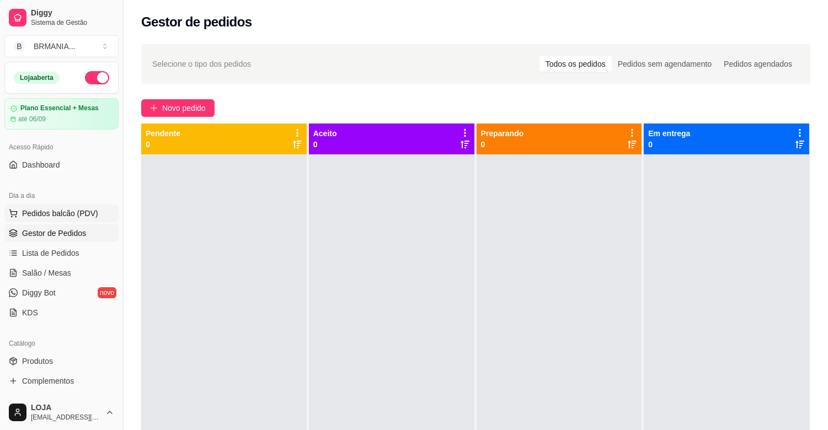
click at [41, 220] on button "Pedidos balcão (PDV)" at bounding box center [61, 214] width 114 height 18
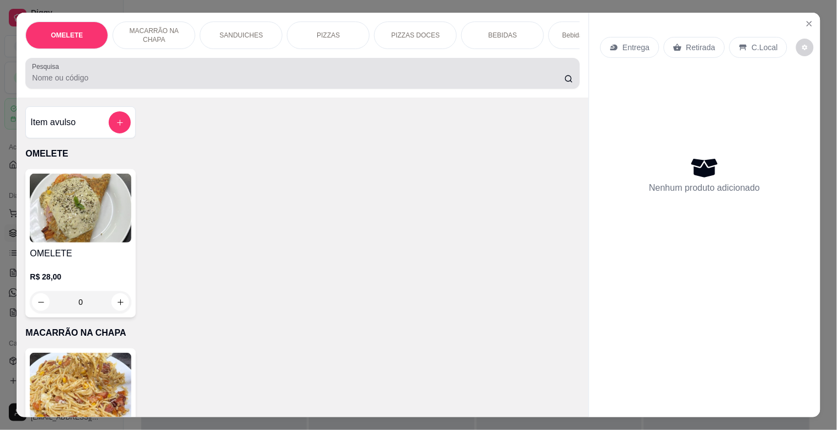
click at [163, 81] on input "Pesquisa" at bounding box center [298, 77] width 532 height 11
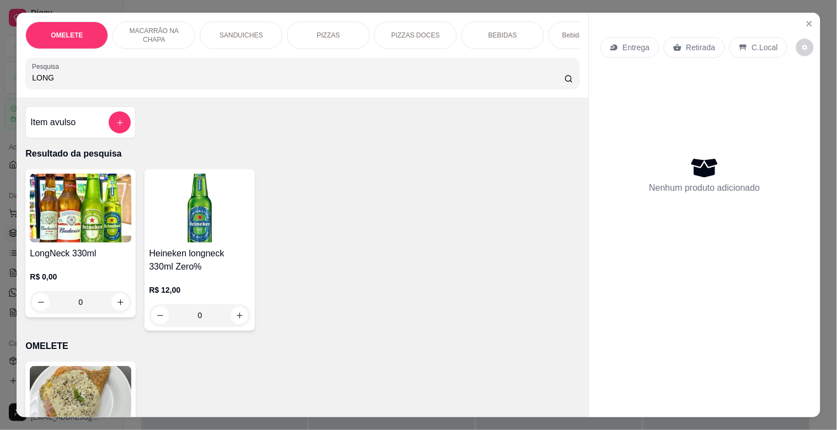
type input "LONG"
click at [85, 194] on img at bounding box center [81, 208] width 102 height 69
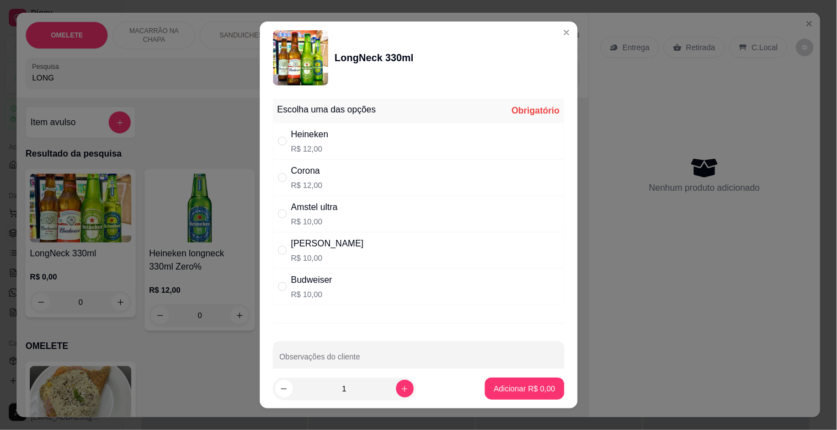
click at [315, 164] on div "Corona" at bounding box center [306, 170] width 31 height 13
radio input "true"
click at [396, 383] on button "increase-product-quantity" at bounding box center [404, 388] width 17 height 17
type input "2"
click at [490, 385] on p "Adicionar R$ 24,00" at bounding box center [522, 388] width 64 height 10
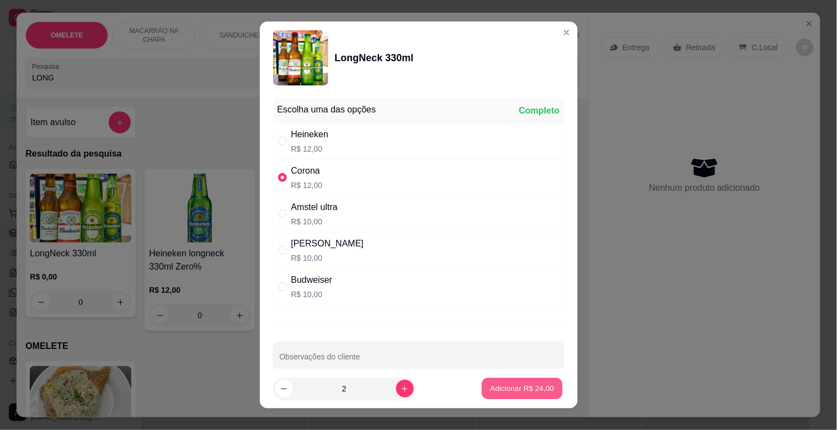
type input "2"
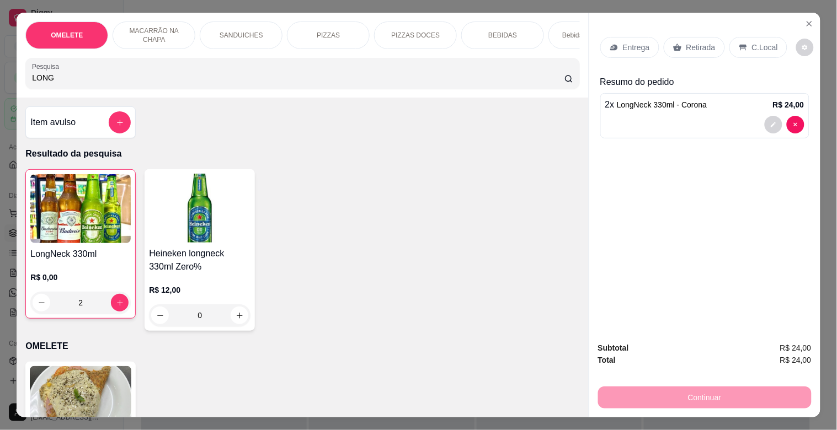
click at [676, 44] on icon at bounding box center [677, 47] width 8 height 7
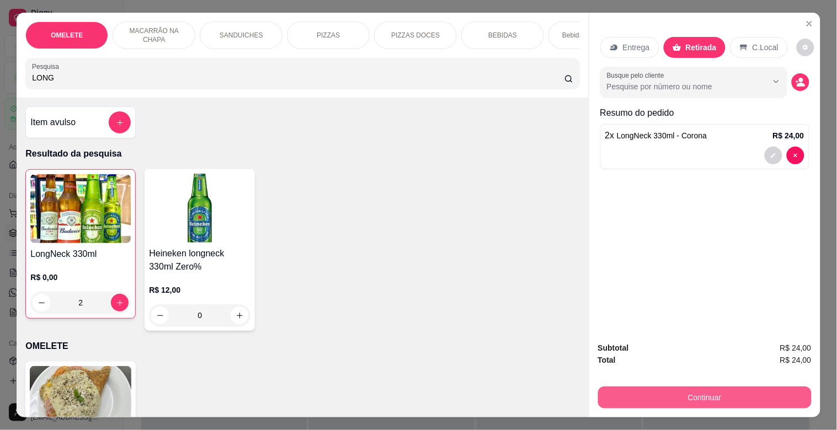
click at [736, 387] on button "Continuar" at bounding box center [705, 398] width 214 height 22
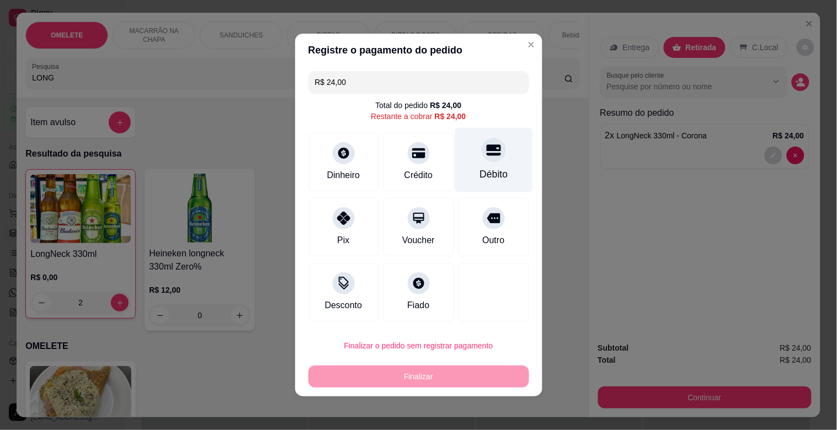
click at [493, 180] on div "Débito" at bounding box center [493, 174] width 28 height 14
type input "R$ 0,00"
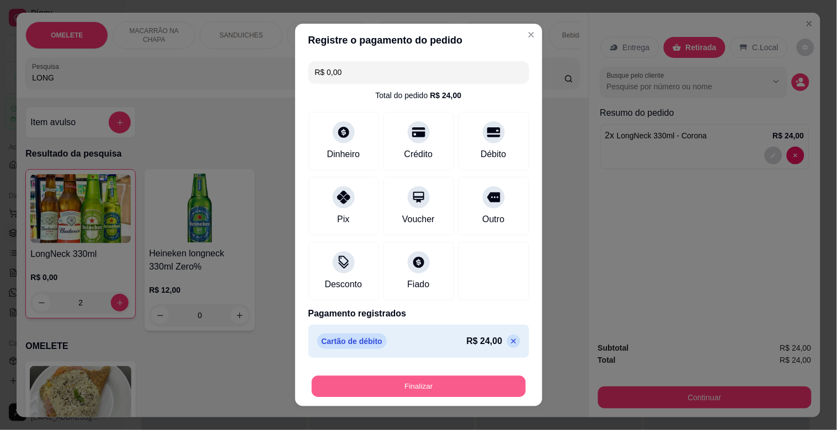
click at [415, 378] on button "Finalizar" at bounding box center [419, 387] width 214 height 22
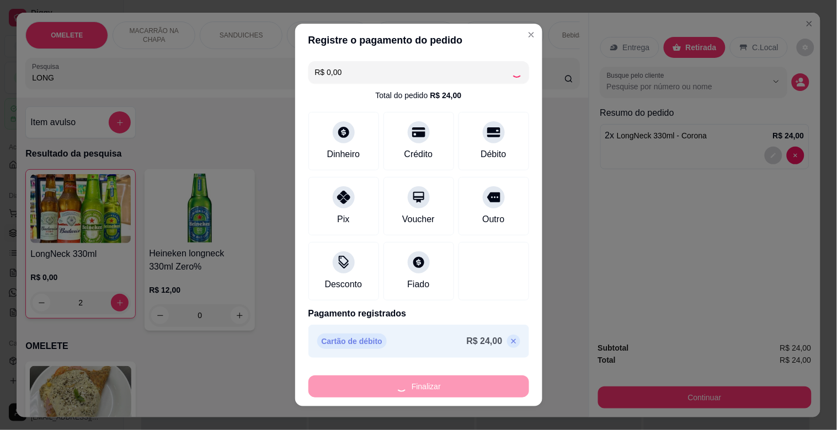
type input "0"
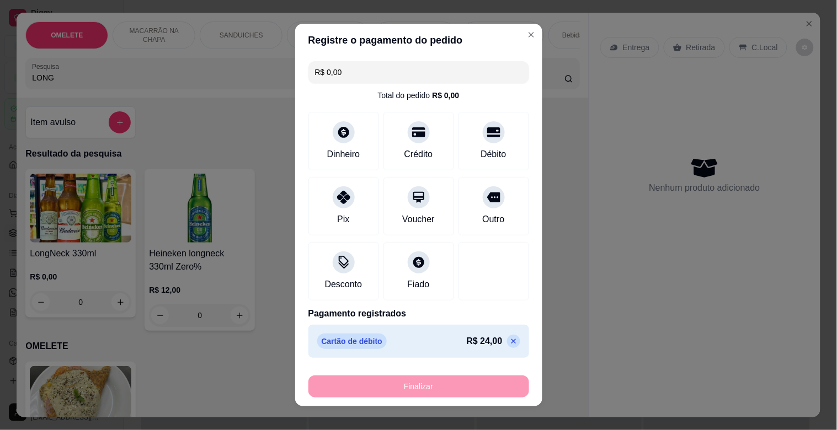
type input "-R$ 24,00"
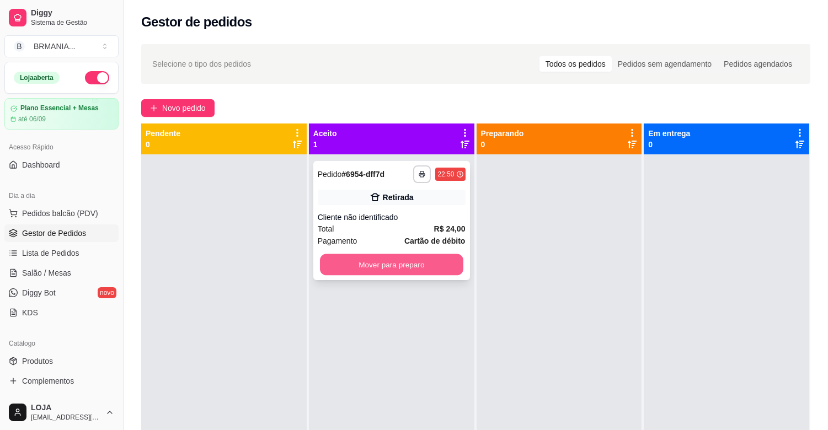
click at [372, 273] on button "Mover para preparo" at bounding box center [391, 265] width 143 height 22
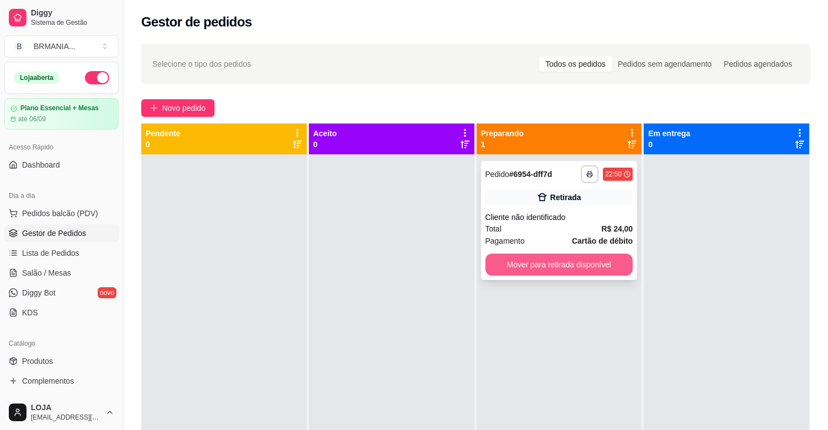
click at [522, 267] on button "Mover para retirada disponível" at bounding box center [559, 265] width 148 height 22
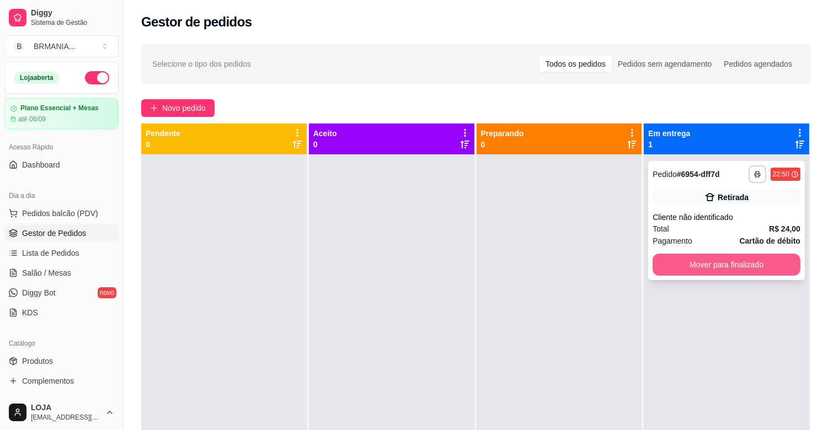
click at [653, 264] on button "Mover para finalizado" at bounding box center [727, 265] width 148 height 22
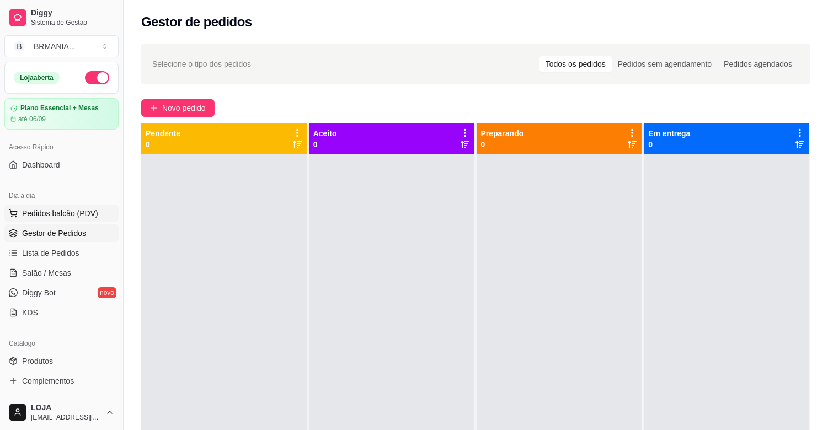
click at [79, 208] on span "Pedidos balcão (PDV)" at bounding box center [60, 213] width 76 height 11
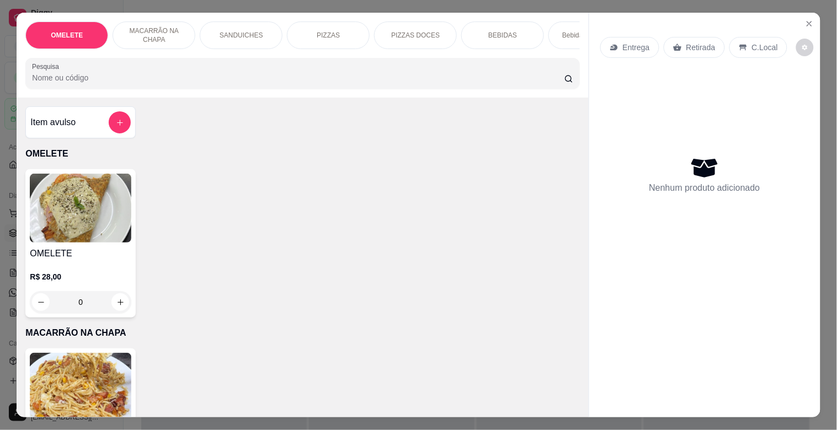
click at [321, 31] on p "PIZZAS" at bounding box center [328, 35] width 23 height 9
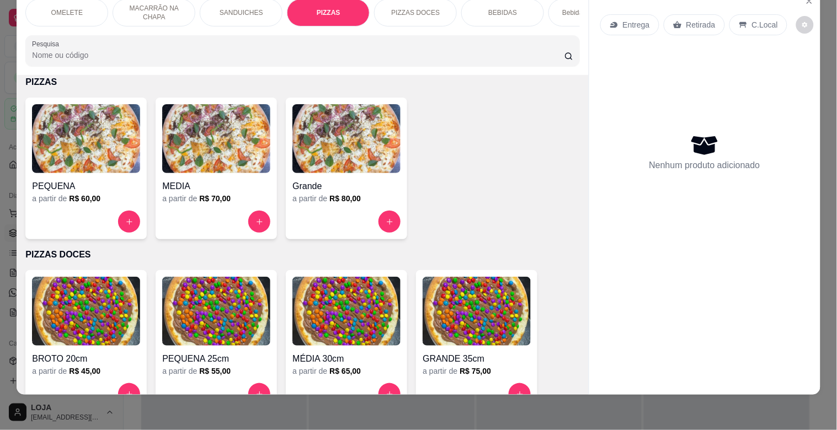
click at [223, 180] on h4 "MEDIA" at bounding box center [216, 186] width 108 height 13
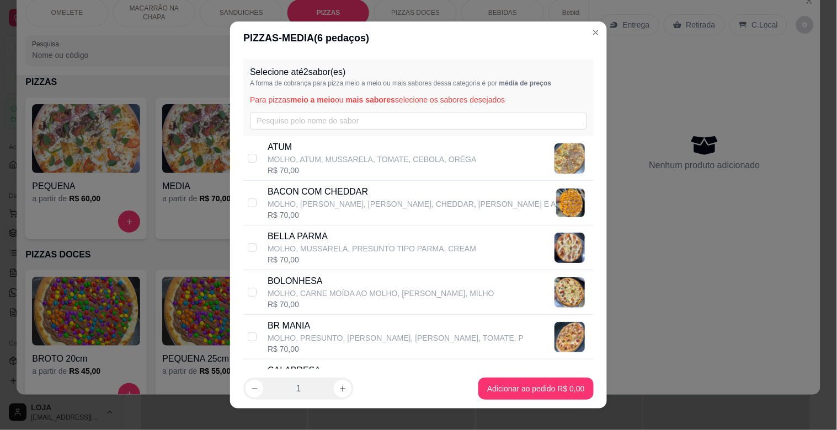
drag, startPoint x: 291, startPoint y: 337, endPoint x: 397, endPoint y: 351, distance: 107.4
click at [291, 337] on p "MOLHO, PRESUNTO, [PERSON_NAME], [PERSON_NAME], TOMATE, P" at bounding box center [396, 338] width 256 height 11
checkbox input "true"
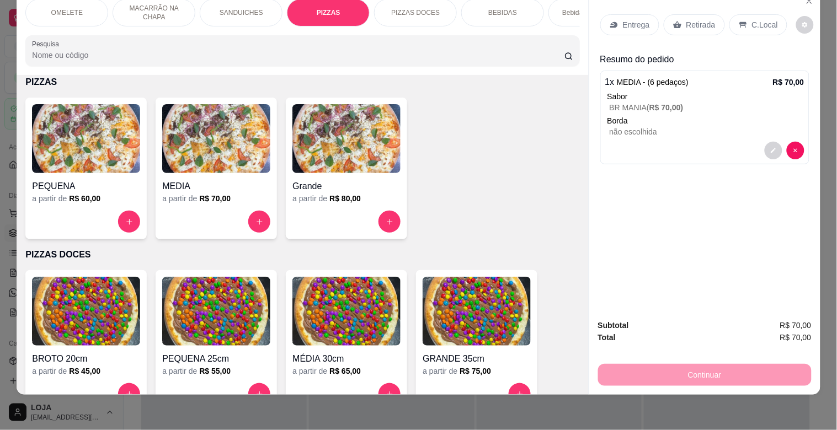
click at [675, 22] on icon at bounding box center [677, 25] width 8 height 7
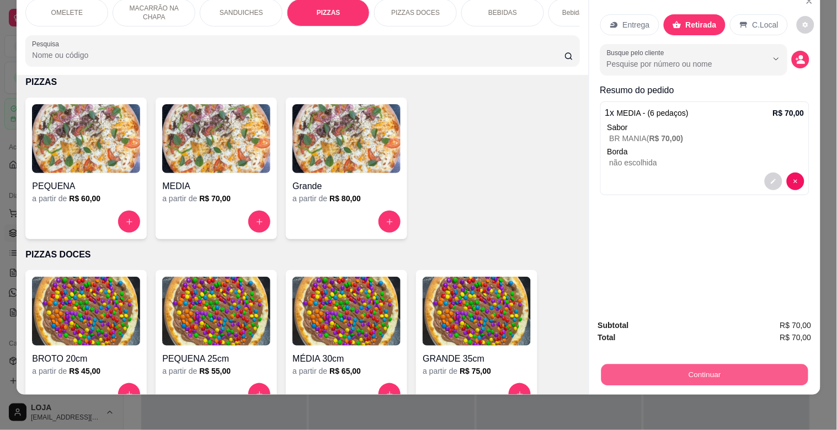
click at [722, 370] on button "Continuar" at bounding box center [704, 375] width 207 height 22
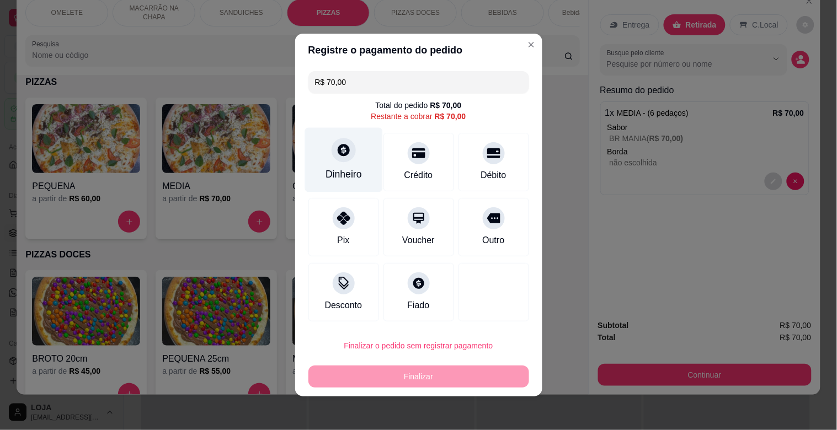
click at [350, 141] on div "Dinheiro" at bounding box center [344, 160] width 78 height 65
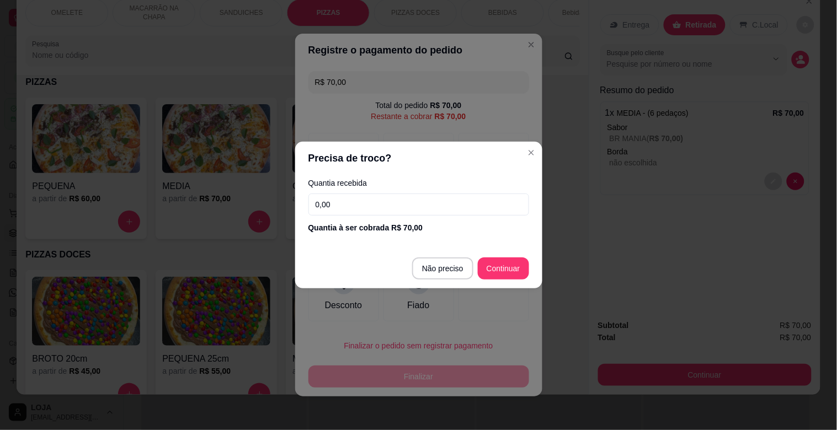
click at [351, 203] on input "0,00" at bounding box center [418, 205] width 221 height 22
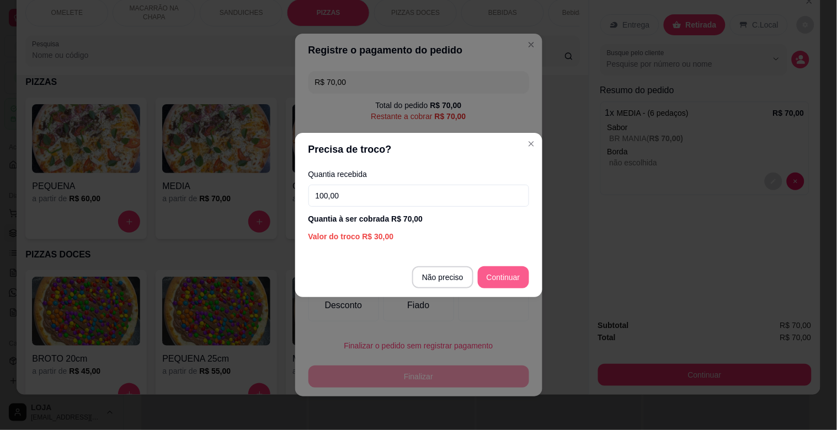
type input "100,00"
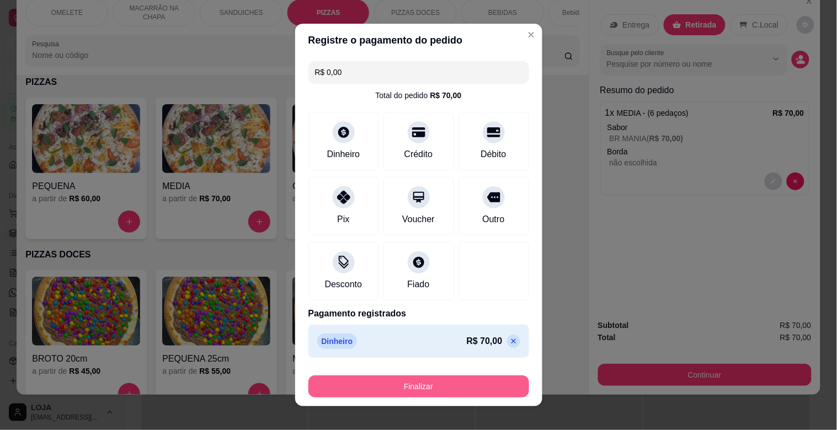
click at [434, 384] on button "Finalizar" at bounding box center [418, 387] width 221 height 22
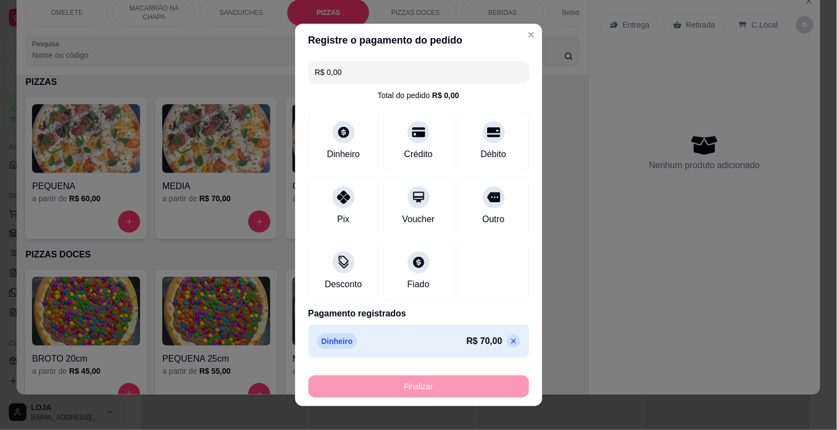
type input "-R$ 70,00"
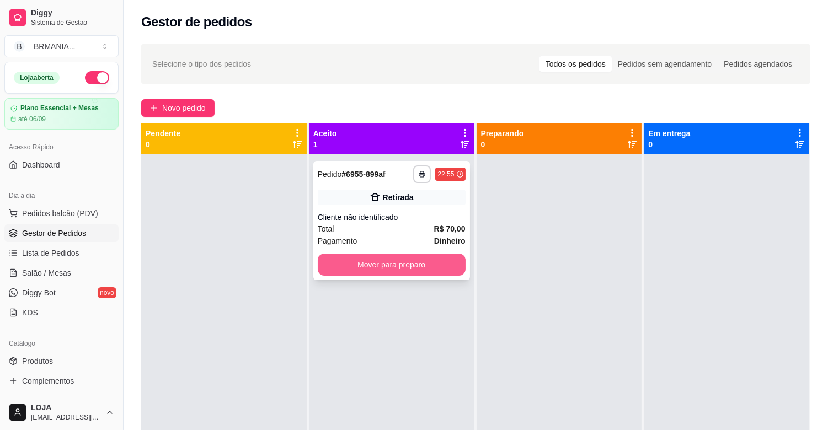
click at [394, 269] on button "Mover para preparo" at bounding box center [392, 265] width 148 height 22
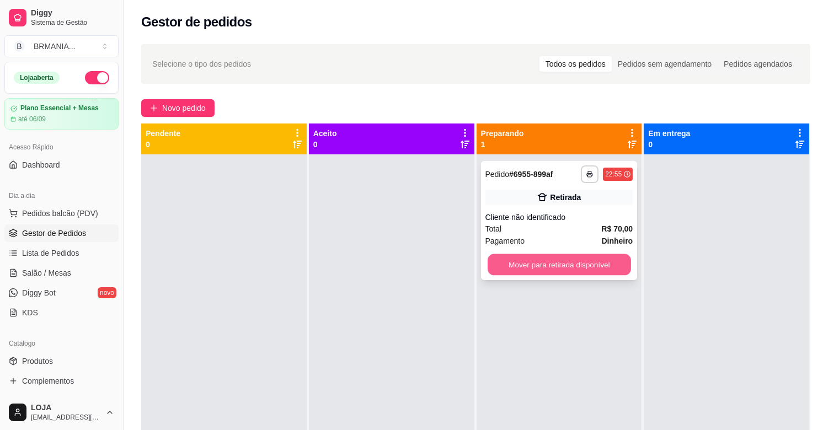
click at [514, 273] on button "Mover para retirada disponível" at bounding box center [559, 265] width 143 height 22
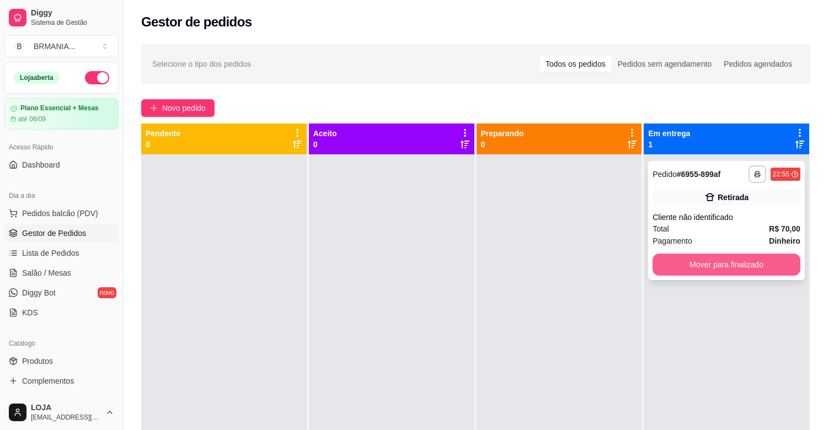
click at [674, 256] on button "Mover para finalizado" at bounding box center [727, 265] width 148 height 22
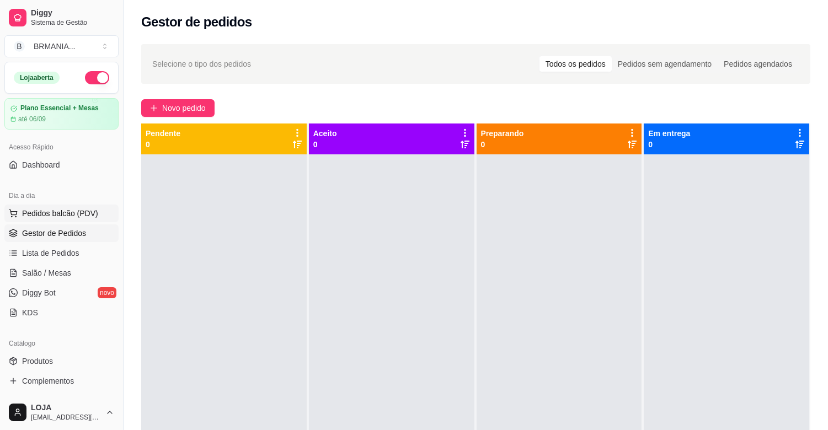
click at [43, 211] on span "Pedidos balcão (PDV)" at bounding box center [60, 213] width 76 height 11
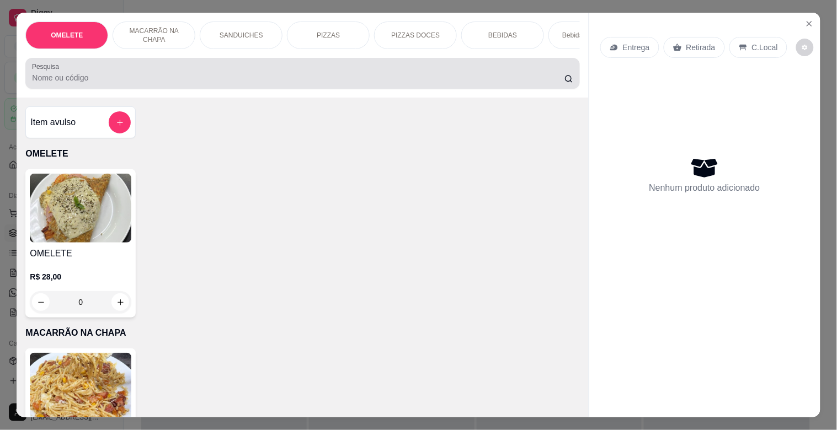
click at [163, 83] on input "Pesquisa" at bounding box center [298, 77] width 532 height 11
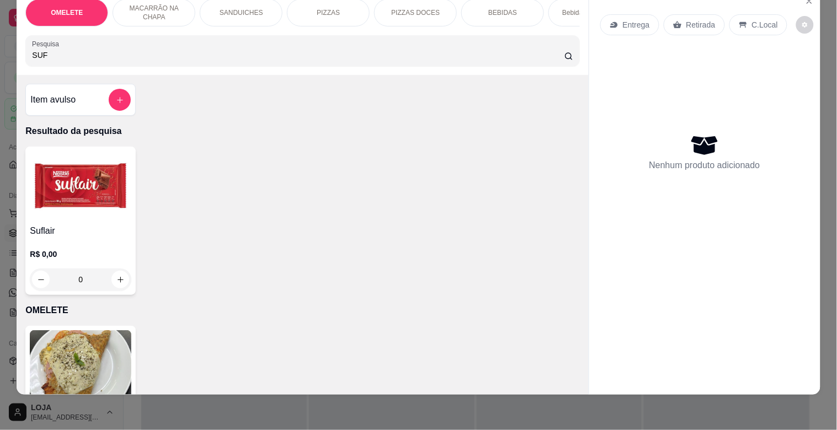
scroll to position [26, 0]
type input "SUF"
click at [93, 183] on img at bounding box center [81, 185] width 102 height 69
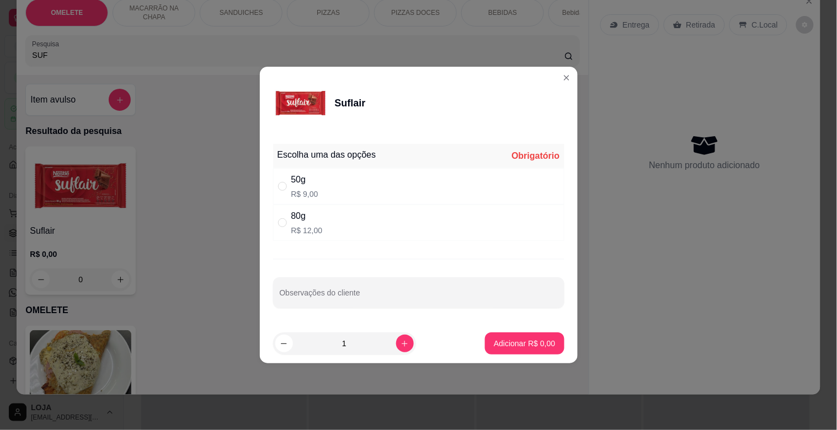
click at [338, 184] on div "50g R$ 9,00" at bounding box center [418, 186] width 291 height 36
radio input "true"
drag, startPoint x: 503, startPoint y: 330, endPoint x: 504, endPoint y: 340, distance: 10.6
click at [504, 334] on footer "1 Adicionar R$ 9,00" at bounding box center [419, 344] width 318 height 40
click at [504, 340] on p "Adicionar R$ 9,00" at bounding box center [524, 343] width 61 height 11
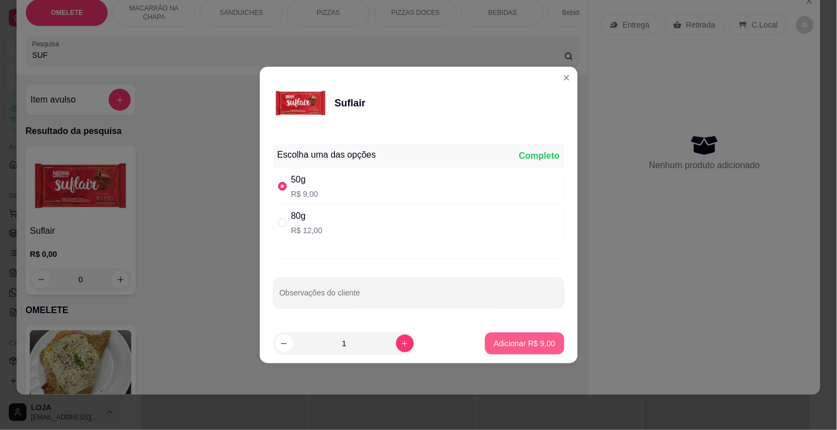
type input "1"
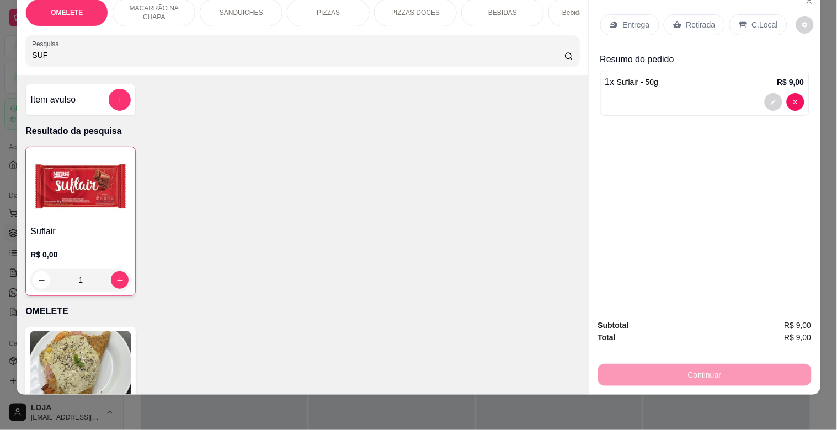
drag, startPoint x: 47, startPoint y: 58, endPoint x: 0, endPoint y: 60, distance: 47.5
click at [0, 60] on div "OMELETE MACARRÃO NA CHAPA SANDUICHES PIZZAS PIZZAS DOCES BEBIDAS Bebidas Alcoól…" at bounding box center [418, 215] width 837 height 430
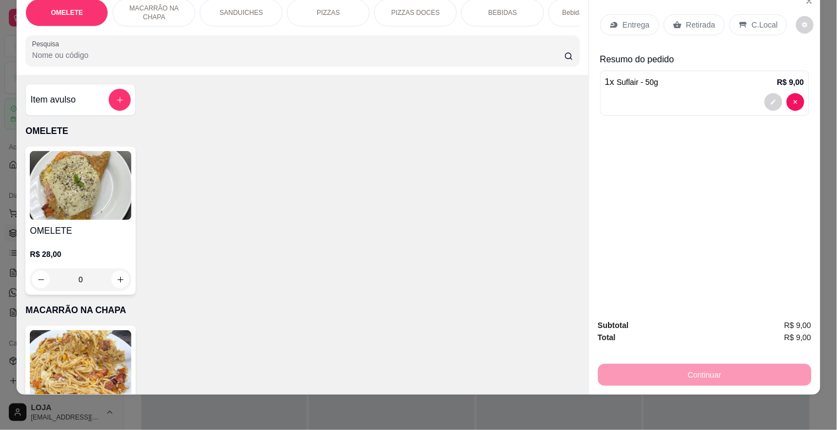
click at [164, 56] on input "Pesquisa" at bounding box center [298, 55] width 532 height 11
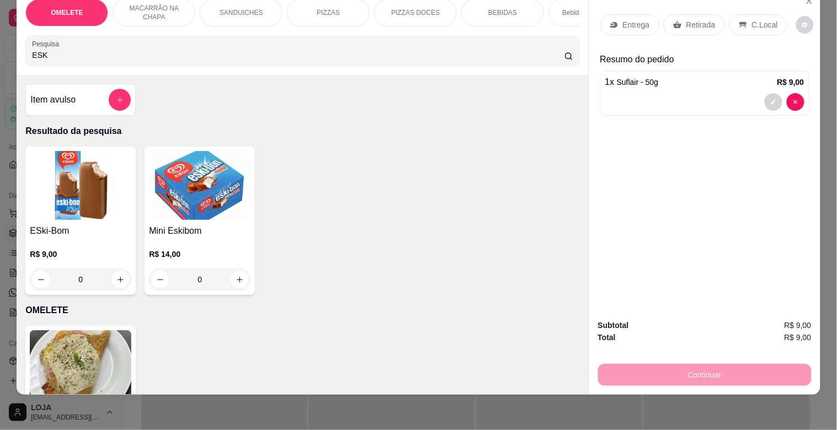
type input "ESK"
click at [193, 195] on img at bounding box center [200, 185] width 102 height 69
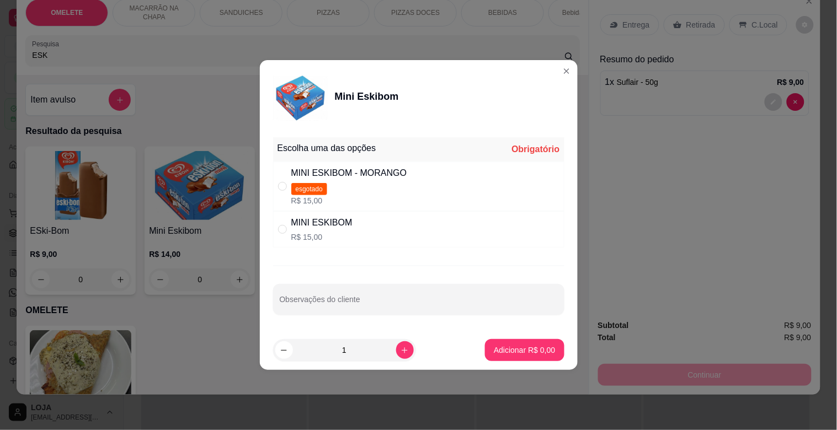
drag, startPoint x: 342, startPoint y: 225, endPoint x: 429, endPoint y: 269, distance: 97.0
click at [343, 225] on div "MINI ESKIBOM" at bounding box center [321, 222] width 61 height 13
radio input "true"
click at [523, 359] on button "Adicionar R$ 15,00" at bounding box center [522, 351] width 81 height 22
type input "1"
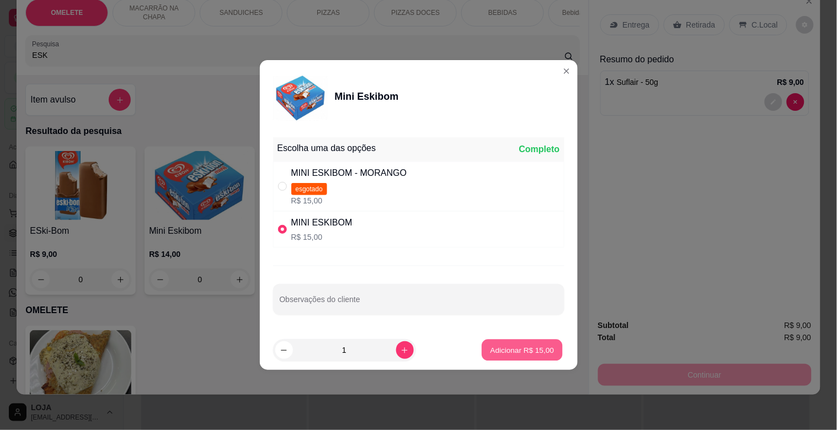
type input "1"
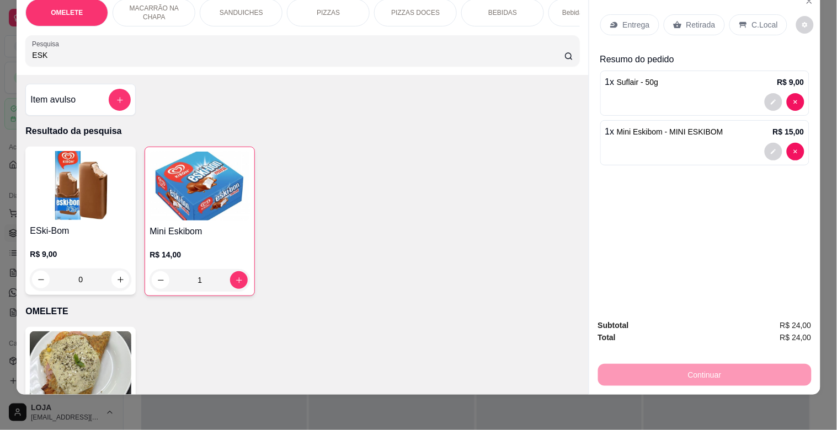
drag, startPoint x: 47, startPoint y: 58, endPoint x: 0, endPoint y: 58, distance: 46.9
click at [0, 58] on div "OMELETE MACARRÃO NA CHAPA SANDUICHES PIZZAS PIZZAS DOCES BEBIDAS Bebidas Alcoól…" at bounding box center [418, 215] width 837 height 430
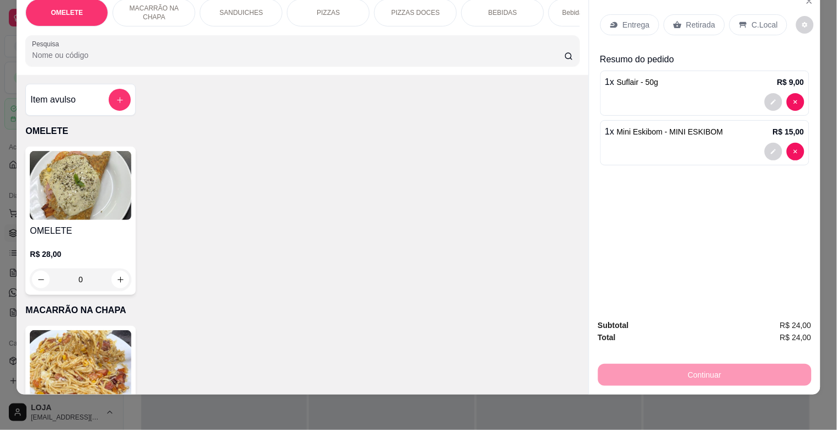
click at [61, 56] on input "Pesquisa" at bounding box center [298, 55] width 532 height 11
type input "0"
click at [140, 63] on div "Pesquisa" at bounding box center [302, 50] width 554 height 31
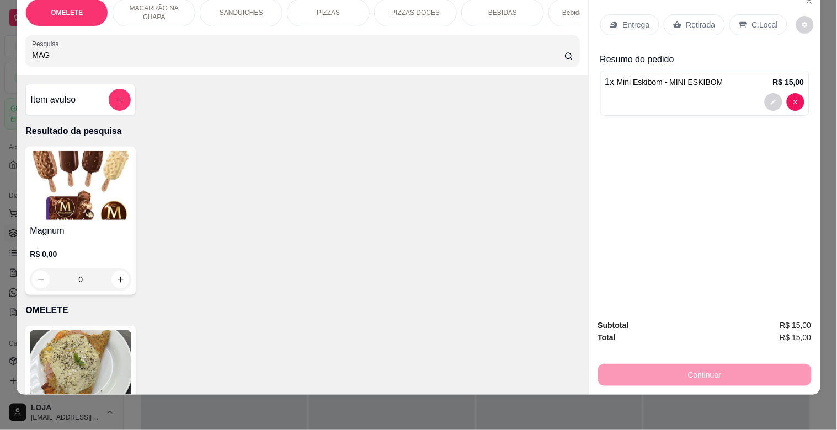
type input "MAG"
click at [37, 217] on img at bounding box center [81, 185] width 102 height 69
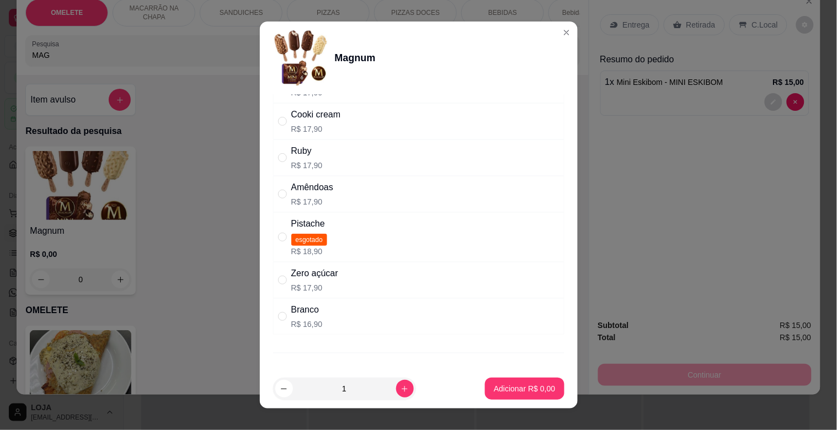
scroll to position [142, 0]
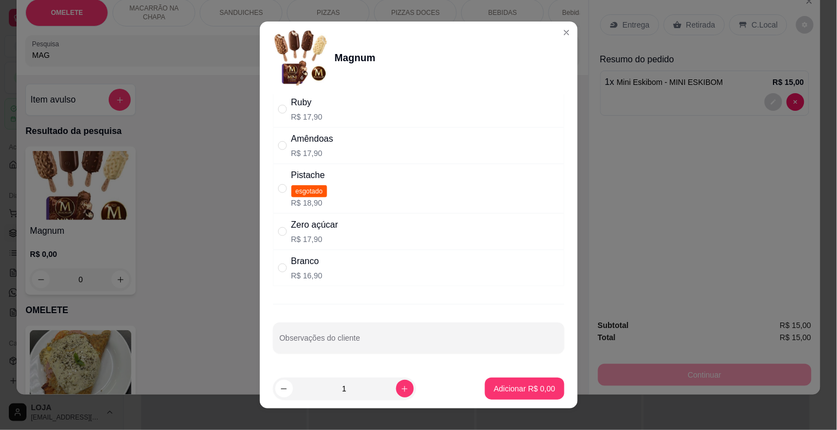
click at [310, 274] on p "R$ 16,90" at bounding box center [306, 275] width 31 height 11
radio input "true"
click at [513, 383] on p "Adicionar R$ 16,90" at bounding box center [522, 388] width 66 height 11
type input "1"
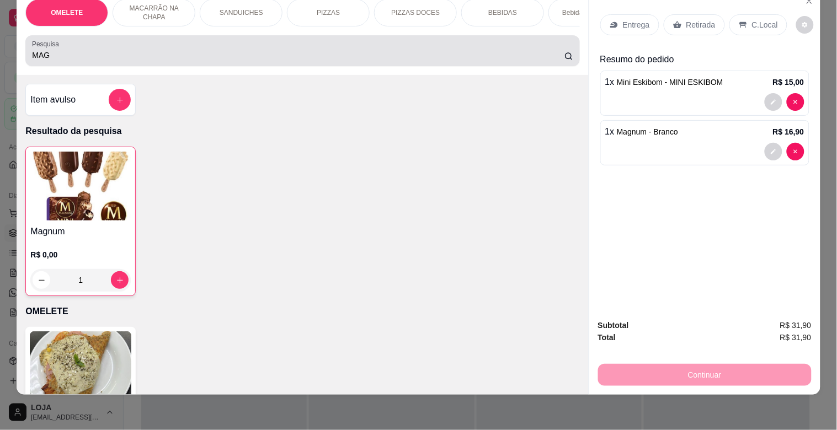
drag, startPoint x: 167, startPoint y: 65, endPoint x: 123, endPoint y: 62, distance: 43.7
click at [123, 62] on div "Pesquisa MAG" at bounding box center [302, 50] width 554 height 31
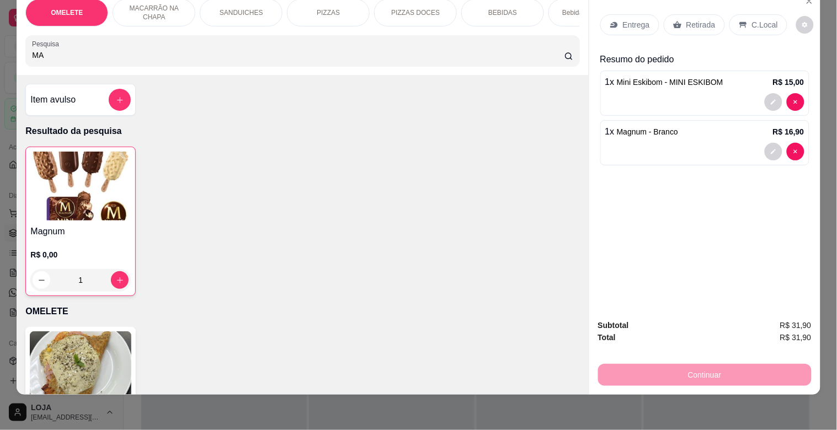
type input "M"
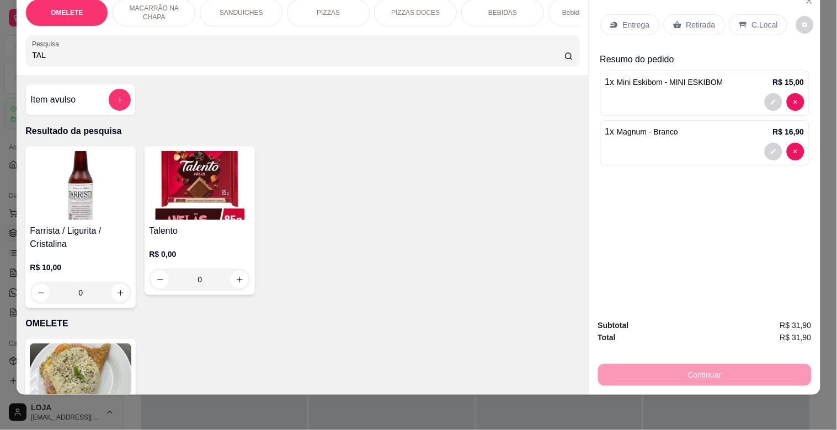
type input "TAL"
click at [175, 234] on h4 "Talento" at bounding box center [200, 231] width 102 height 13
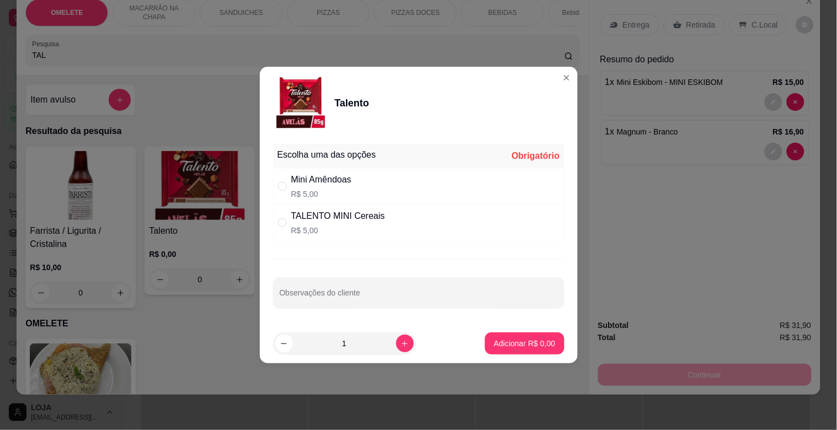
click at [323, 183] on div "Mini Amêndoas" at bounding box center [321, 179] width 60 height 13
radio input "true"
click at [498, 337] on button "Adicionar R$ 5,00" at bounding box center [524, 344] width 77 height 22
type input "1"
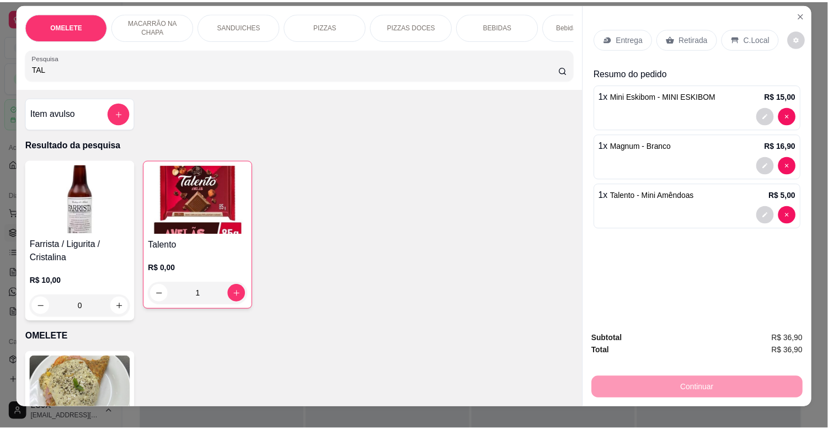
scroll to position [0, 0]
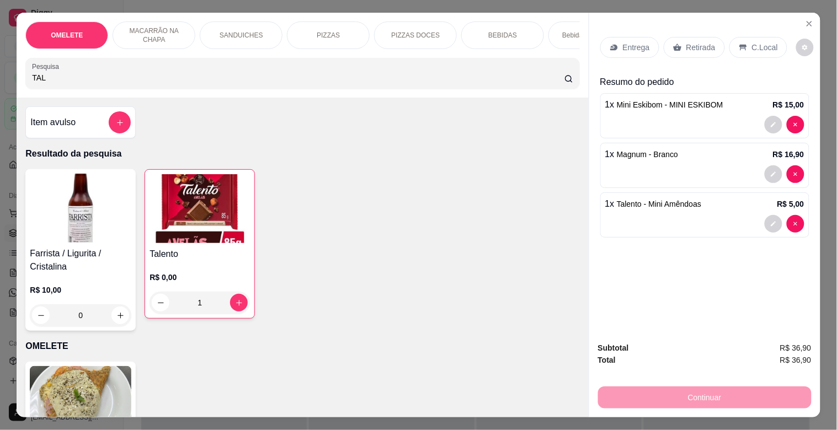
click at [686, 42] on p "Retirada" at bounding box center [700, 47] width 29 height 11
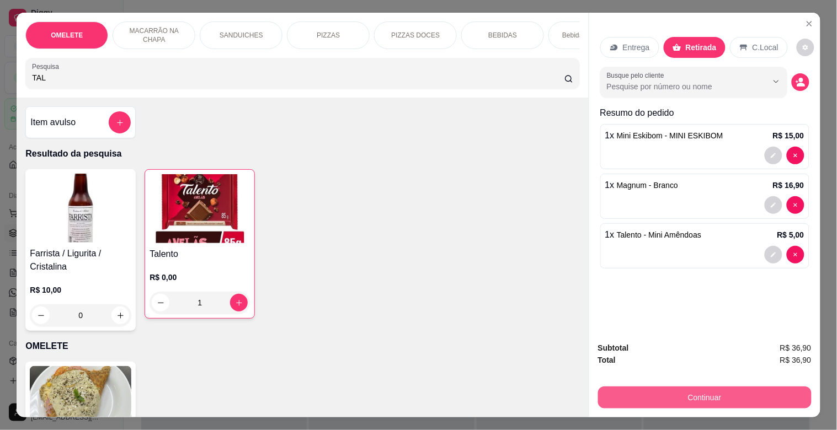
click at [708, 397] on button "Continuar" at bounding box center [705, 398] width 214 height 22
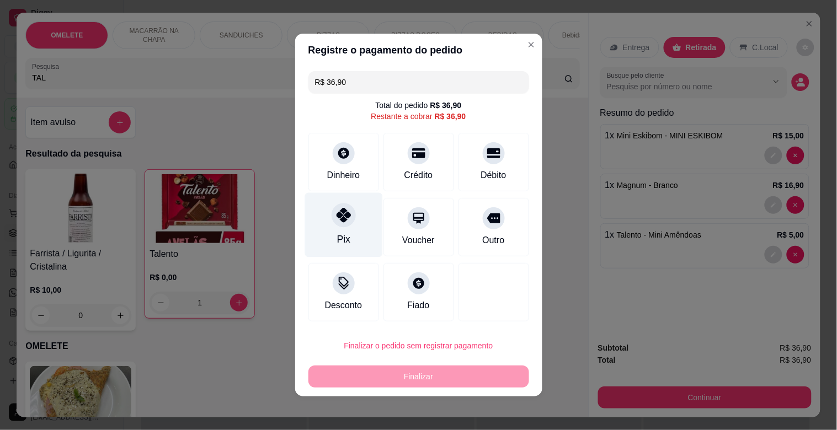
click at [332, 222] on div at bounding box center [344, 215] width 24 height 24
type input "R$ 0,00"
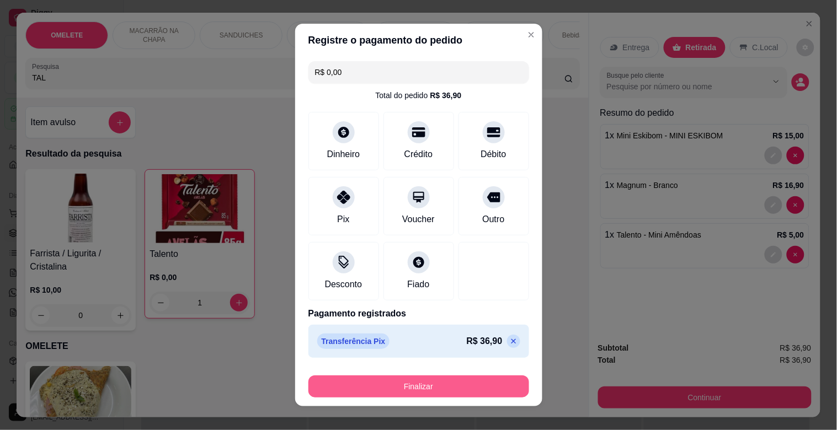
click at [435, 384] on button "Finalizar" at bounding box center [418, 387] width 221 height 22
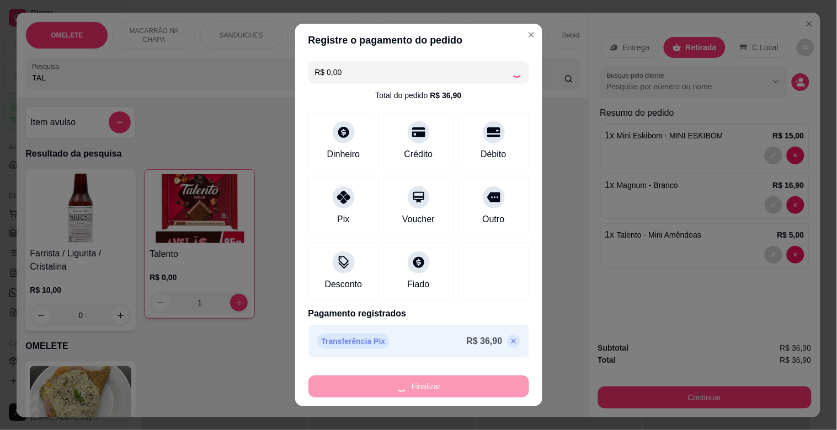
type input "0"
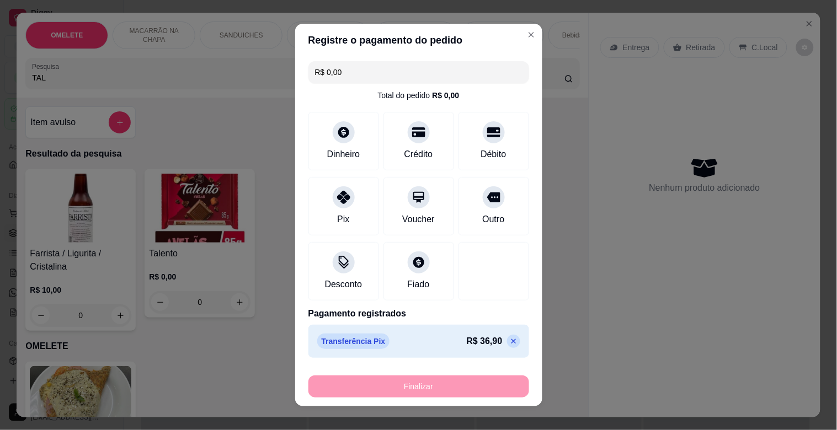
type input "-R$ 36,90"
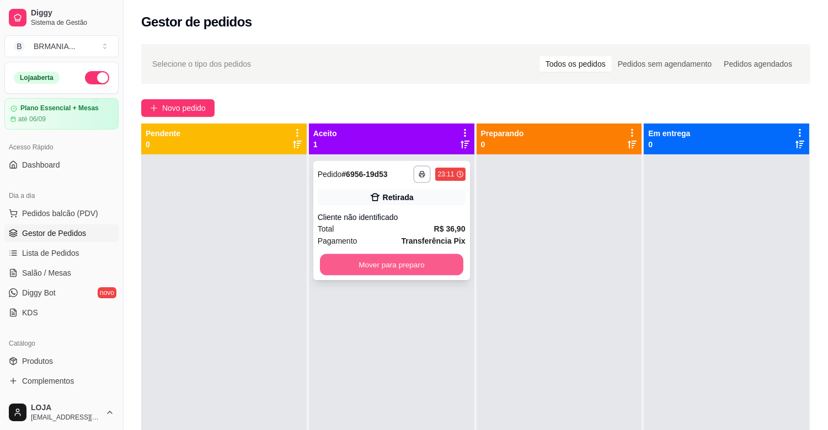
click at [393, 262] on button "Mover para preparo" at bounding box center [391, 265] width 143 height 22
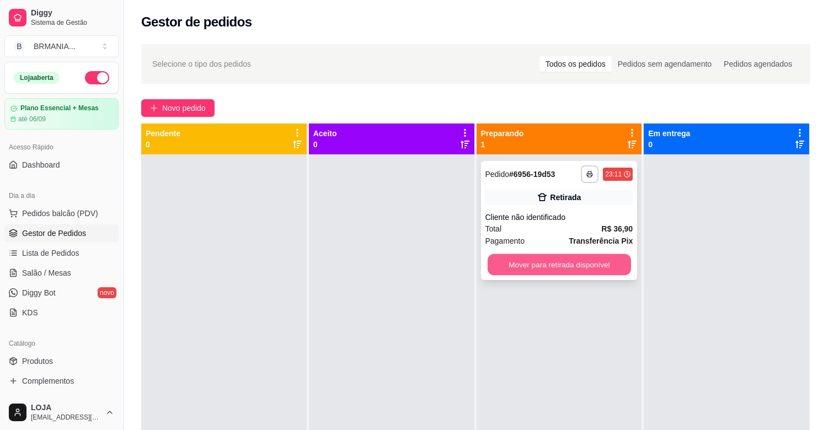
click at [505, 272] on button "Mover para retirada disponível" at bounding box center [559, 265] width 143 height 22
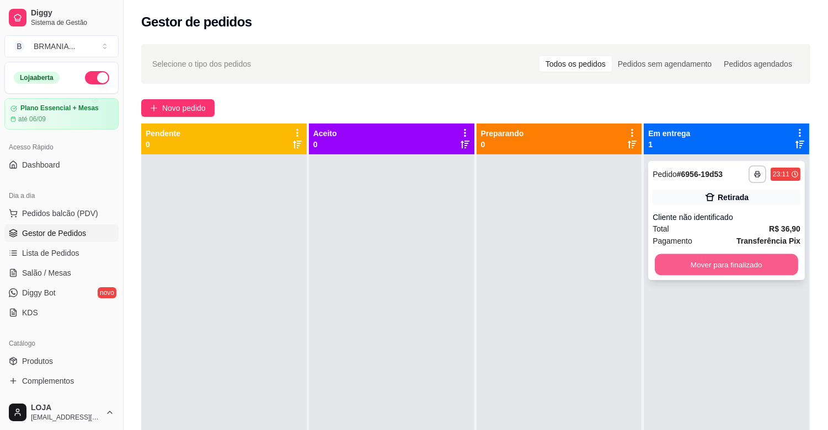
click at [708, 268] on button "Mover para finalizado" at bounding box center [726, 265] width 143 height 22
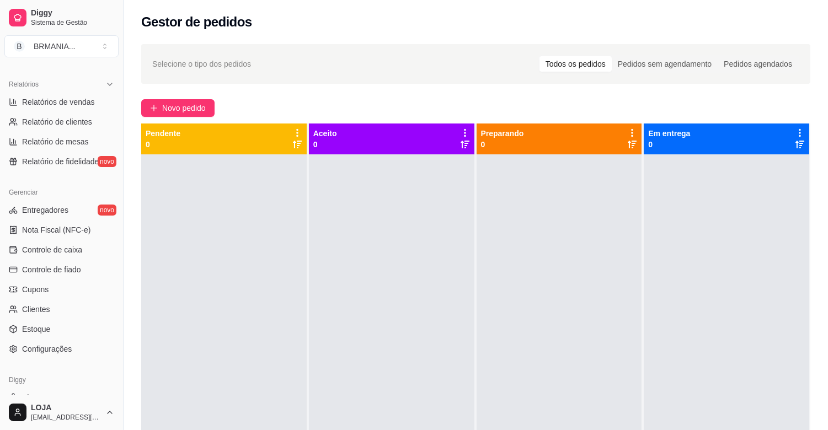
scroll to position [363, 0]
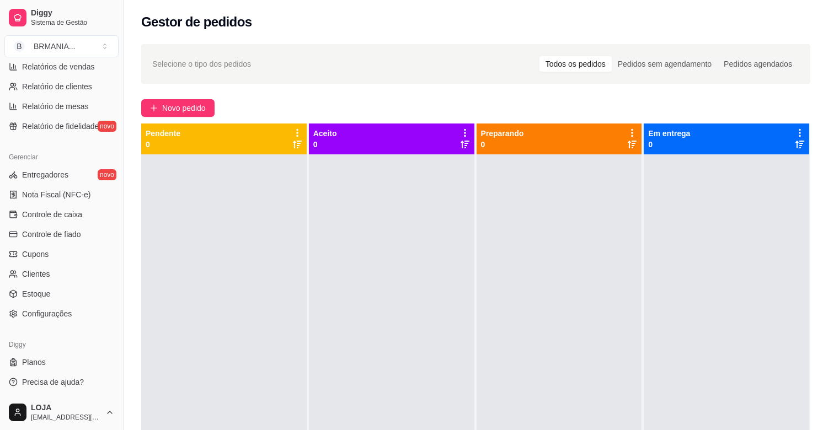
drag, startPoint x: 119, startPoint y: 277, endPoint x: 149, endPoint y: 91, distance: 188.4
click at [149, 97] on div "Diggy Sistema de Gestão B BRMANIA ... Loja aberta Plano Essencial + Mesas até 0…" at bounding box center [414, 299] width 828 height 599
click at [149, 90] on div "Selecione o tipo dos pedidos Todos os pedidos Pedidos sem agendamento Pedidos a…" at bounding box center [476, 303] width 704 height 530
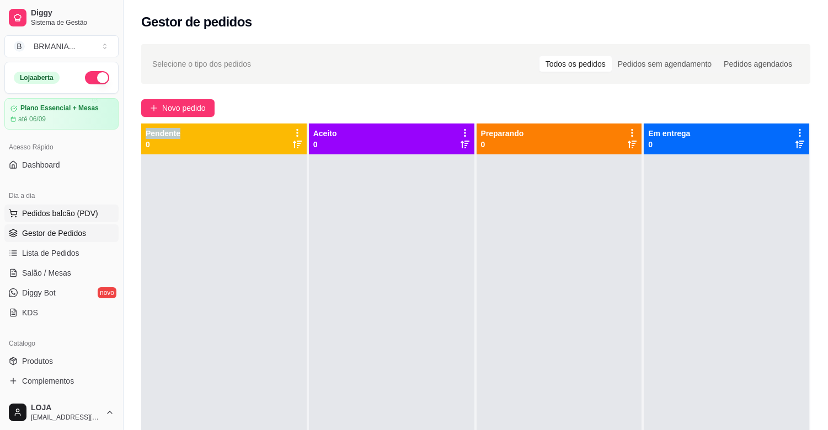
click at [80, 213] on span "Pedidos balcão (PDV)" at bounding box center [60, 213] width 76 height 11
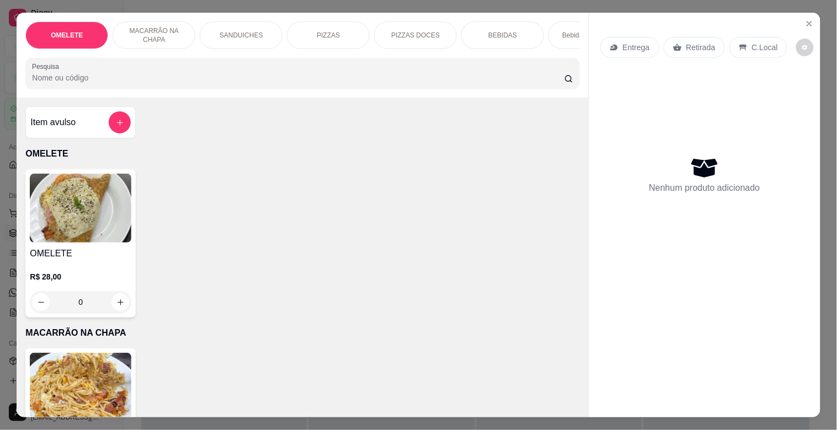
click at [144, 83] on input "Pesquisa" at bounding box center [298, 77] width 532 height 11
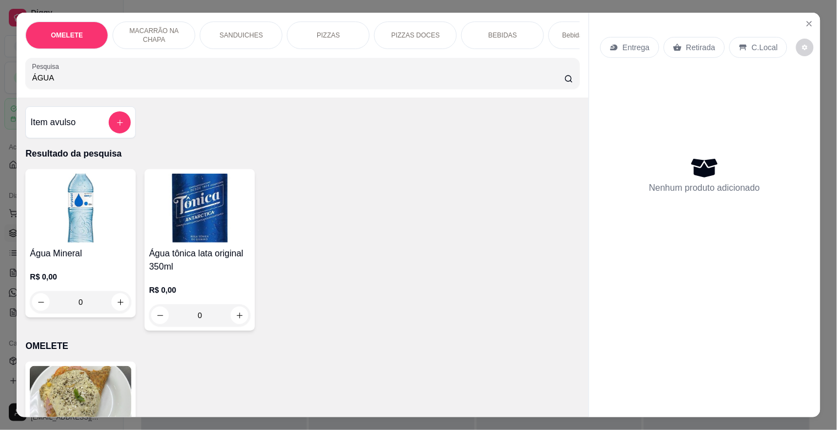
type input "ÁGUA"
click at [65, 237] on img at bounding box center [81, 208] width 102 height 69
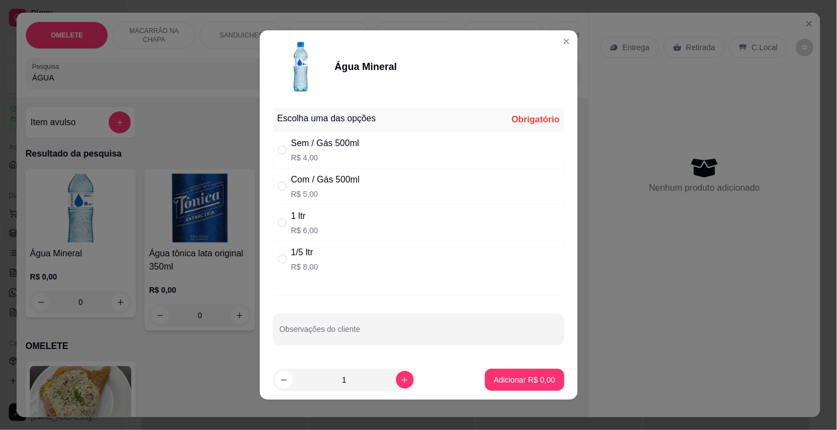
click at [366, 152] on div "Sem / Gás 500ml R$ 4,00" at bounding box center [418, 150] width 291 height 36
click at [333, 278] on div "Escolha uma das opções Completo Sem / Gás 500ml R$ 4,00 Com / Gás 500ml R$ 5,00…" at bounding box center [419, 231] width 318 height 257
drag, startPoint x: 335, startPoint y: 269, endPoint x: 350, endPoint y: 276, distance: 16.5
click at [338, 269] on div "1/5 ltr R$ 8,00" at bounding box center [418, 259] width 291 height 36
radio input "false"
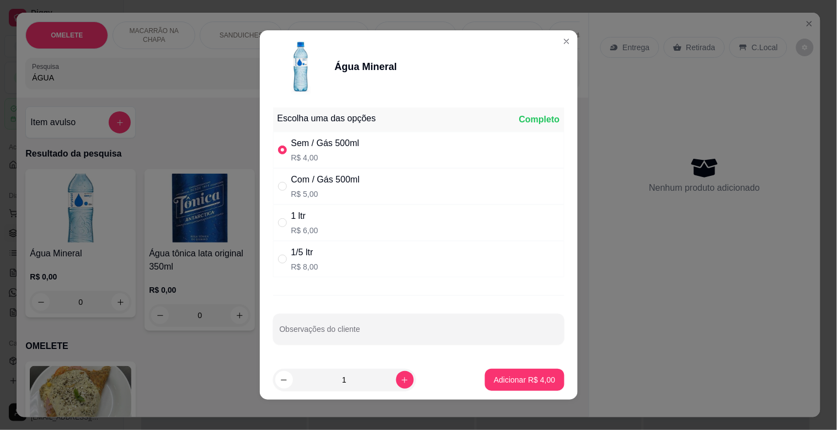
radio input "true"
click at [506, 381] on p "Adicionar R$ 8,00" at bounding box center [525, 380] width 60 height 10
type input "1"
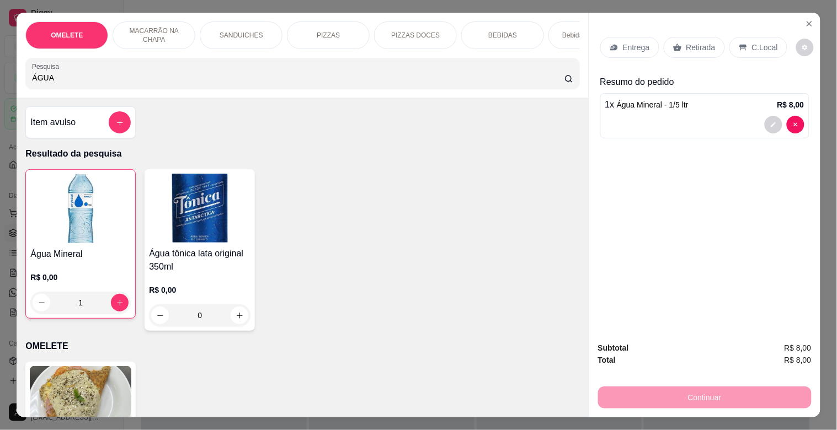
click at [693, 47] on p "Retirada" at bounding box center [700, 47] width 29 height 11
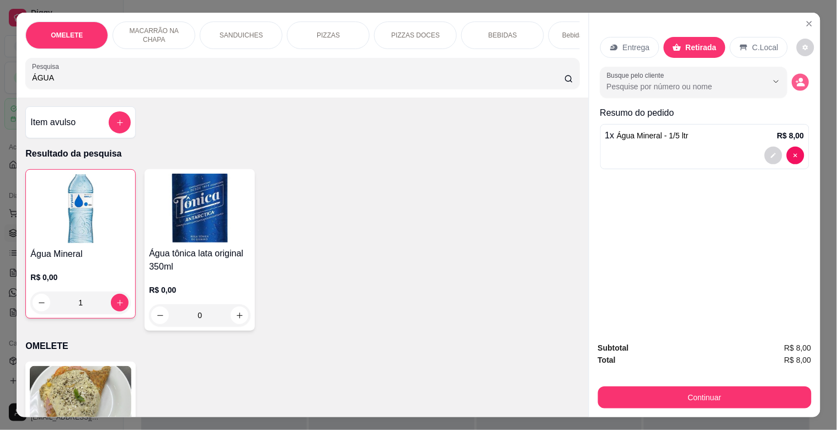
click at [798, 83] on icon "decrease-product-quantity" at bounding box center [801, 85] width 8 height 4
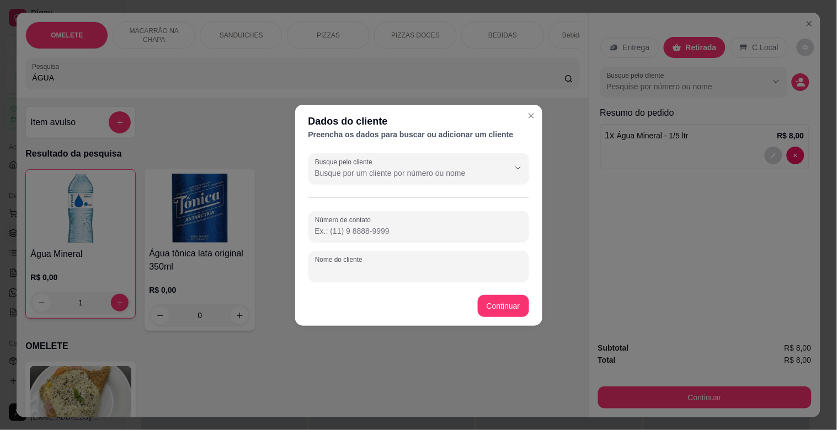
click at [377, 266] on input "Nome do cliente" at bounding box center [418, 270] width 207 height 11
type input "[PERSON_NAME]"
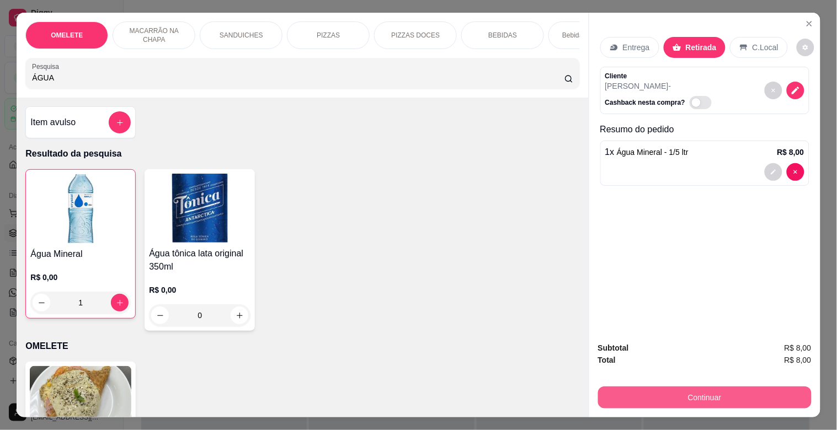
click at [698, 389] on button "Continuar" at bounding box center [705, 398] width 214 height 22
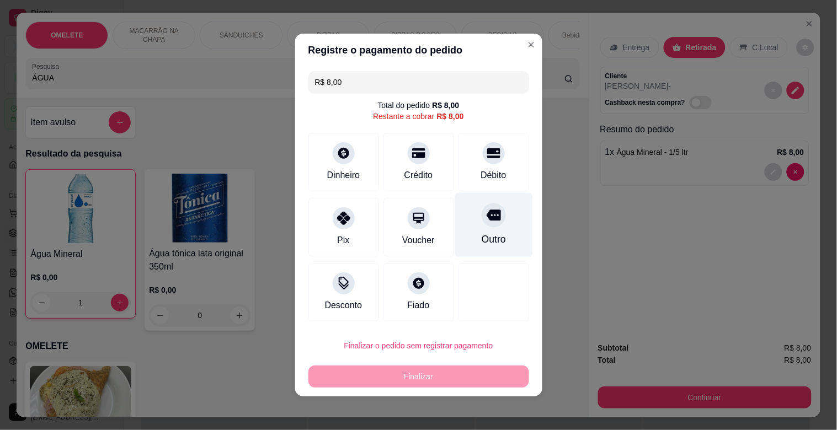
click at [486, 213] on icon at bounding box center [493, 215] width 14 height 11
type input "R$ 0,00"
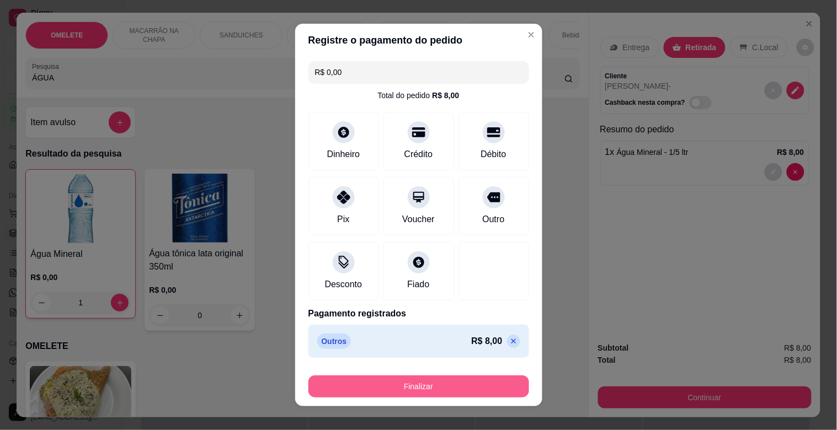
click at [424, 379] on button "Finalizar" at bounding box center [418, 387] width 221 height 22
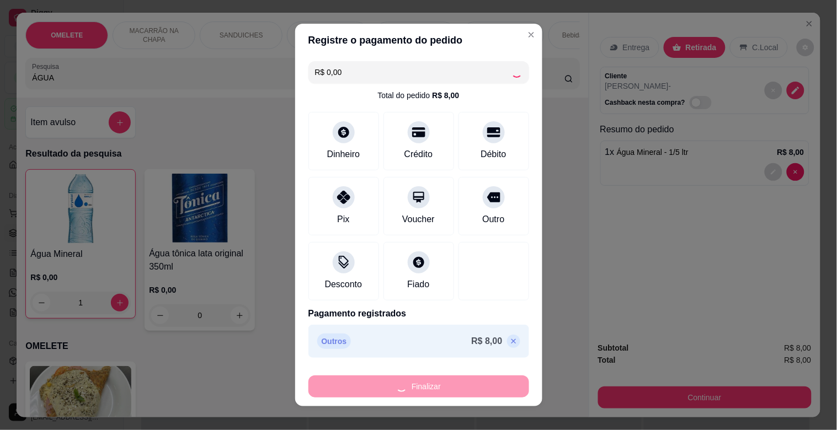
type input "0"
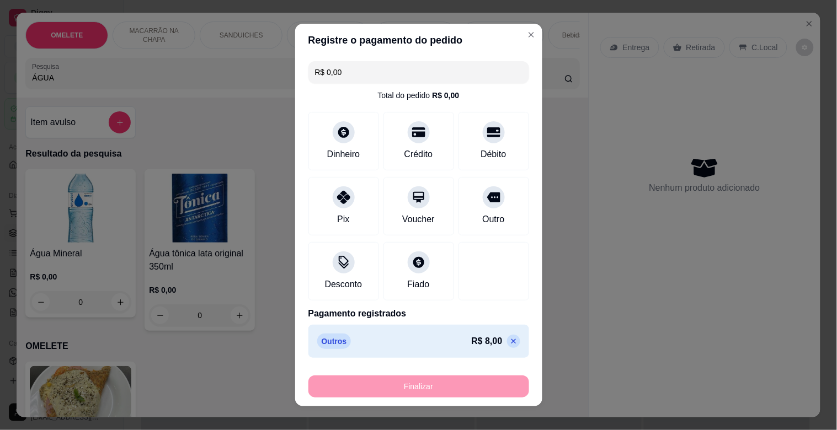
type input "-R$ 8,00"
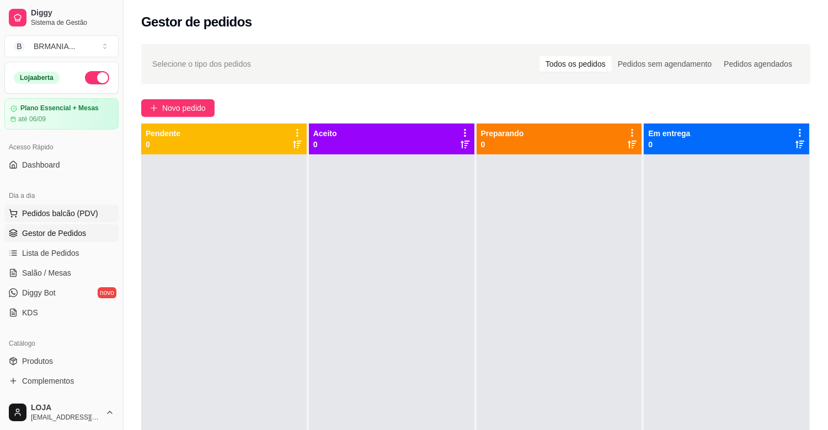
click at [60, 212] on span "Pedidos balcão (PDV)" at bounding box center [60, 213] width 76 height 11
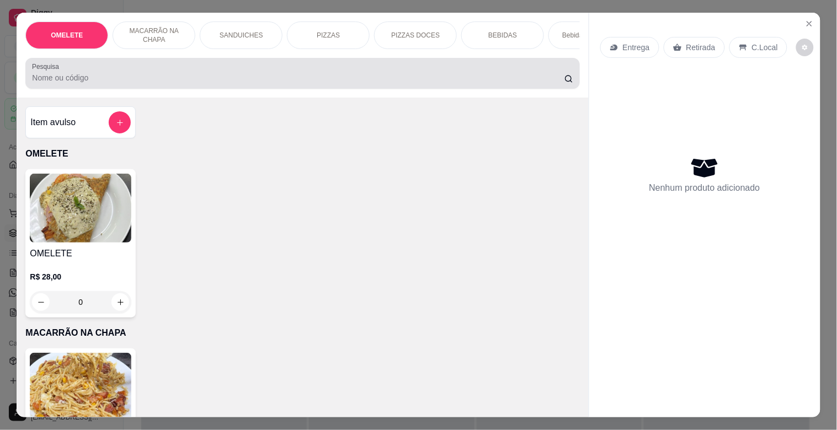
click at [167, 83] on input "Pesquisa" at bounding box center [298, 77] width 532 height 11
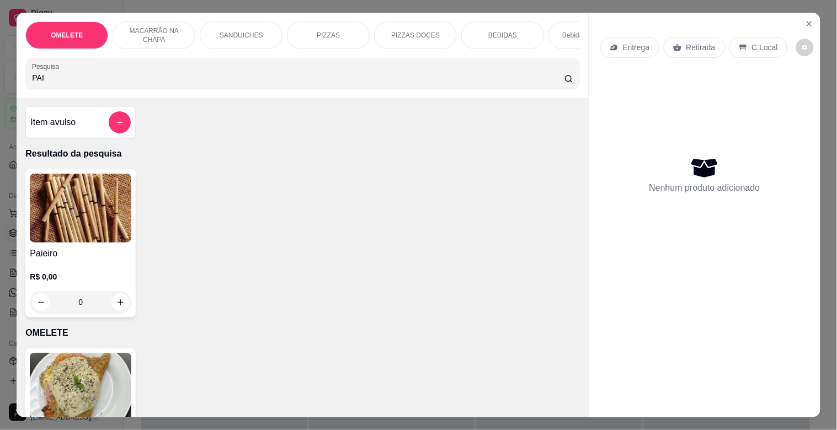
type input "PAI"
click at [127, 223] on div "Paieiro R$ 0,00 0" at bounding box center [80, 243] width 110 height 148
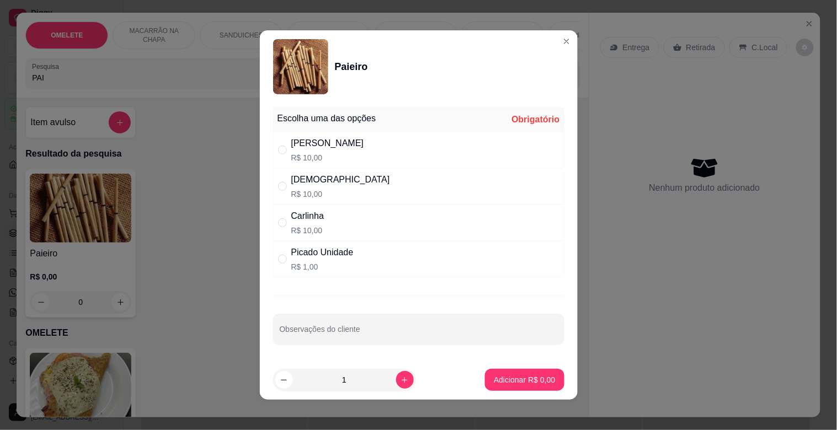
click at [303, 195] on p "R$ 10,00" at bounding box center [340, 194] width 99 height 11
radio input "true"
click at [497, 389] on button "Adicionar R$ 10,00" at bounding box center [522, 380] width 83 height 22
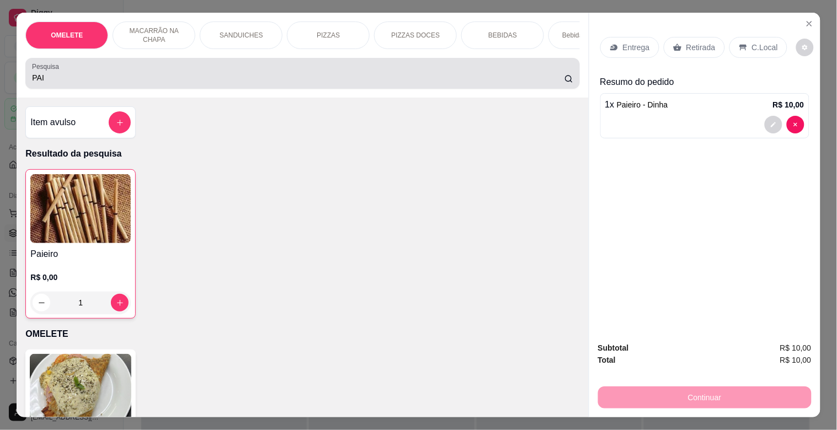
drag, startPoint x: 35, startPoint y: 85, endPoint x: 0, endPoint y: 108, distance: 42.2
click at [0, 99] on div "OMELETE MACARRÃO NA CHAPA SANDUICHES PIZZAS PIZZAS DOCES BEBIDAS Bebidas Alcoól…" at bounding box center [418, 215] width 837 height 430
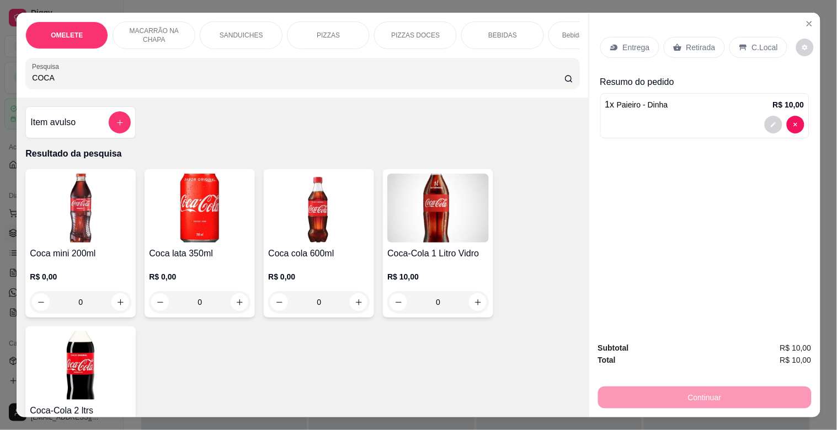
click at [350, 258] on h4 "Coca cola 600ml" at bounding box center [319, 253] width 102 height 13
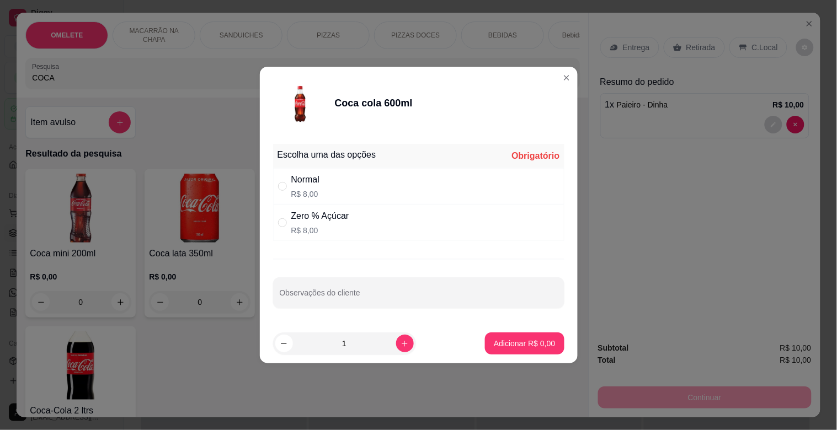
click at [356, 178] on div "Normal R$ 8,00" at bounding box center [418, 186] width 291 height 36
click at [302, 180] on div "Normal" at bounding box center [305, 179] width 29 height 13
click at [285, 182] on input "" at bounding box center [282, 186] width 9 height 9
click at [497, 345] on p "Adicionar R$ 8,00" at bounding box center [524, 343] width 61 height 11
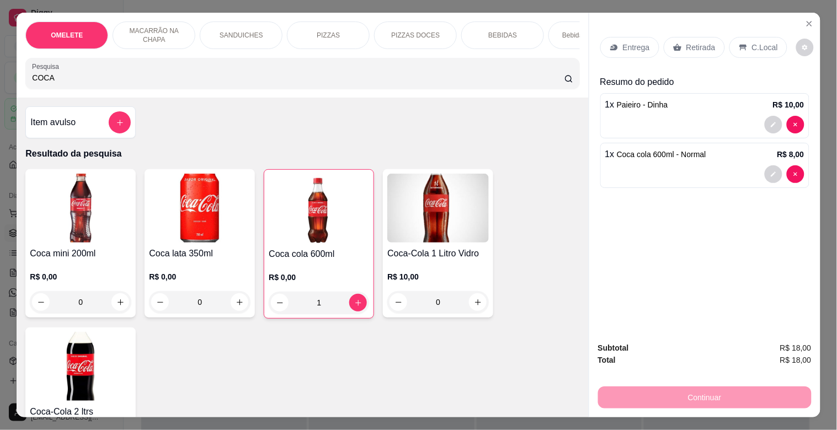
click at [688, 45] on p "Retirada" at bounding box center [700, 47] width 29 height 11
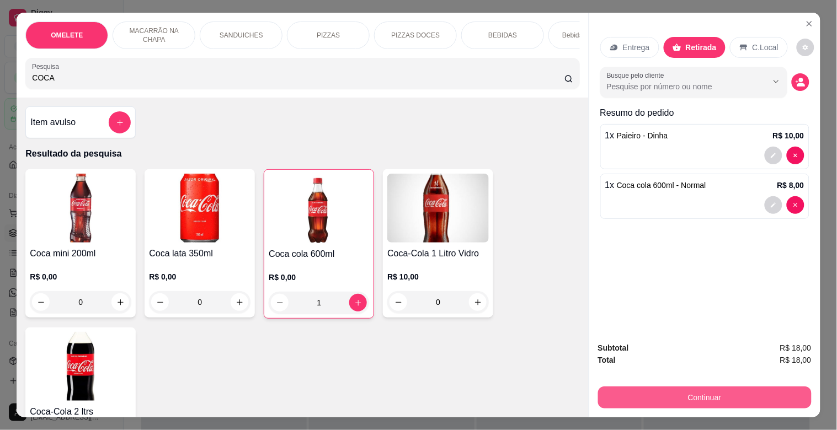
click at [701, 393] on button "Continuar" at bounding box center [705, 398] width 214 height 22
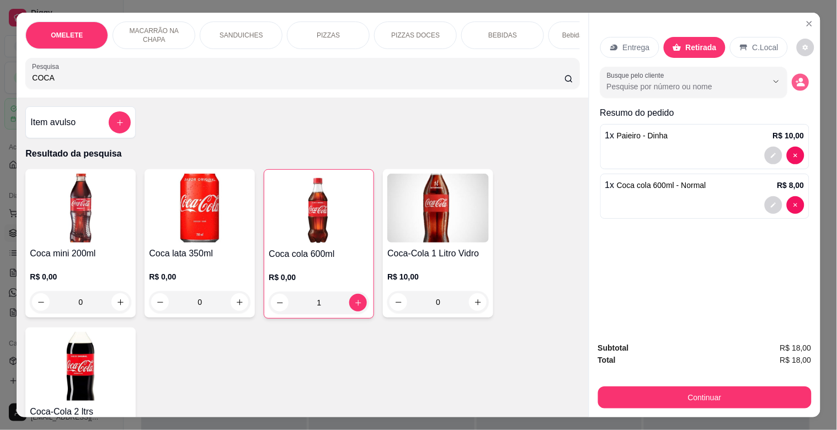
click at [793, 74] on button "decrease-product-quantity" at bounding box center [800, 82] width 17 height 17
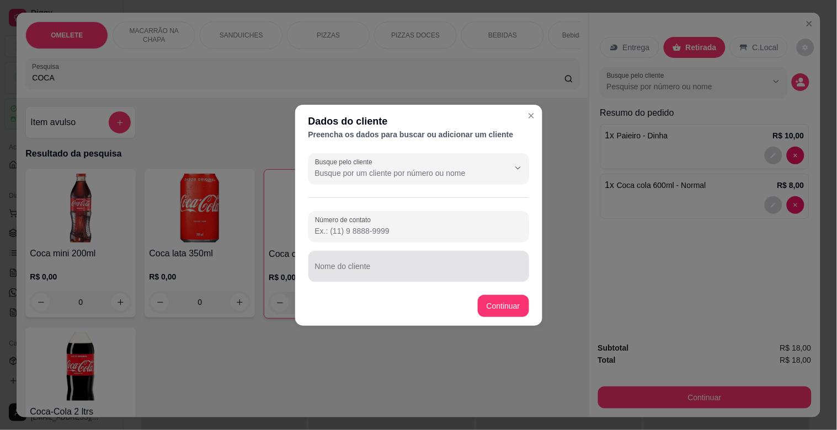
click at [420, 257] on div at bounding box center [418, 266] width 207 height 22
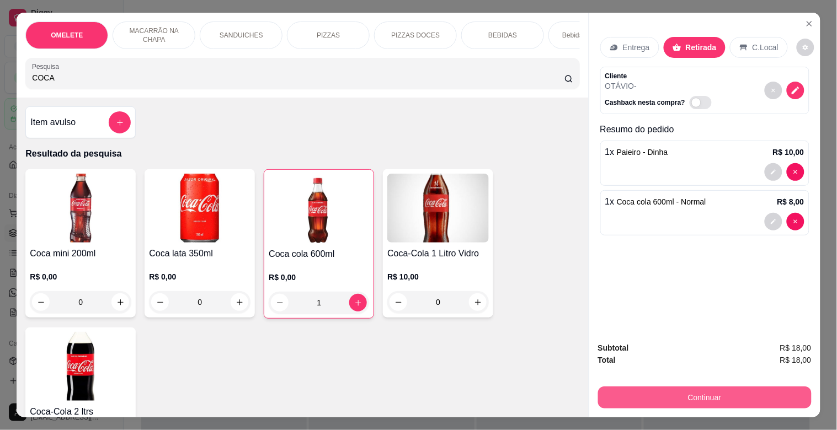
click at [727, 394] on button "Continuar" at bounding box center [705, 398] width 214 height 22
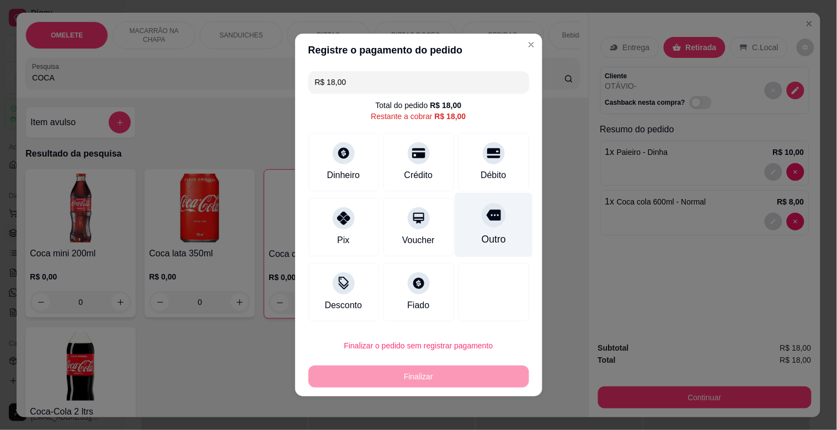
click at [482, 223] on div at bounding box center [494, 215] width 24 height 24
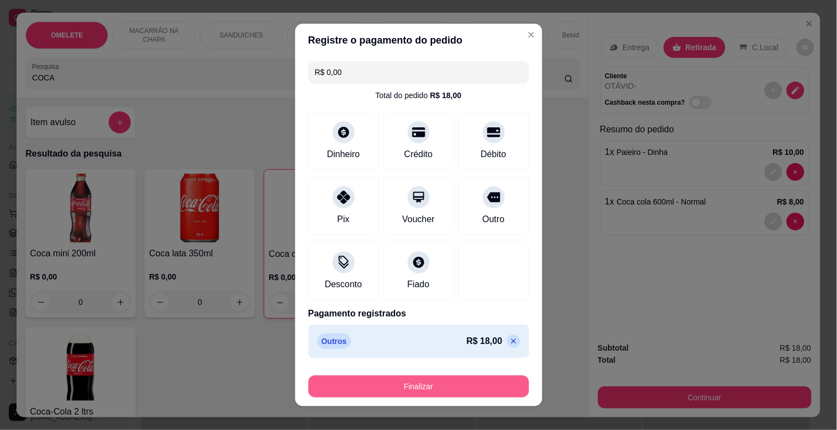
click at [434, 383] on button "Finalizar" at bounding box center [418, 387] width 221 height 22
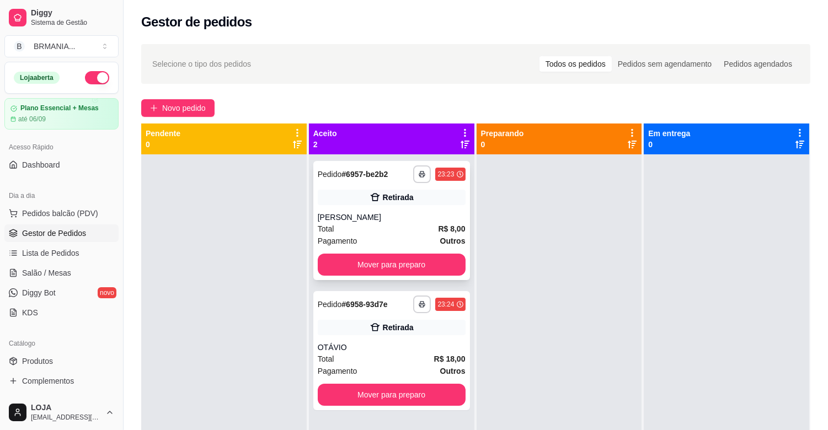
click at [393, 235] on div "Pagamento Outros" at bounding box center [392, 241] width 148 height 12
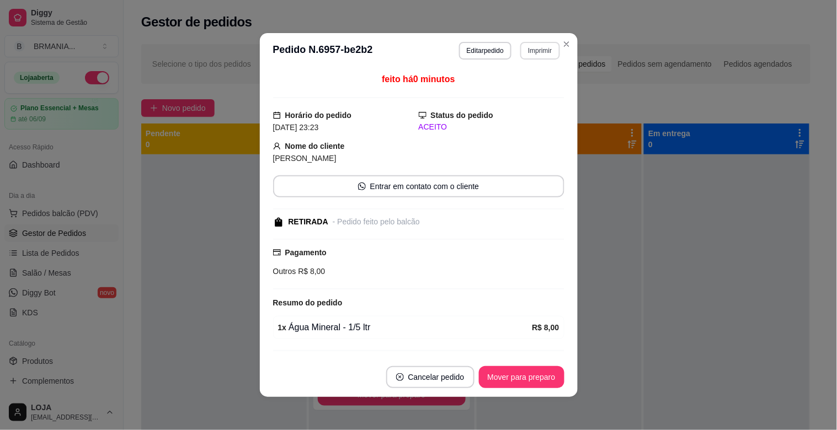
click at [532, 54] on button "Imprimir" at bounding box center [539, 51] width 39 height 18
click at [522, 88] on button "IMPRESSORA" at bounding box center [516, 90] width 80 height 18
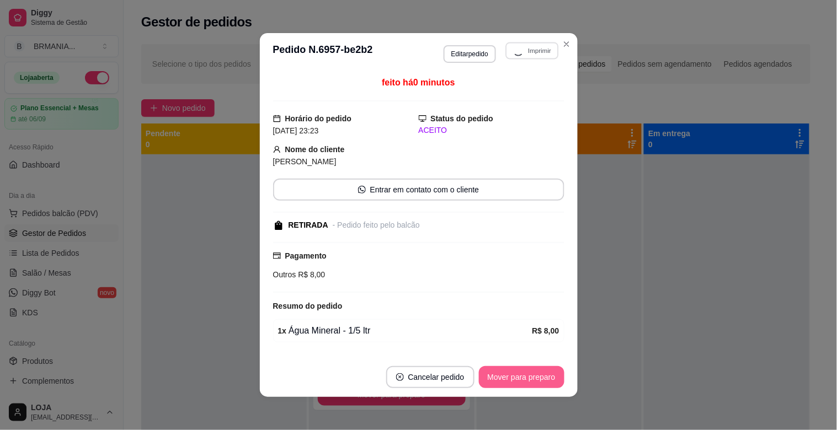
click at [508, 377] on button "Mover para preparo" at bounding box center [522, 377] width 86 height 22
click at [505, 371] on button "Mover para preparo" at bounding box center [521, 378] width 83 height 22
click at [505, 371] on div "Mover para preparo" at bounding box center [522, 377] width 86 height 22
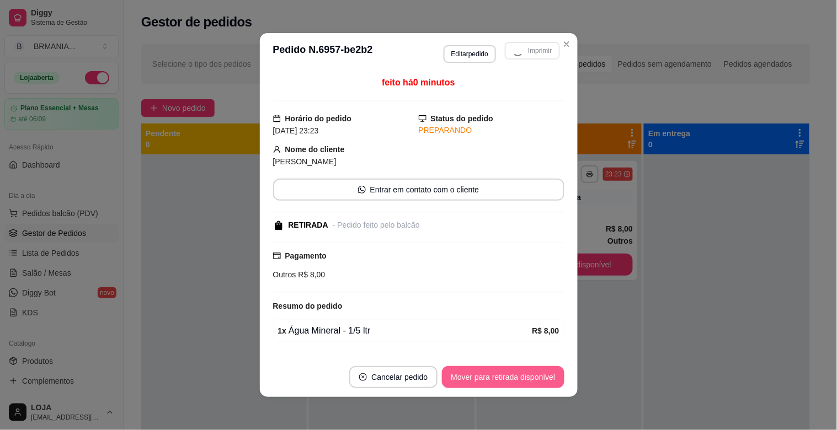
click at [505, 375] on button "Mover para retirada disponível" at bounding box center [503, 377] width 122 height 22
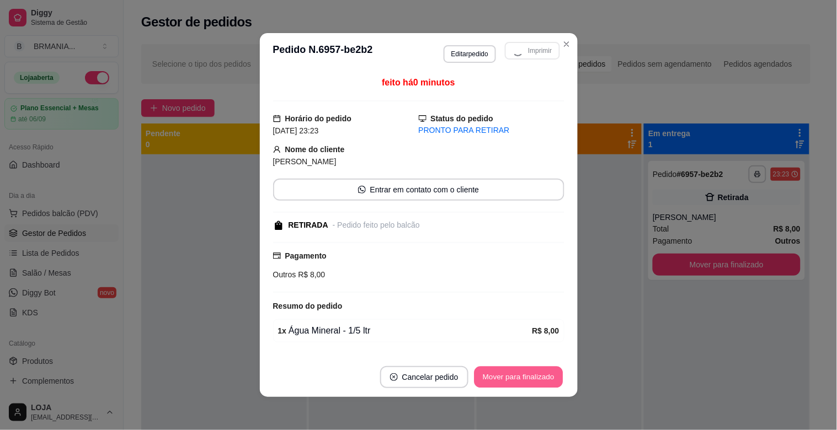
click at [505, 375] on button "Mover para finalizado" at bounding box center [518, 378] width 89 height 22
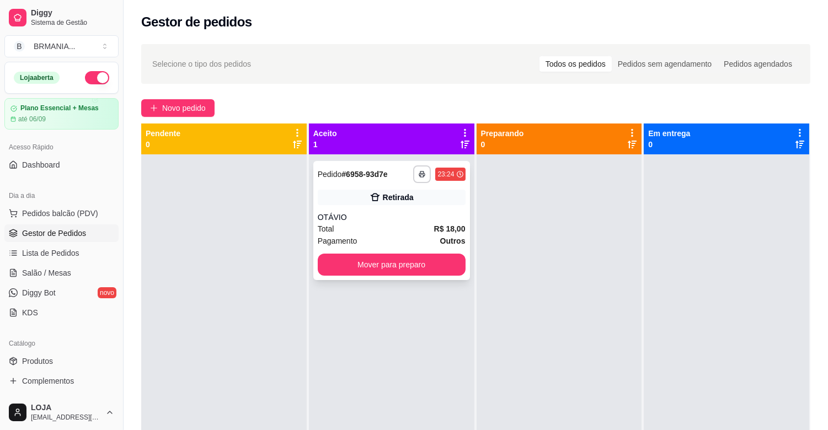
click at [368, 206] on div "**********" at bounding box center [391, 220] width 157 height 119
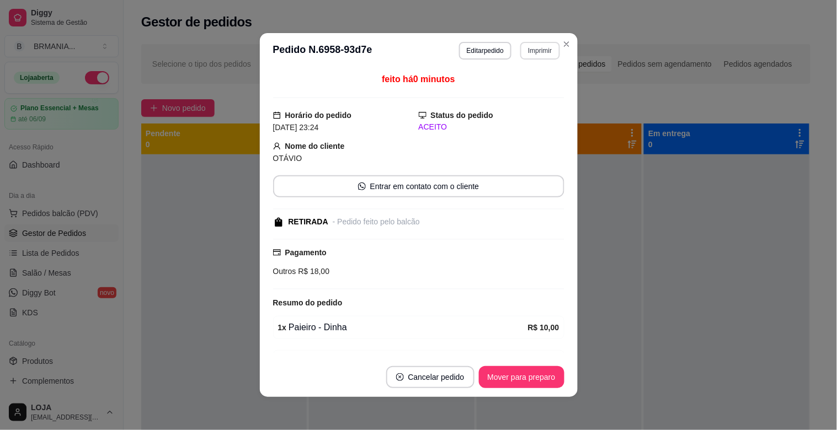
click at [531, 53] on button "Imprimir" at bounding box center [539, 51] width 39 height 18
click at [525, 87] on button "IMPRESSORA" at bounding box center [517, 90] width 80 height 18
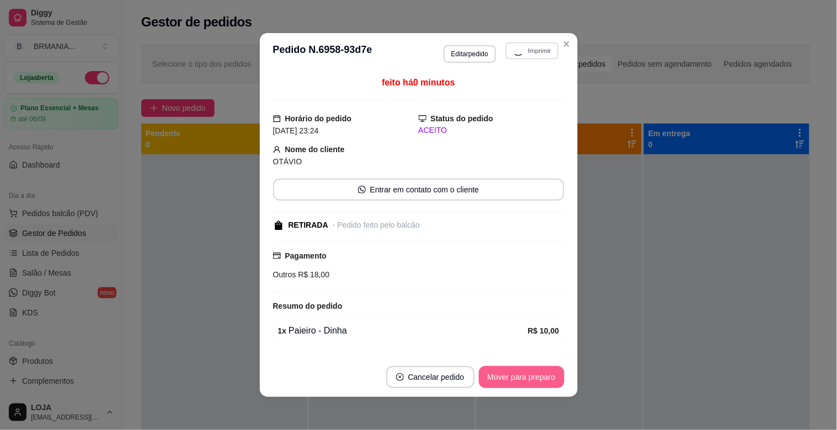
click at [532, 379] on button "Mover para preparo" at bounding box center [522, 377] width 86 height 22
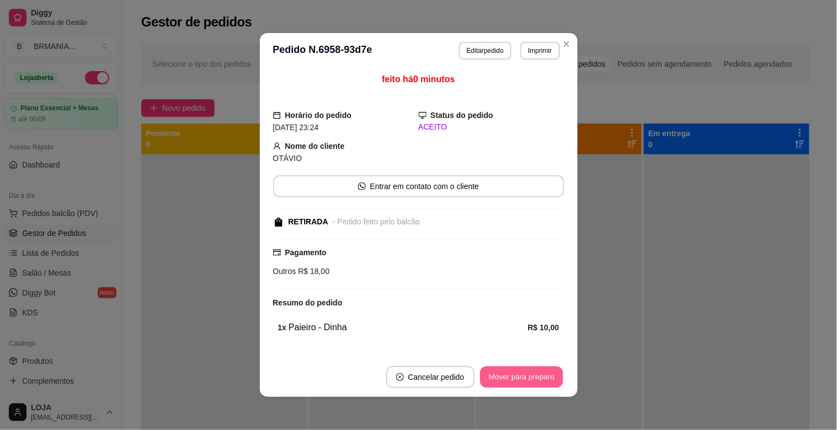
click at [531, 379] on button "Mover para preparo" at bounding box center [521, 378] width 83 height 22
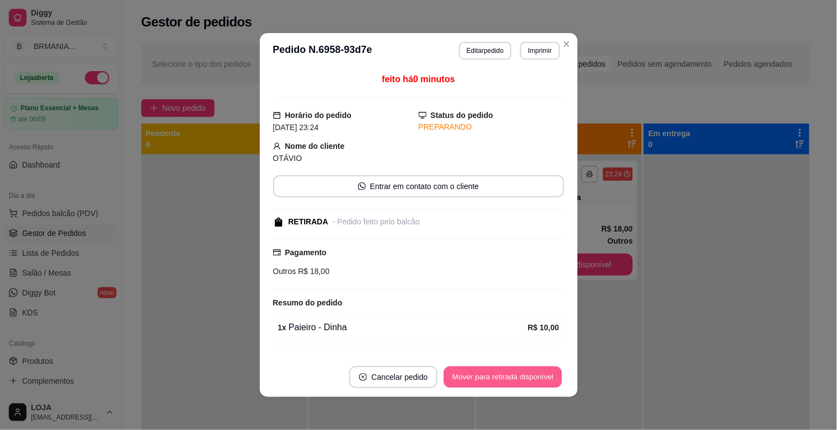
click at [531, 379] on button "Mover para retirada disponível" at bounding box center [503, 378] width 118 height 22
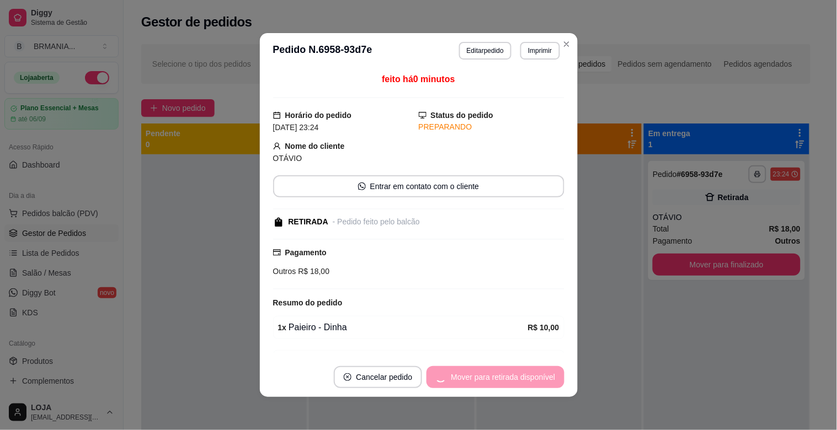
click at [531, 379] on div "Mover para retirada disponível" at bounding box center [494, 377] width 137 height 22
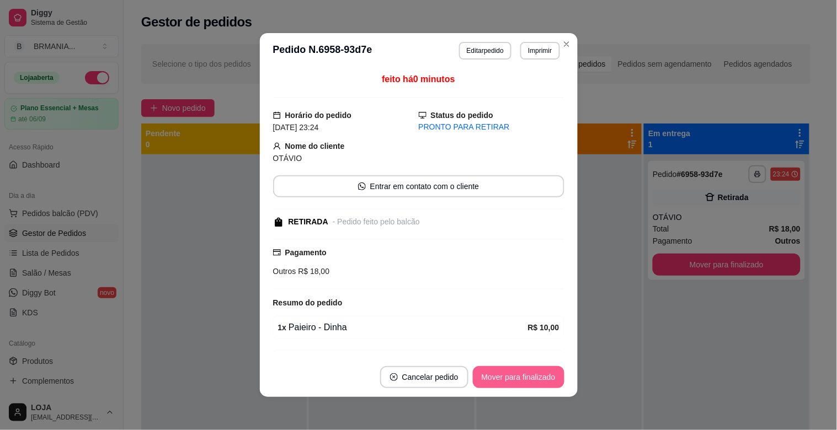
click at [531, 379] on button "Mover para finalizado" at bounding box center [519, 377] width 92 height 22
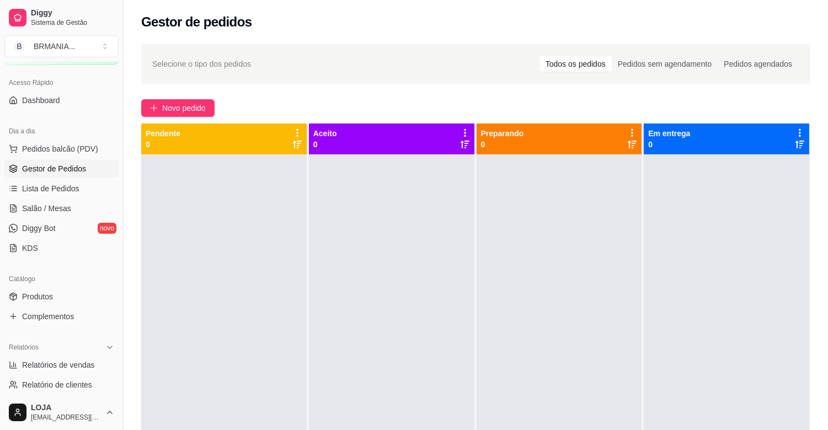
scroll to position [363, 0]
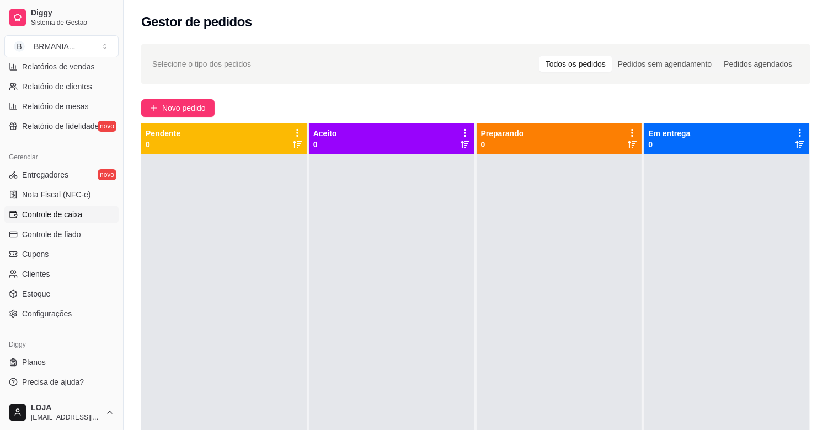
click at [53, 209] on span "Controle de caixa" at bounding box center [52, 214] width 60 height 11
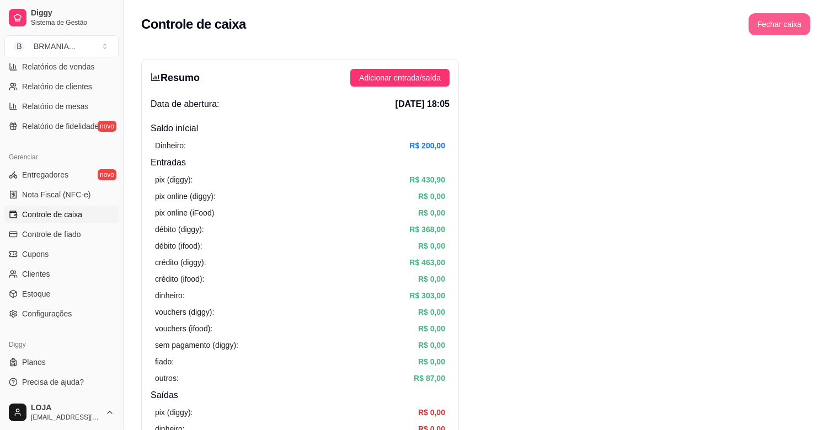
click at [780, 26] on button "Fechar caixa" at bounding box center [780, 24] width 62 height 22
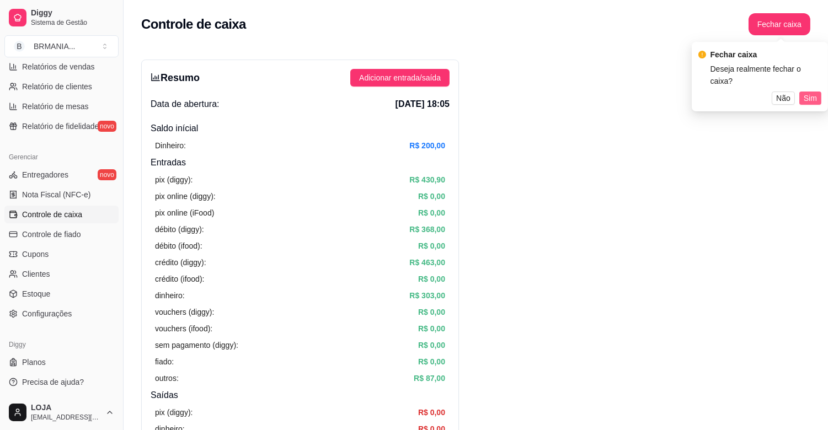
click at [807, 92] on span "Sim" at bounding box center [810, 98] width 13 height 12
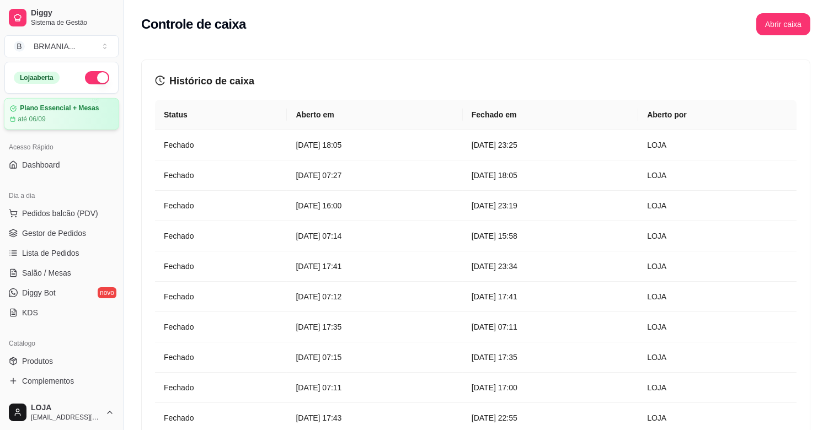
scroll to position [61, 0]
